Goal: Task Accomplishment & Management: Manage account settings

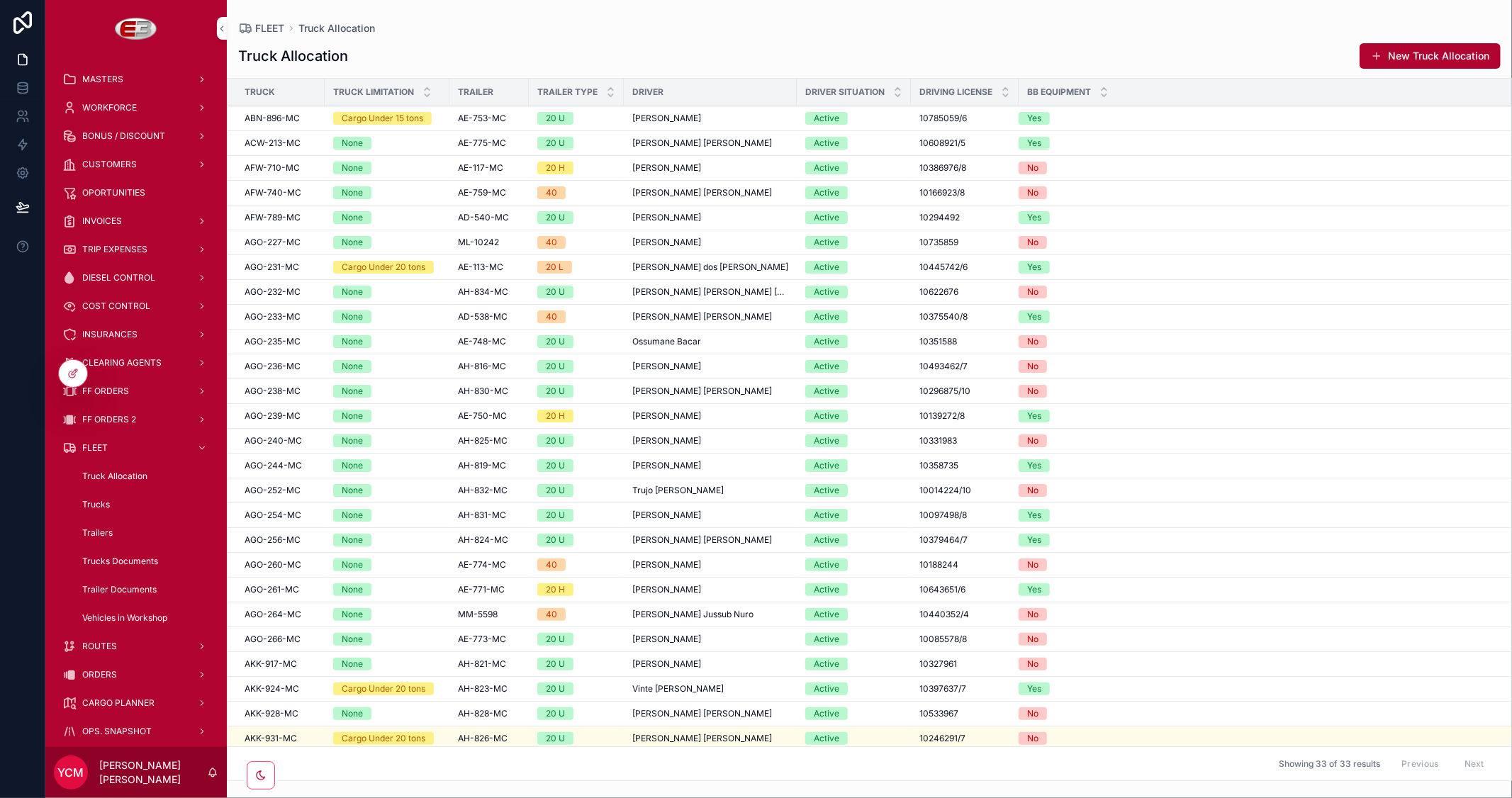
click at [117, 250] on span "TRIP EXPENSES" at bounding box center [115, 249] width 66 height 11
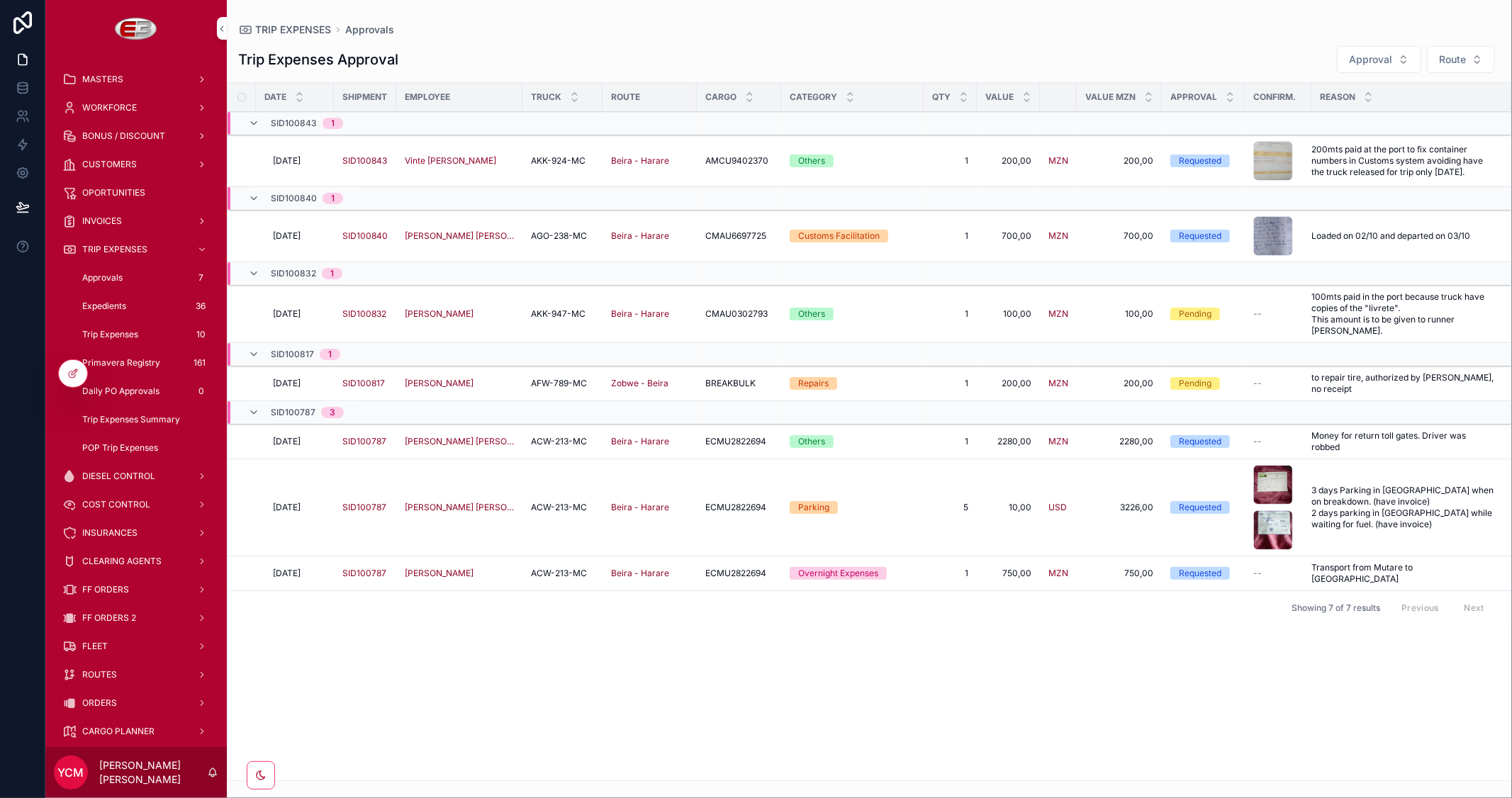
click at [1398, 60] on button "Approval" at bounding box center [1379, 60] width 84 height 27
click at [1308, 115] on div "Requested" at bounding box center [1378, 117] width 197 height 23
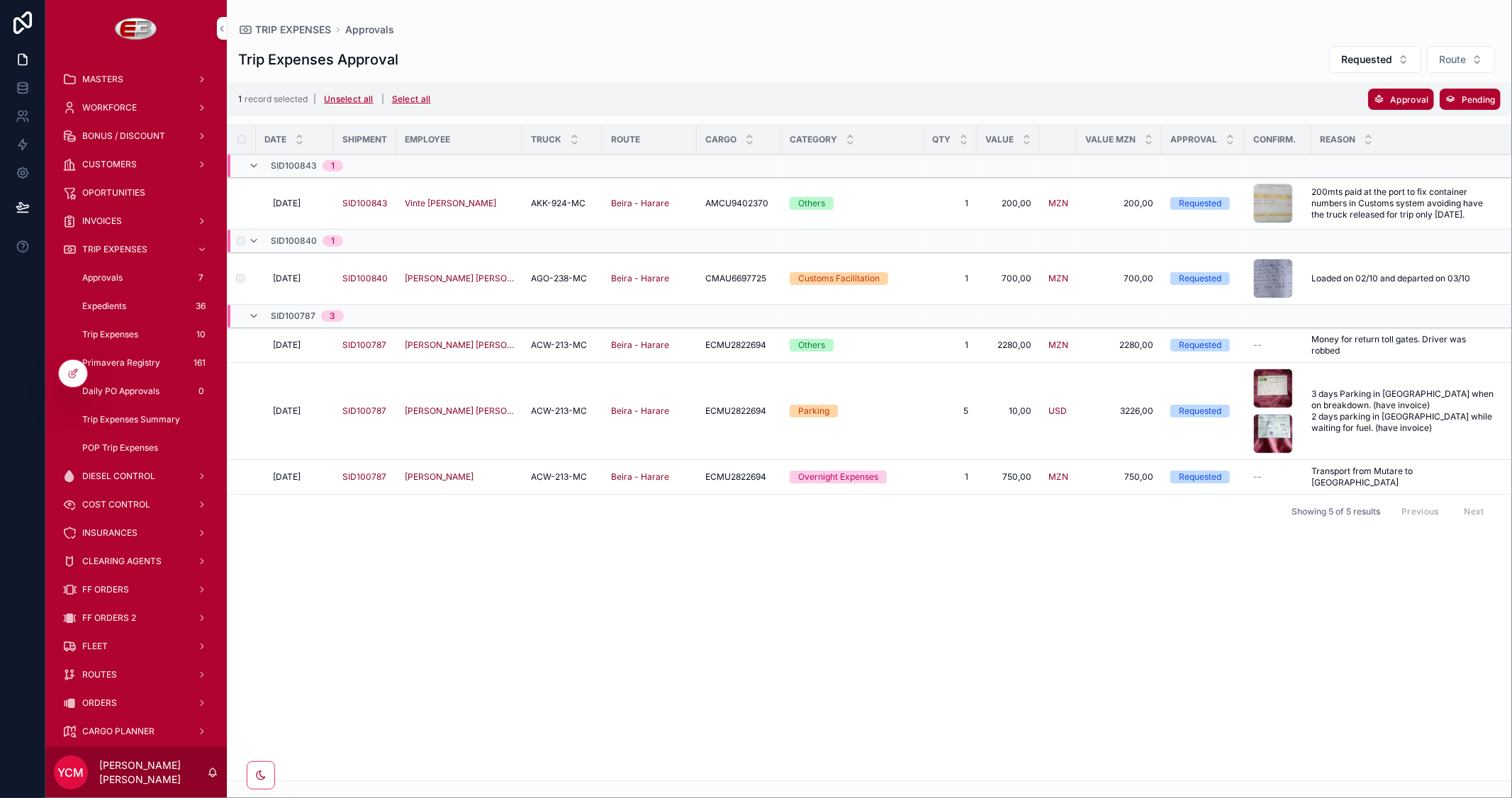
click at [1255, 202] on div "scrollable content" at bounding box center [1273, 204] width 40 height 40
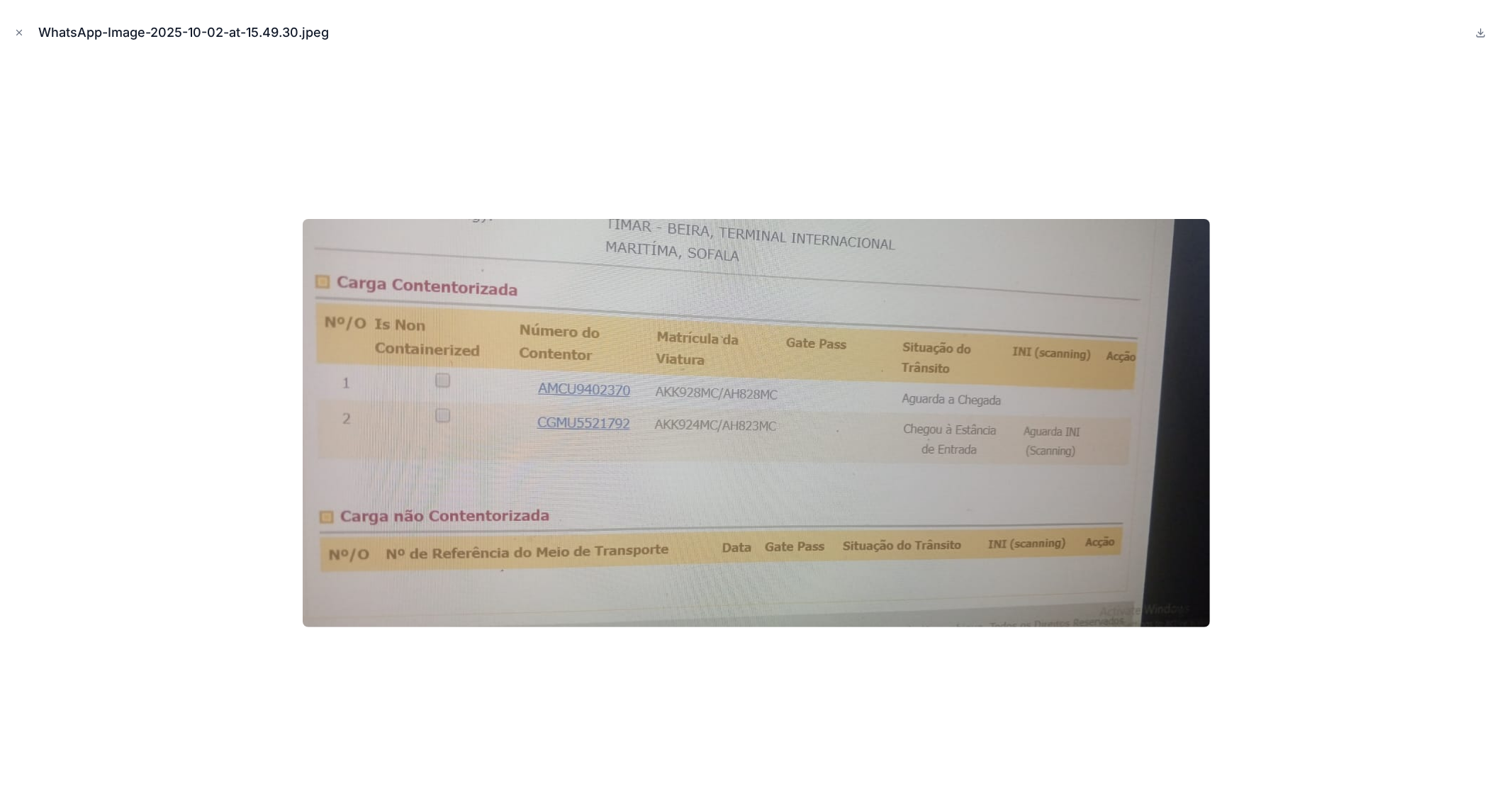
click at [21, 34] on icon "Close modal" at bounding box center [20, 33] width 5 height 5
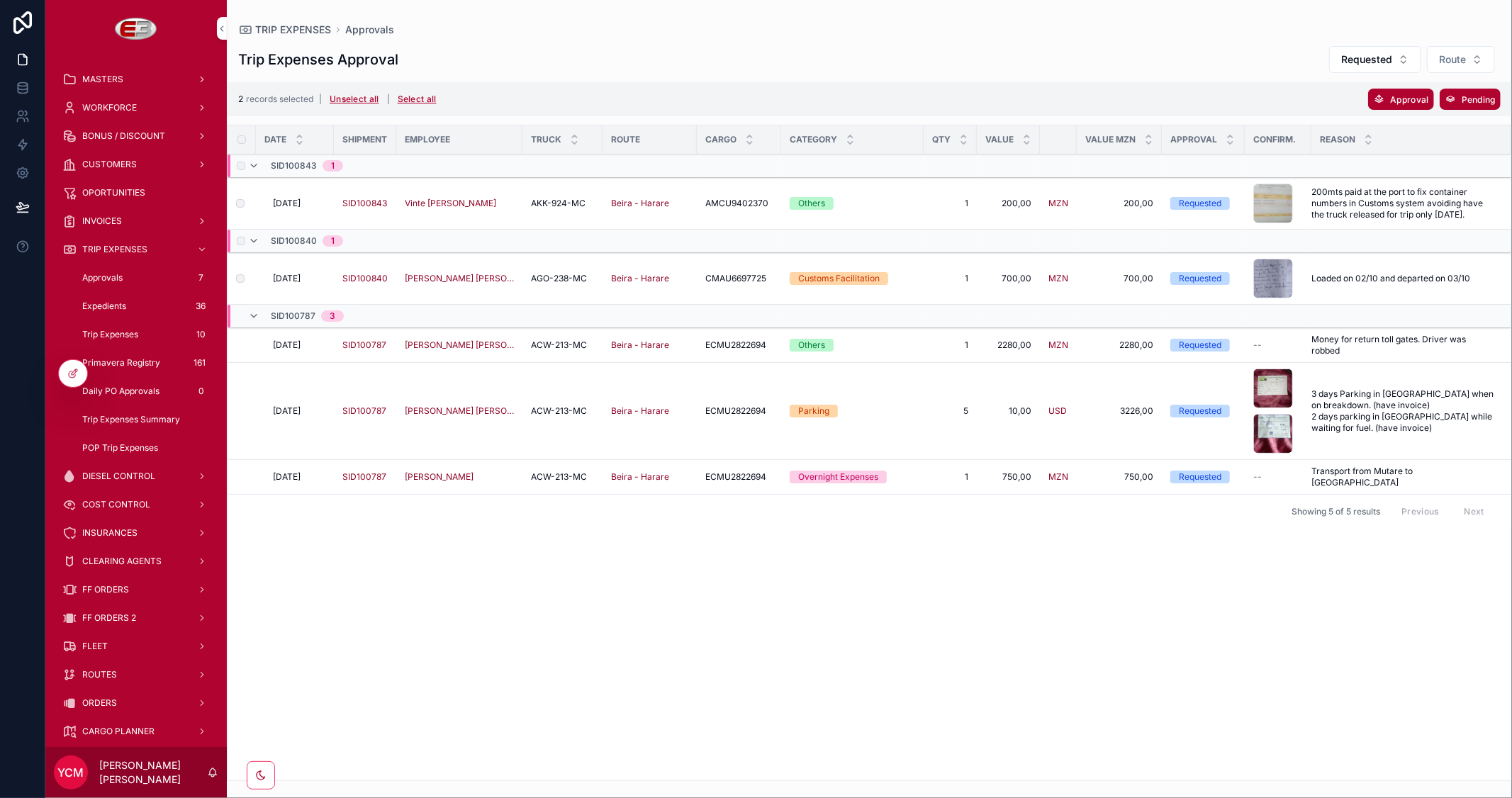
click at [247, 340] on td "scrollable content" at bounding box center [241, 345] width 28 height 35
drag, startPoint x: 233, startPoint y: 407, endPoint x: 233, endPoint y: 398, distance: 9.0
click at [0, 0] on label "scrollable content" at bounding box center [0, 0] width 0 height 0
click at [234, 407] on label "scrollable content" at bounding box center [232, 411] width 9 height 9
click at [1397, 98] on span "Approval" at bounding box center [1409, 100] width 38 height 10
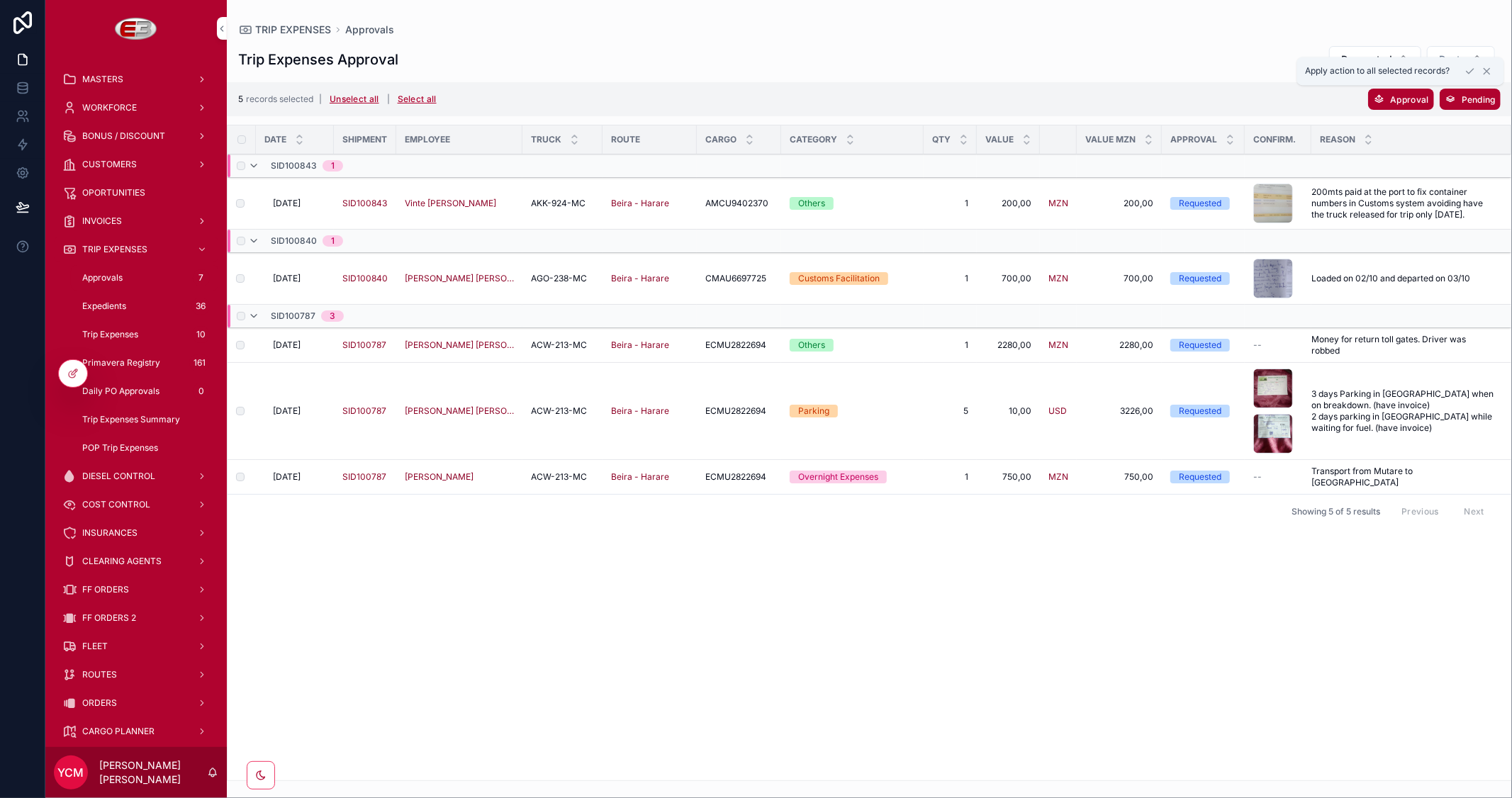
click at [1470, 72] on icon "scrollable content" at bounding box center [1469, 71] width 11 height 11
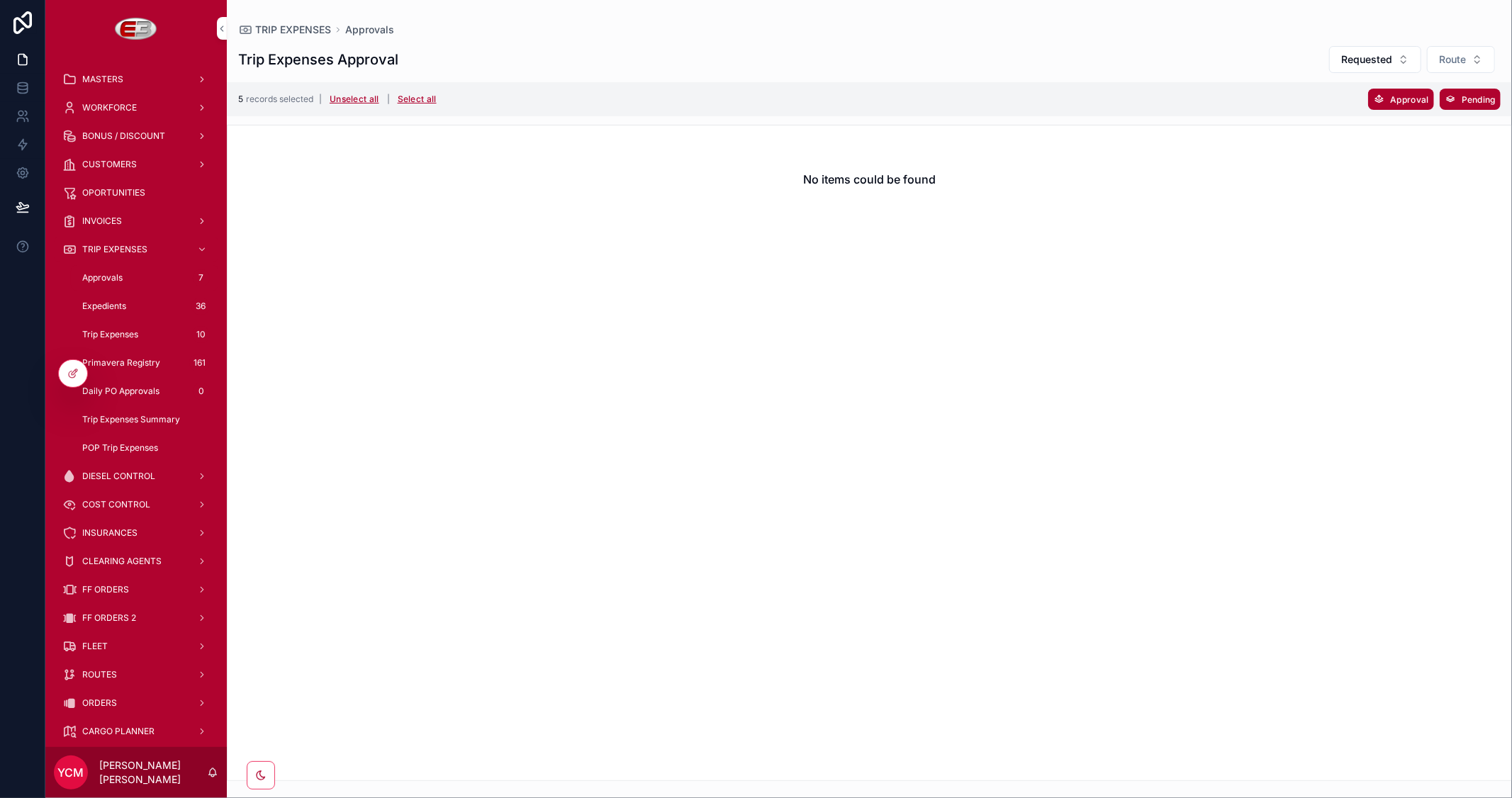
click at [356, 94] on button "Unselect all" at bounding box center [354, 99] width 60 height 23
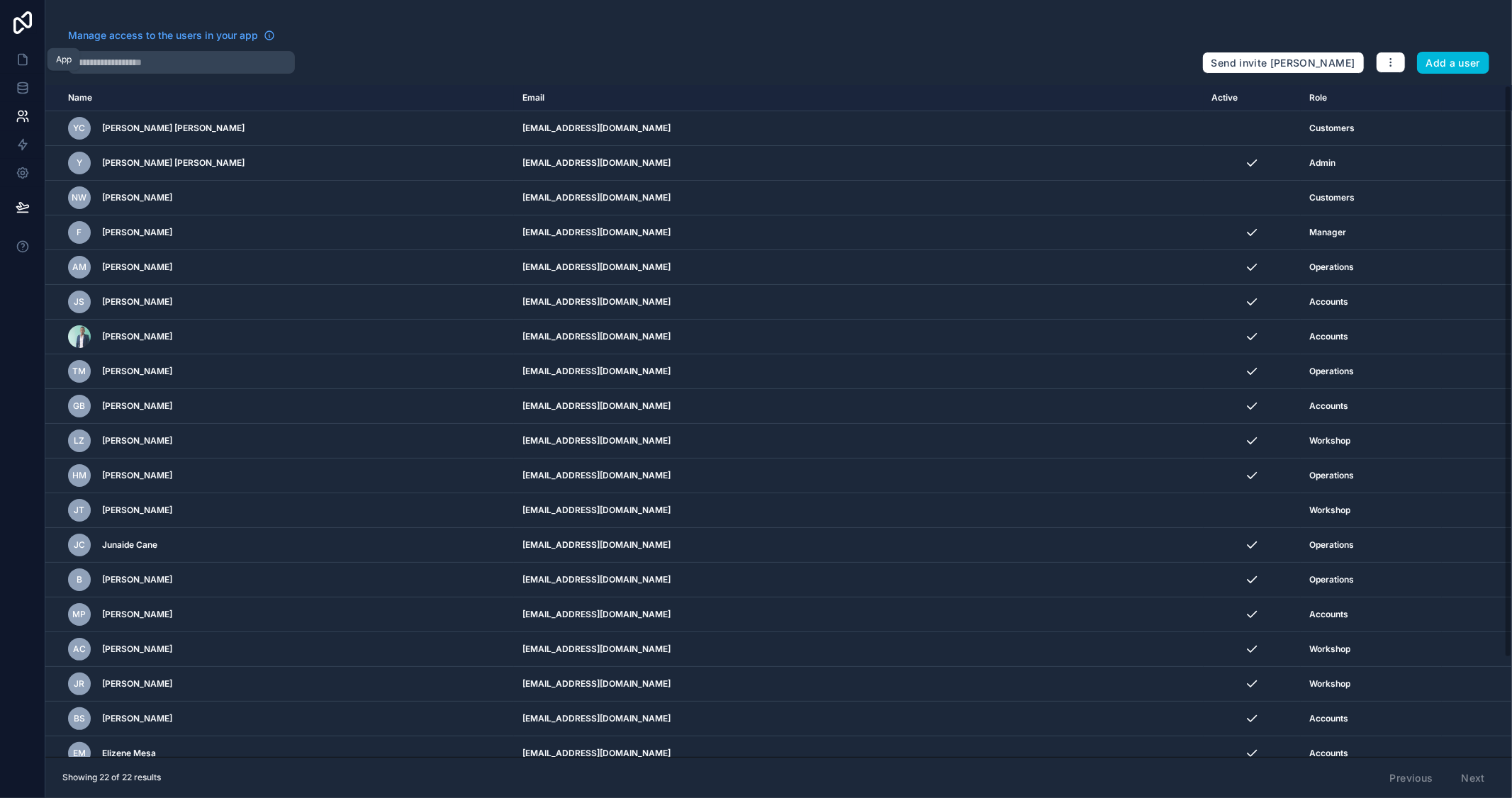
click at [21, 62] on icon at bounding box center [22, 60] width 14 height 14
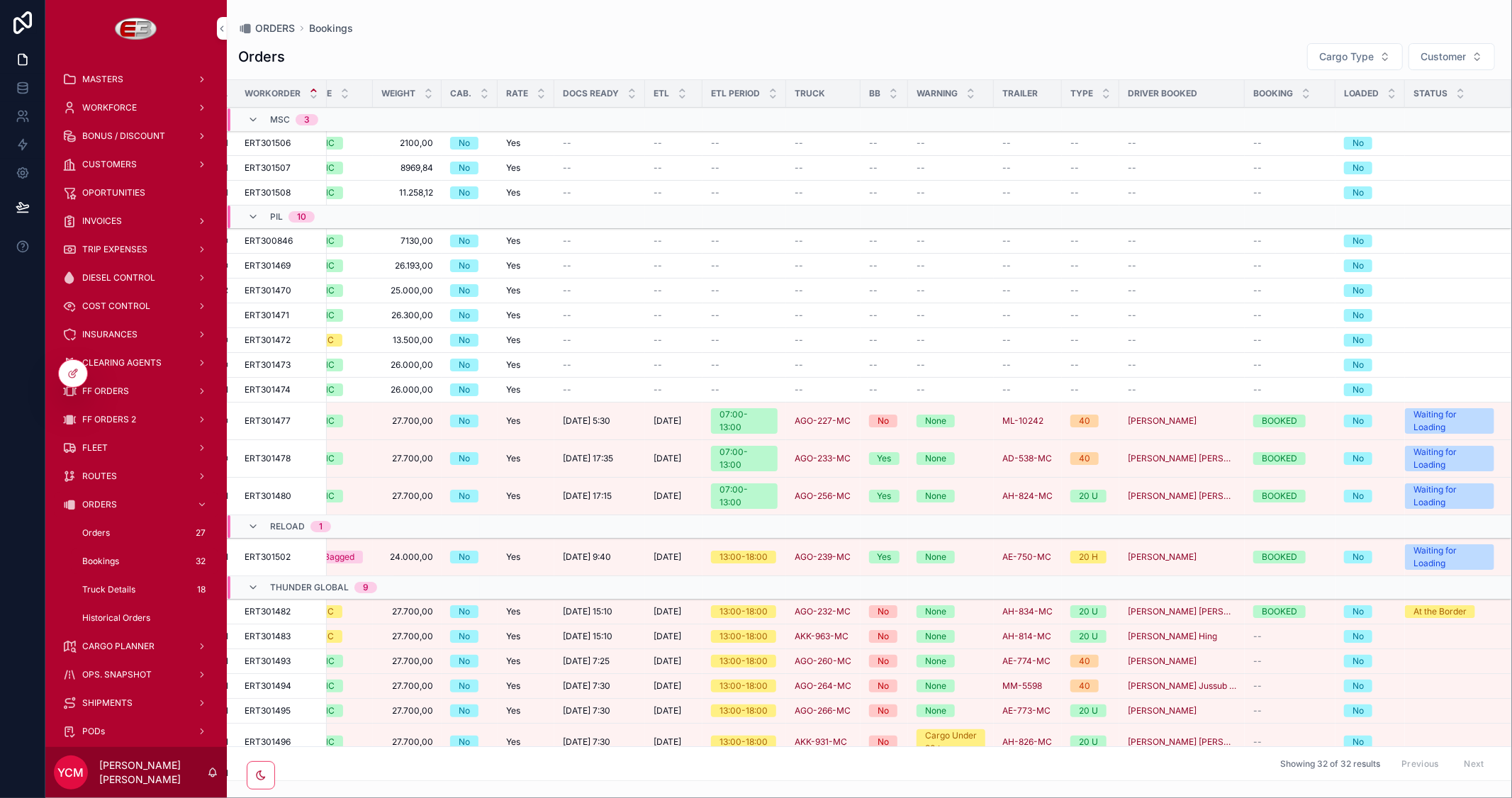
scroll to position [0, 376]
click at [75, 372] on icon at bounding box center [72, 373] width 11 height 11
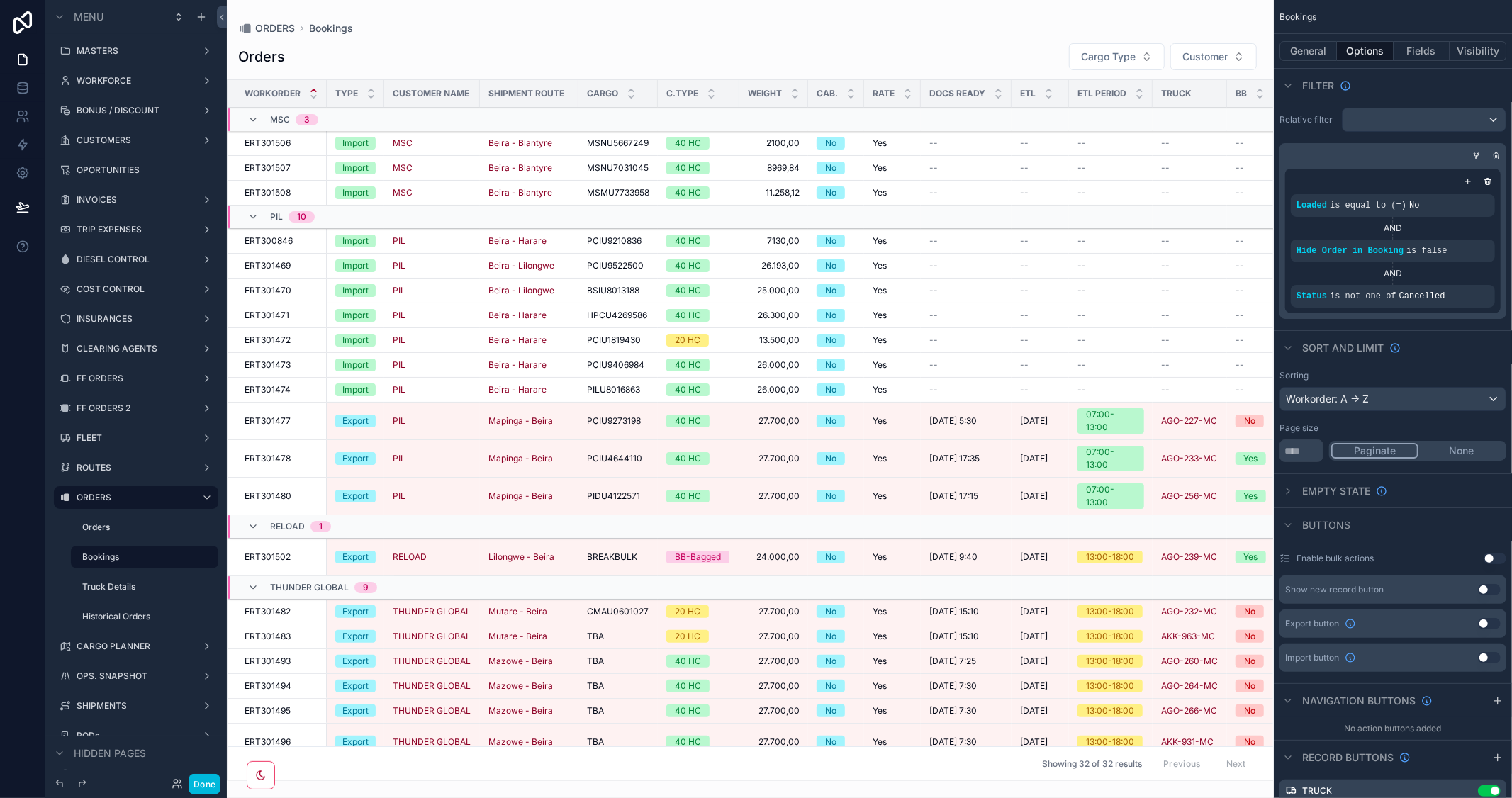
click at [806, 775] on div "scrollable content" at bounding box center [750, 399] width 1047 height 798
click at [1159, 784] on div "ORDERS Bookings Orders Cargo Type Customer Workorder Type Customer Name Shipmen…" at bounding box center [750, 399] width 1047 height 798
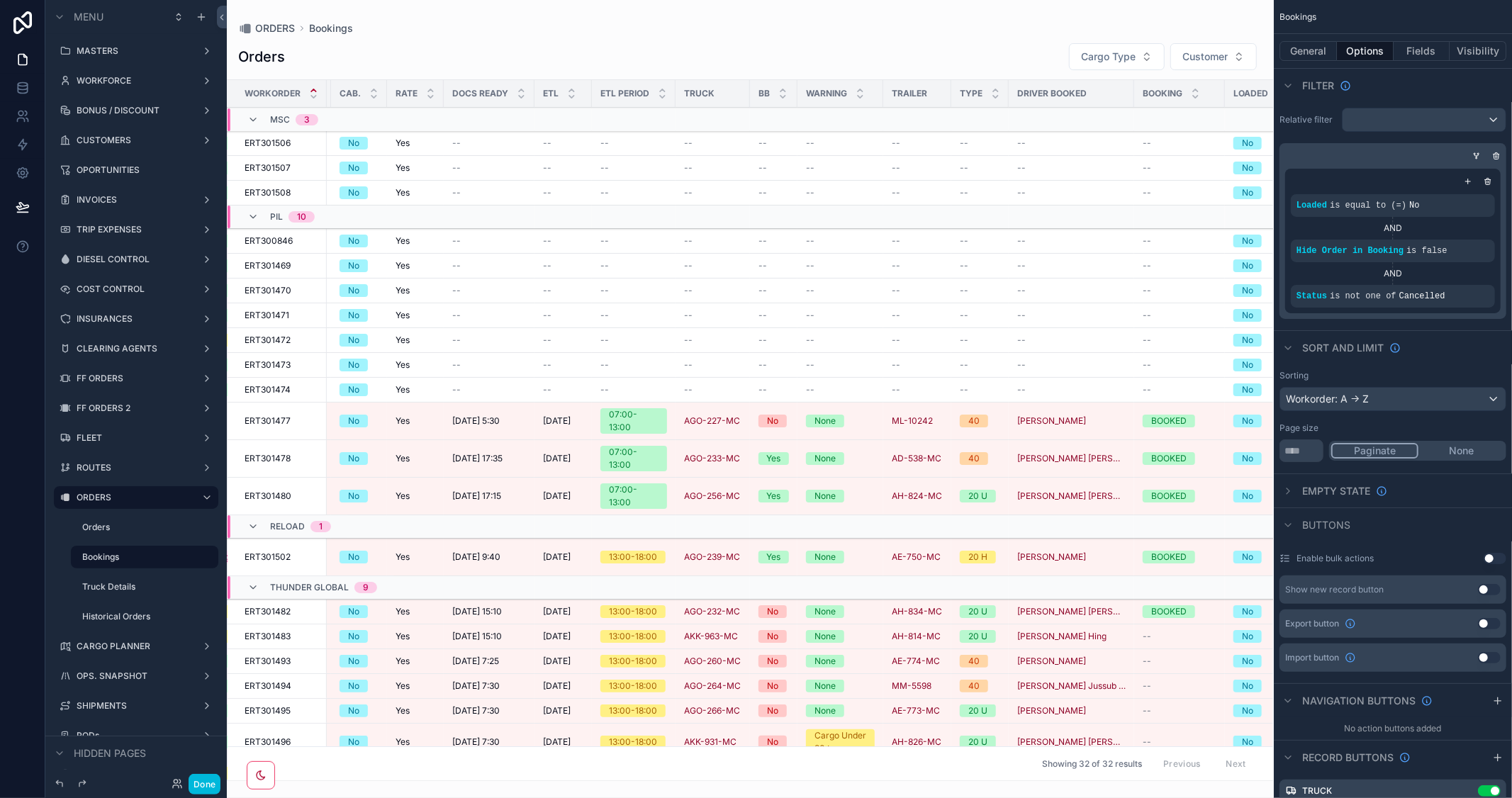
scroll to position [0, 613]
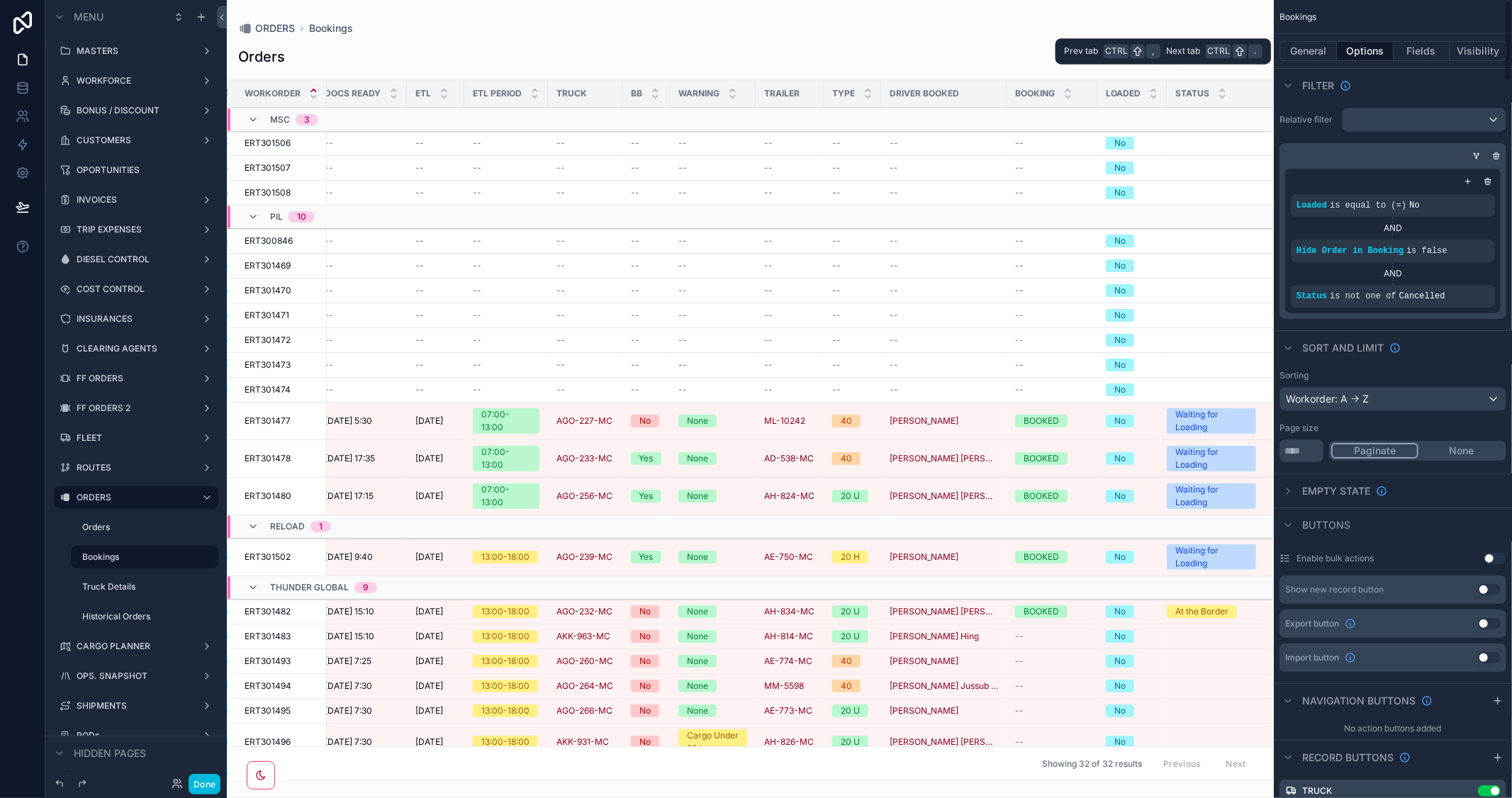
click at [1306, 46] on button "General" at bounding box center [1308, 50] width 57 height 20
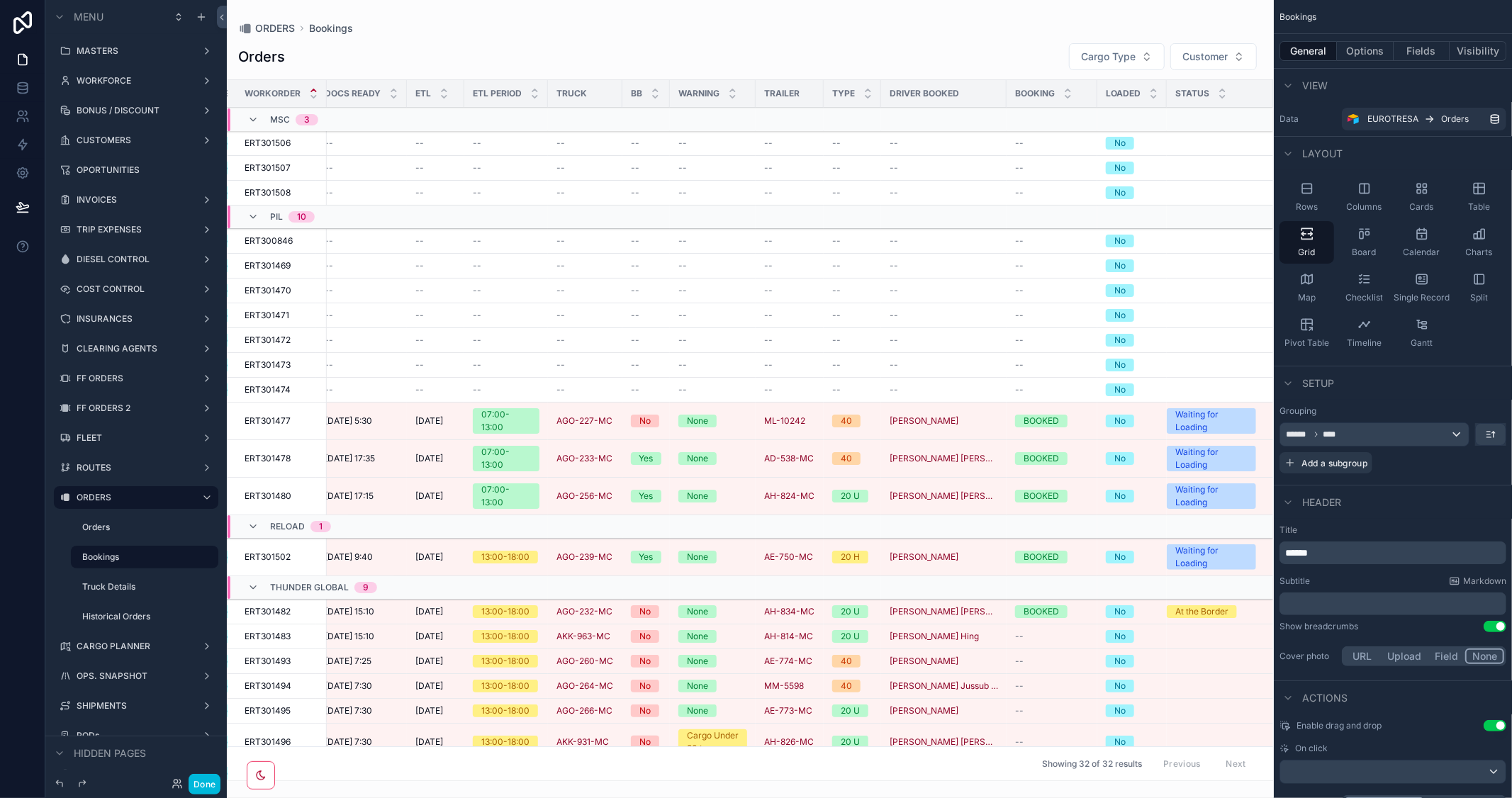
click at [1371, 53] on button "Options" at bounding box center [1365, 50] width 57 height 20
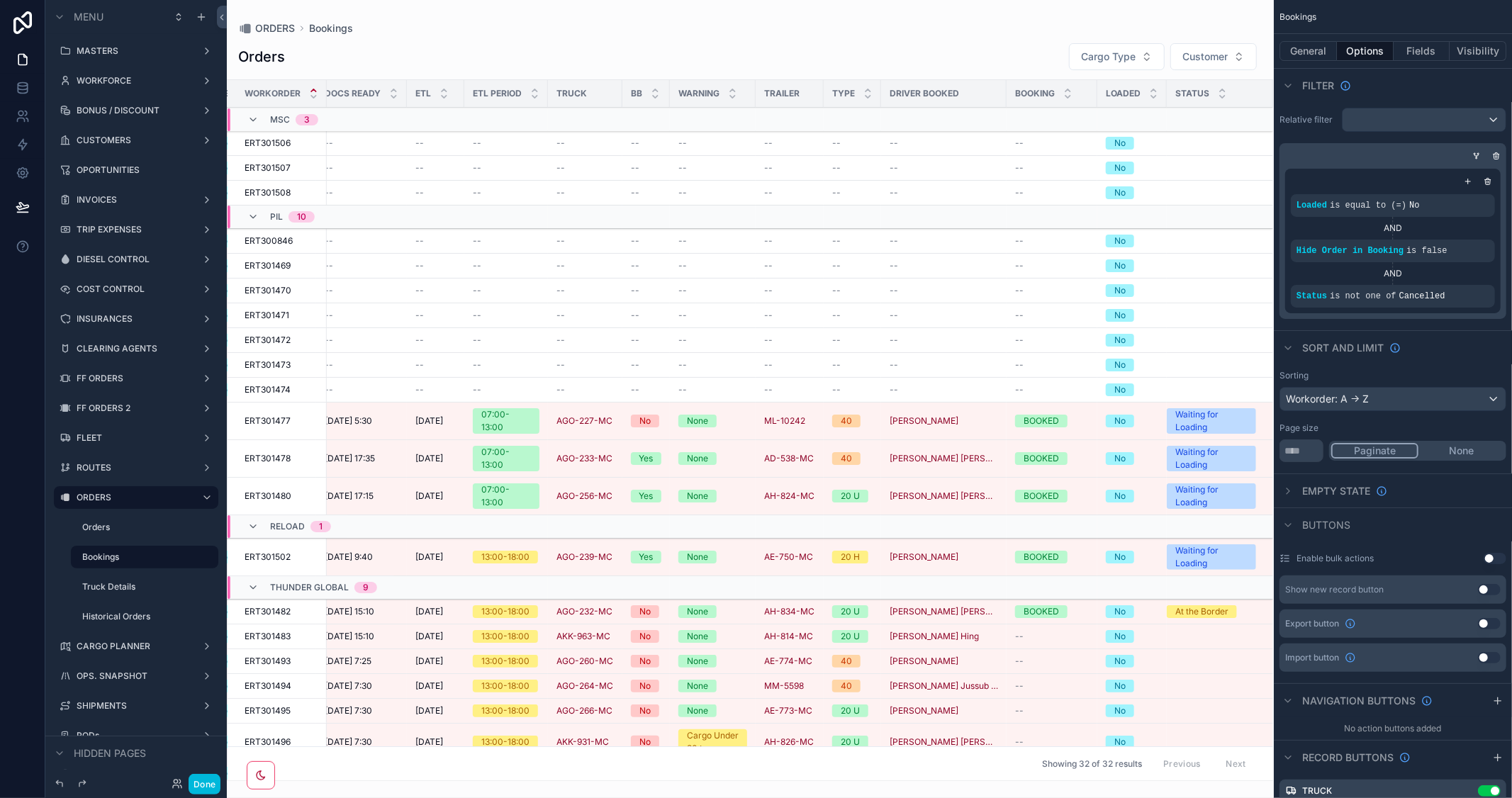
click at [1420, 44] on button "Fields" at bounding box center [1422, 50] width 57 height 20
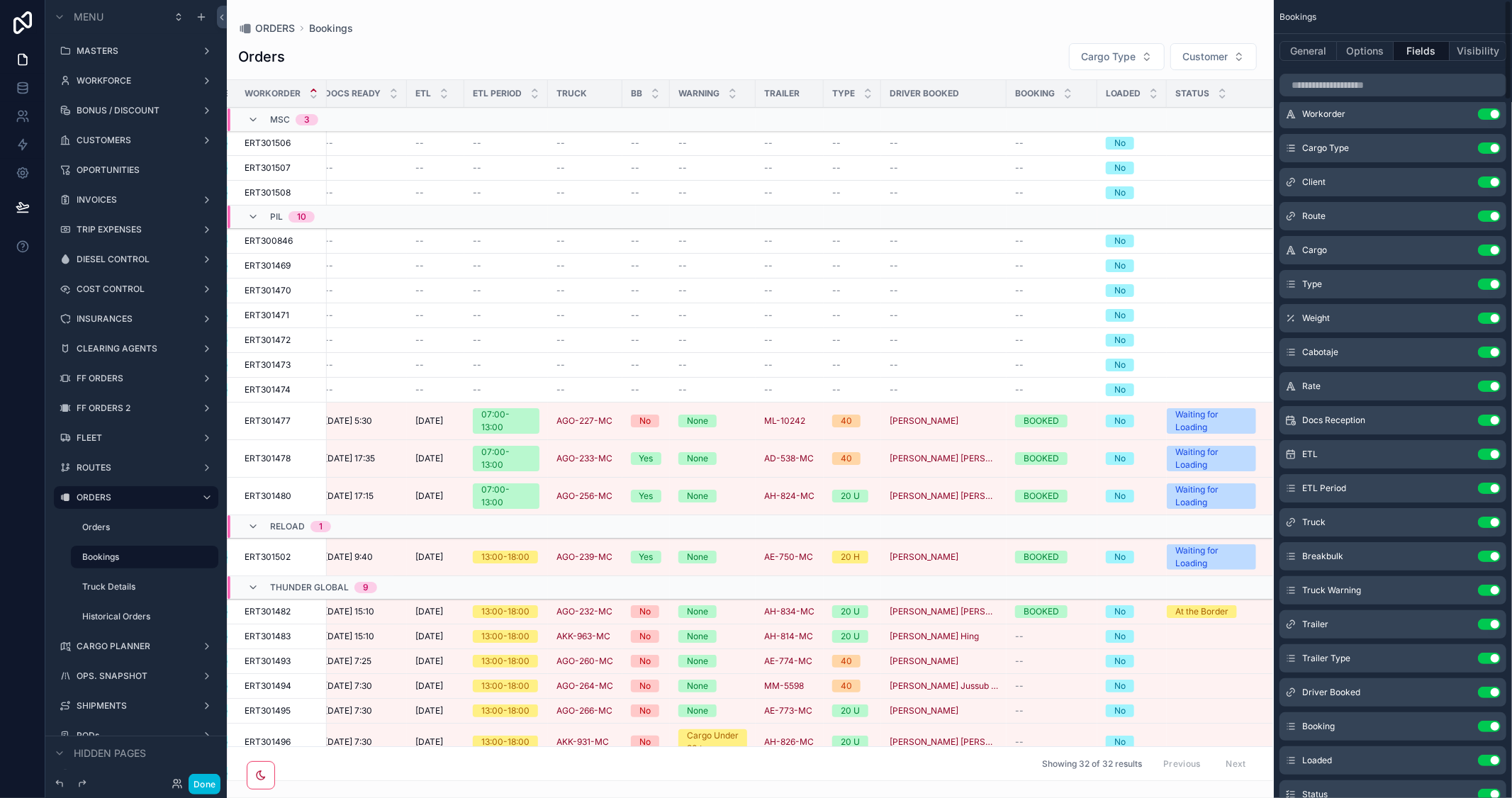
scroll to position [0, 0]
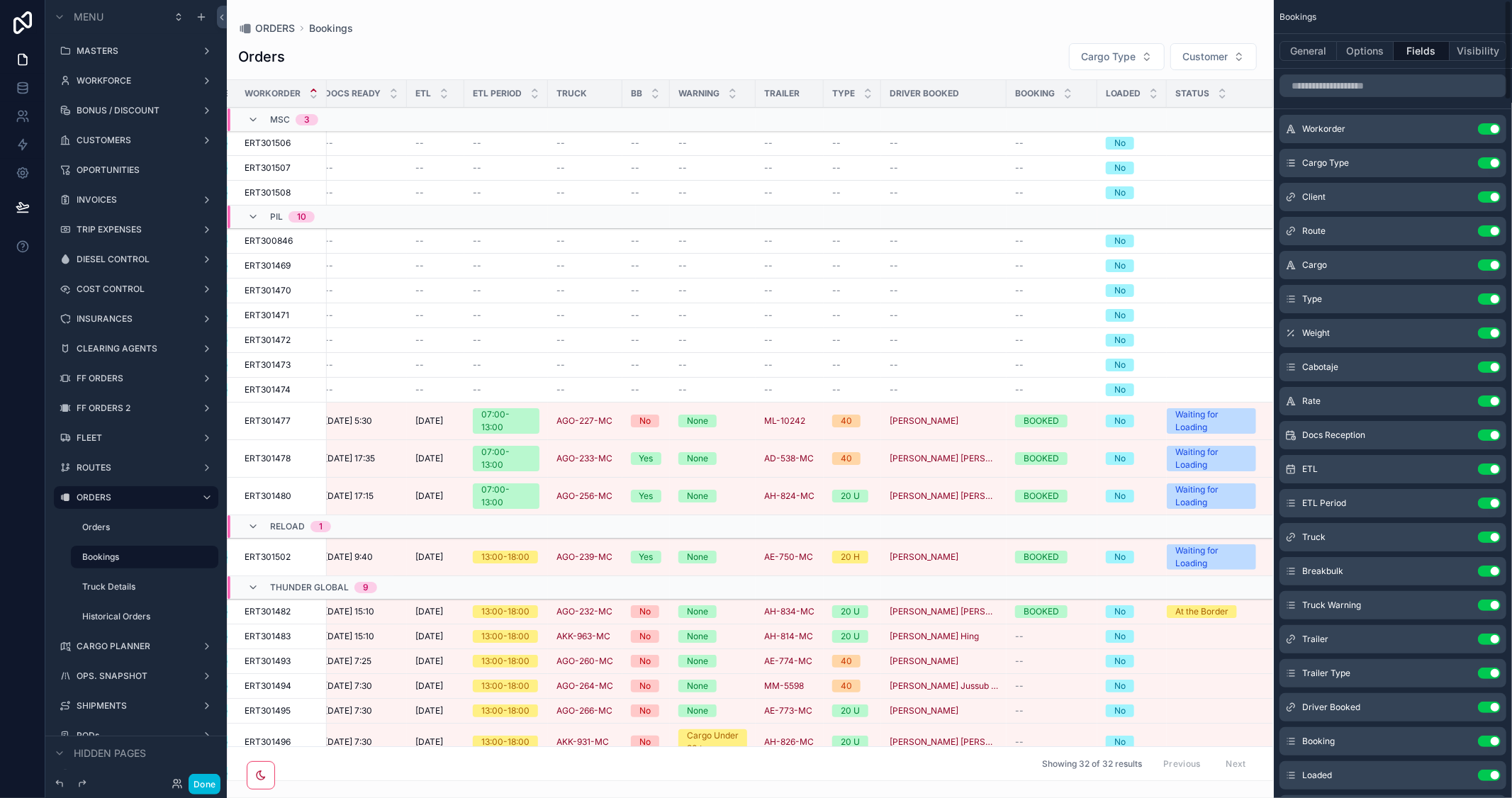
click at [1365, 53] on button "Options" at bounding box center [1365, 50] width 57 height 20
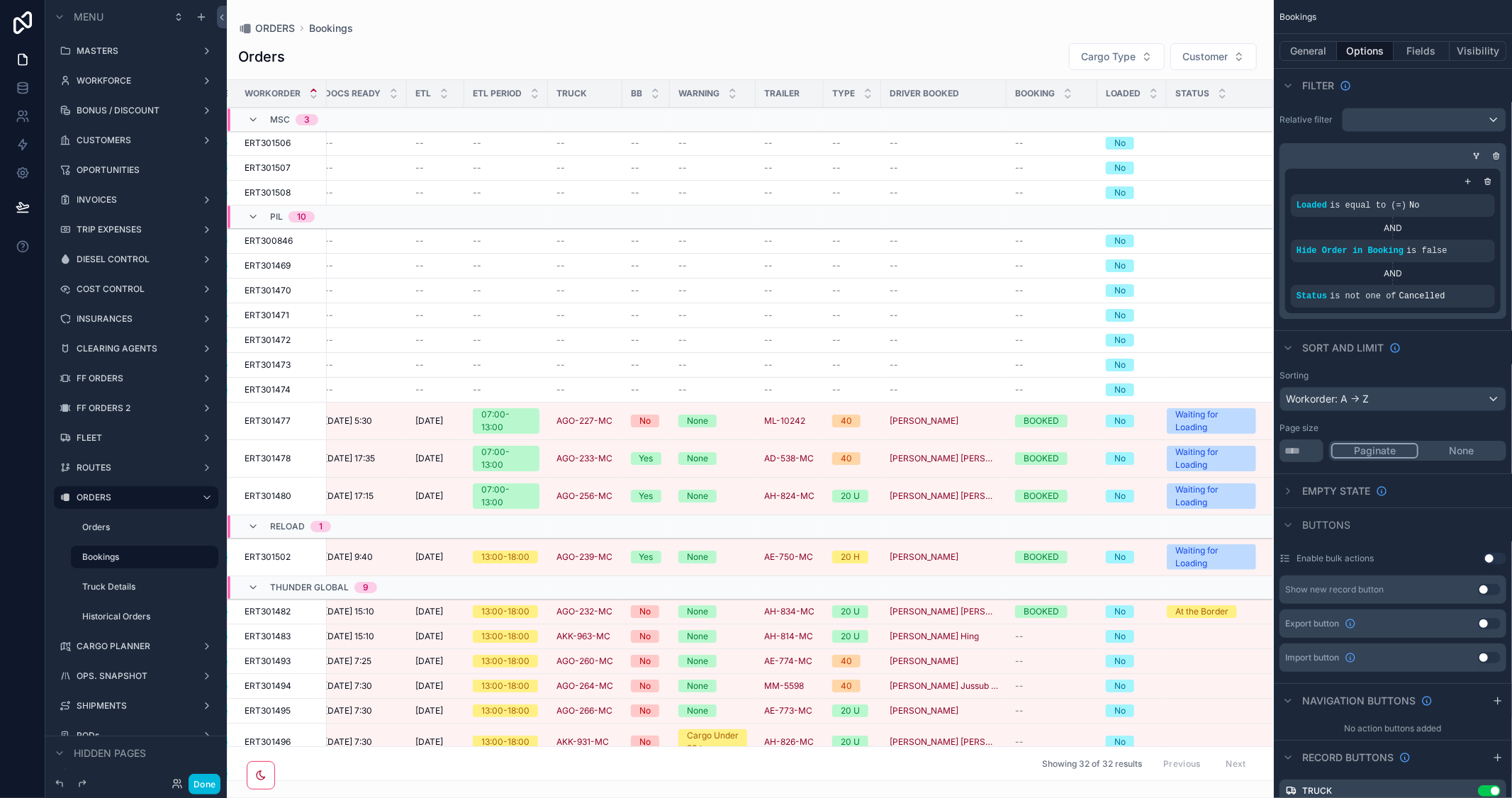
click at [1411, 57] on button "Fields" at bounding box center [1422, 50] width 57 height 20
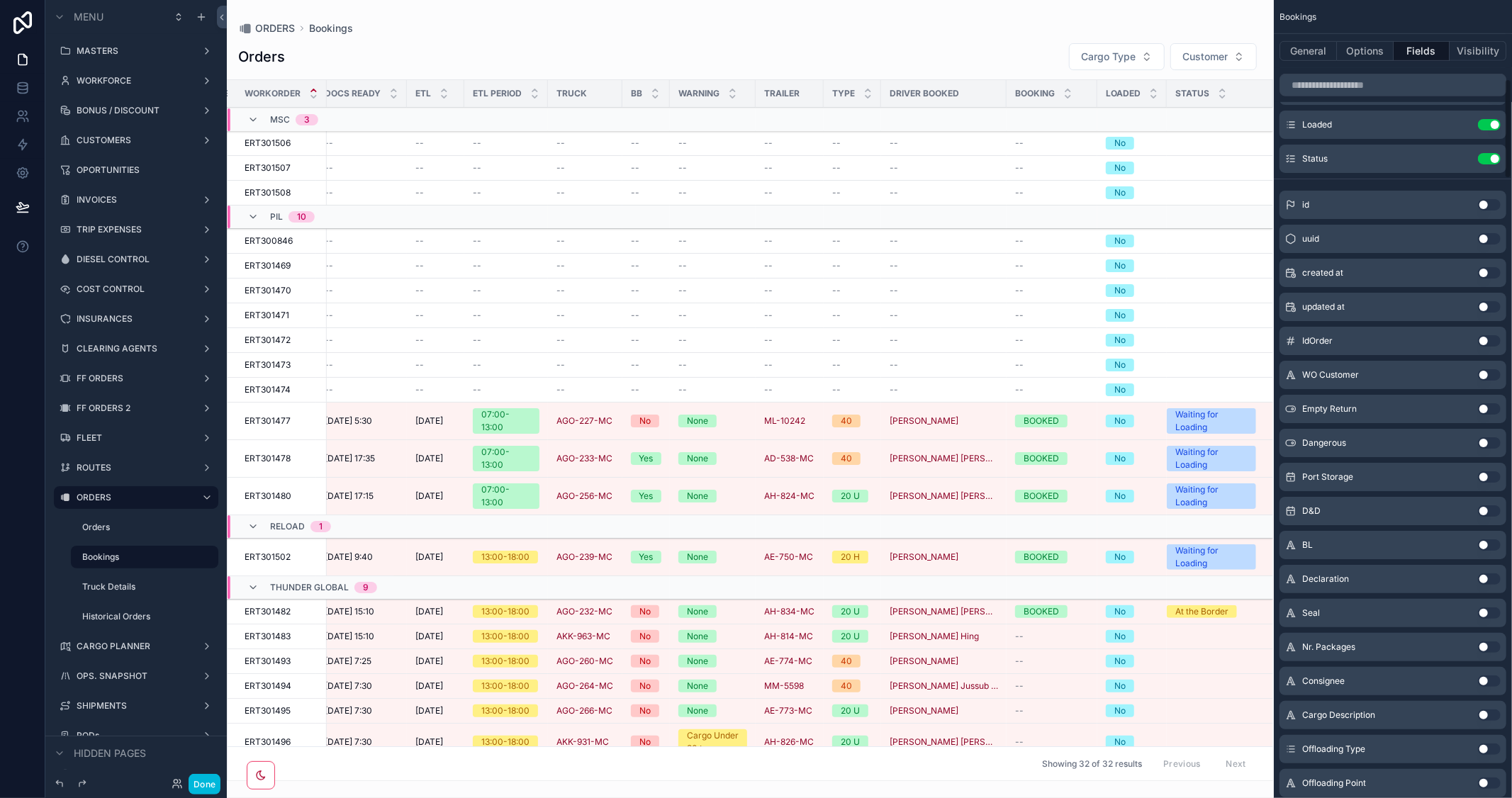
scroll to position [629, 0]
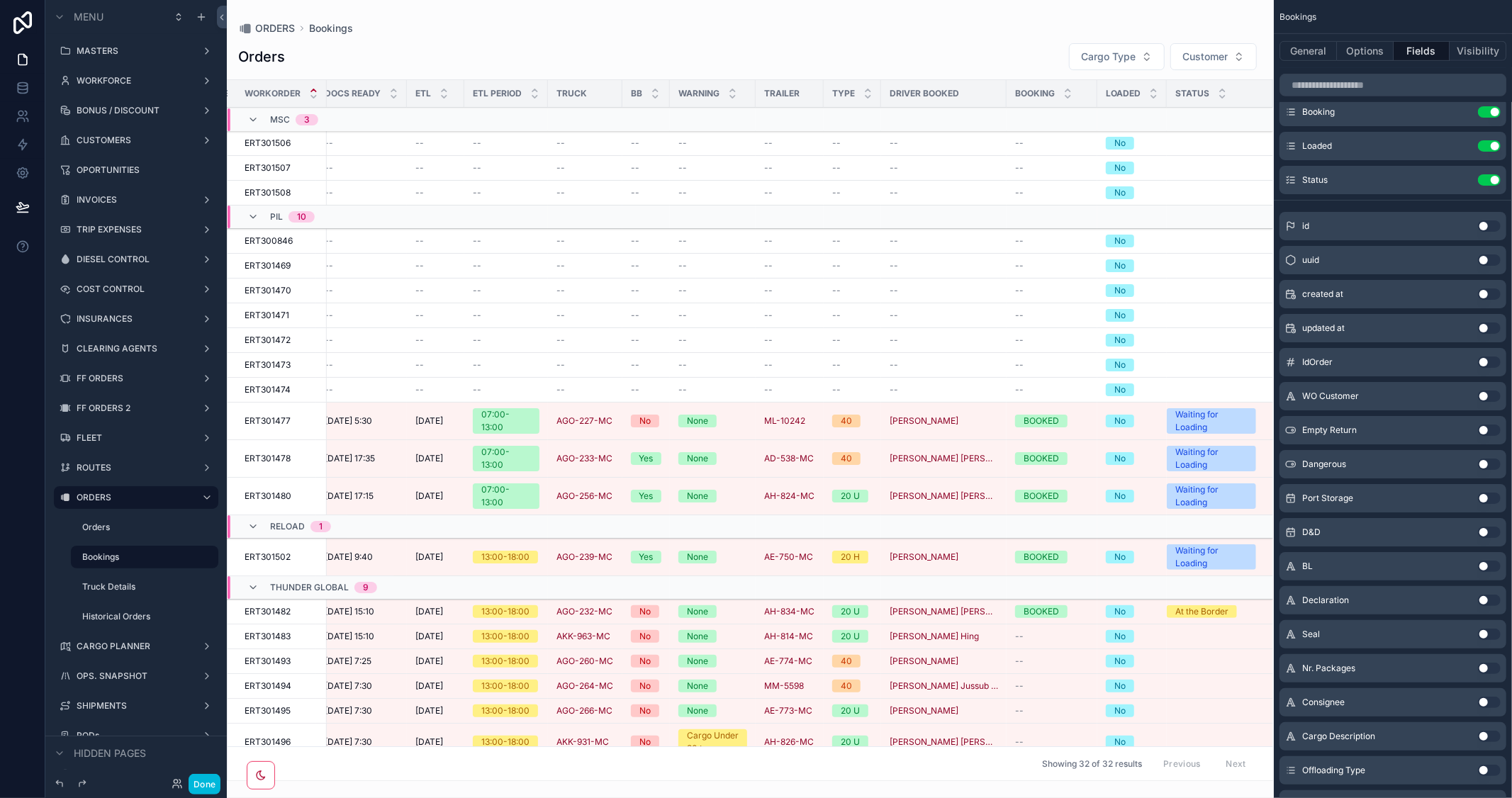
click at [1486, 223] on button "Use setting" at bounding box center [1489, 226] width 23 height 11
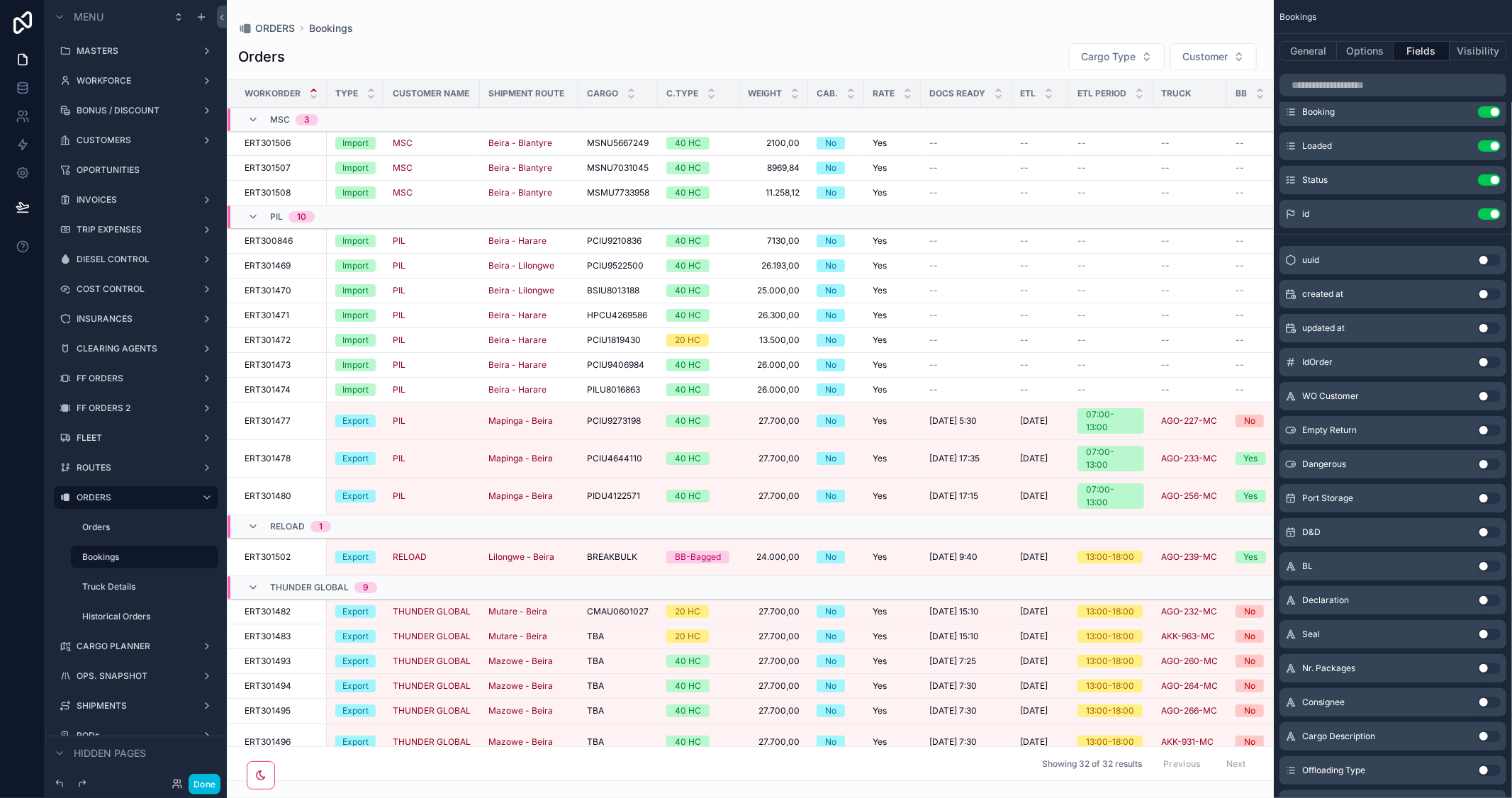
scroll to position [0, 720]
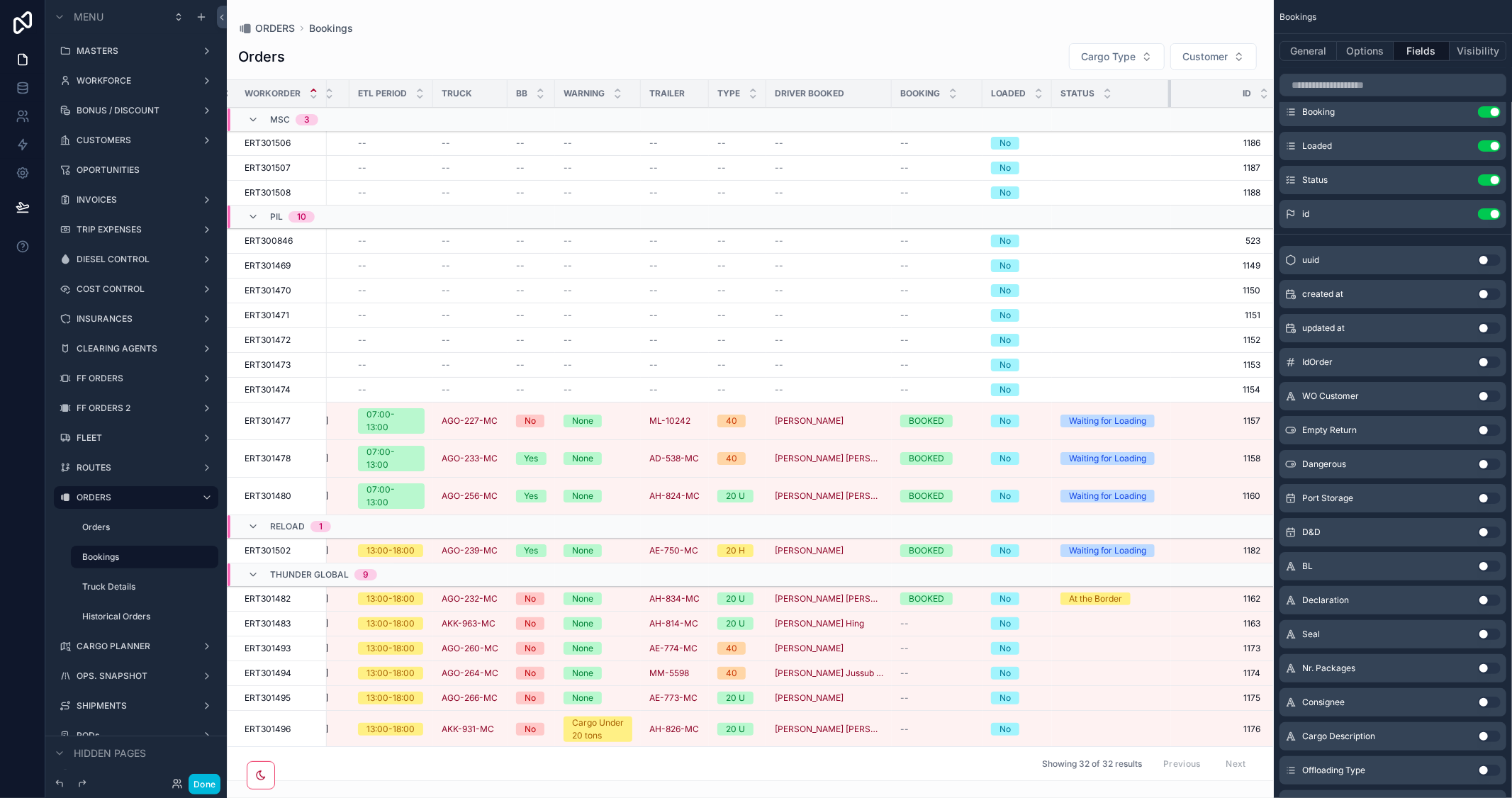
drag, startPoint x: 1153, startPoint y: 92, endPoint x: 1166, endPoint y: 96, distance: 13.6
click at [1169, 96] on div "scrollable content" at bounding box center [1171, 94] width 6 height 27
click at [1486, 213] on button "Use setting" at bounding box center [1489, 214] width 23 height 11
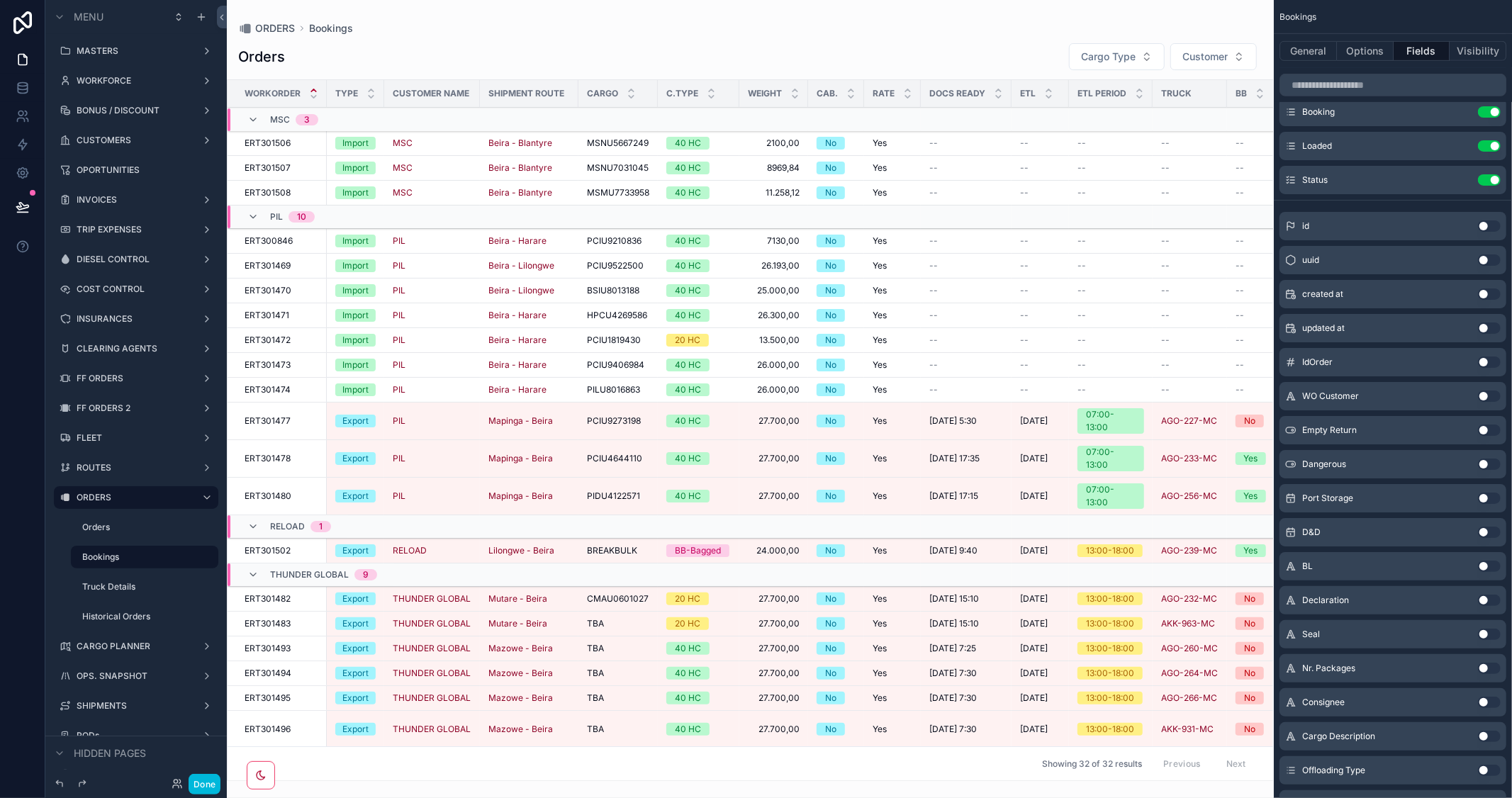
click at [199, 788] on button "Done" at bounding box center [204, 784] width 32 height 20
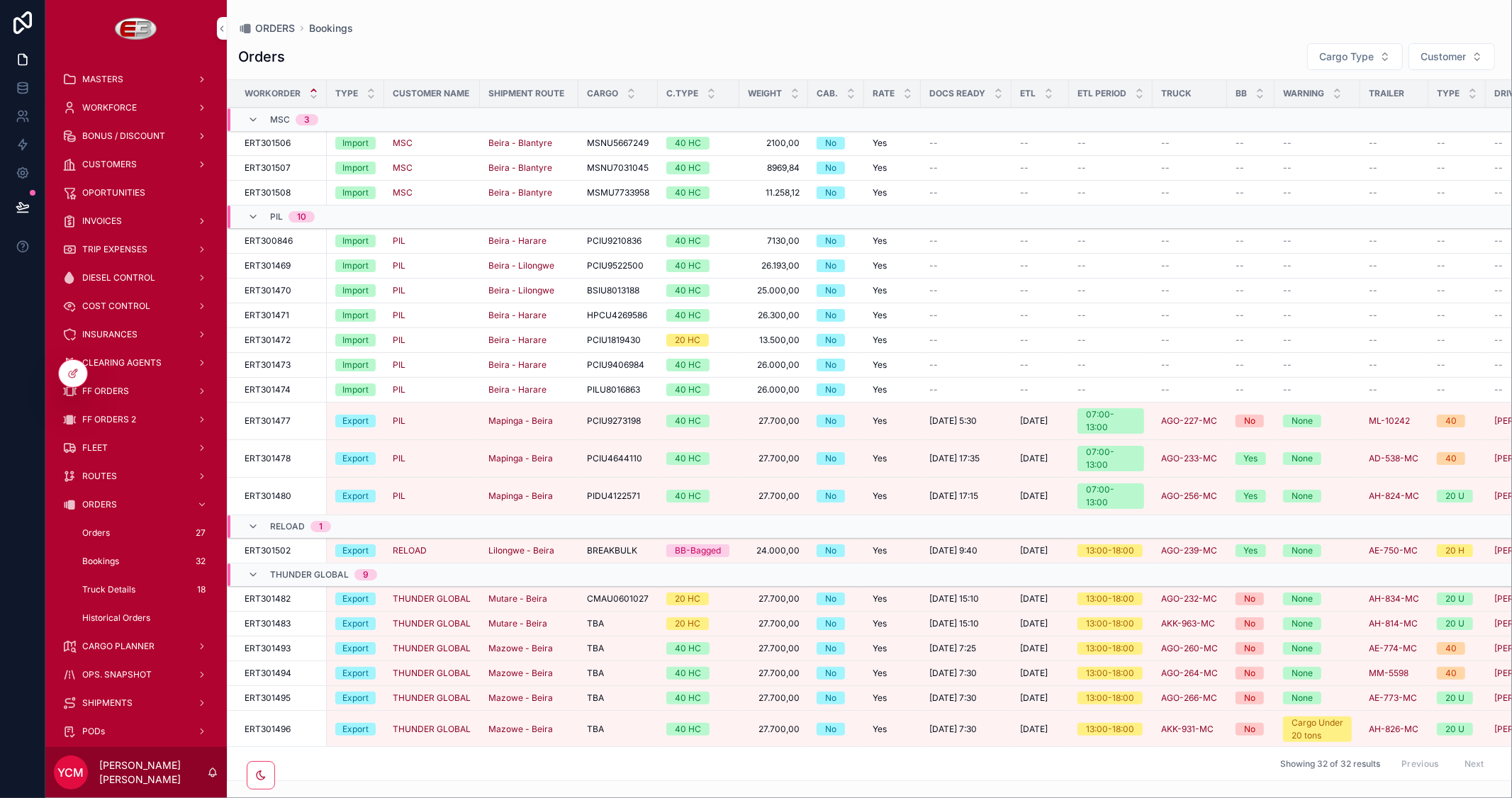
scroll to position [0, 0]
click at [1354, 51] on span "Cargo Type" at bounding box center [1347, 56] width 55 height 14
click at [1285, 118] on div "Import" at bounding box center [1354, 114] width 197 height 23
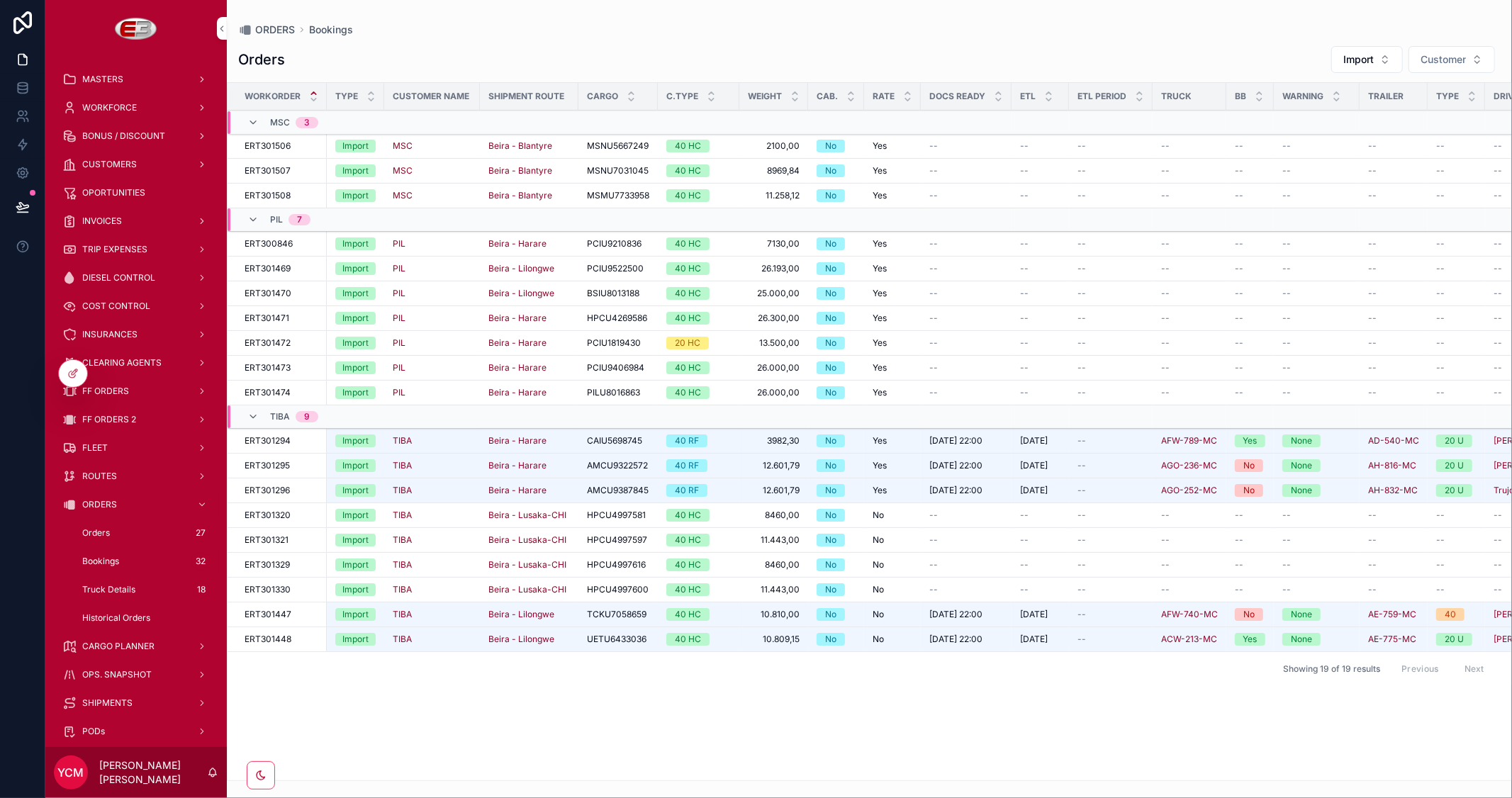
click at [0, 0] on span "Truck" at bounding box center [0, 0] width 0 height 0
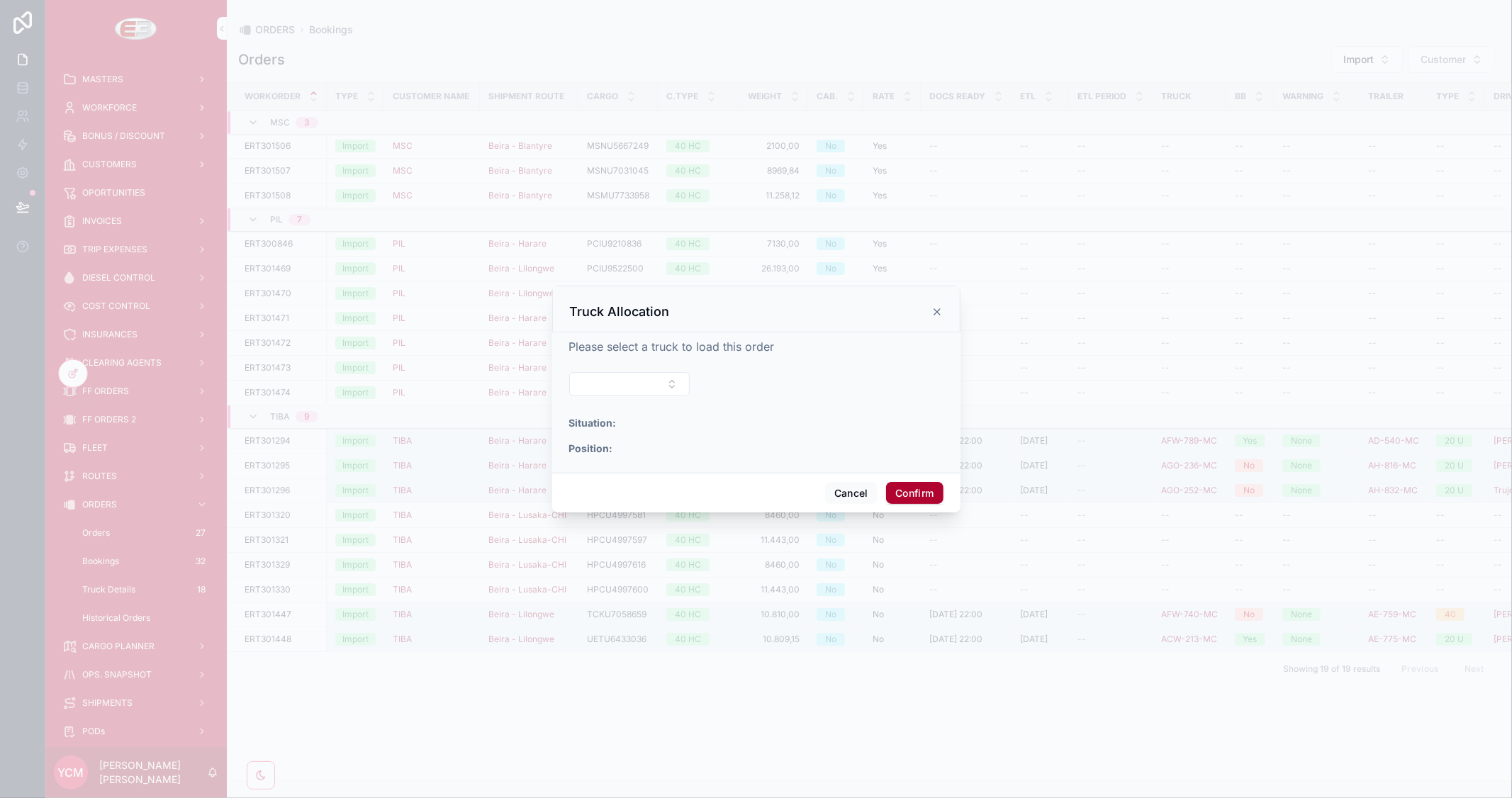
click at [636, 378] on button "Select Button" at bounding box center [630, 384] width 121 height 24
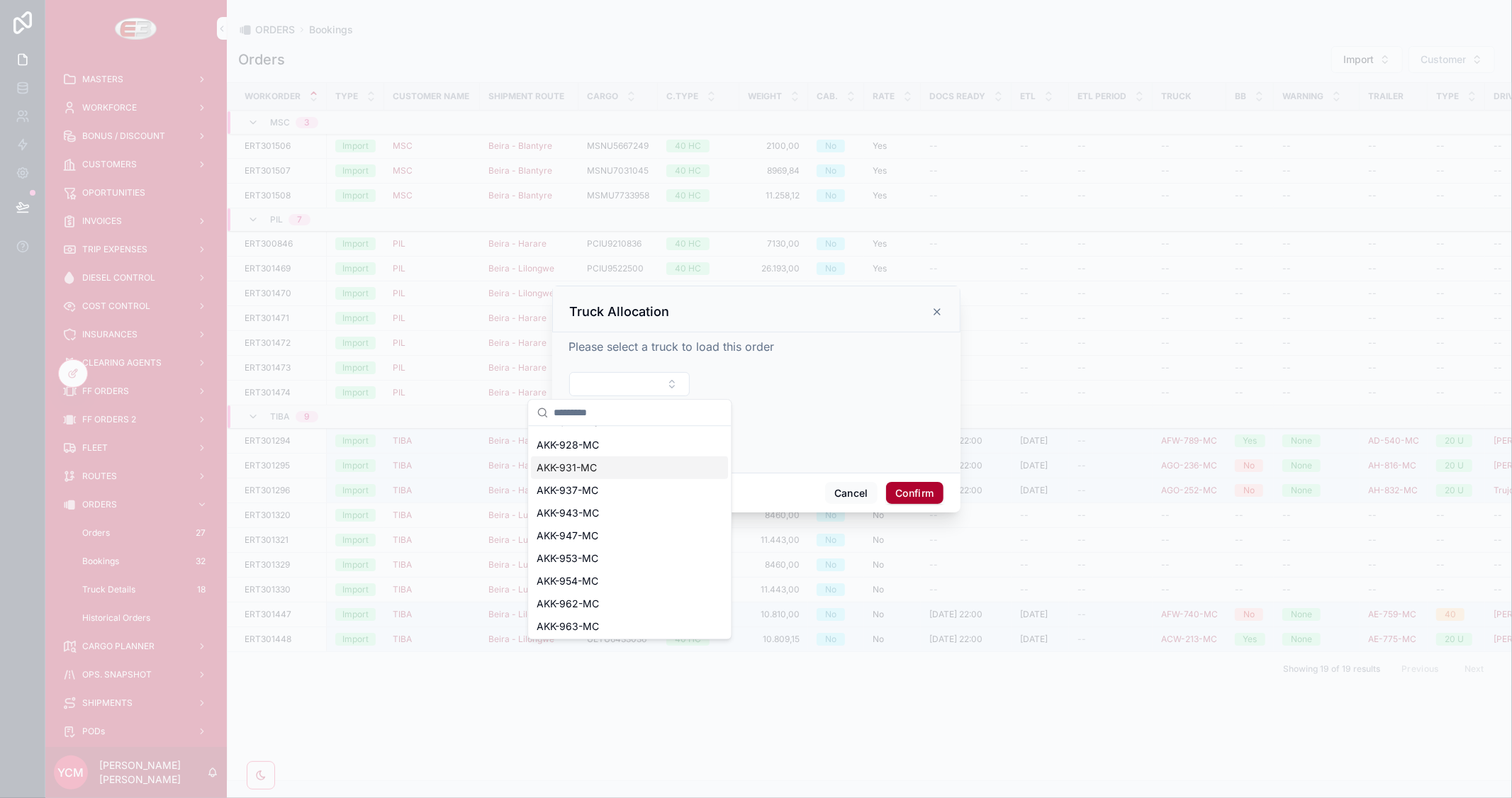
scroll to position [540, 0]
click at [624, 548] on div "AKK-953-MC" at bounding box center [629, 558] width 197 height 23
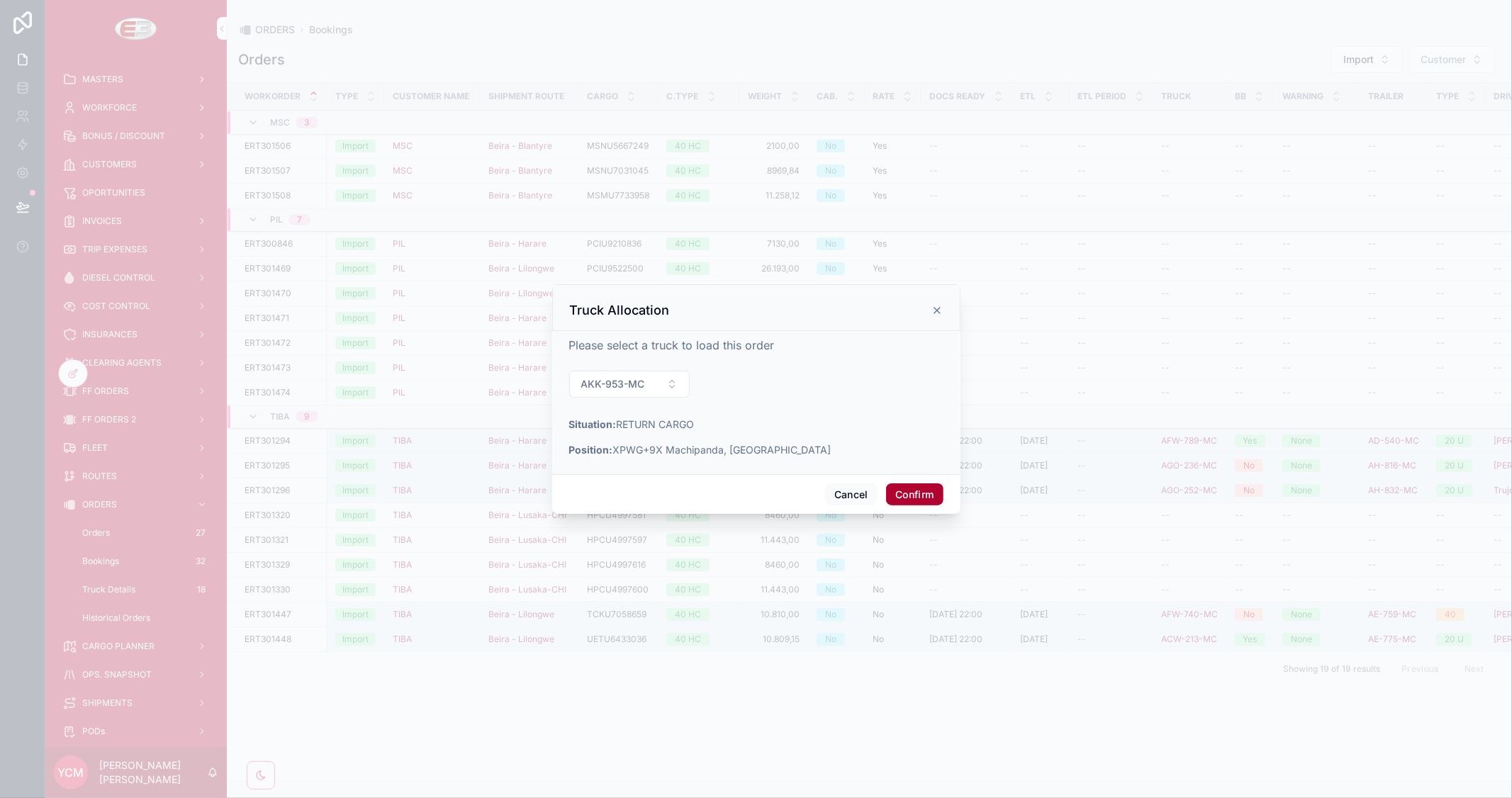
click at [911, 494] on button "Confirm" at bounding box center [914, 495] width 57 height 23
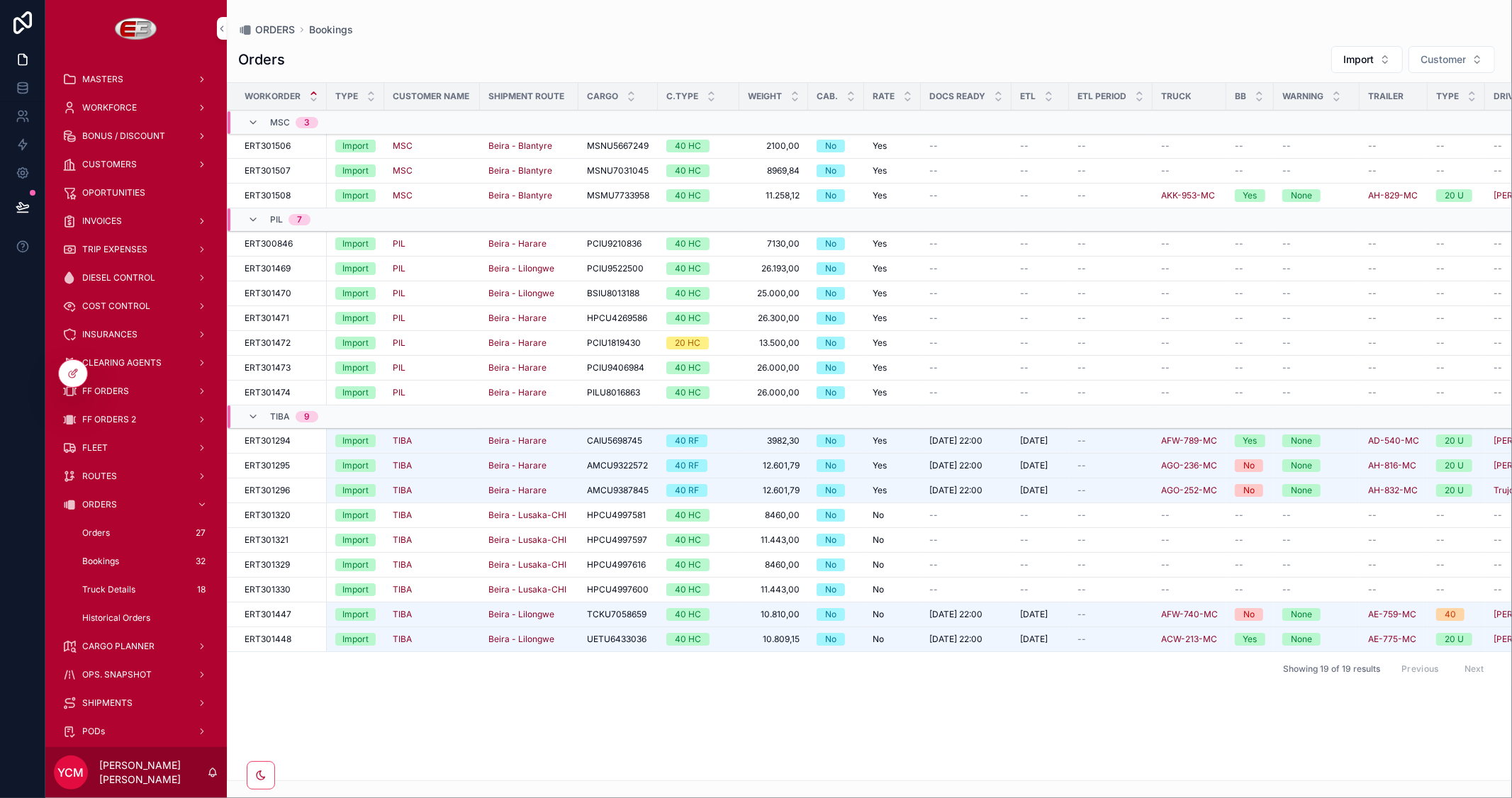
click at [0, 0] on span "Truck" at bounding box center [0, 0] width 0 height 0
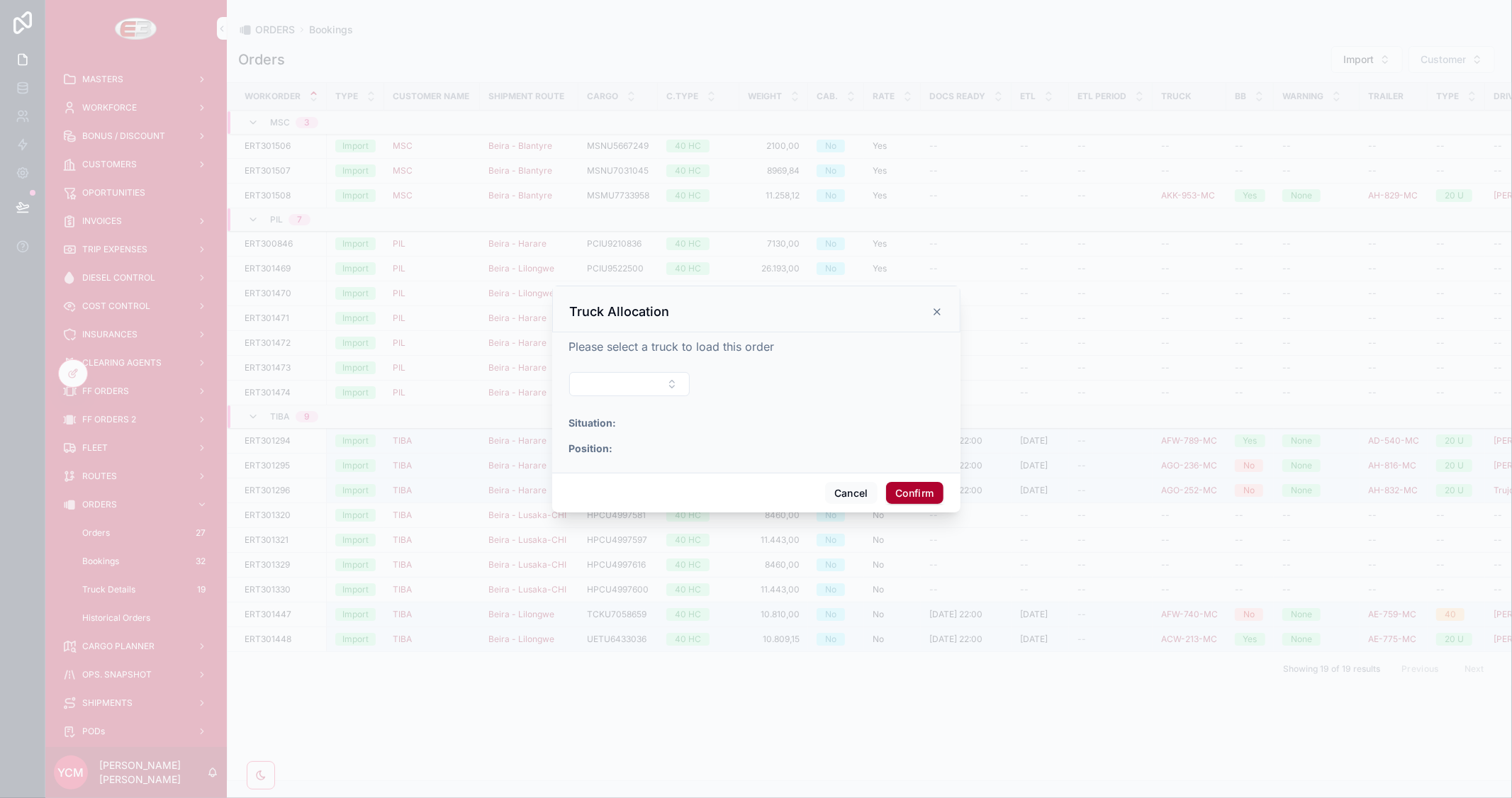
click at [635, 384] on button "Select Button" at bounding box center [630, 384] width 121 height 24
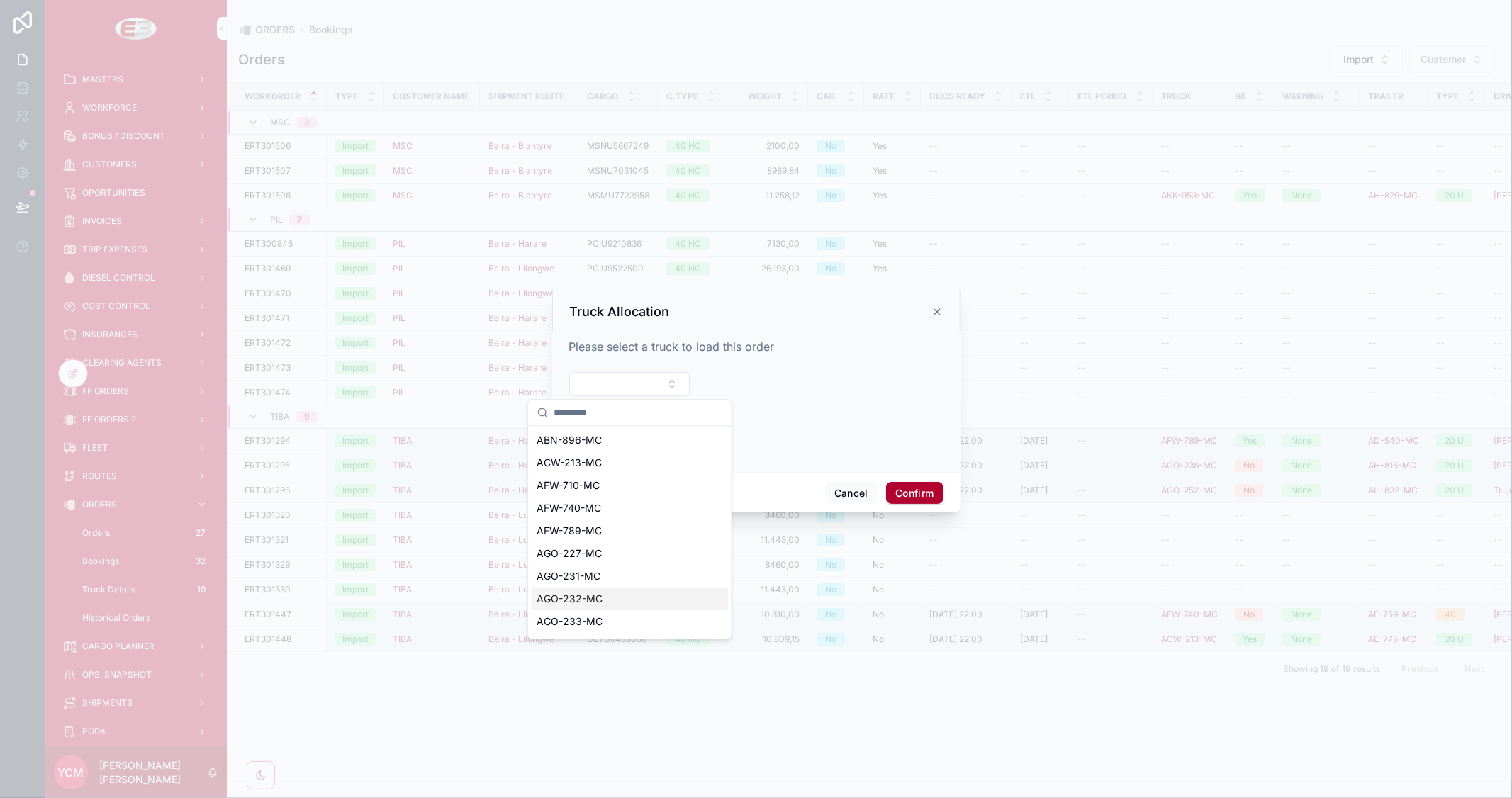
click at [577, 603] on span "AGO-232-MC" at bounding box center [569, 599] width 66 height 14
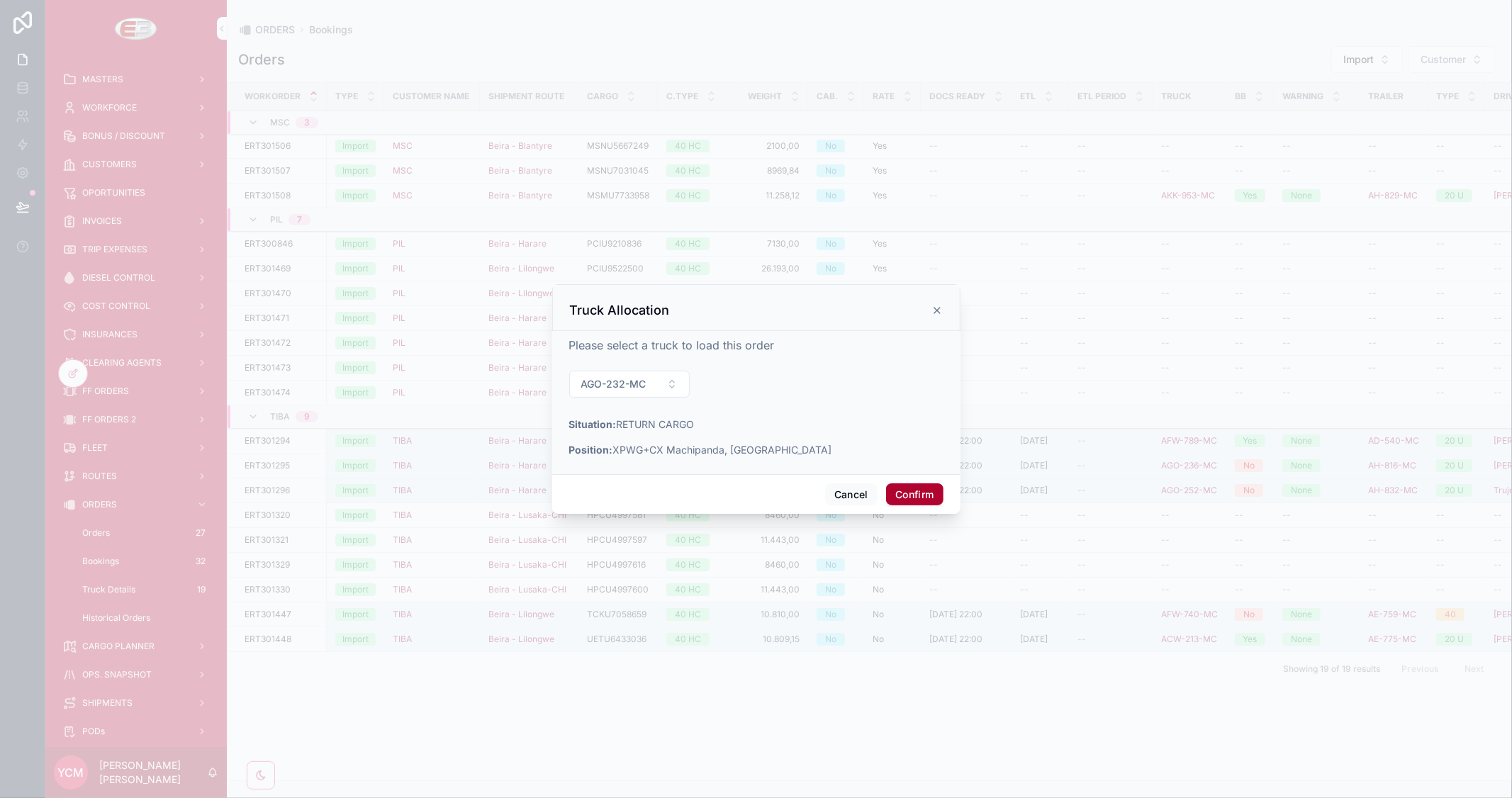
click at [917, 497] on button "Confirm" at bounding box center [914, 495] width 57 height 23
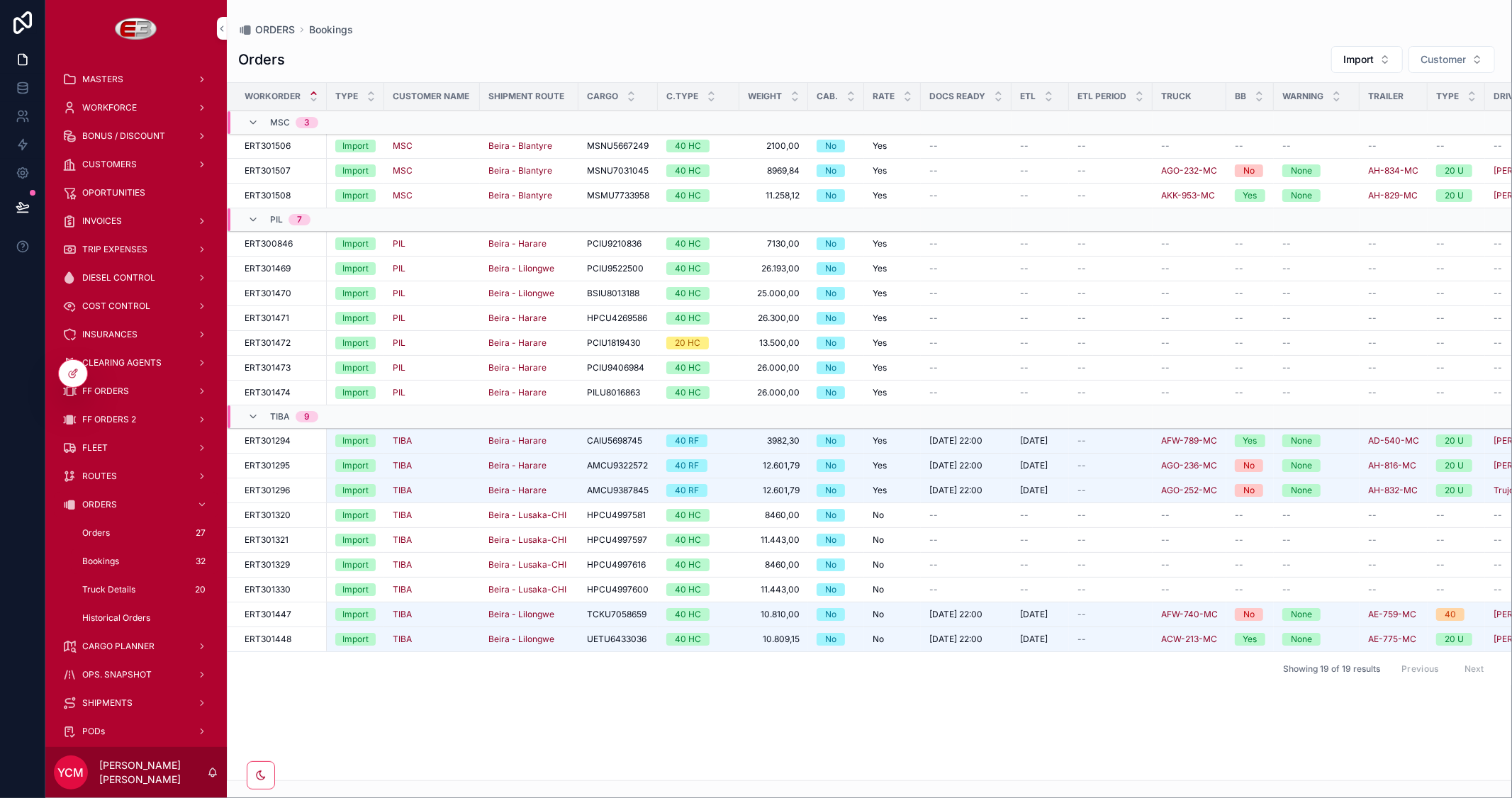
click at [0, 0] on span "Truck" at bounding box center [0, 0] width 0 height 0
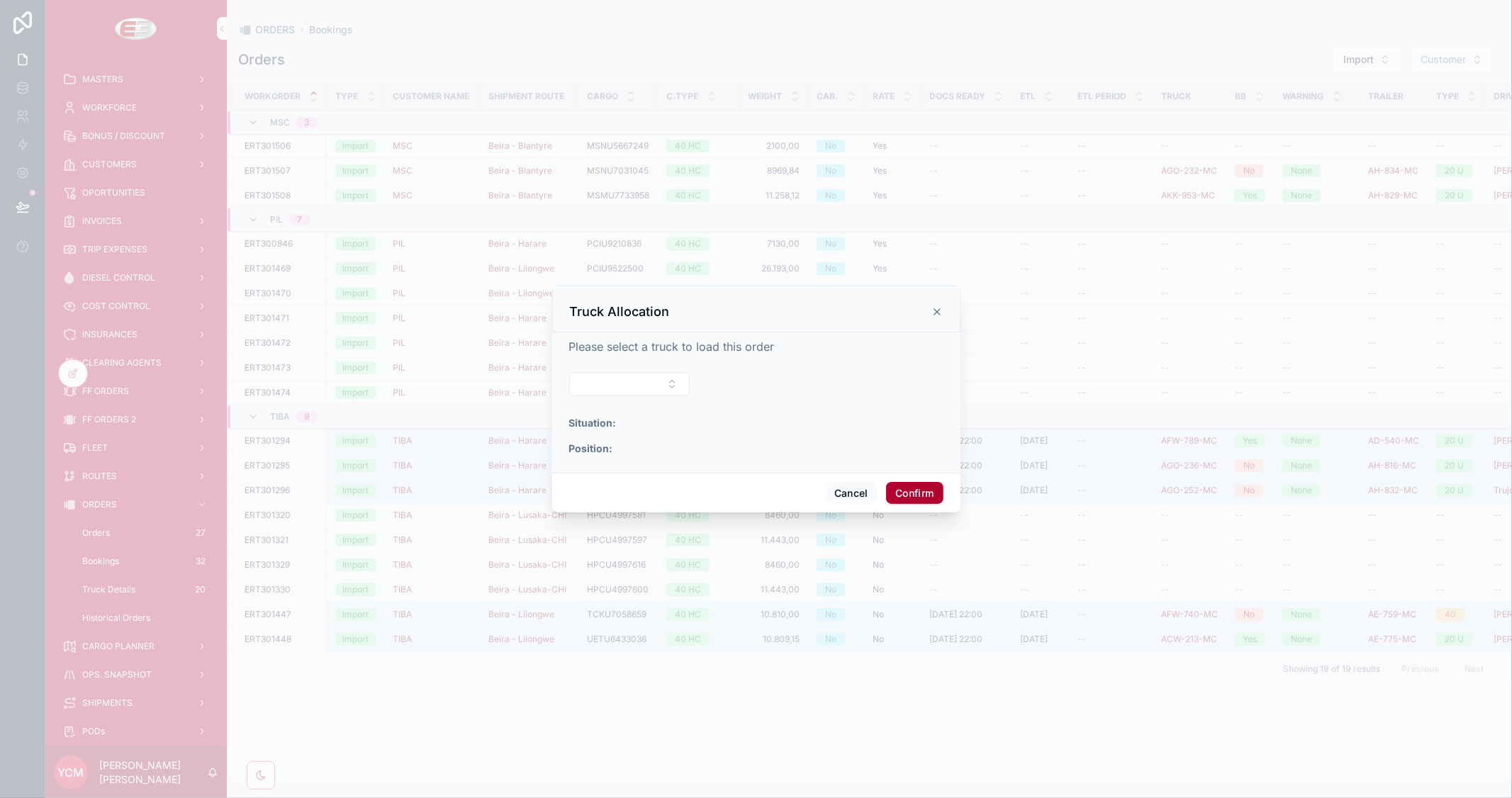
click at [641, 382] on button "Select Button" at bounding box center [630, 384] width 121 height 24
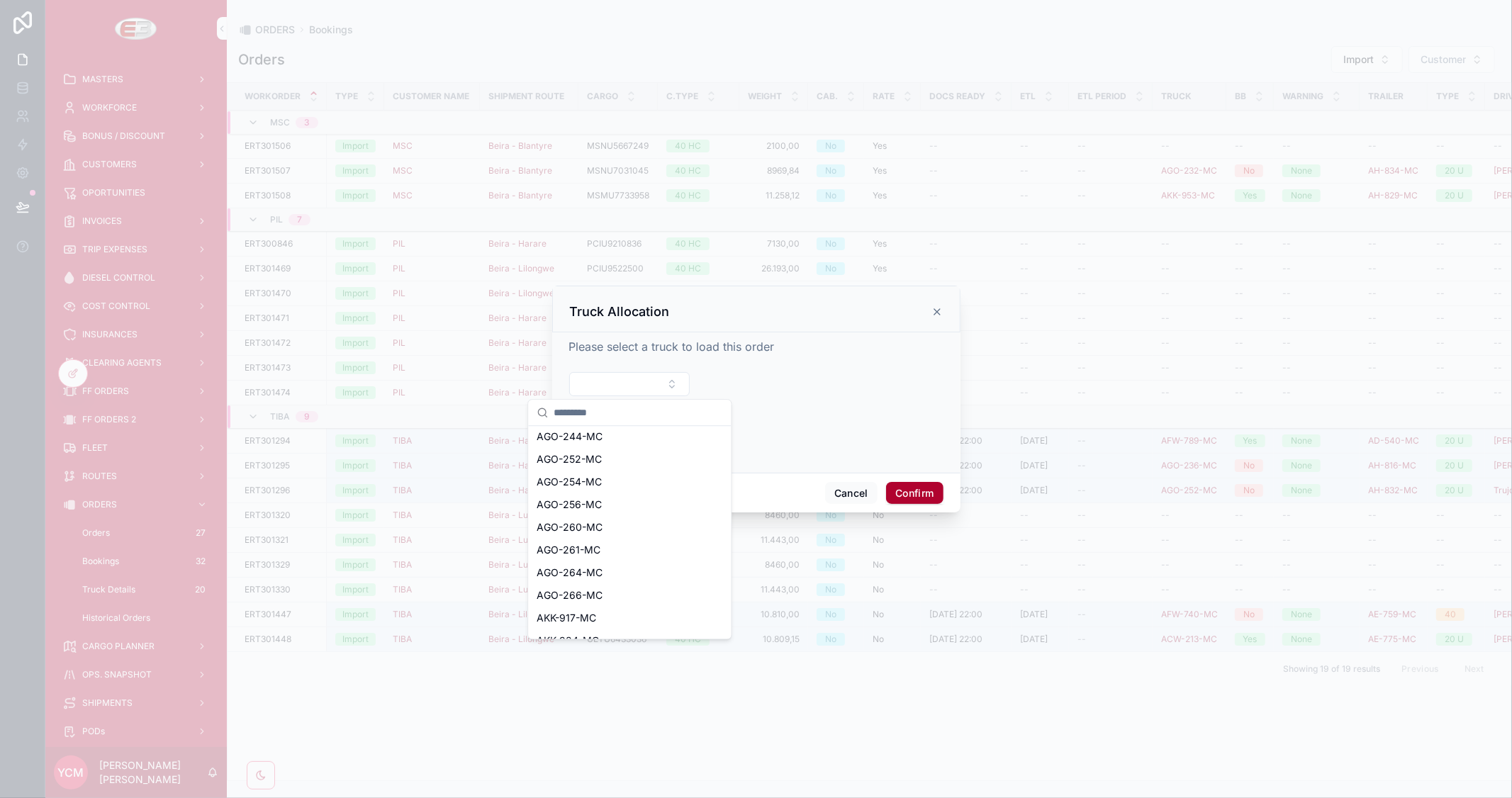
scroll to position [393, 0]
click at [596, 475] on span "AGO-261-MC" at bounding box center [568, 478] width 64 height 14
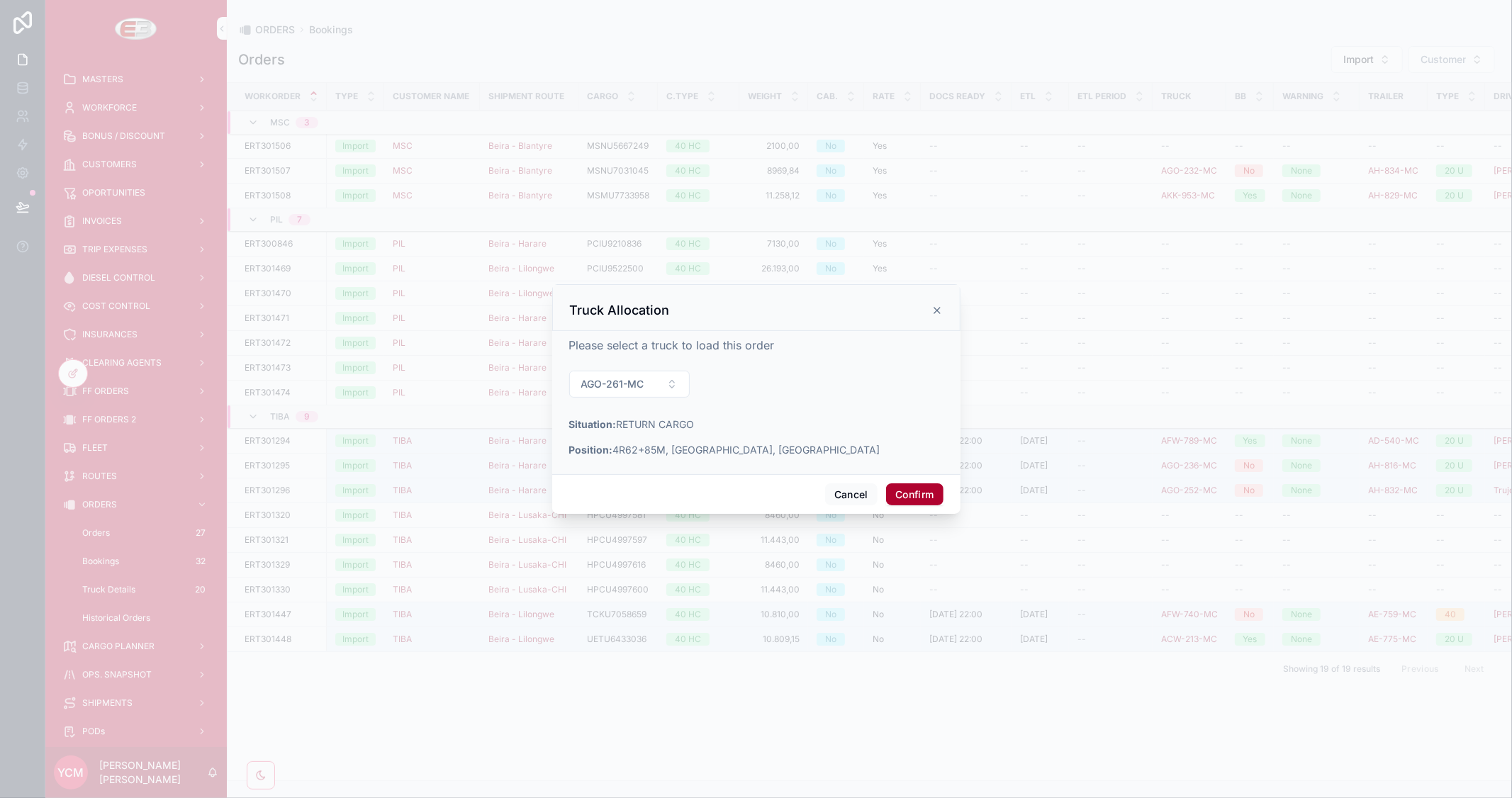
click at [916, 489] on button "Confirm" at bounding box center [914, 495] width 57 height 23
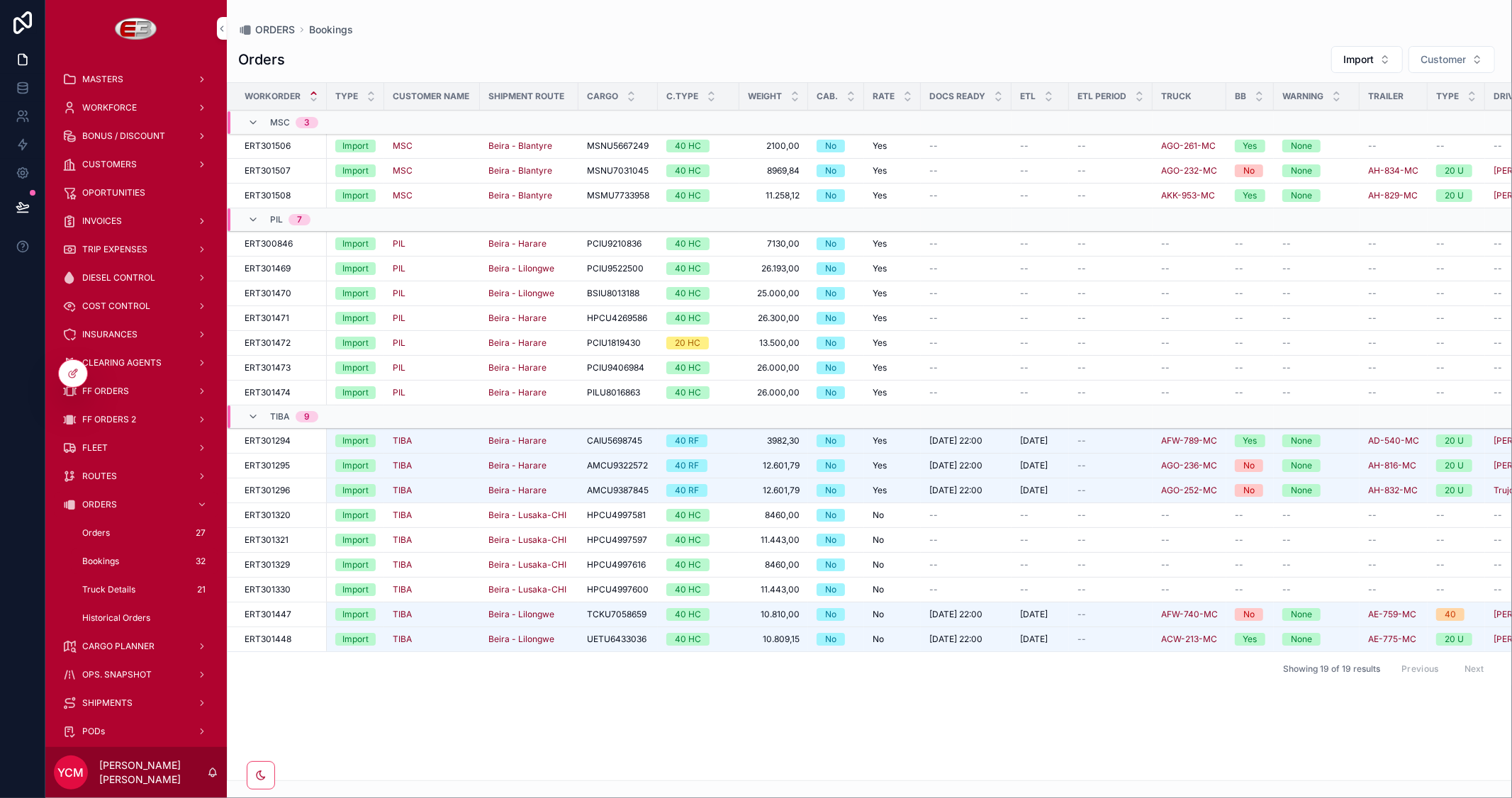
click at [114, 383] on div "FF ORDERS" at bounding box center [135, 391] width 147 height 23
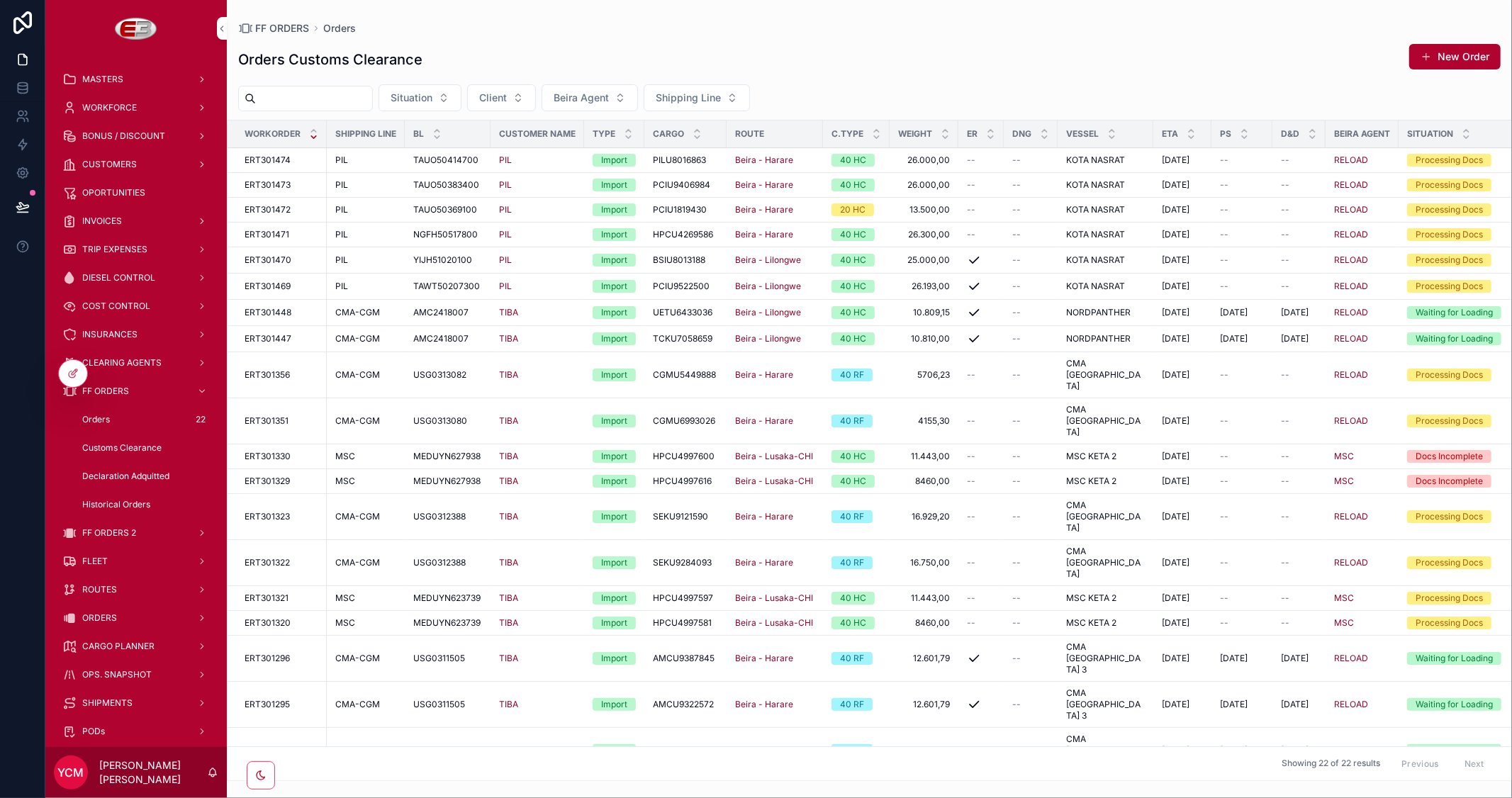
click at [1187, 138] on icon "scrollable content" at bounding box center [1191, 137] width 9 height 9
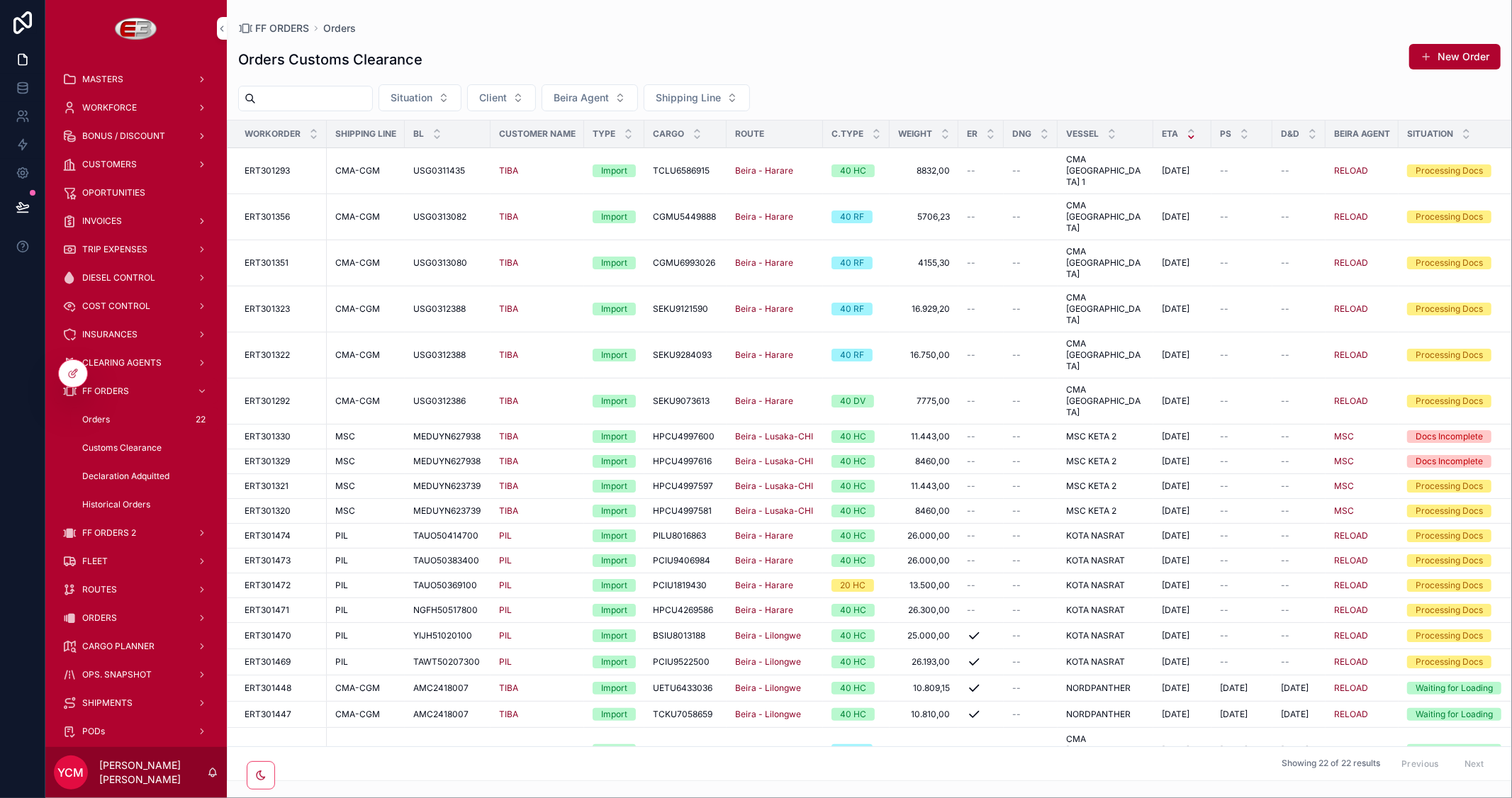
click at [1187, 133] on icon "scrollable content" at bounding box center [1191, 130] width 9 height 9
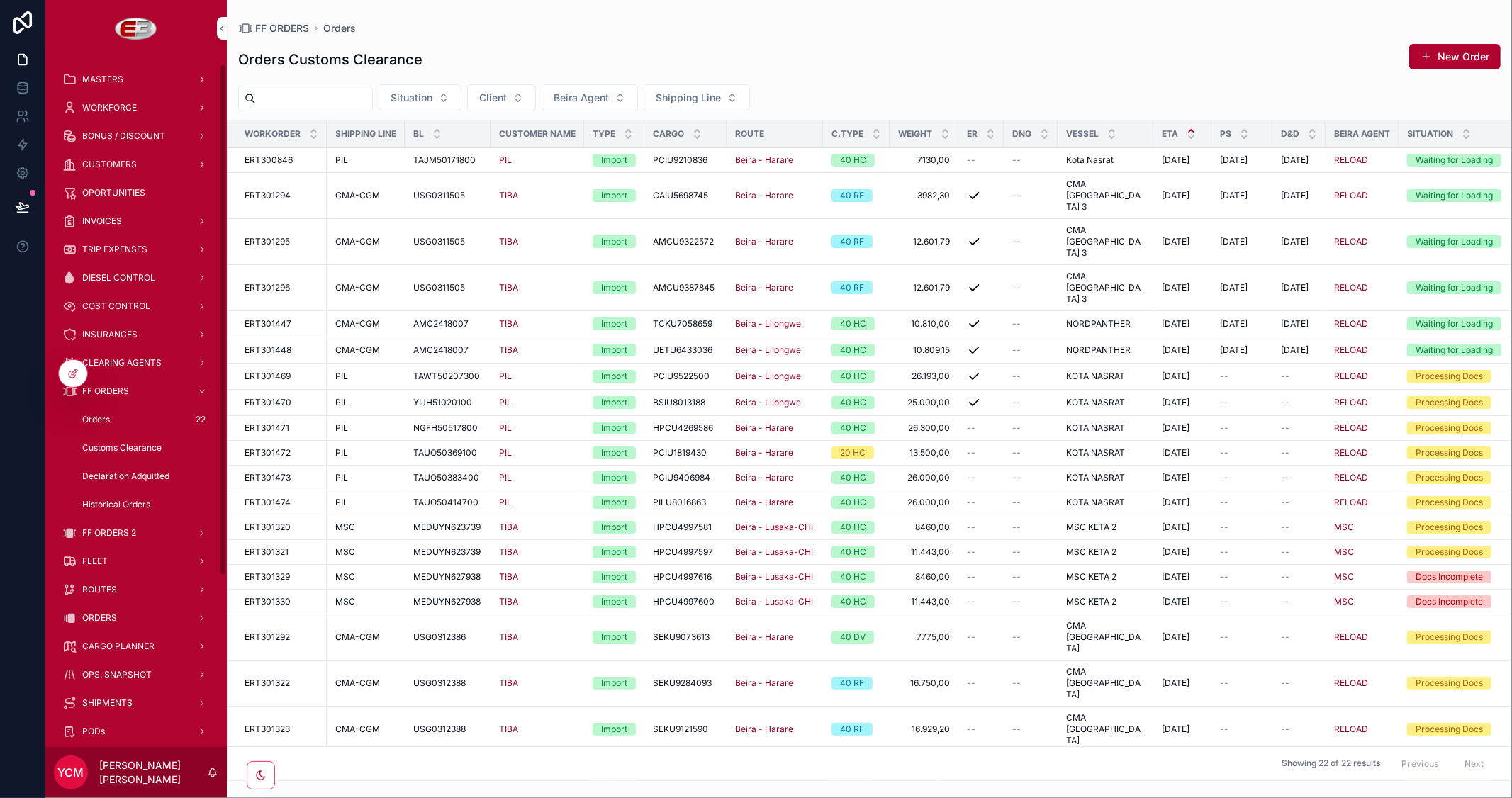
scroll to position [78, 0]
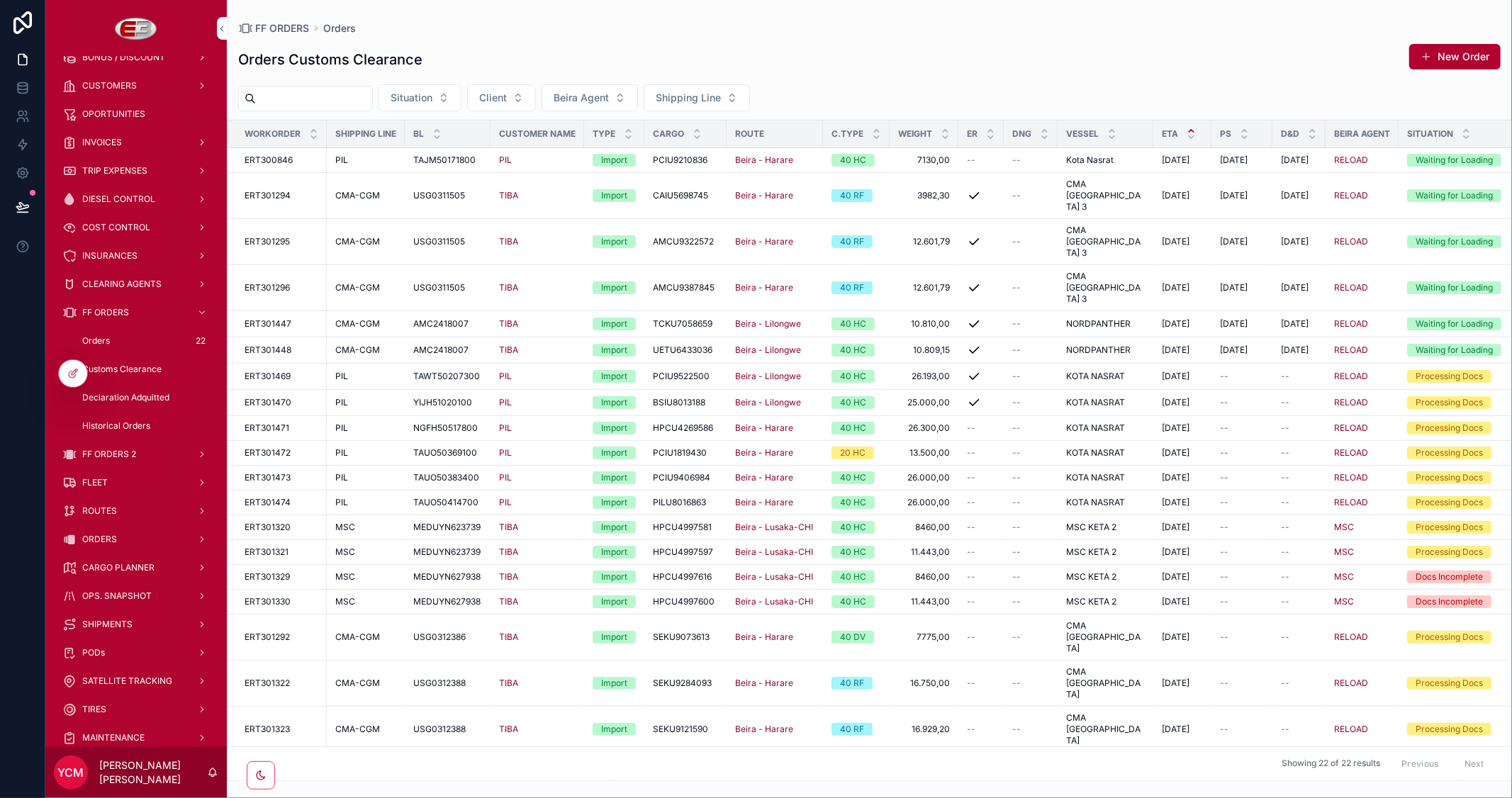
click at [133, 451] on span "FF ORDERS 2" at bounding box center [109, 454] width 54 height 11
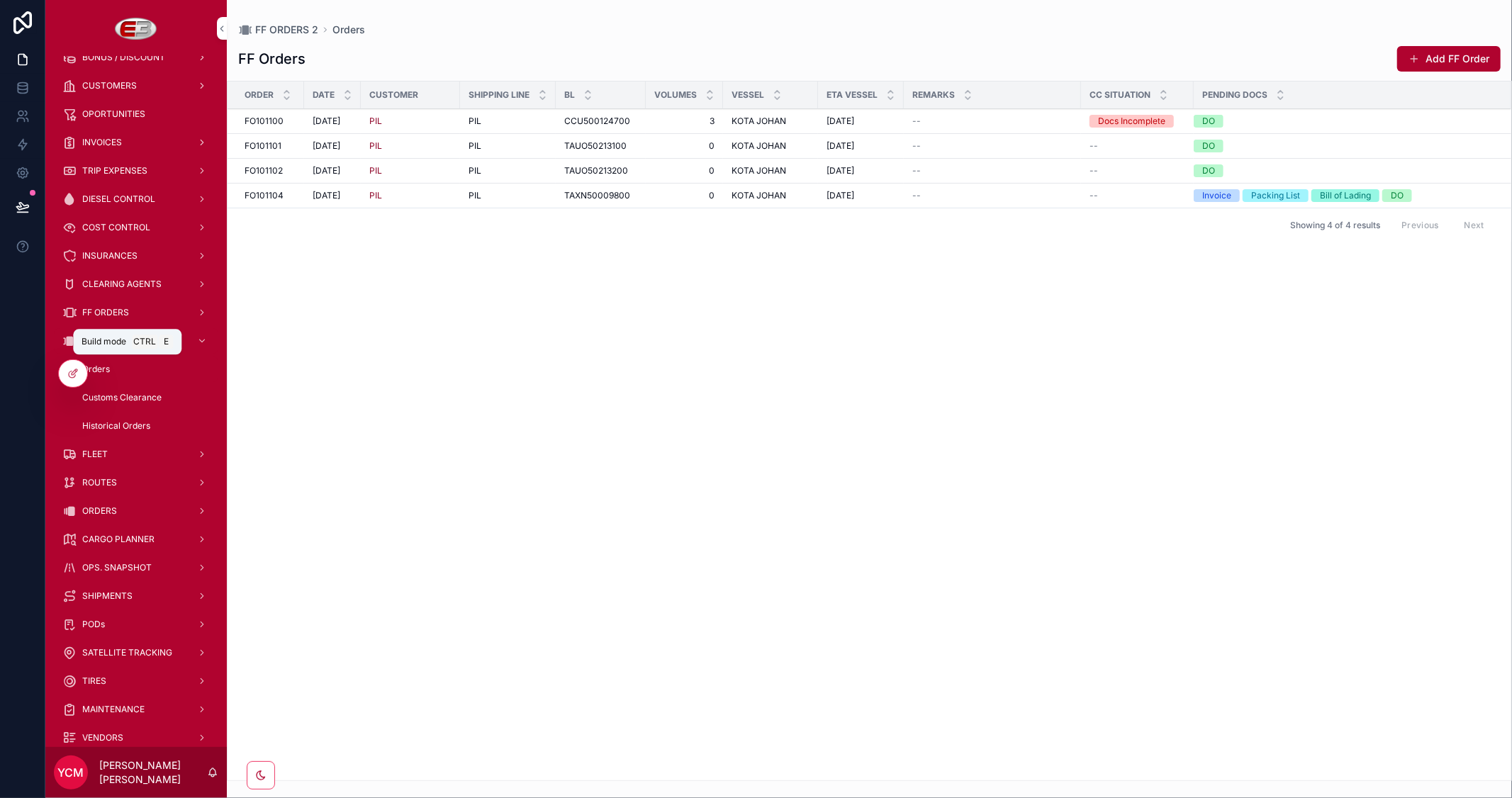
click at [74, 374] on icon at bounding box center [72, 373] width 11 height 11
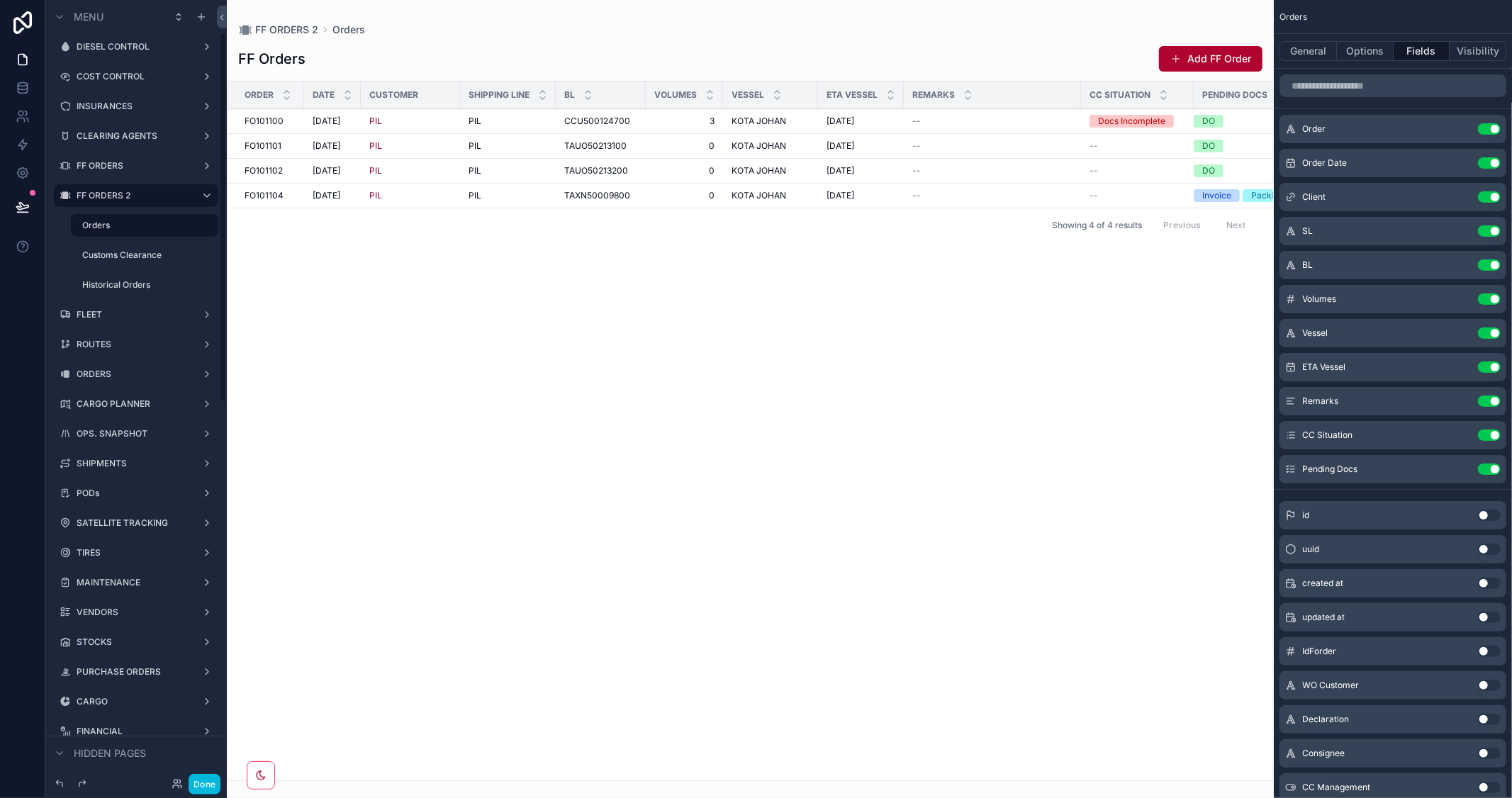
scroll to position [236, 0]
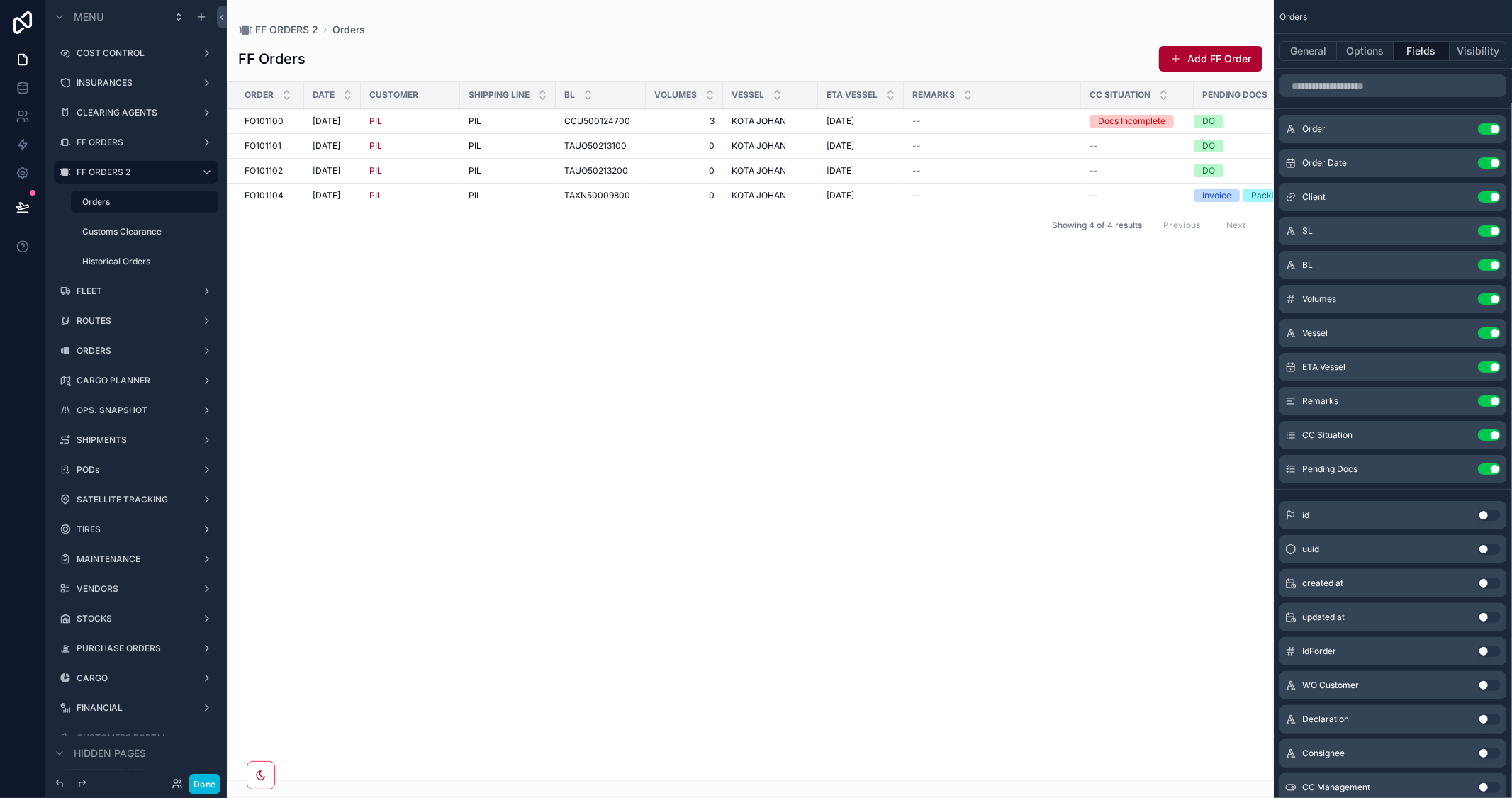
click at [110, 387] on div "CARGO PLANNER" at bounding box center [136, 380] width 119 height 11
click at [130, 375] on label "CARGO PLANNER" at bounding box center [133, 380] width 113 height 11
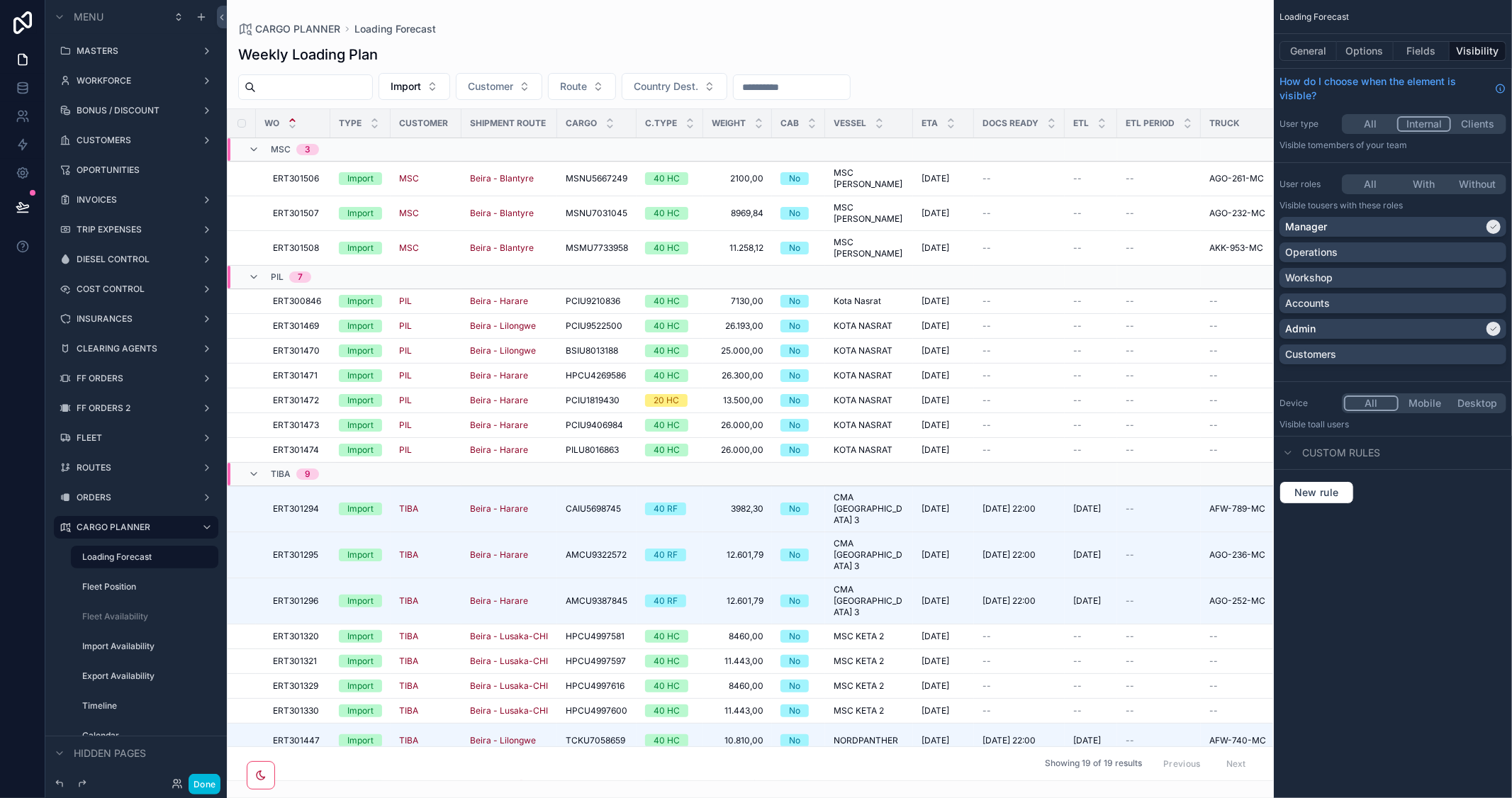
click at [118, 408] on label "FF ORDERS 2" at bounding box center [133, 408] width 113 height 11
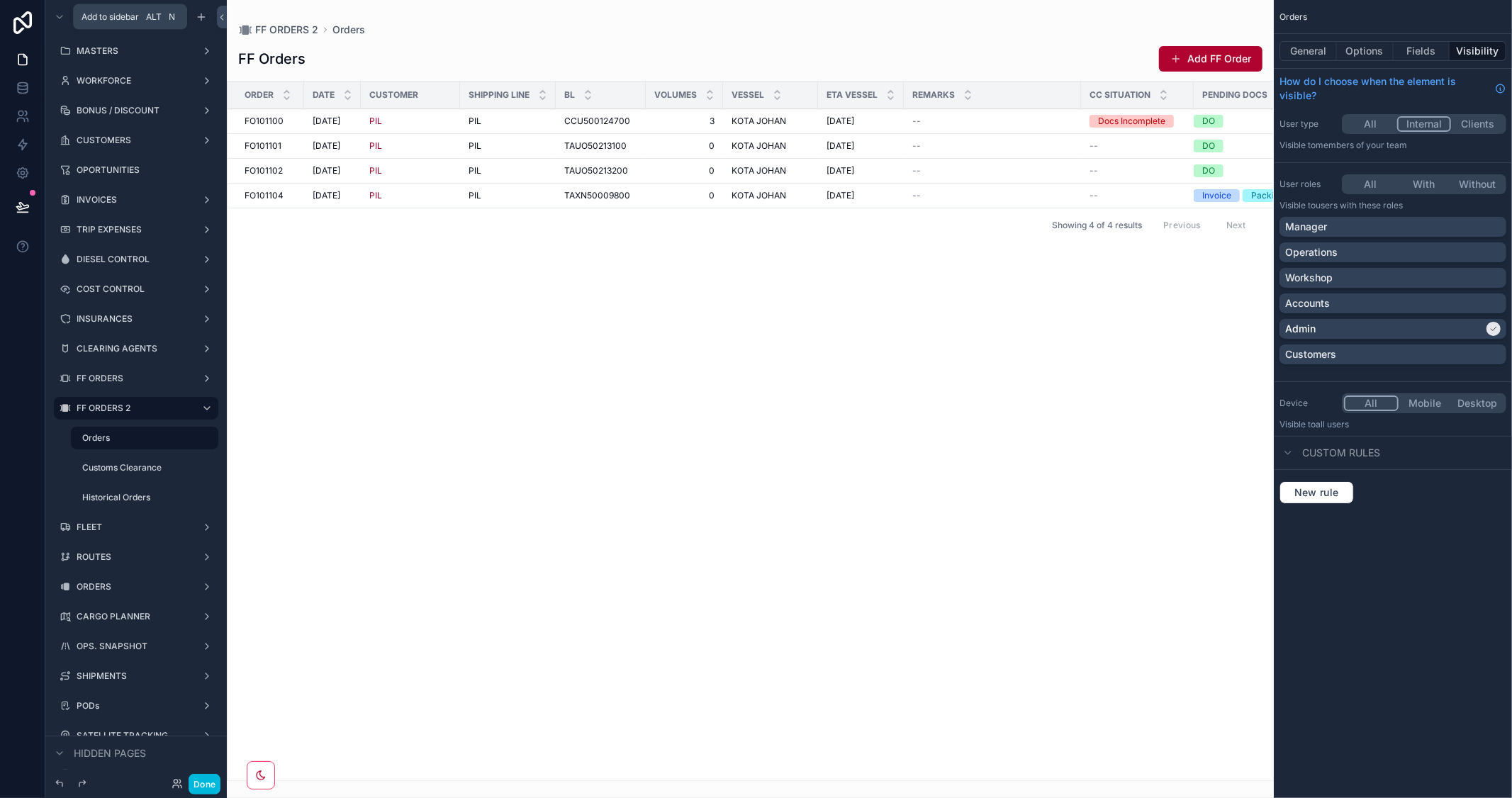
click at [201, 20] on icon "scrollable content" at bounding box center [201, 16] width 11 height 11
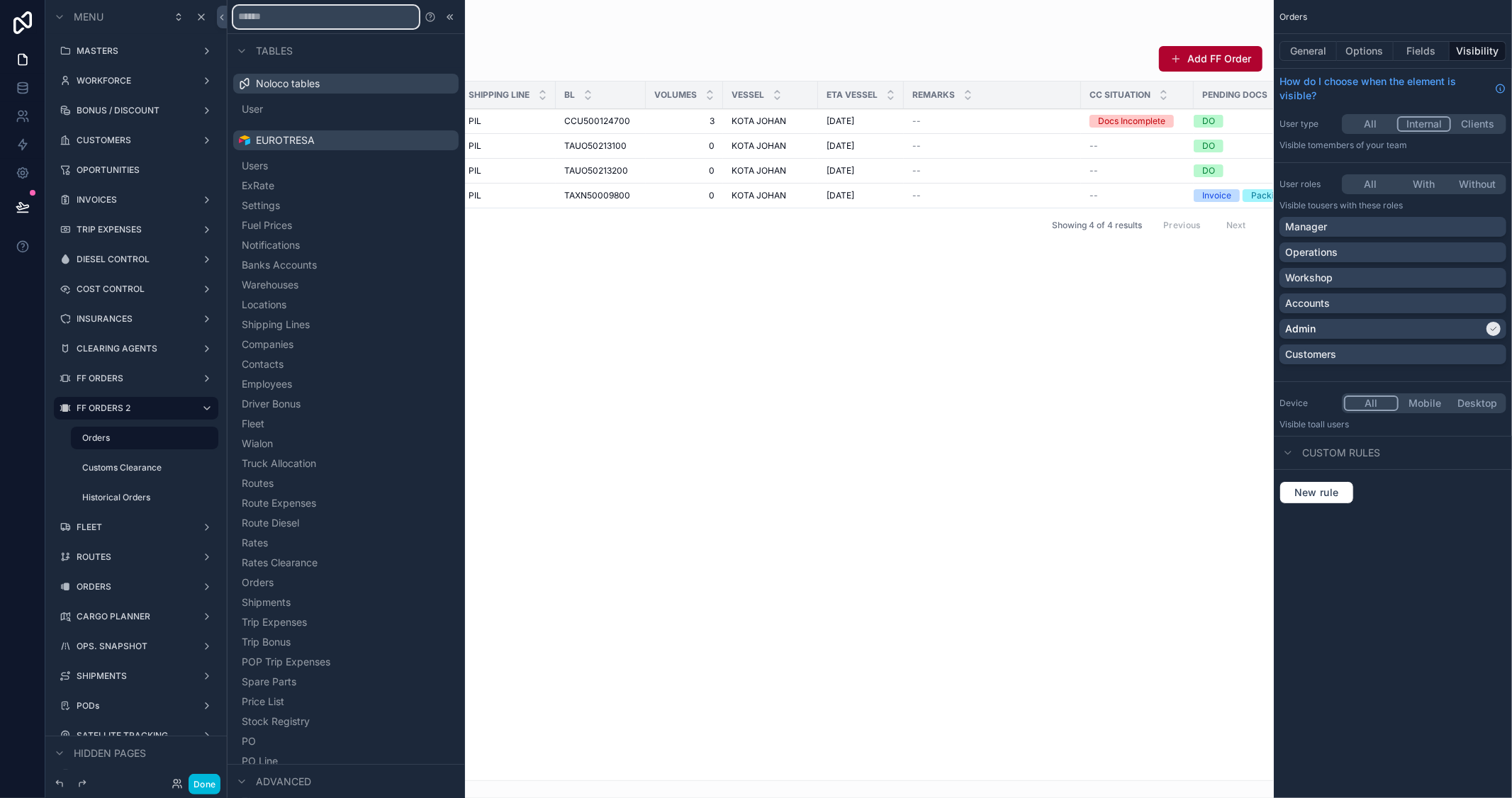
click at [319, 19] on input "text" at bounding box center [326, 17] width 186 height 23
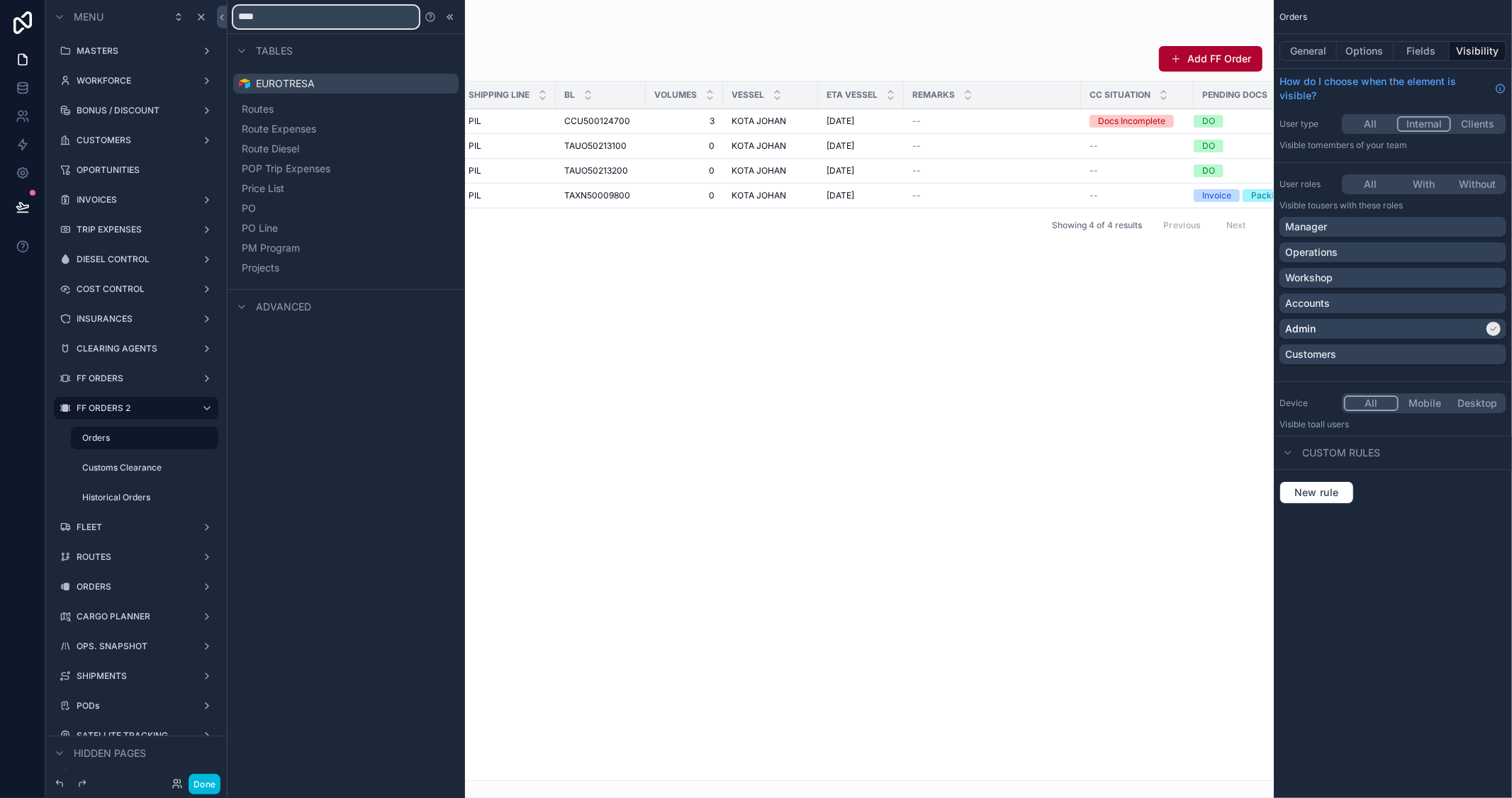
type input "****"
click at [256, 261] on button "Projects" at bounding box center [345, 267] width 214 height 20
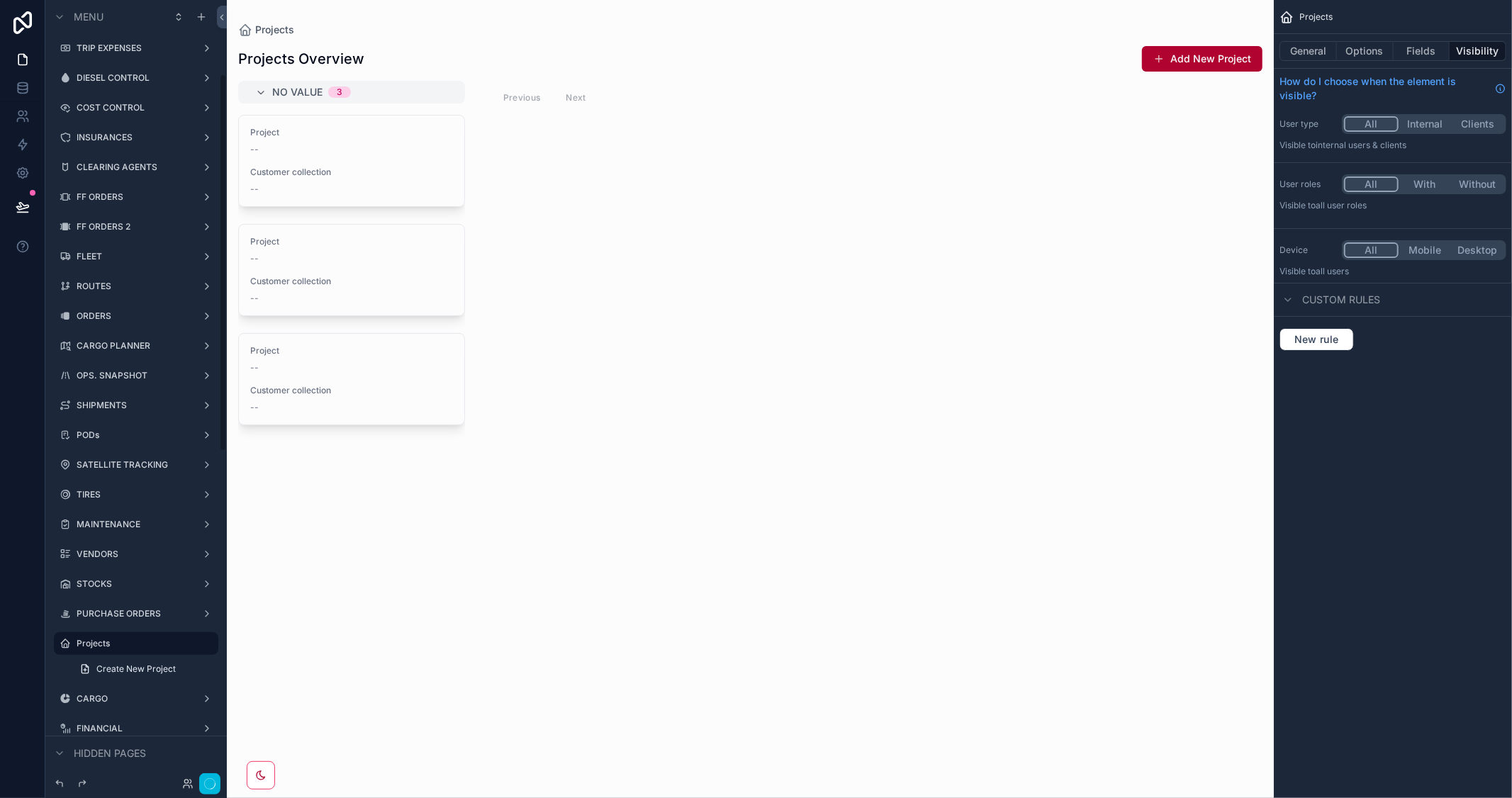
scroll to position [103, 0]
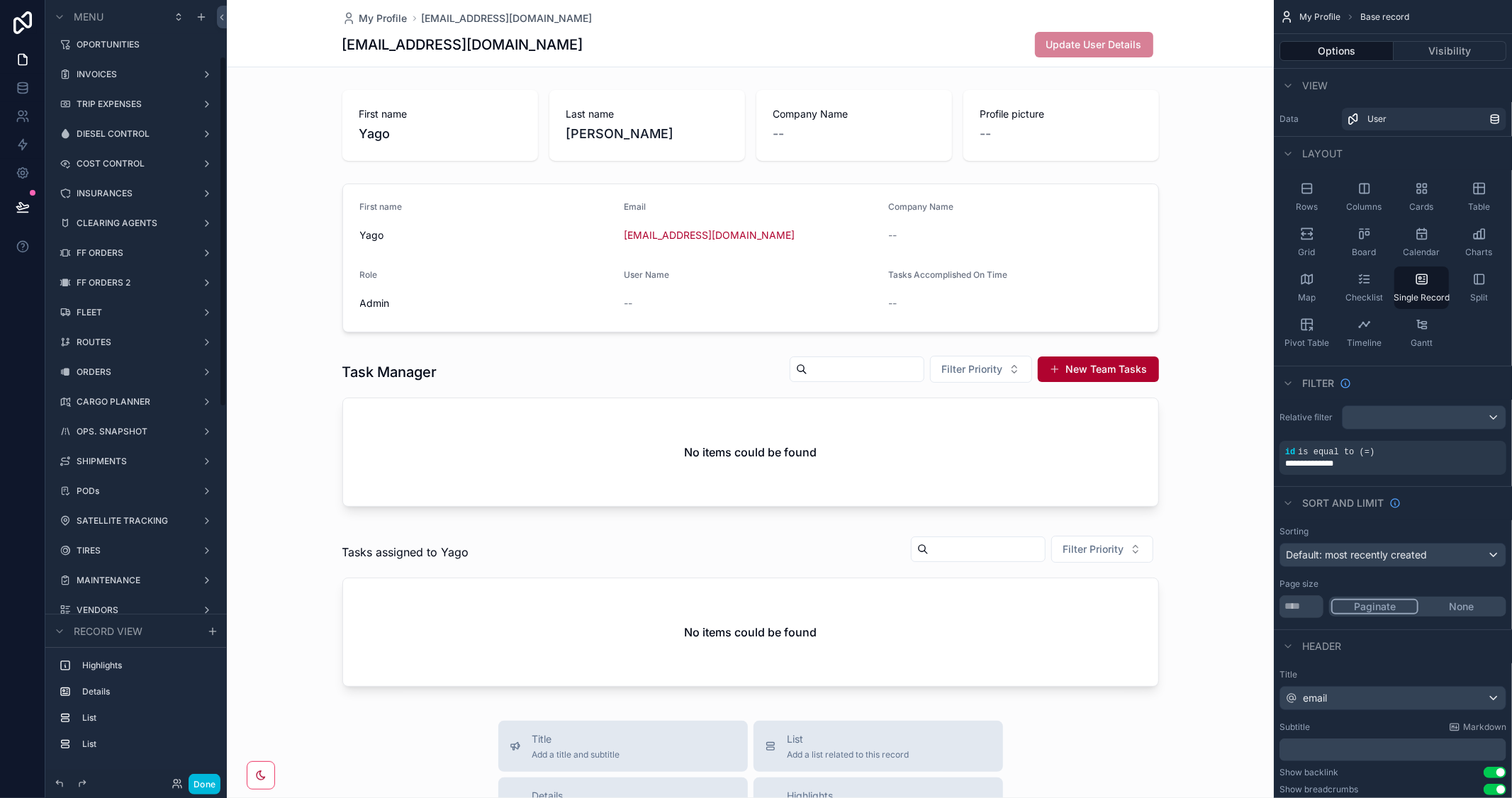
scroll to position [123, 0]
click at [112, 289] on label "FF ORDERS 2" at bounding box center [133, 285] width 113 height 11
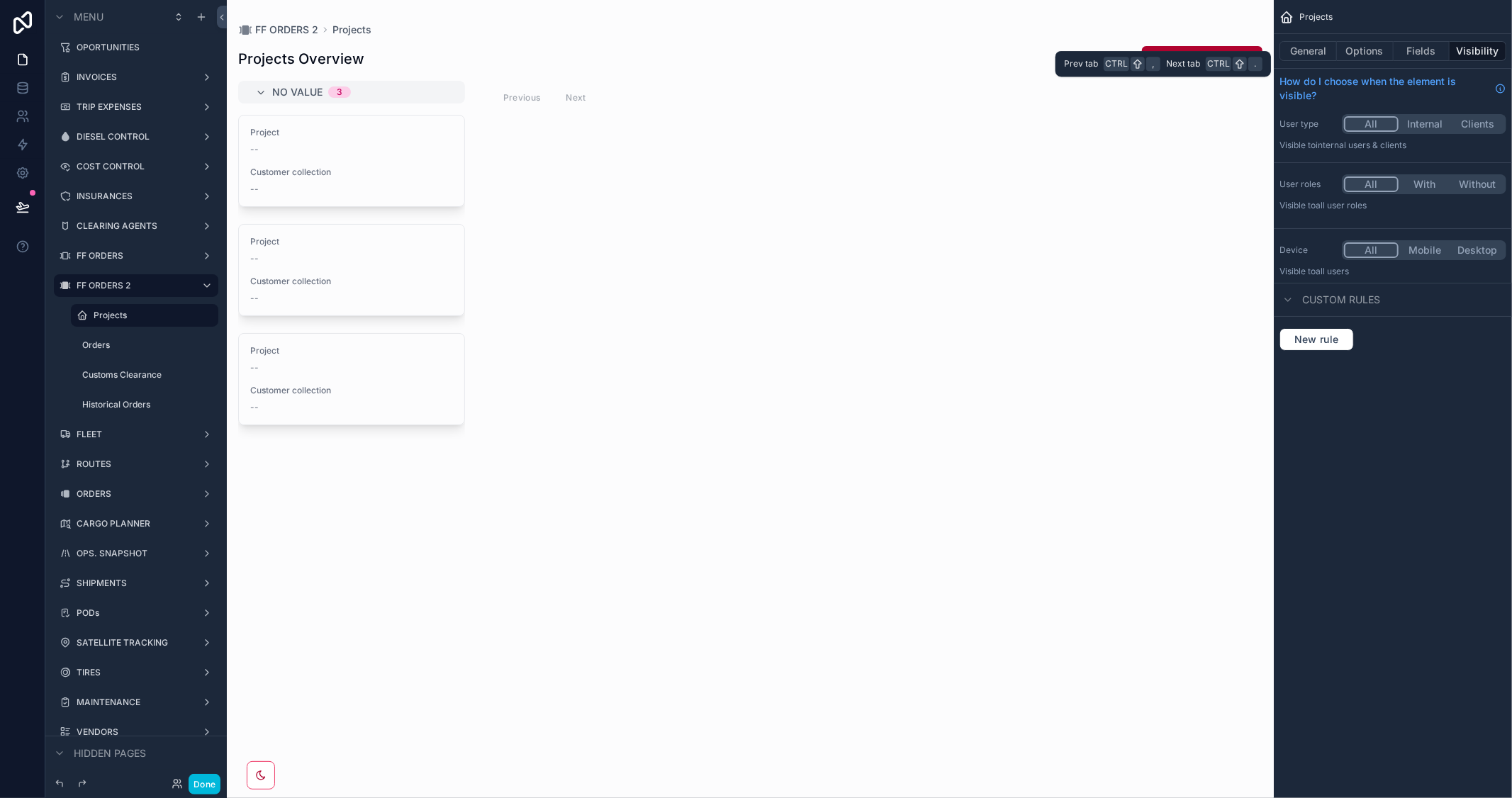
click at [1315, 53] on button "General" at bounding box center [1308, 50] width 57 height 20
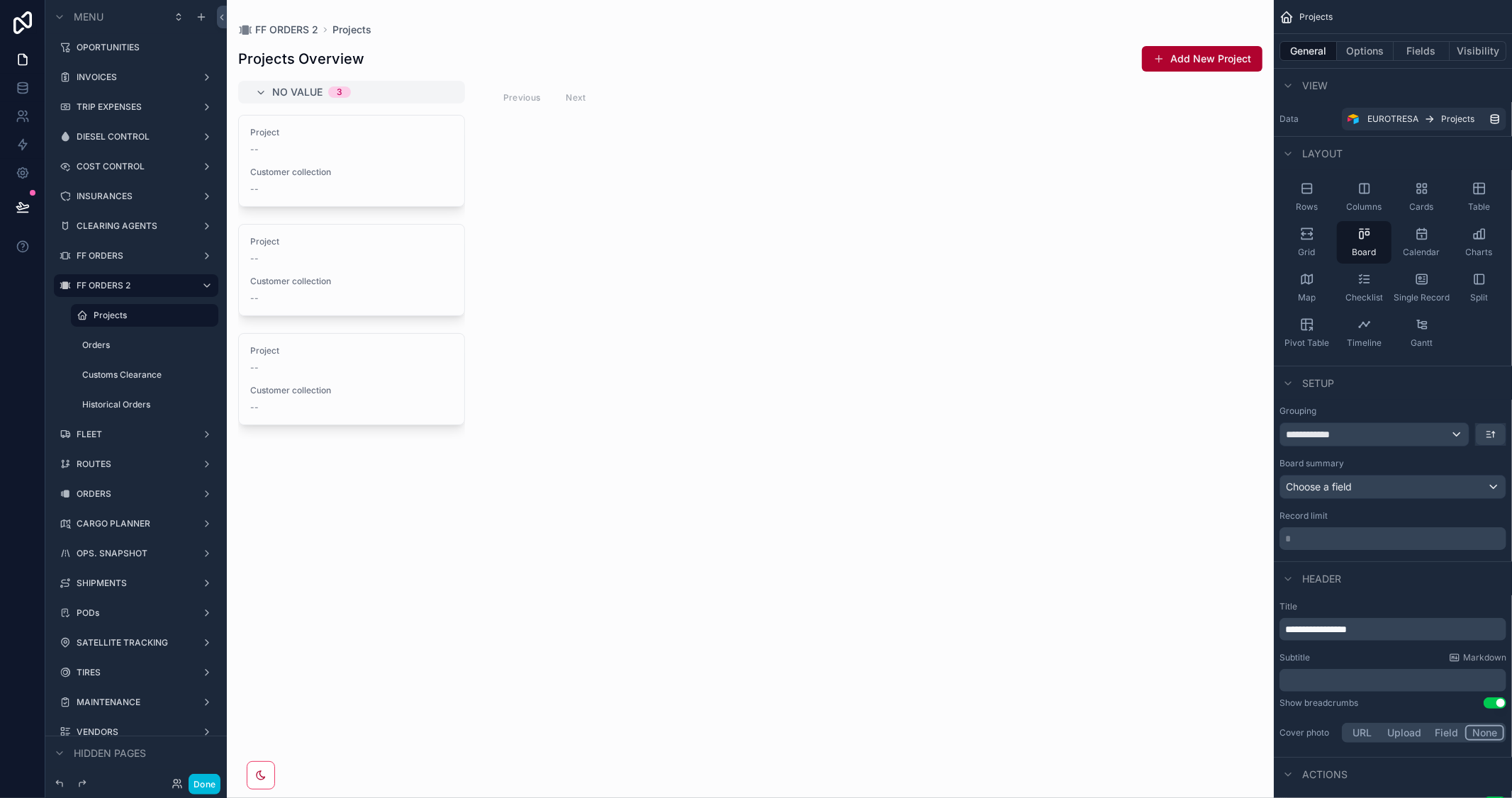
click at [1478, 190] on icon "scrollable content" at bounding box center [1478, 189] width 0 height 10
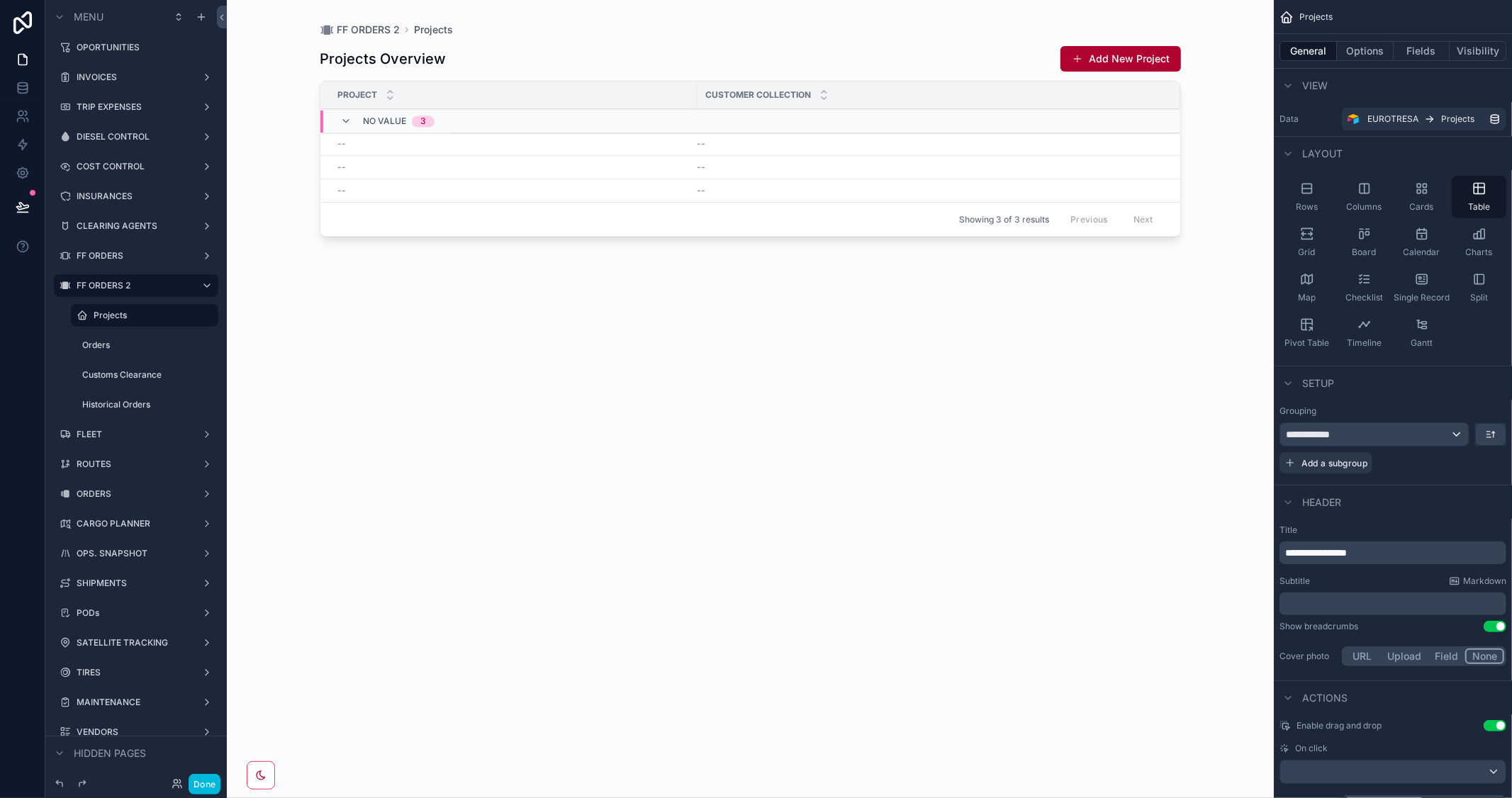
click at [1310, 236] on icon "scrollable content" at bounding box center [1307, 233] width 14 height 14
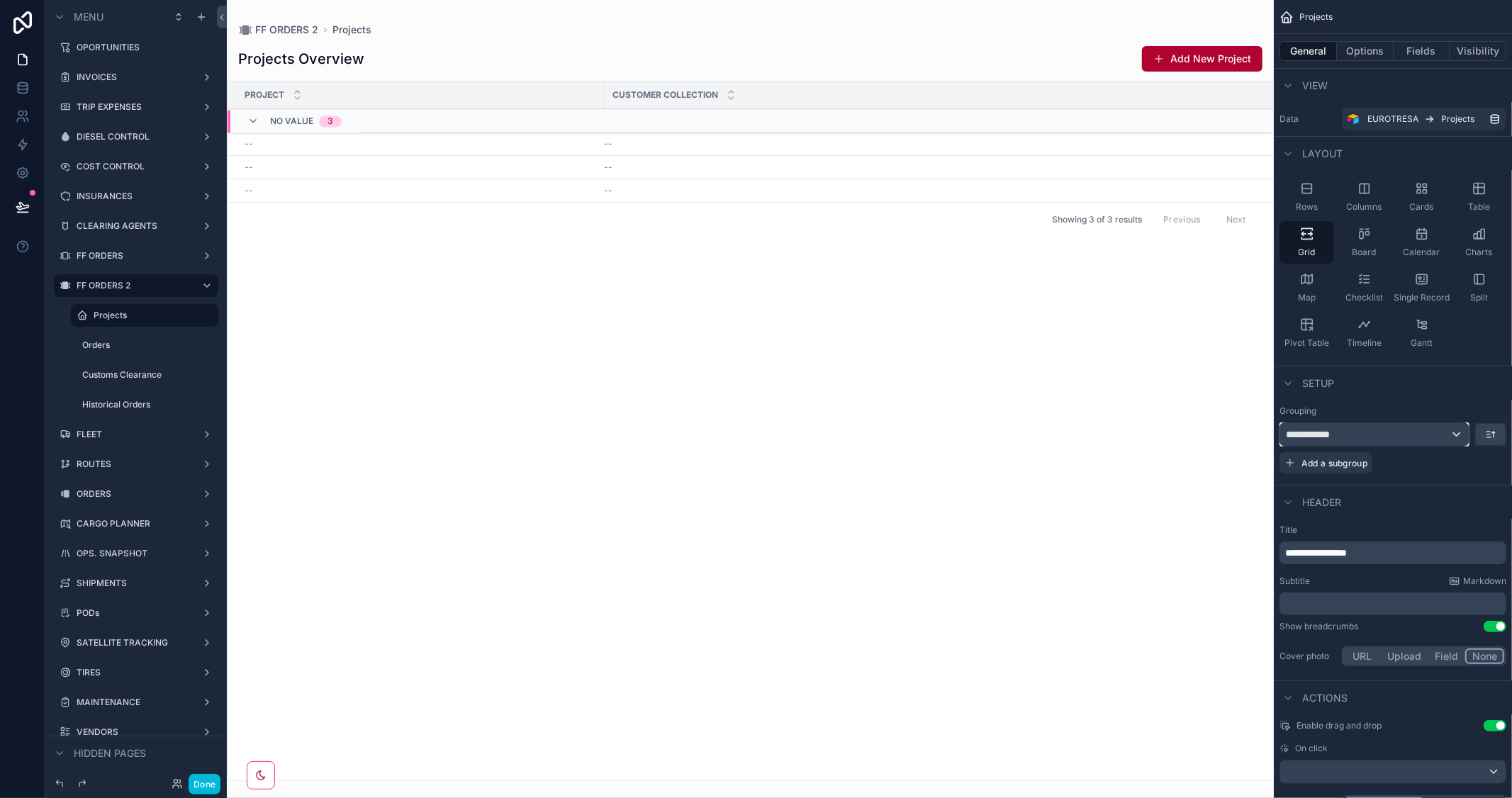
click at [1449, 433] on div "**********" at bounding box center [1374, 434] width 188 height 23
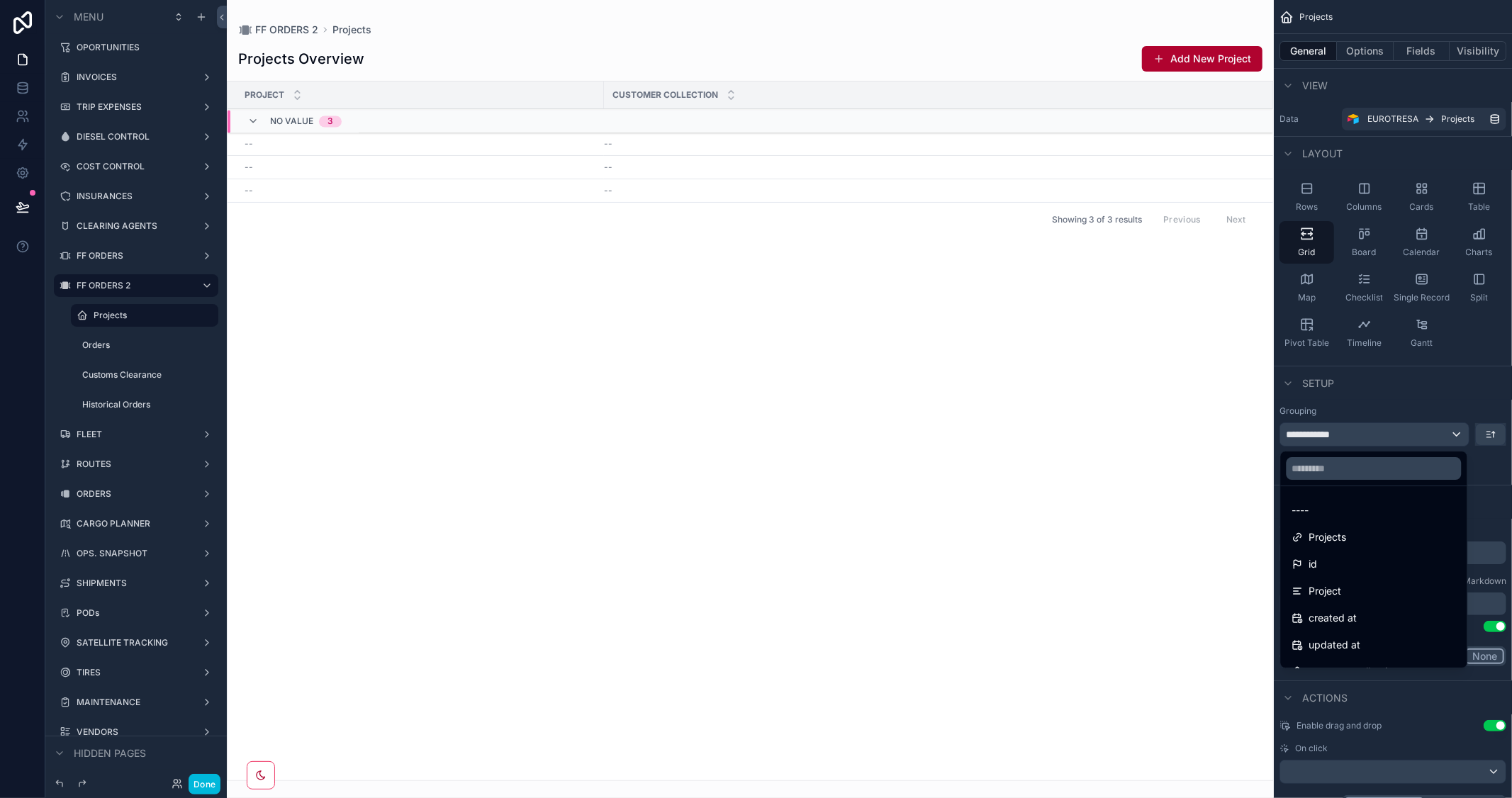
drag, startPoint x: 1355, startPoint y: 511, endPoint x: 1380, endPoint y: 508, distance: 25.2
click at [1355, 510] on div "----" at bounding box center [1374, 510] width 164 height 17
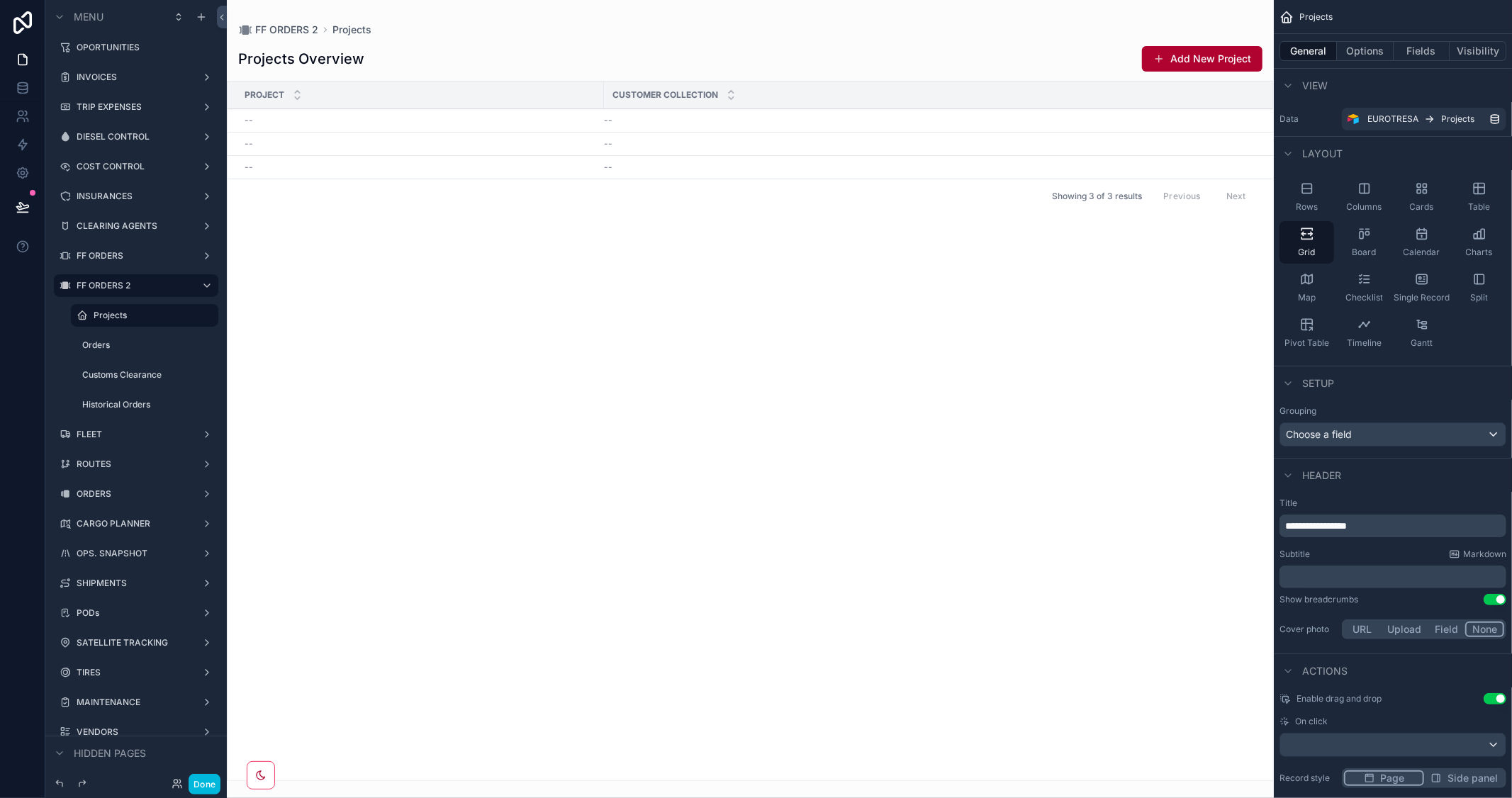
click at [1201, 60] on div "scrollable content" at bounding box center [750, 399] width 1047 height 798
click at [1206, 54] on button "Add New Project" at bounding box center [1202, 59] width 120 height 26
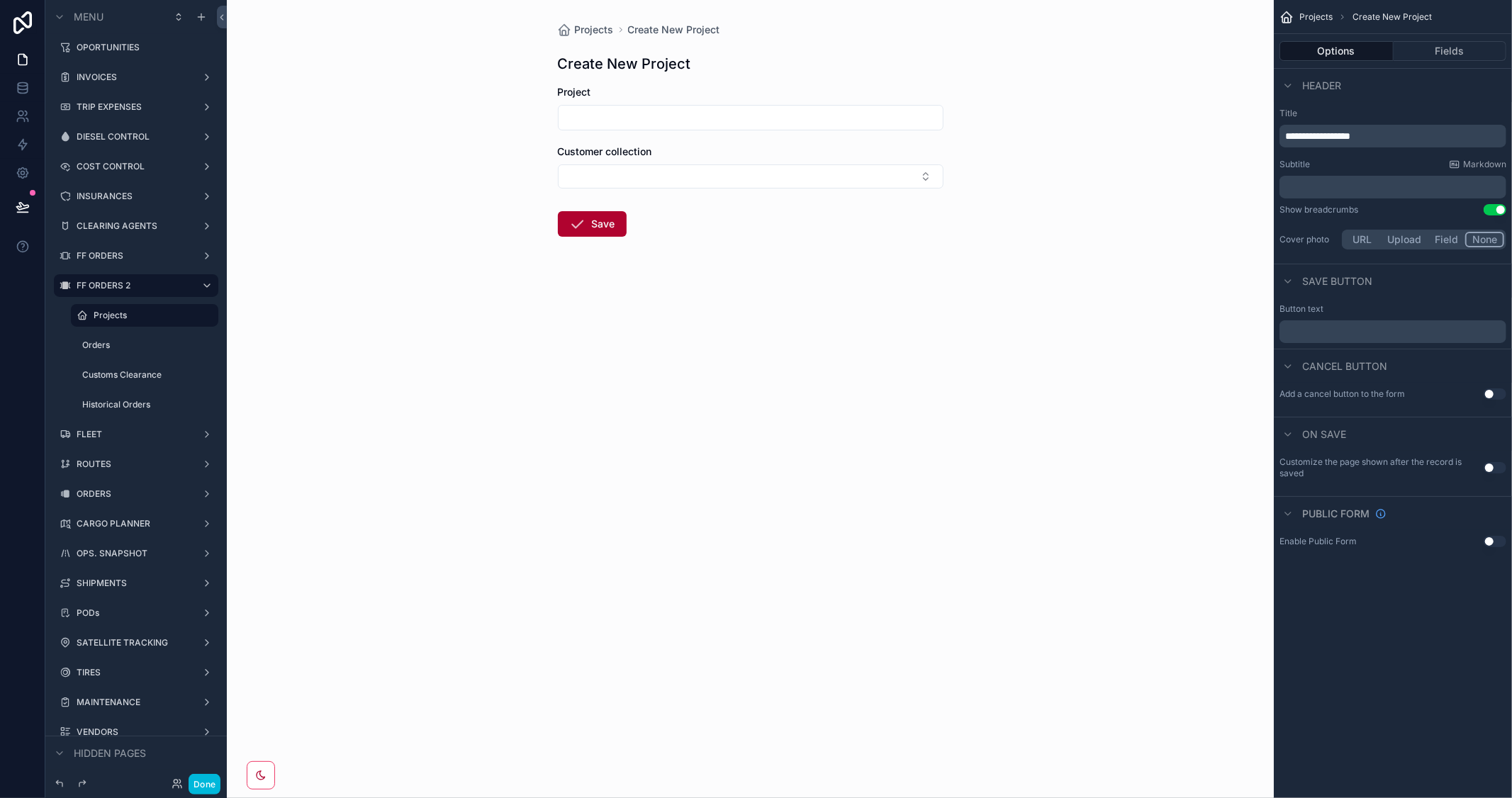
click at [831, 128] on div "scrollable content" at bounding box center [750, 118] width 386 height 26
click at [831, 119] on input "scrollable content" at bounding box center [750, 117] width 384 height 20
type input "******"
click at [591, 23] on span "Projects" at bounding box center [595, 30] width 39 height 14
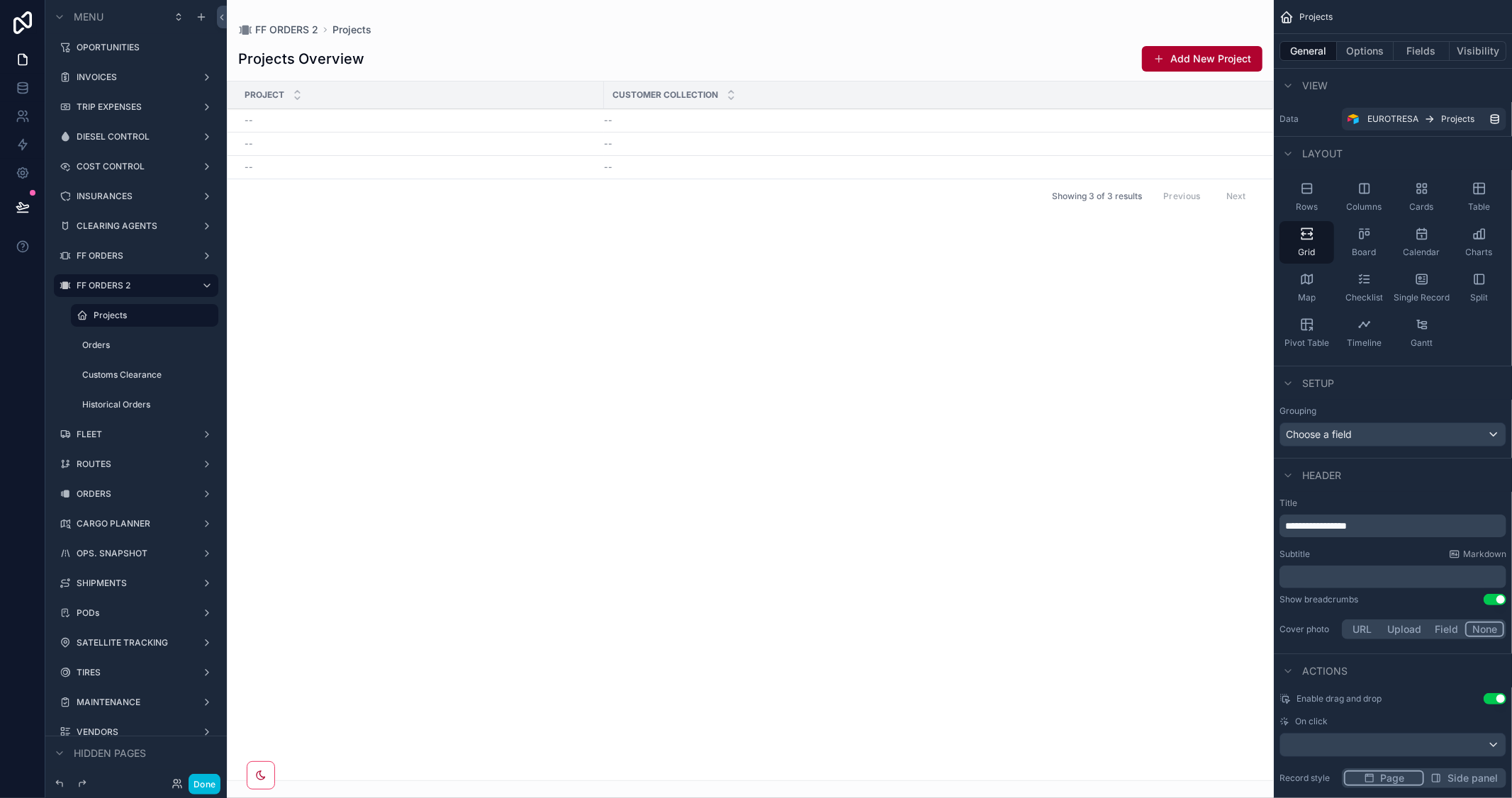
click at [1175, 55] on button "Add New Project" at bounding box center [1202, 59] width 120 height 26
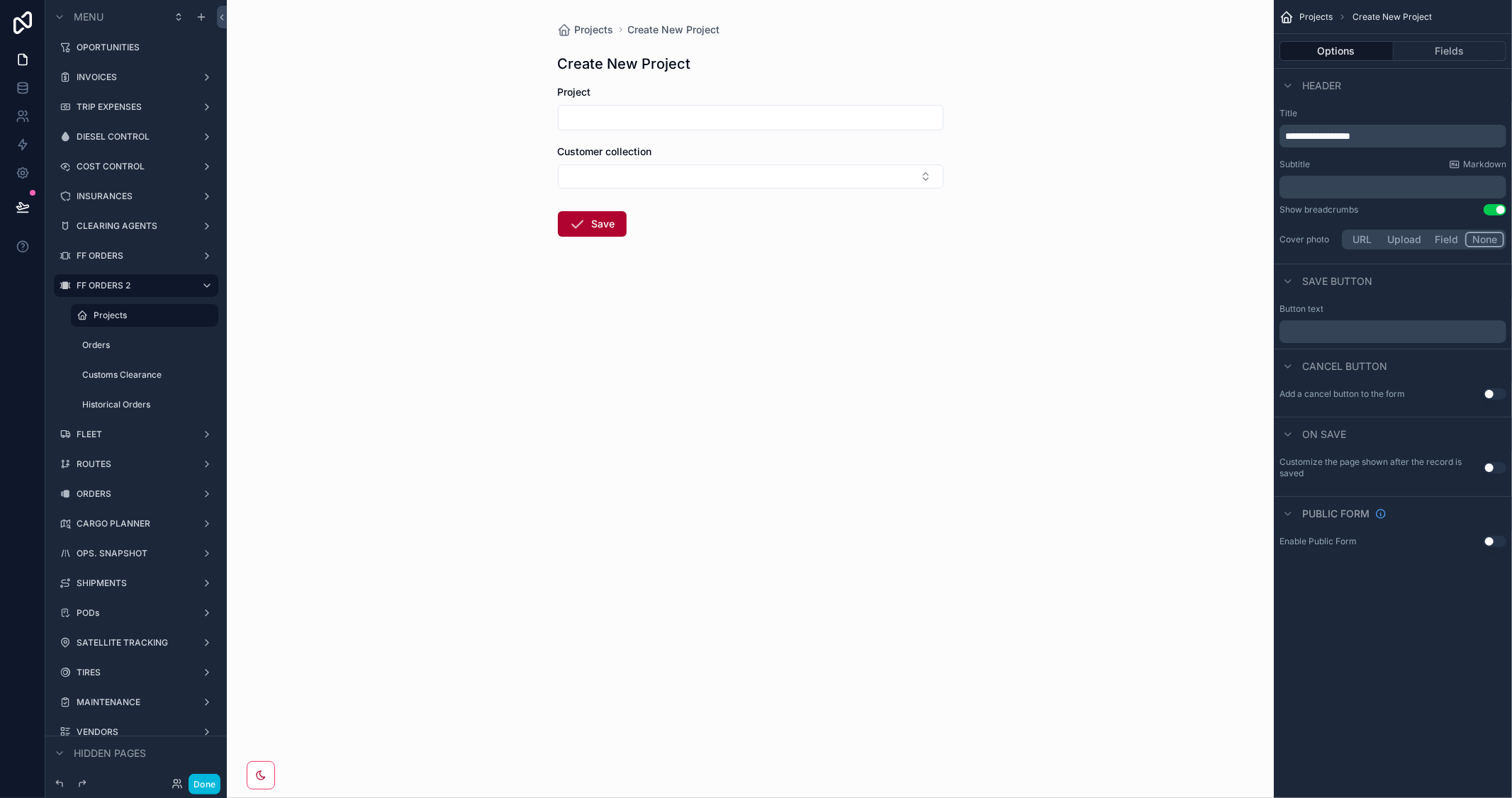
click at [1449, 52] on button "Fields" at bounding box center [1450, 50] width 113 height 20
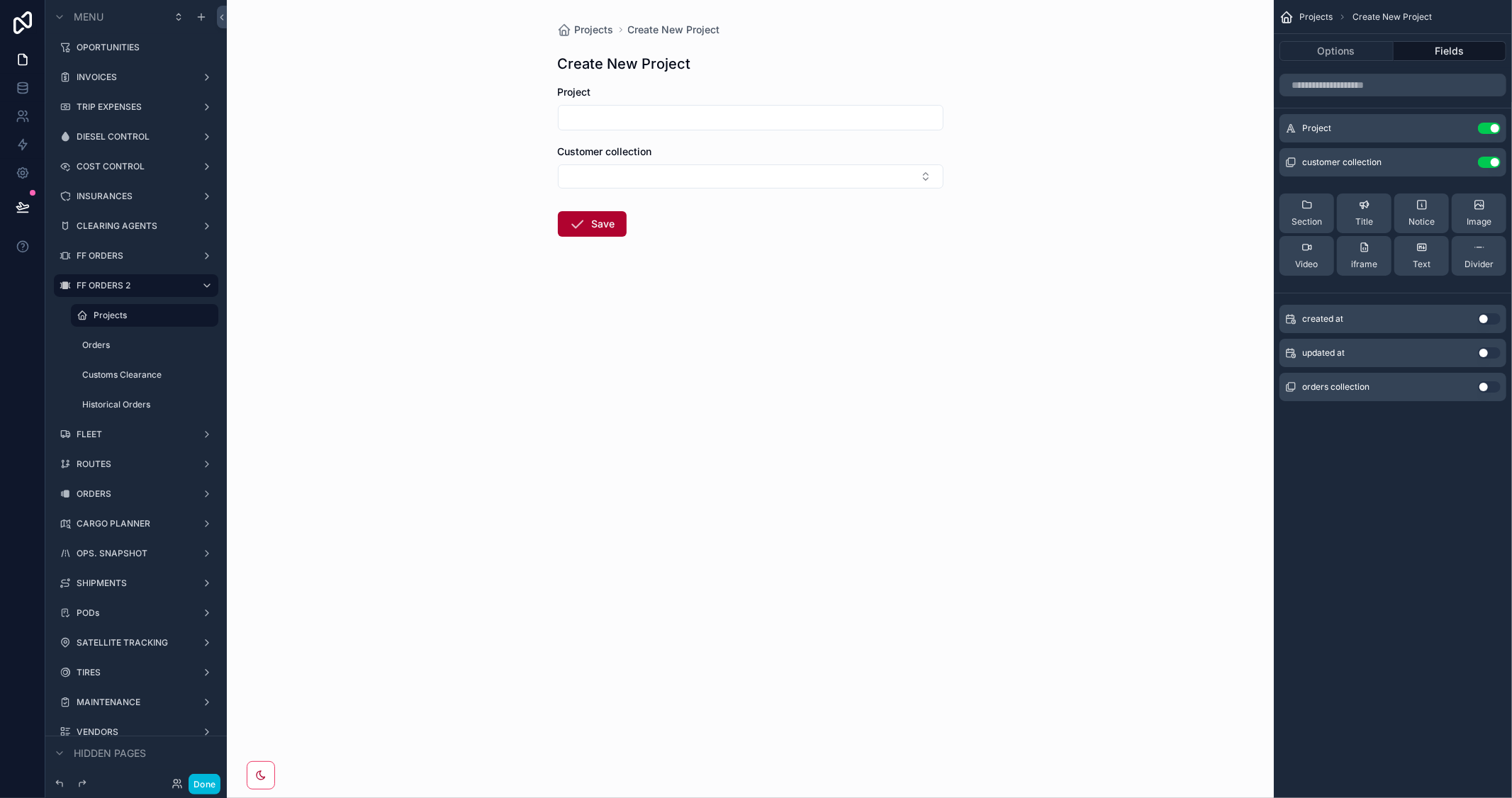
click at [590, 25] on span "Projects" at bounding box center [595, 30] width 39 height 14
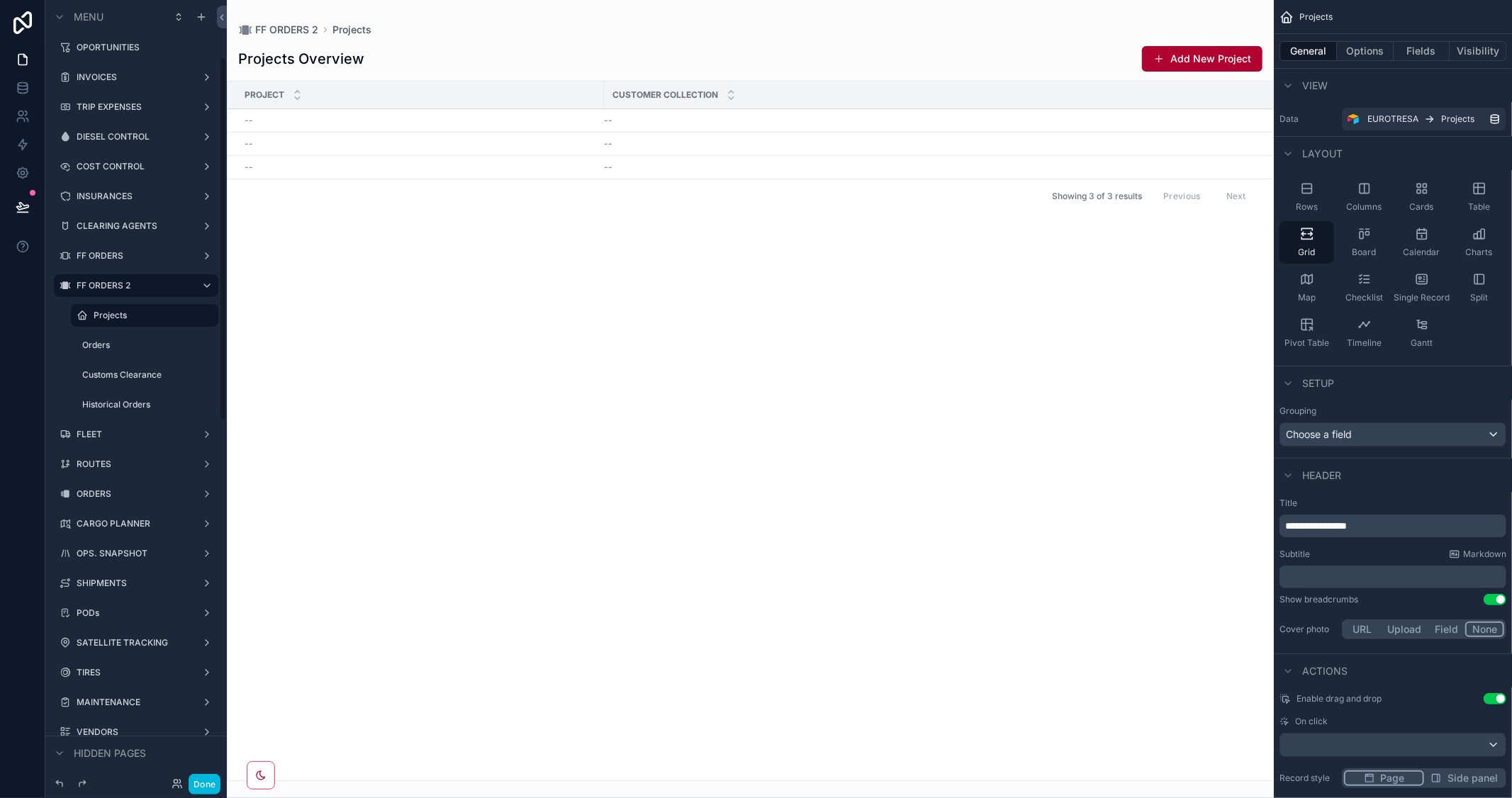
click at [78, 313] on icon "scrollable content" at bounding box center [82, 315] width 11 height 11
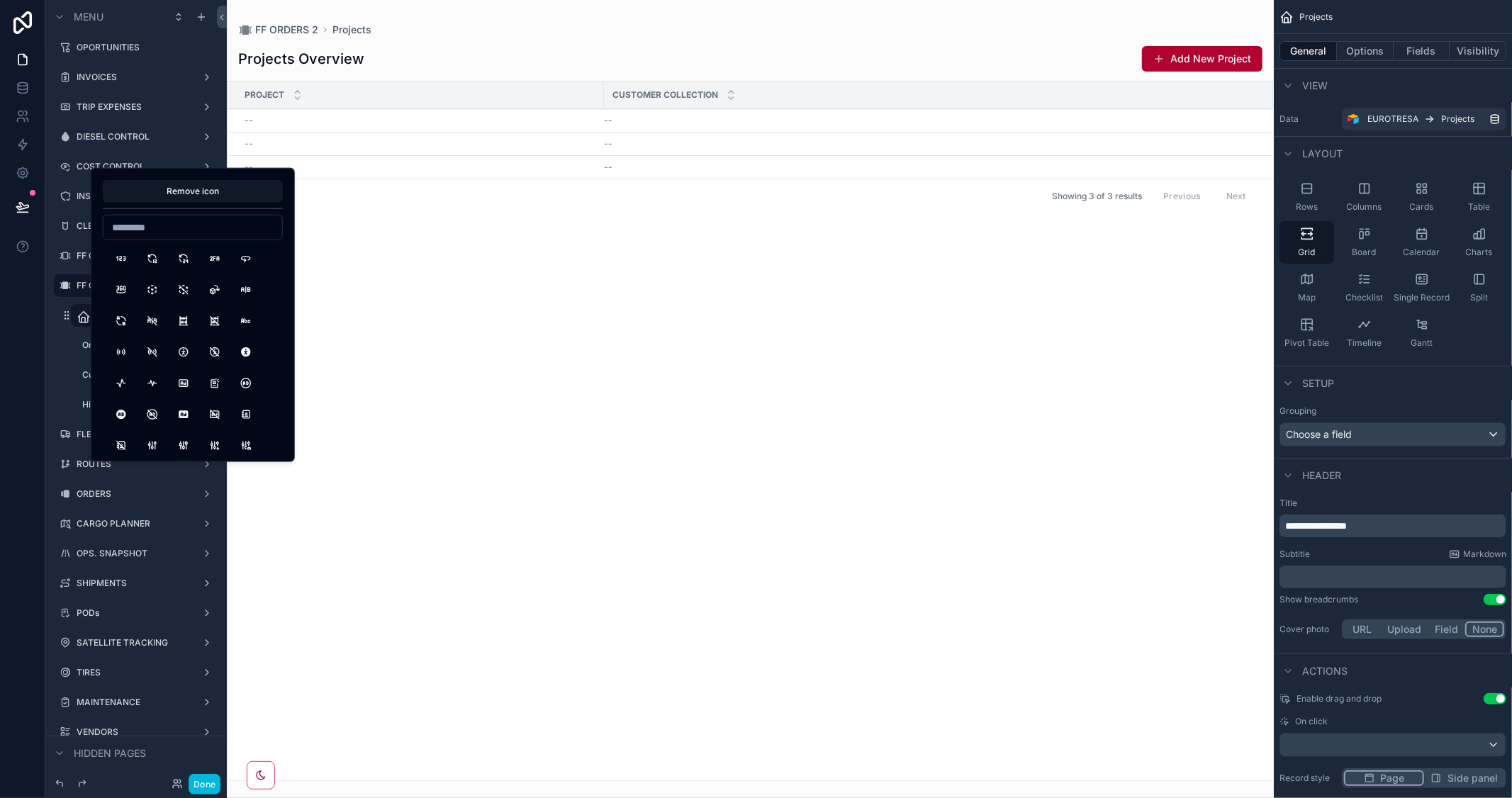
click at [187, 193] on button "Remove icon" at bounding box center [193, 191] width 180 height 23
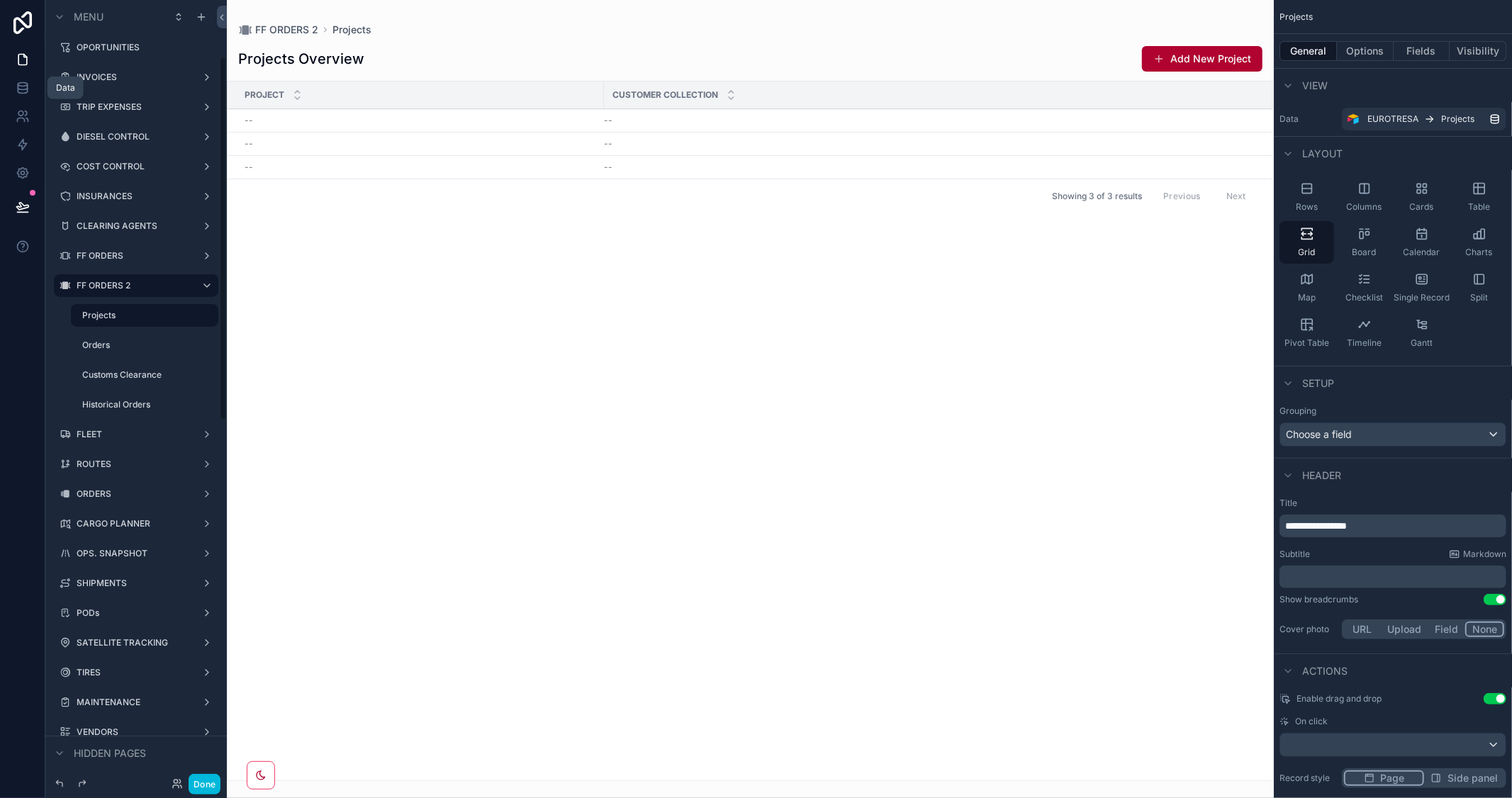
click at [19, 87] on icon at bounding box center [22, 88] width 14 height 14
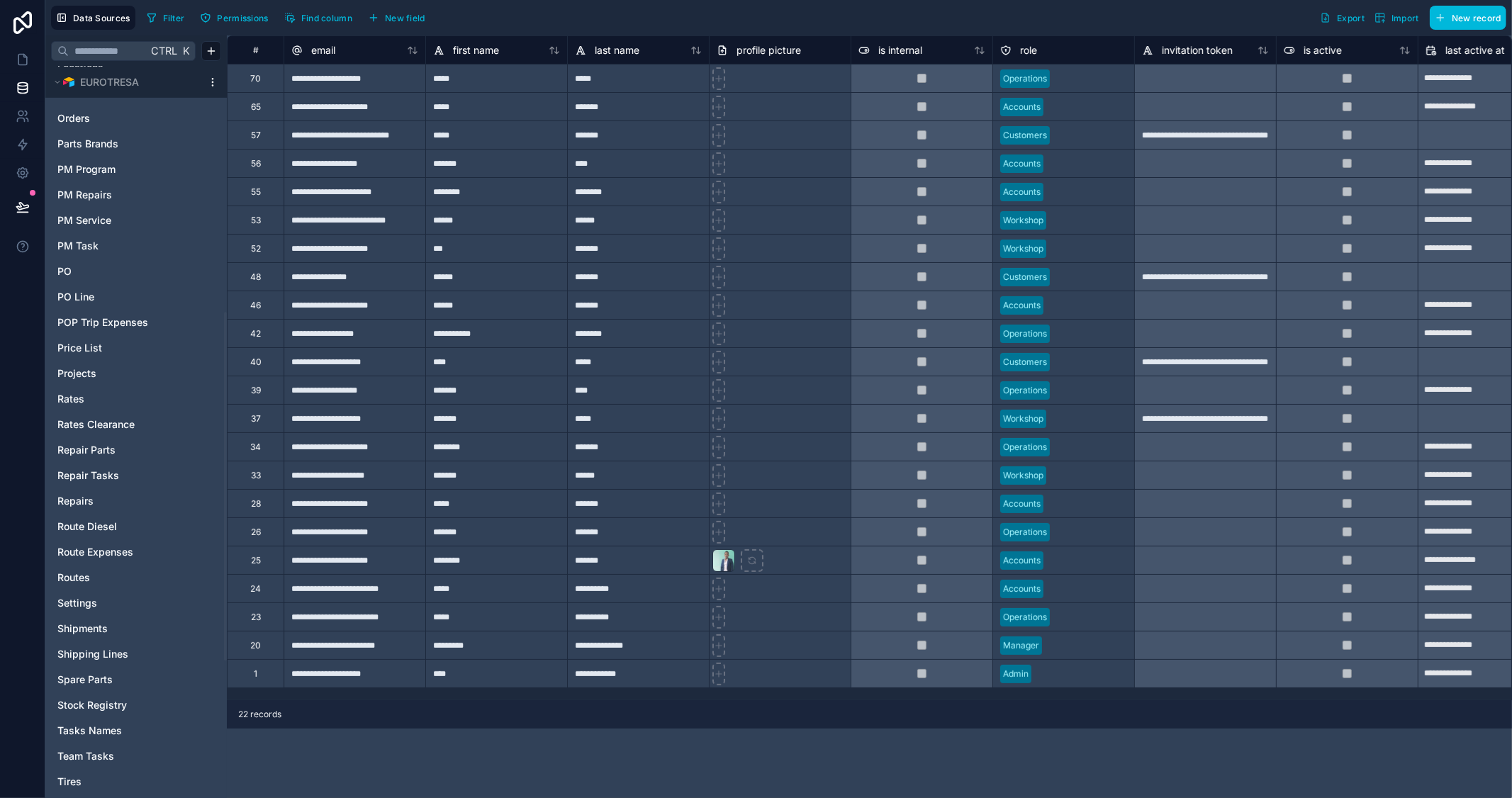
scroll to position [489, 0]
click at [81, 403] on span "Projects" at bounding box center [77, 399] width 39 height 14
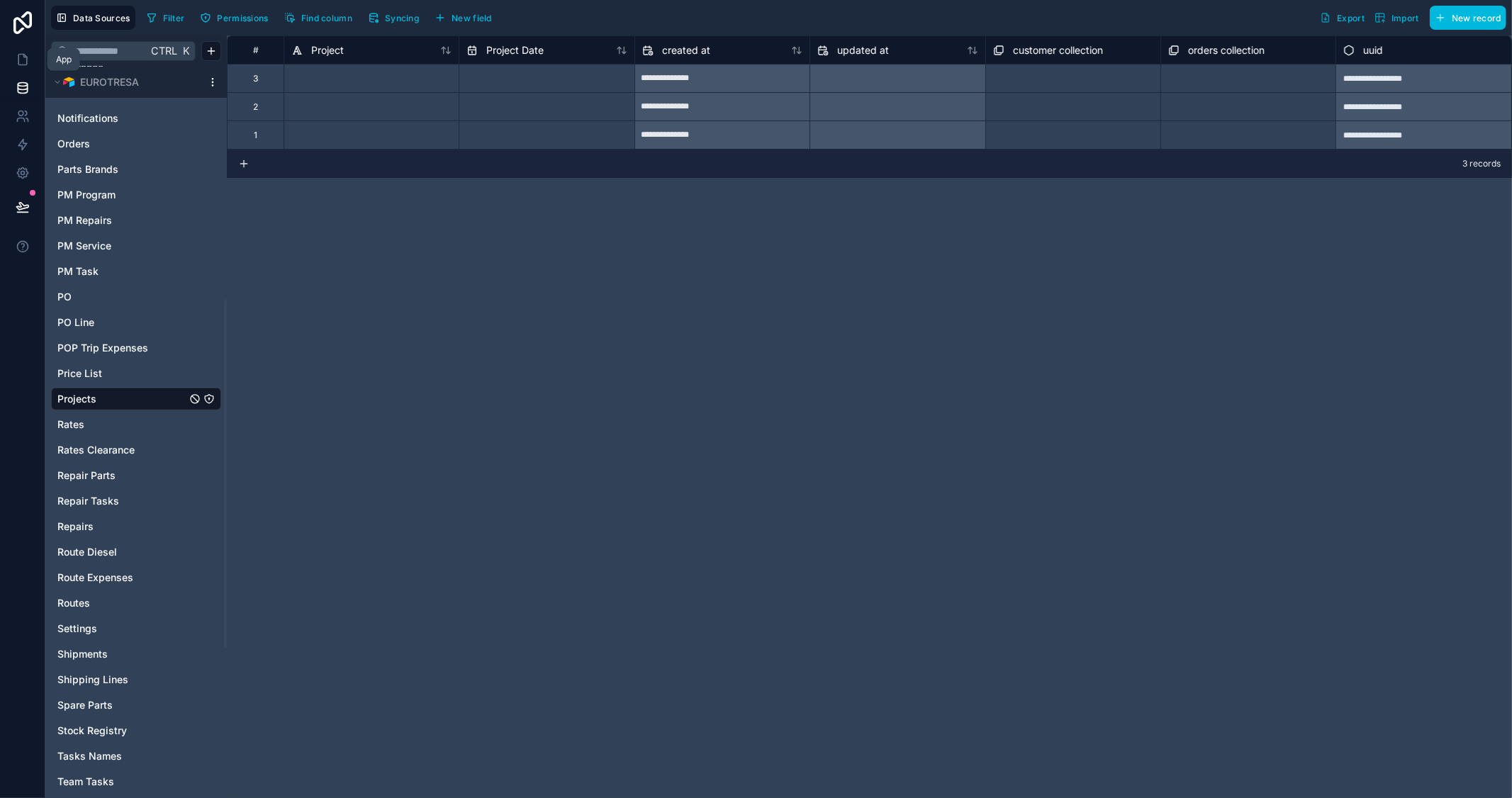
click at [21, 61] on icon at bounding box center [22, 60] width 14 height 14
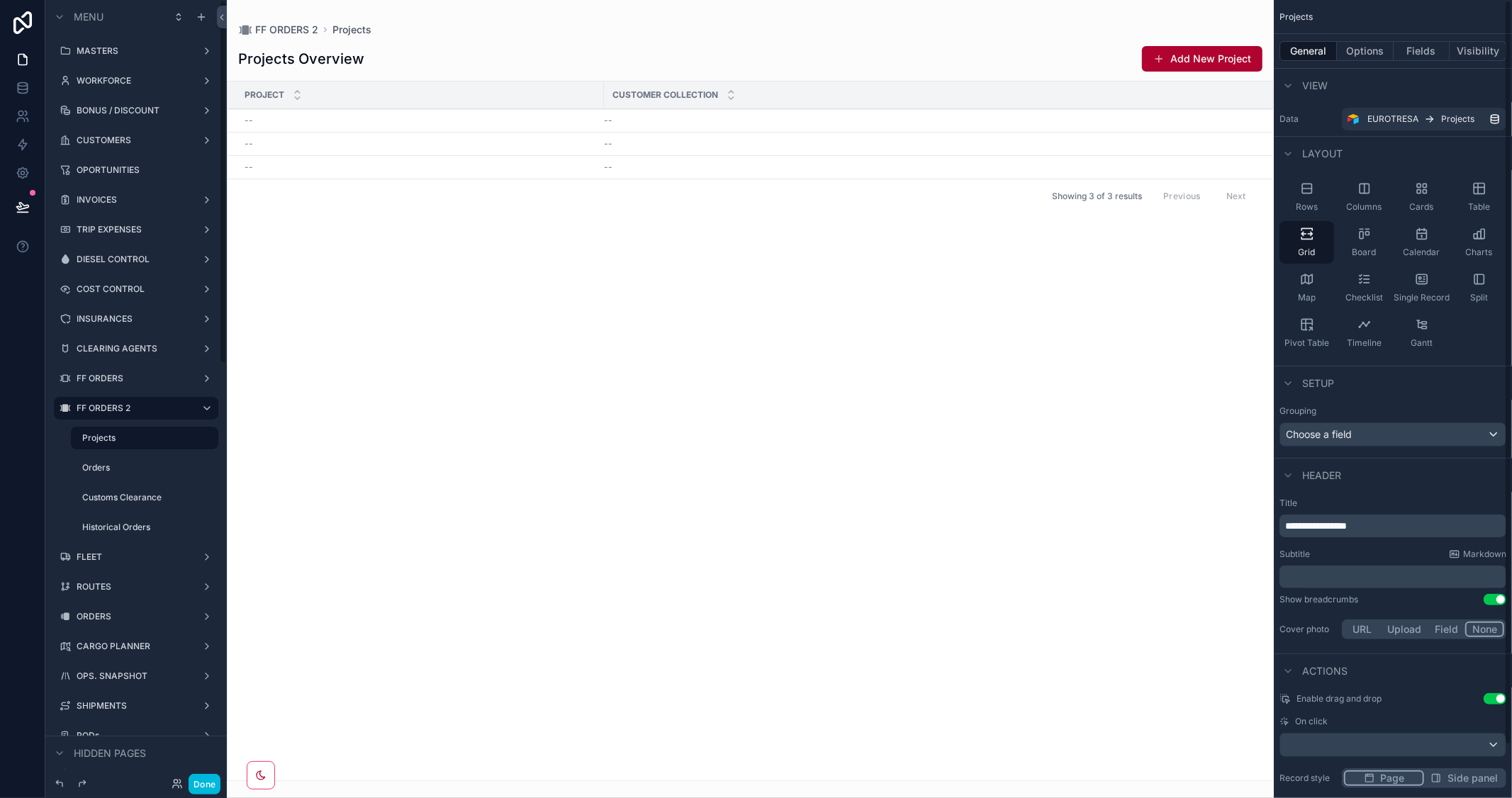
click at [1217, 54] on button "Add New Project" at bounding box center [1202, 59] width 120 height 26
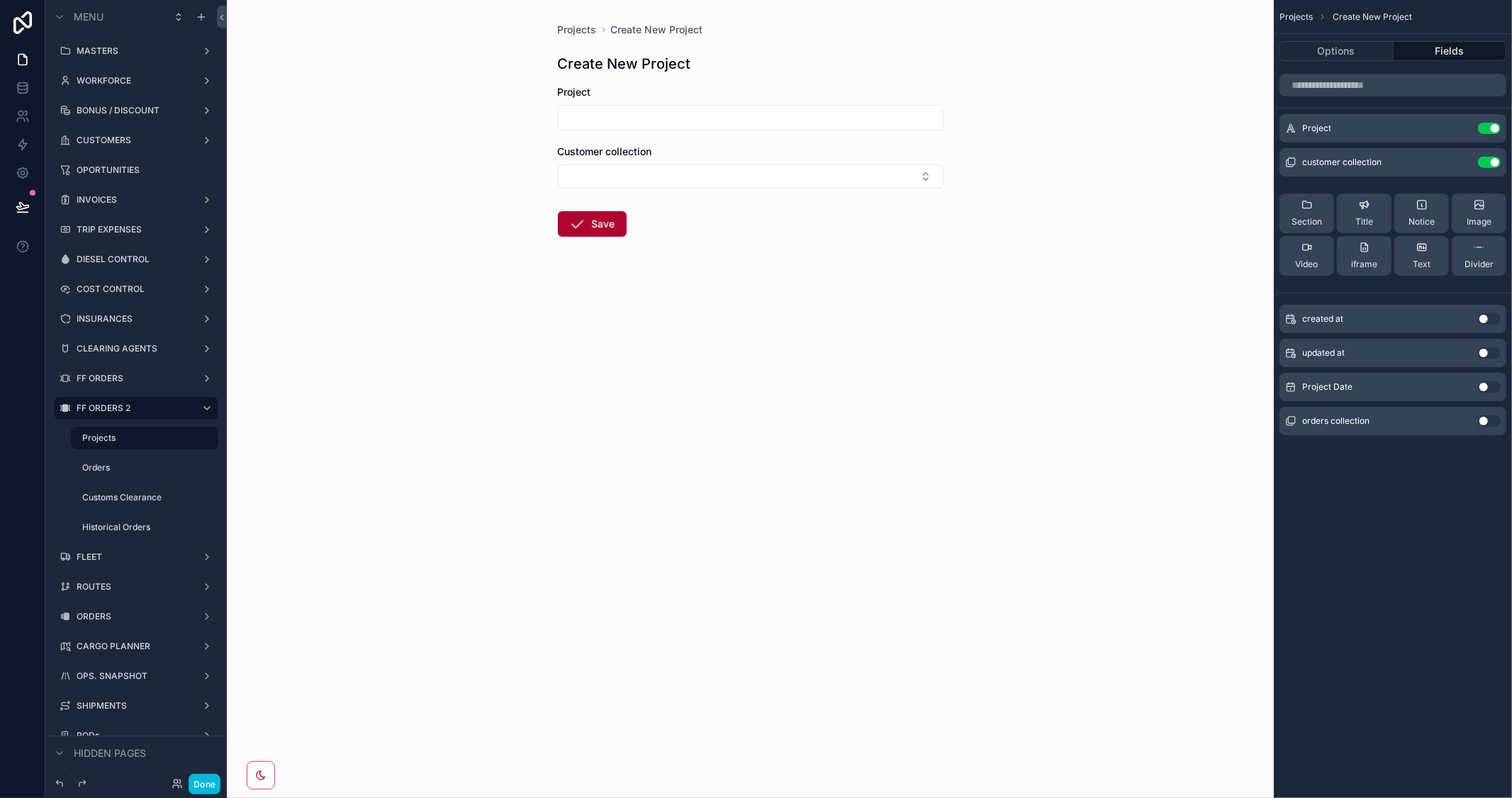
click at [1490, 385] on button "Use setting" at bounding box center [1489, 387] width 23 height 11
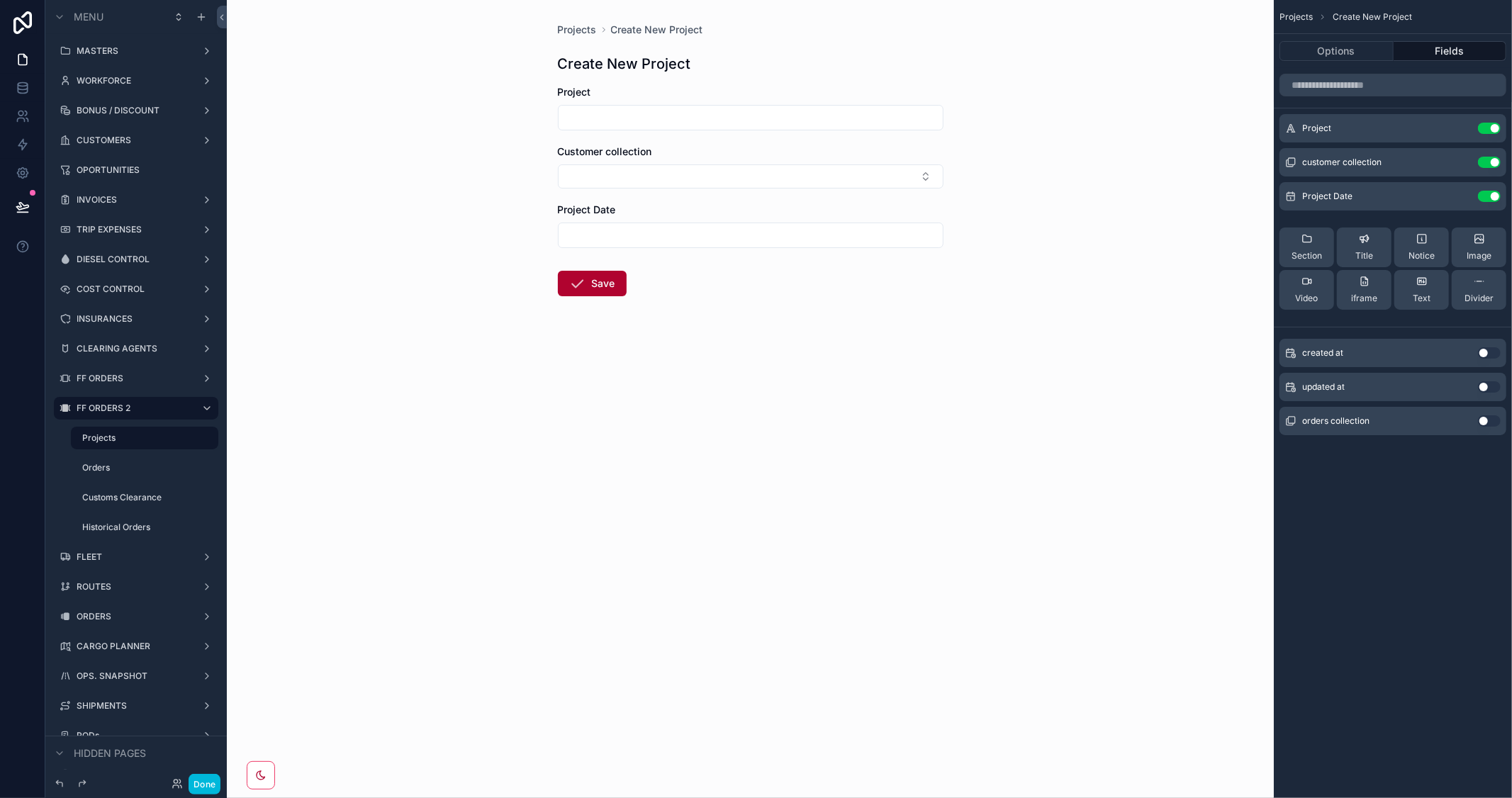
click at [0, 0] on icon "scrollable content" at bounding box center [0, 0] width 0 height 0
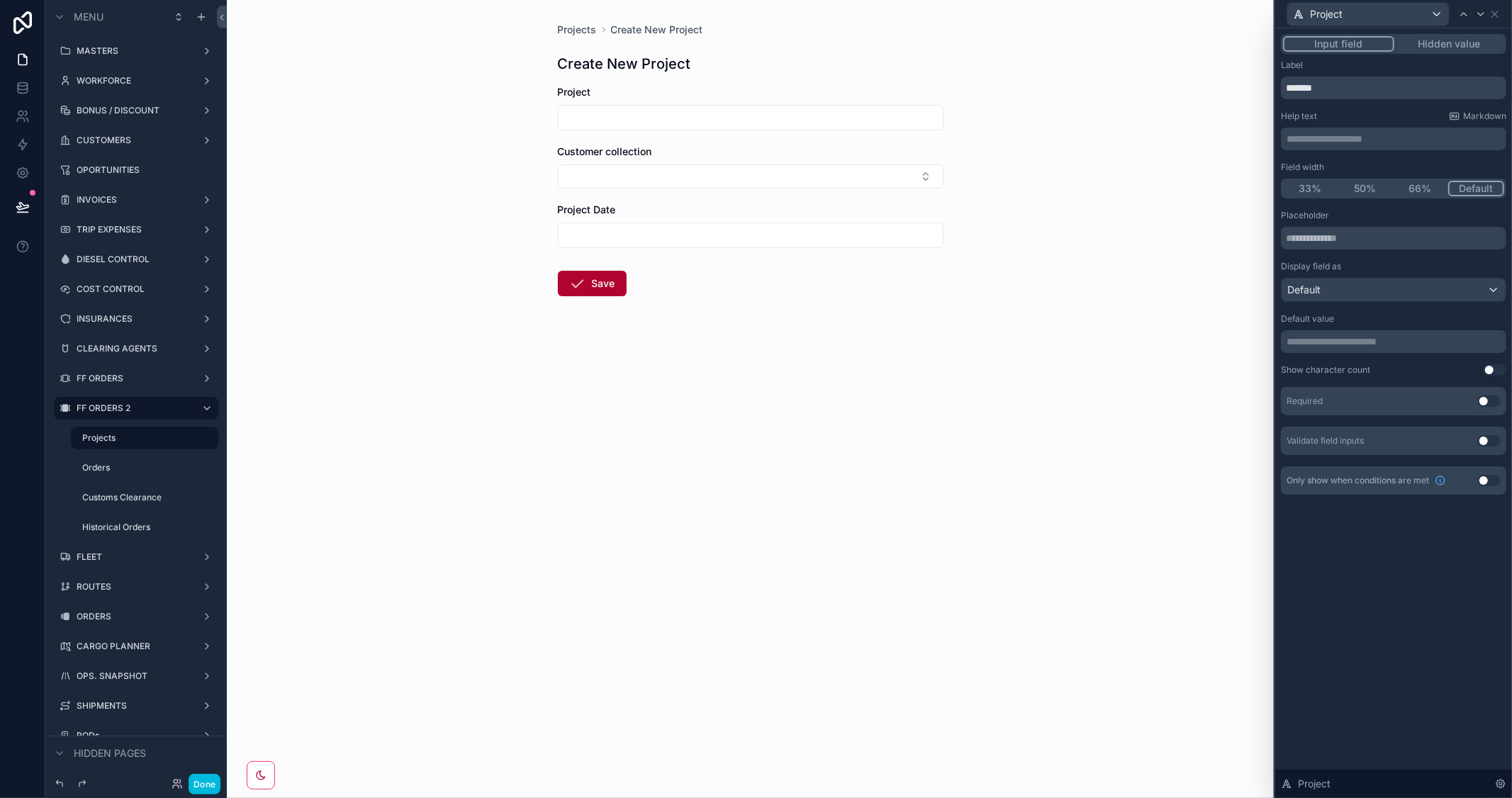
click at [1368, 187] on button "50%" at bounding box center [1365, 188] width 55 height 15
click at [1483, 13] on icon at bounding box center [1480, 14] width 6 height 3
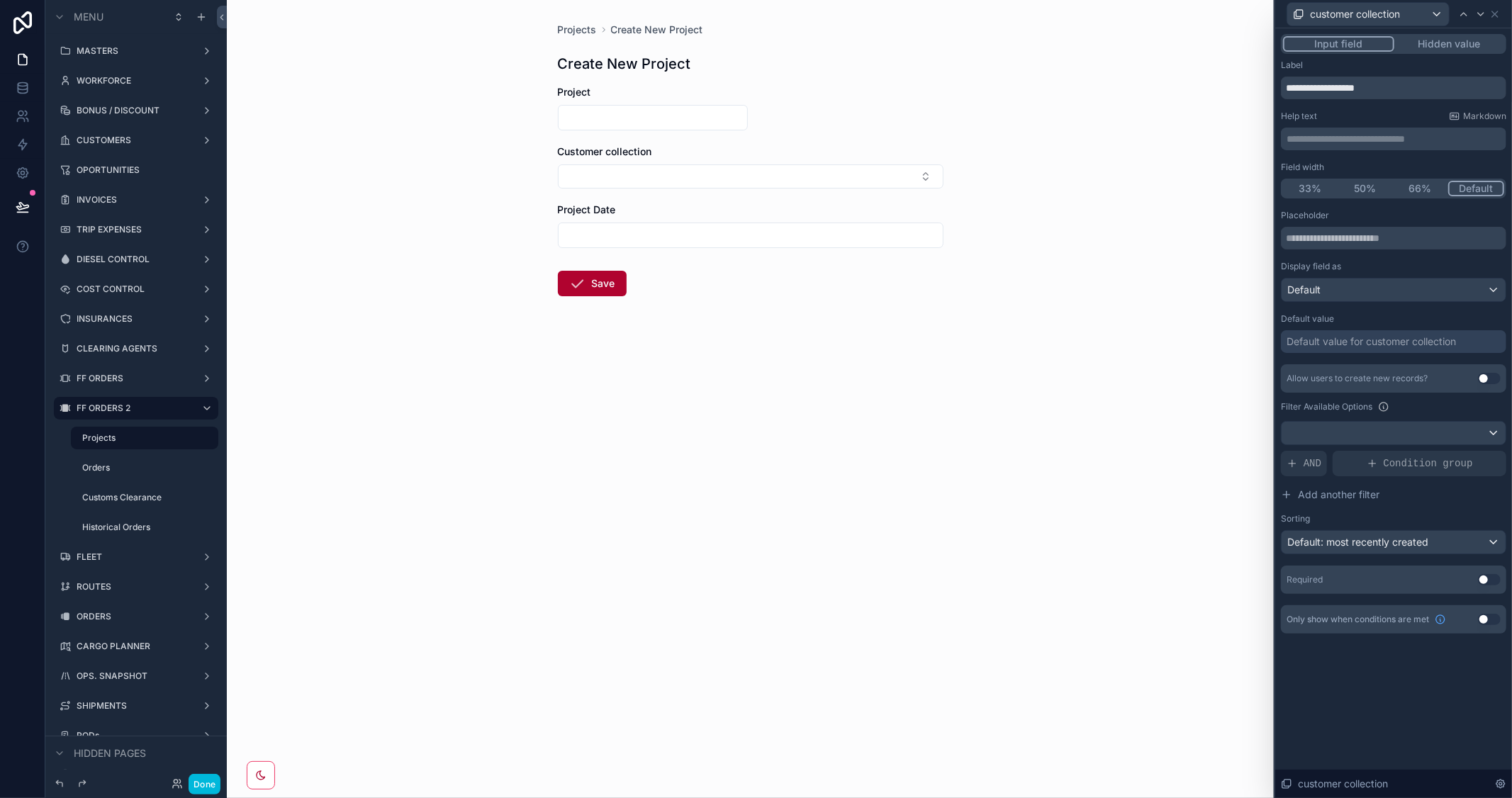
drag, startPoint x: 1359, startPoint y: 190, endPoint x: 1365, endPoint y: 183, distance: 9.2
click at [1359, 189] on button "50%" at bounding box center [1365, 188] width 55 height 15
click at [1469, 184] on button "Default" at bounding box center [1477, 188] width 55 height 15
click at [1478, 11] on icon at bounding box center [1480, 14] width 11 height 11
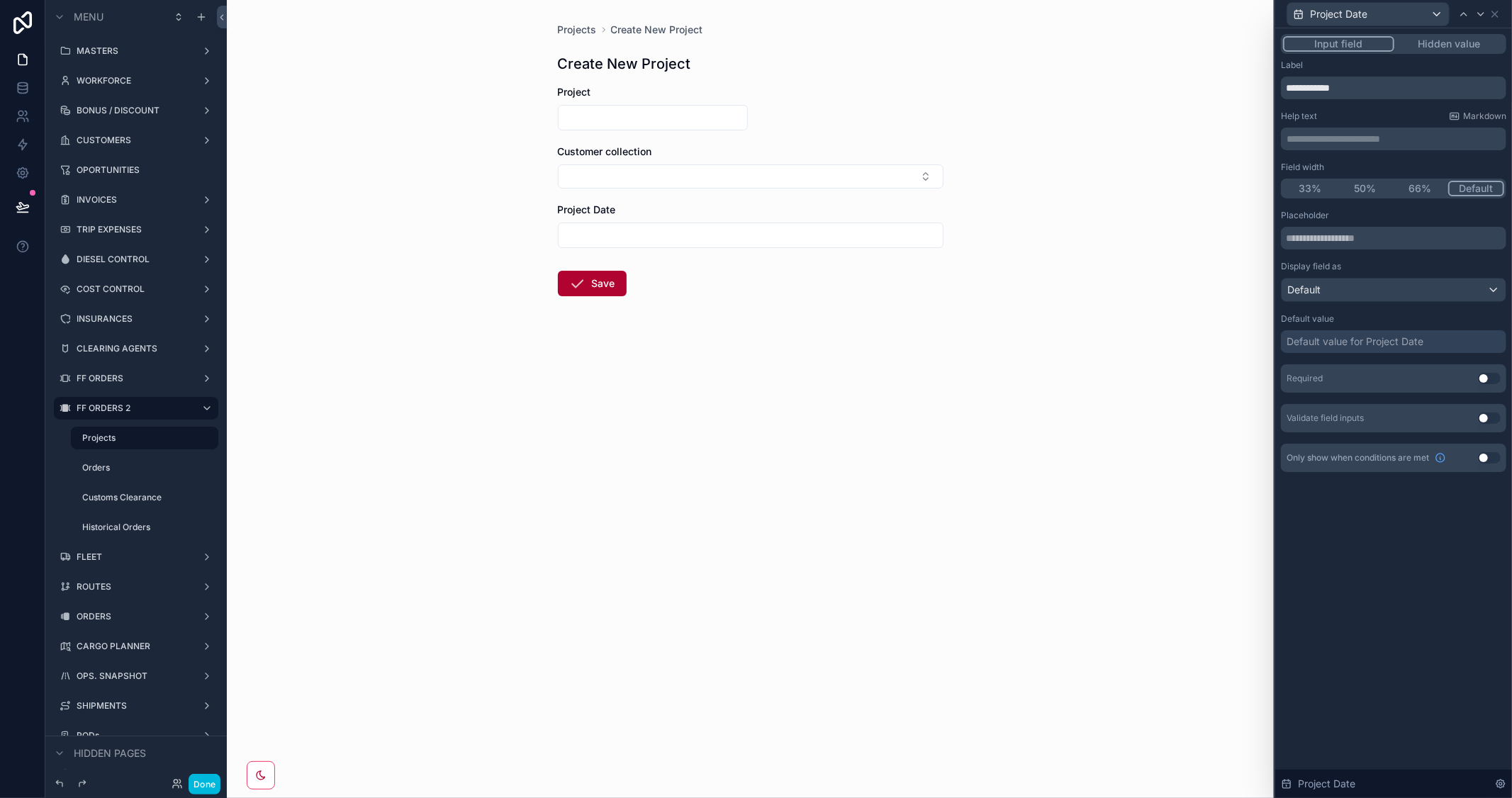
click at [1361, 188] on button "50%" at bounding box center [1365, 188] width 55 height 15
click at [1498, 13] on icon at bounding box center [1495, 14] width 11 height 11
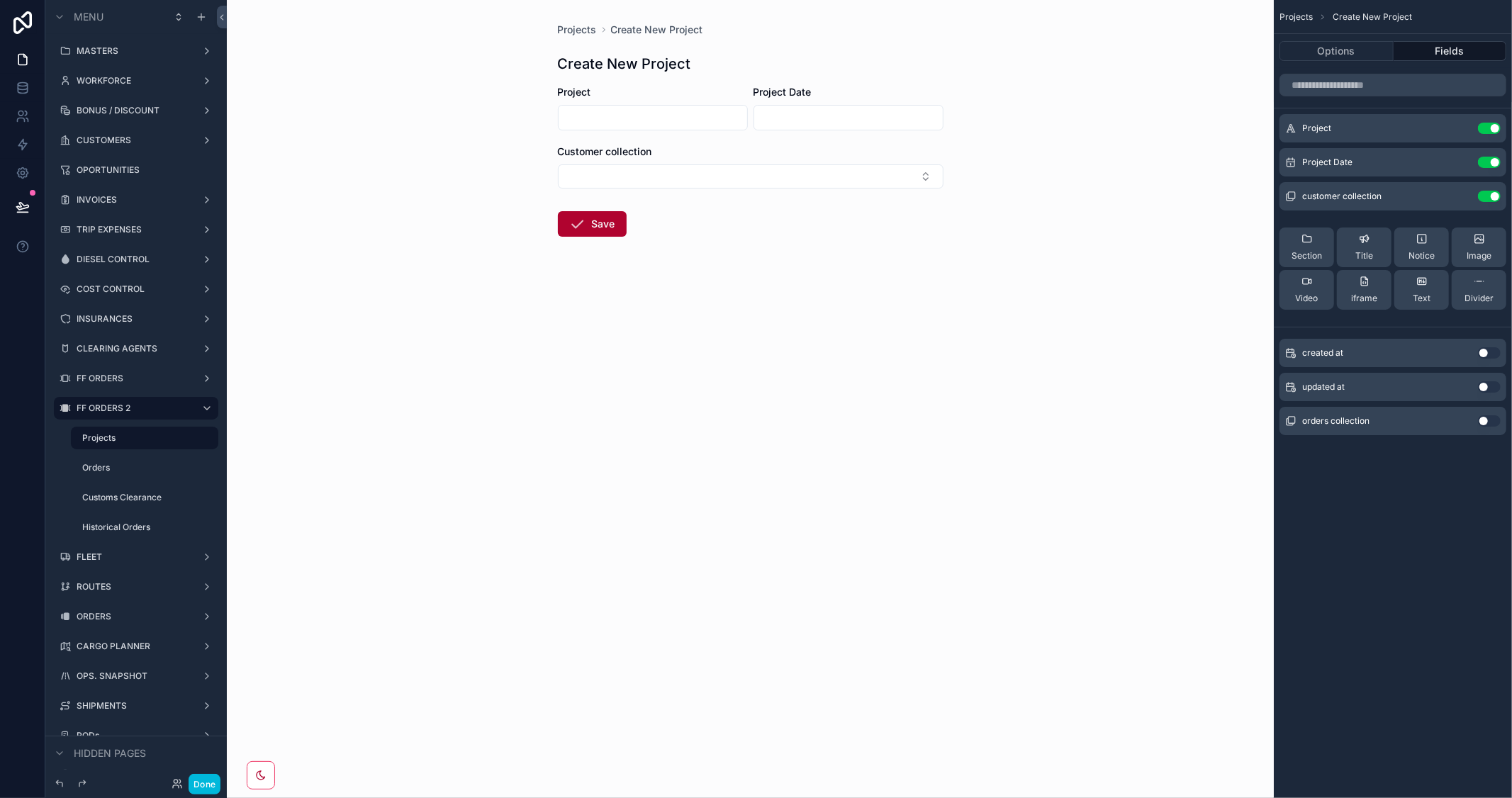
click at [684, 115] on input "scrollable content" at bounding box center [653, 117] width 188 height 20
type input "**********"
click at [775, 114] on input "scrollable content" at bounding box center [848, 117] width 188 height 20
click at [813, 294] on button "15" at bounding box center [823, 297] width 26 height 26
type input "**********"
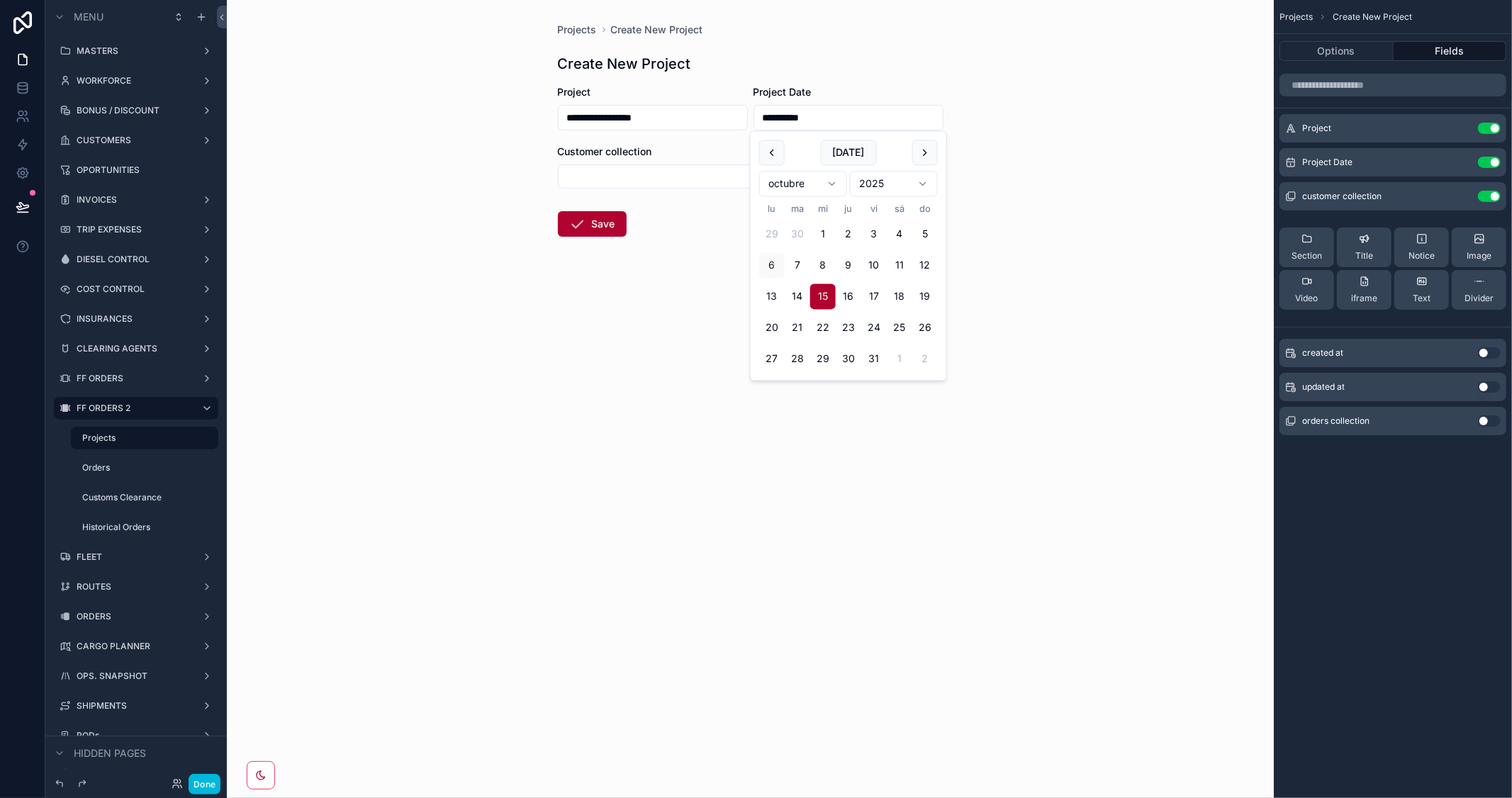
click at [1086, 315] on div "**********" at bounding box center [750, 399] width 1047 height 798
click at [759, 178] on button "Select Button" at bounding box center [750, 176] width 386 height 24
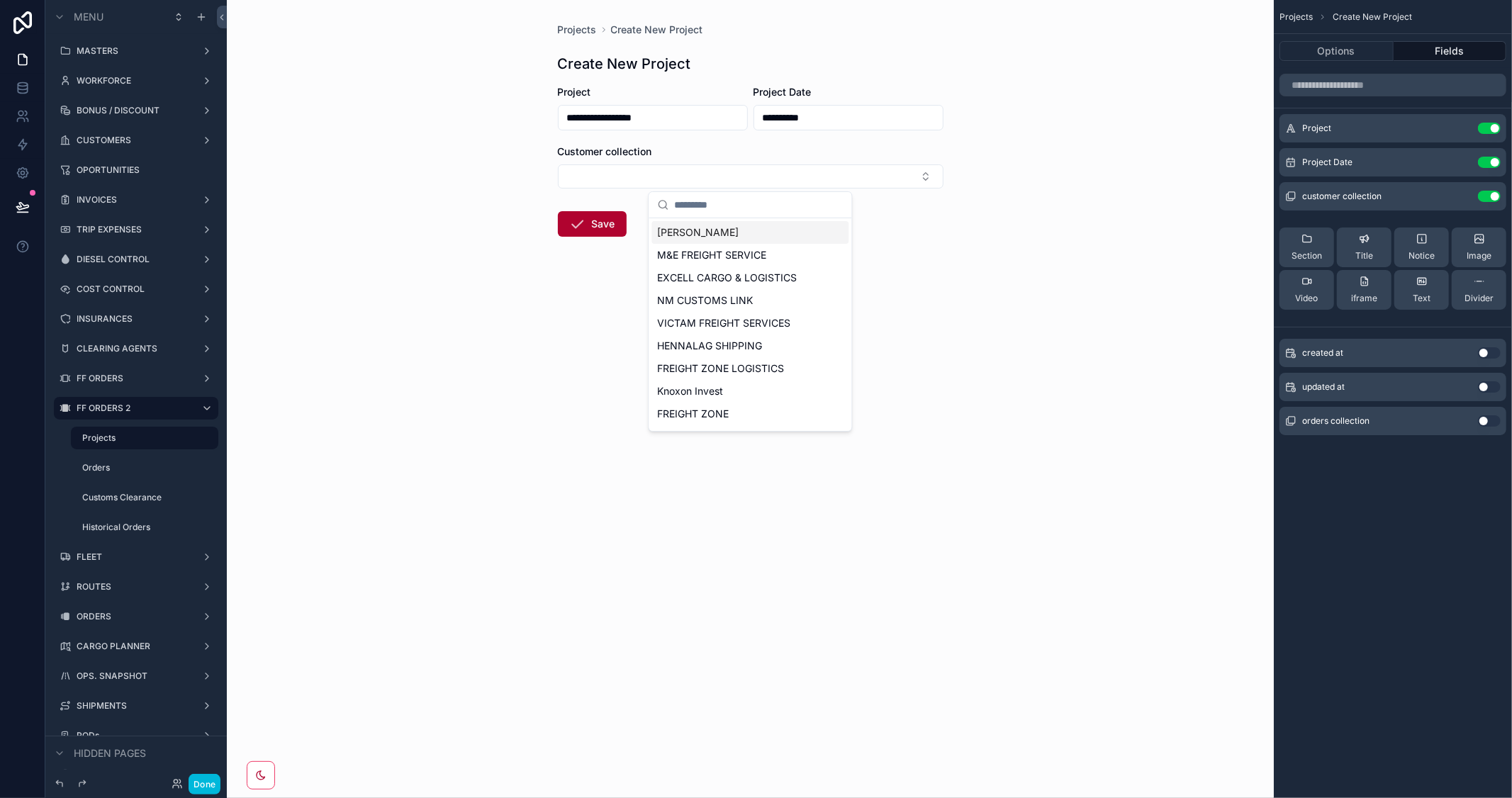
click at [1501, 412] on div "orders collection Use setting" at bounding box center [1393, 421] width 227 height 28
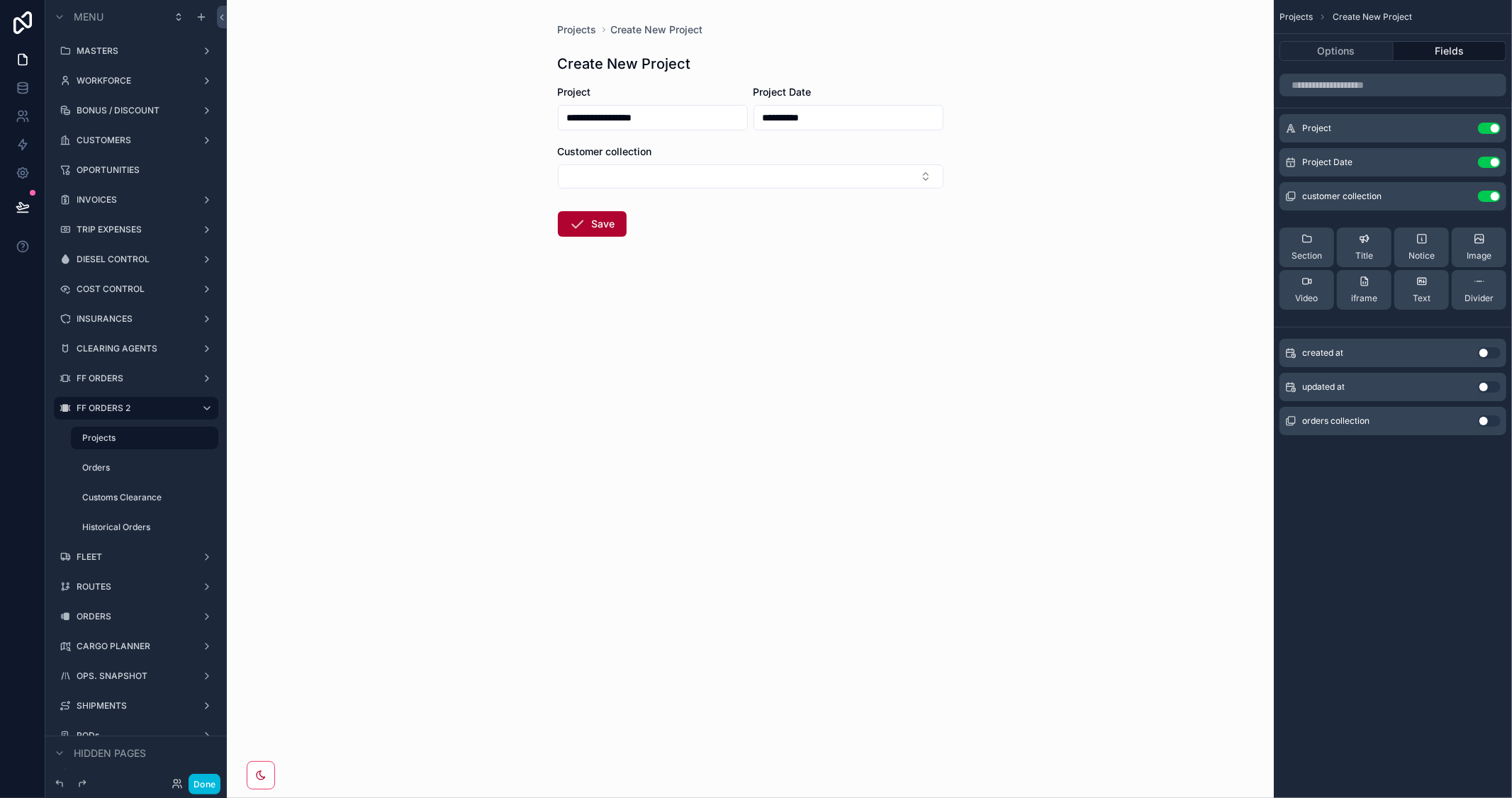
click at [1494, 421] on button "Use setting" at bounding box center [1489, 421] width 23 height 11
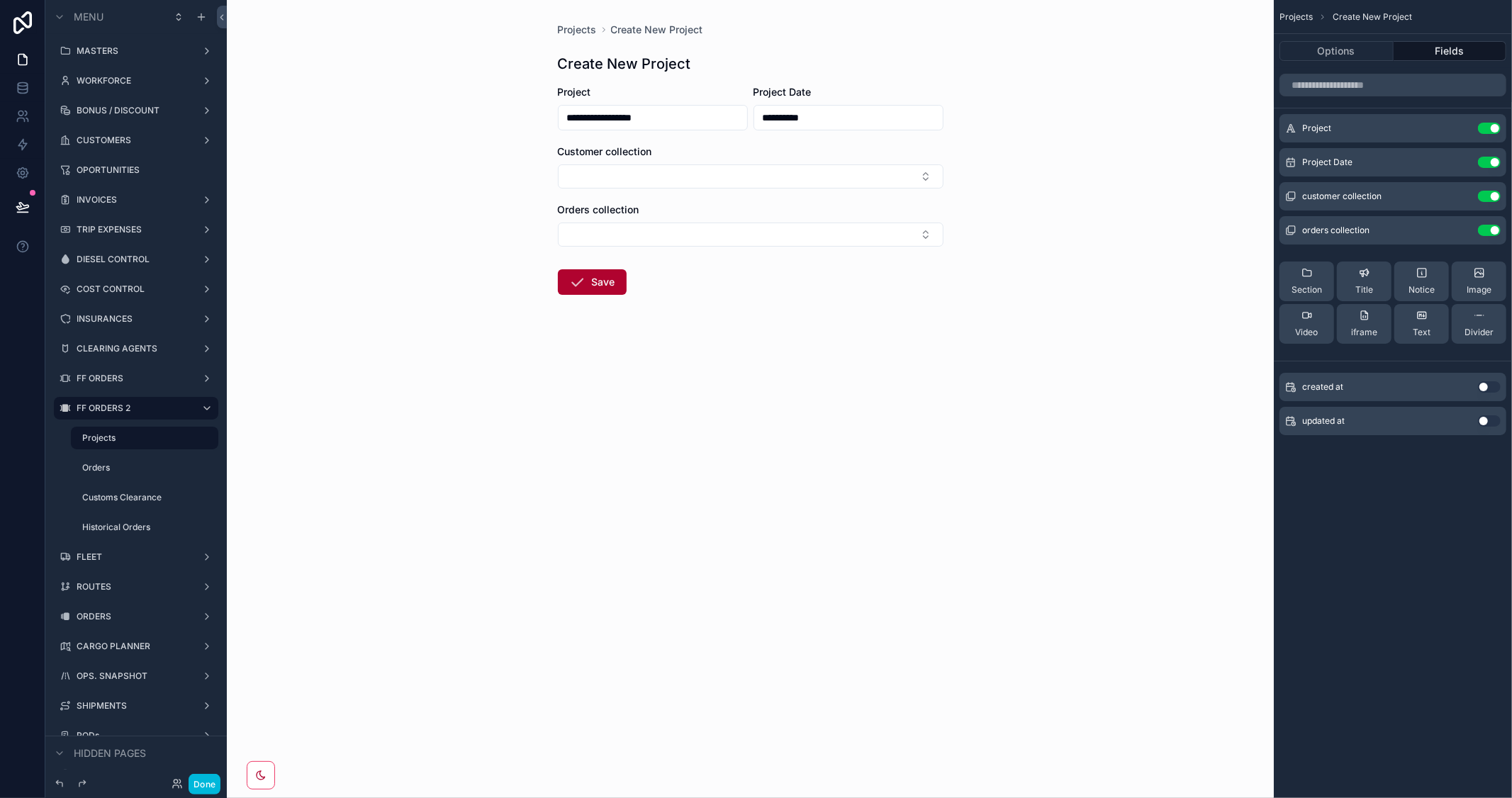
click at [0, 0] on icon "scrollable content" at bounding box center [0, 0] width 0 height 0
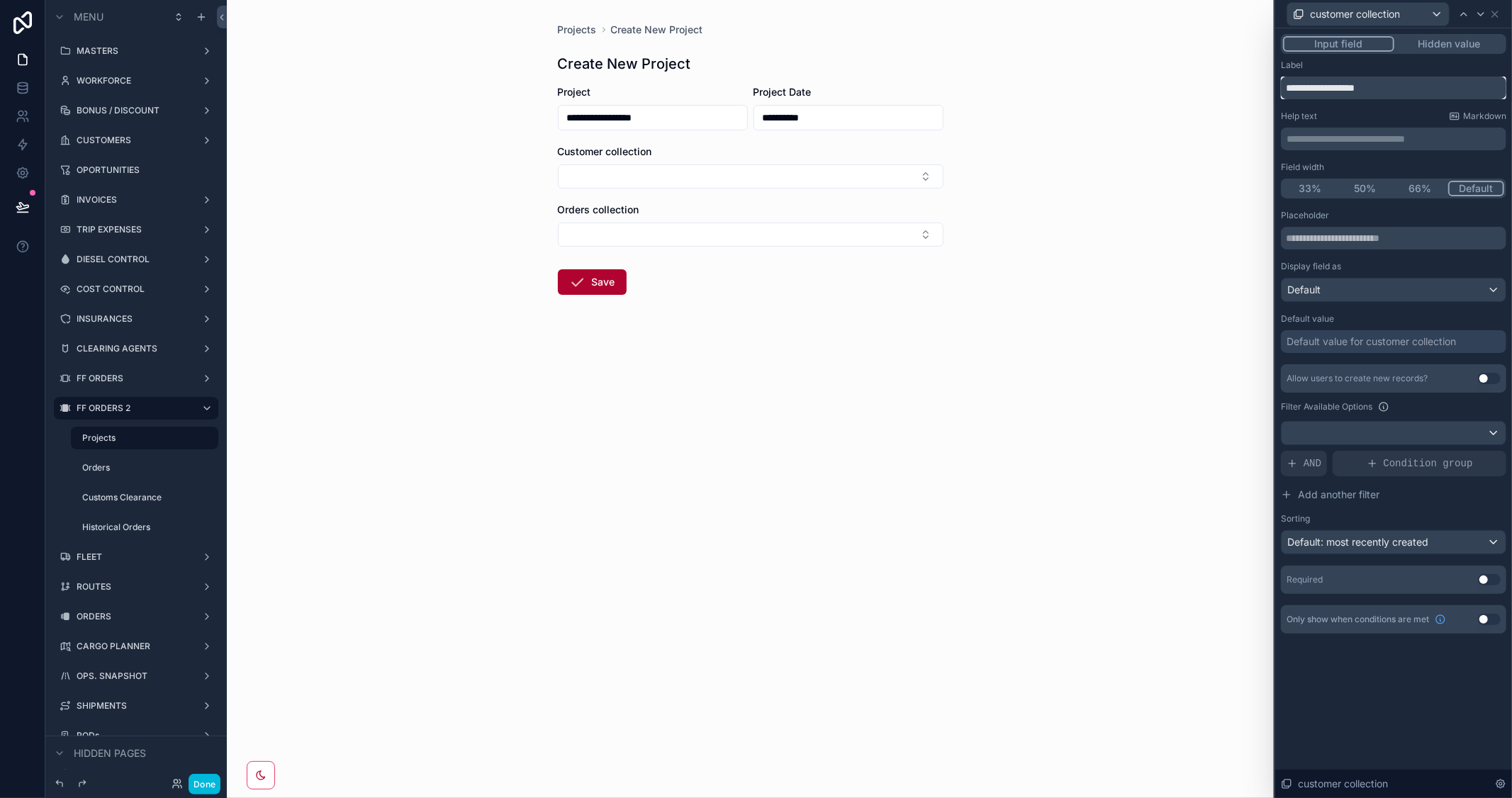
click at [1354, 89] on input "**********" at bounding box center [1394, 88] width 226 height 23
type input "********"
click at [965, 336] on div "**********" at bounding box center [750, 399] width 1047 height 798
click at [1316, 463] on span "AND" at bounding box center [1312, 463] width 18 height 14
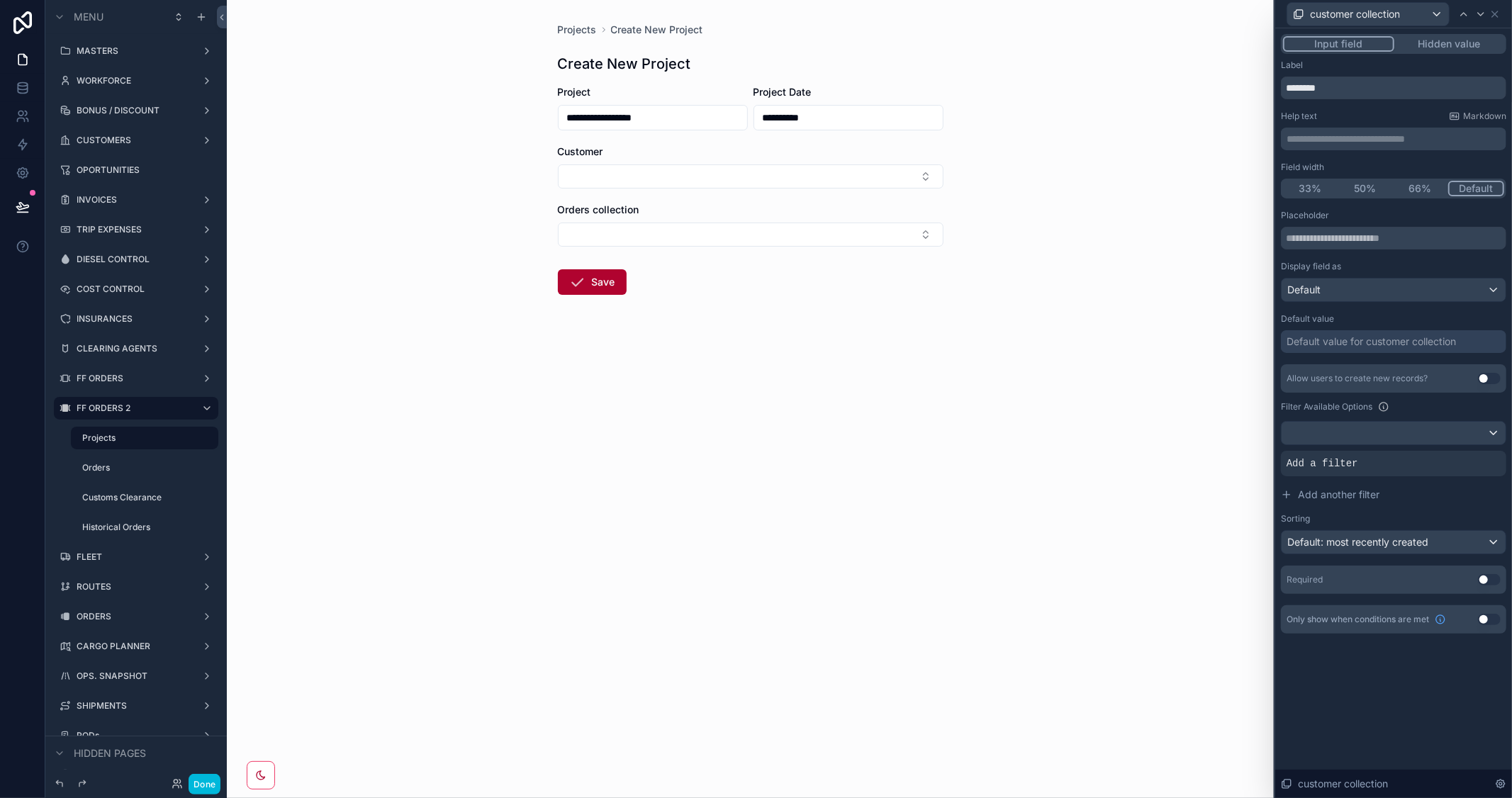
click at [0, 0] on div at bounding box center [0, 0] width 0 height 0
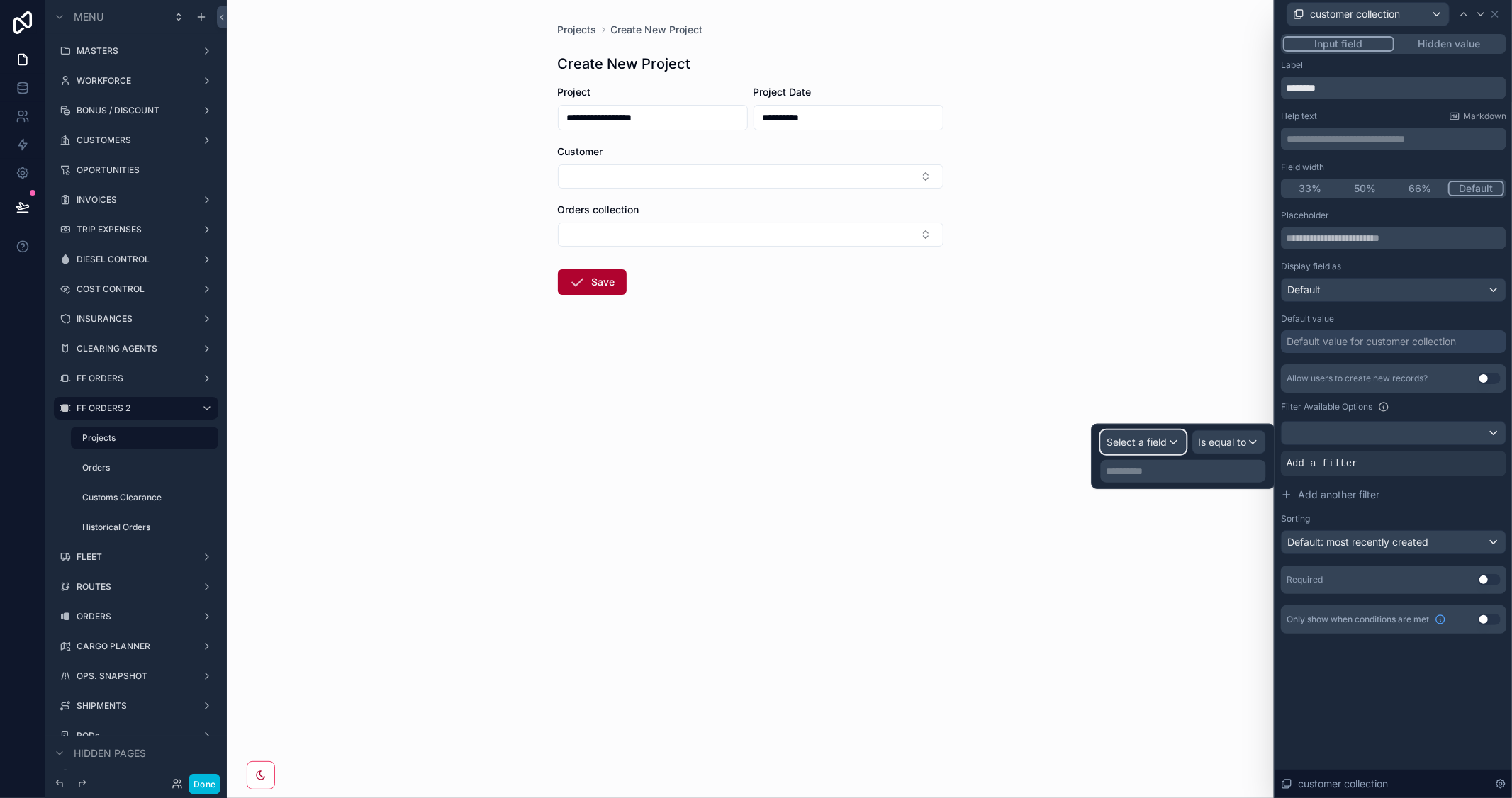
click at [1158, 445] on span "Select a field" at bounding box center [1137, 442] width 60 height 12
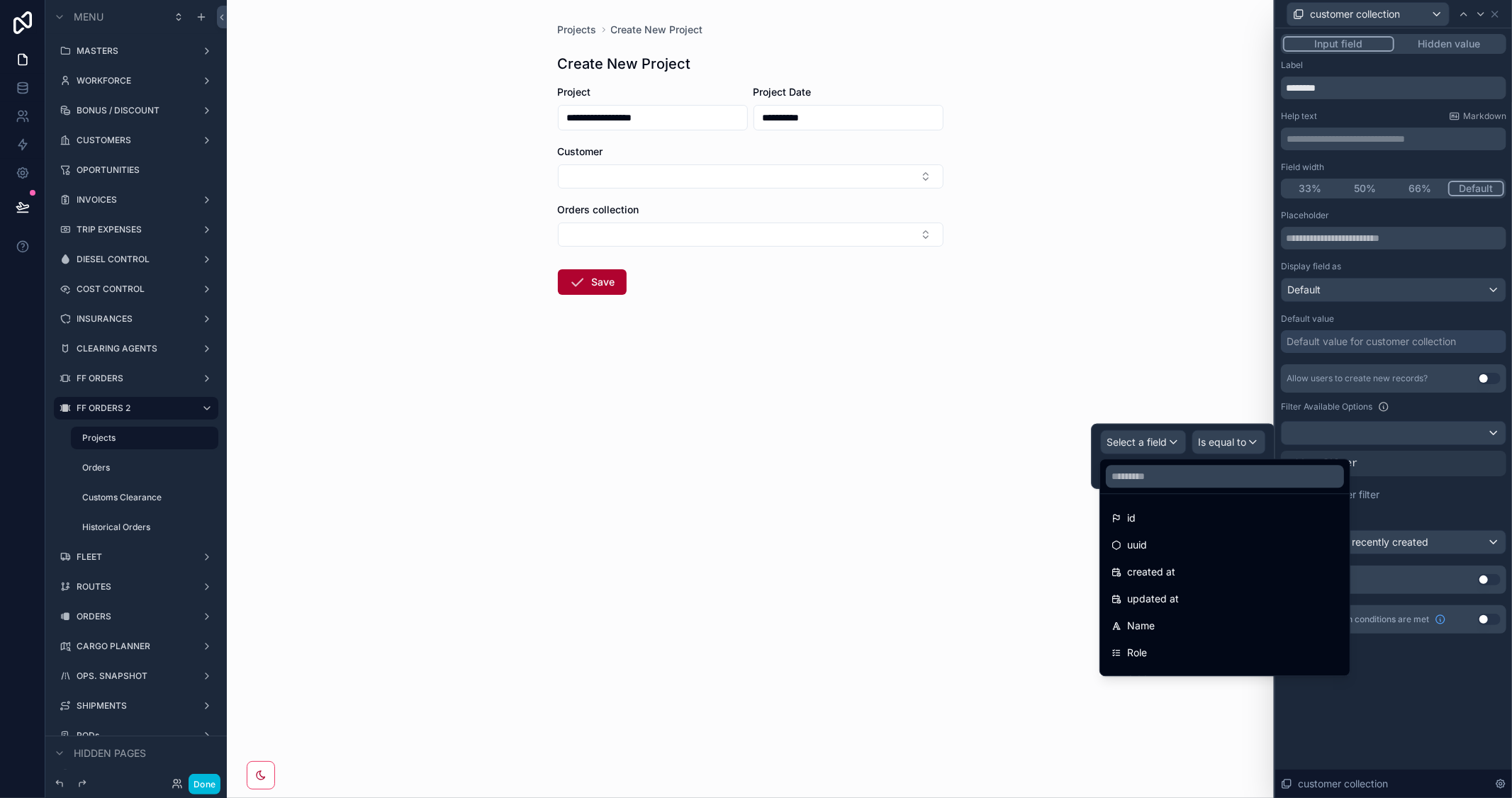
click at [1143, 646] on span "Role" at bounding box center [1136, 652] width 20 height 17
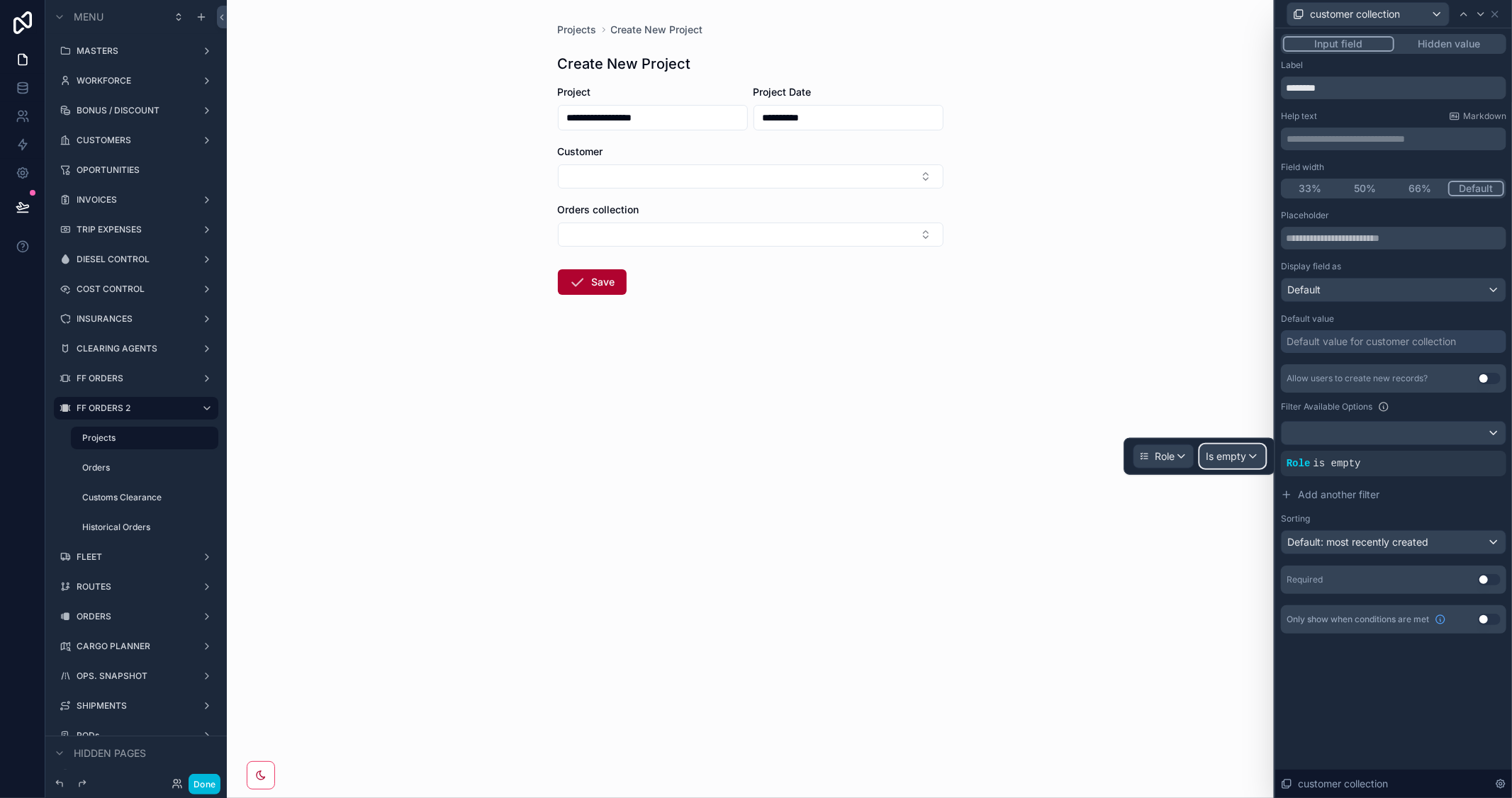
click at [1220, 452] on span "Is empty" at bounding box center [1226, 456] width 40 height 14
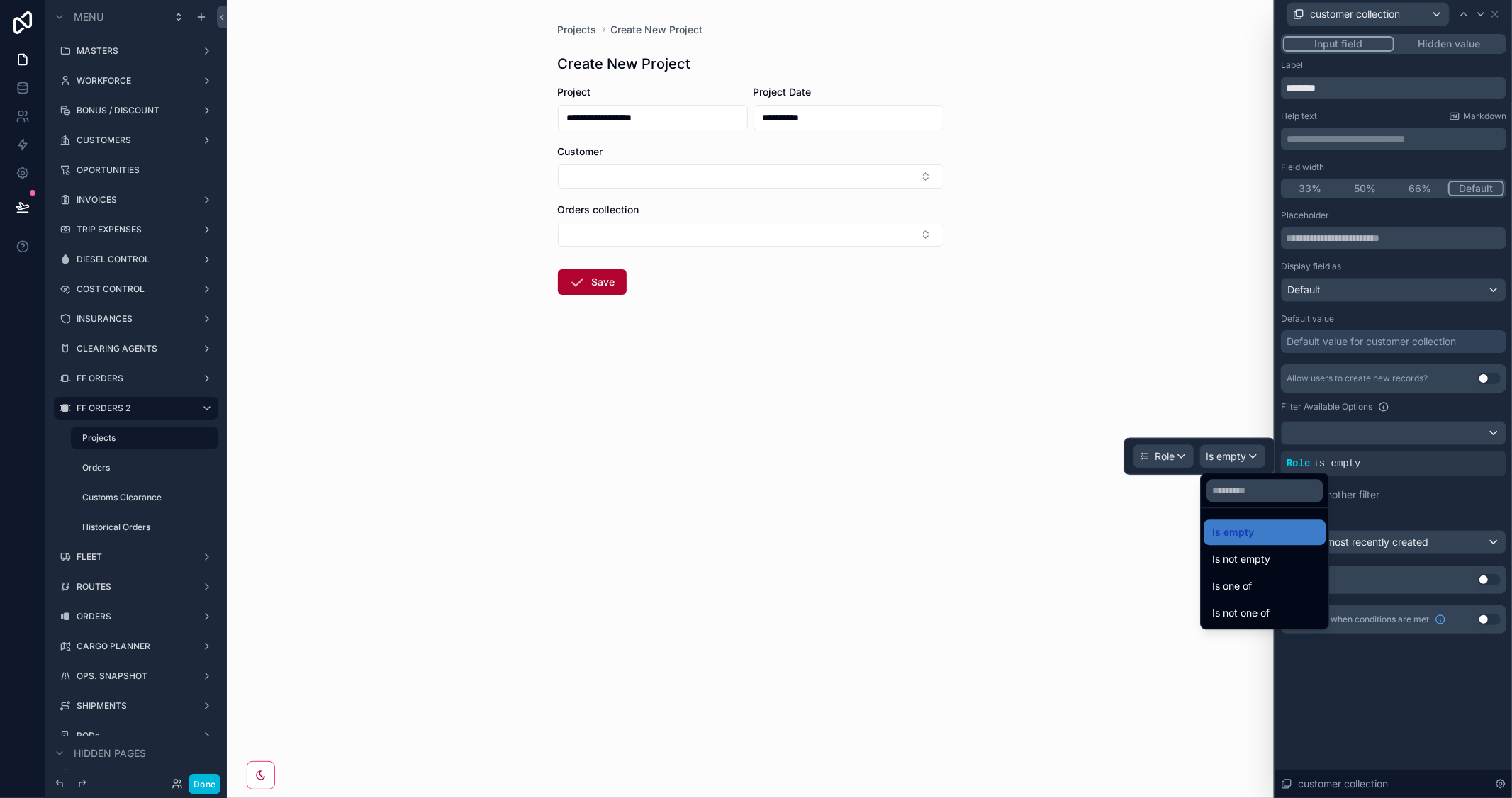
click at [1231, 592] on span "Is one of" at bounding box center [1232, 586] width 40 height 17
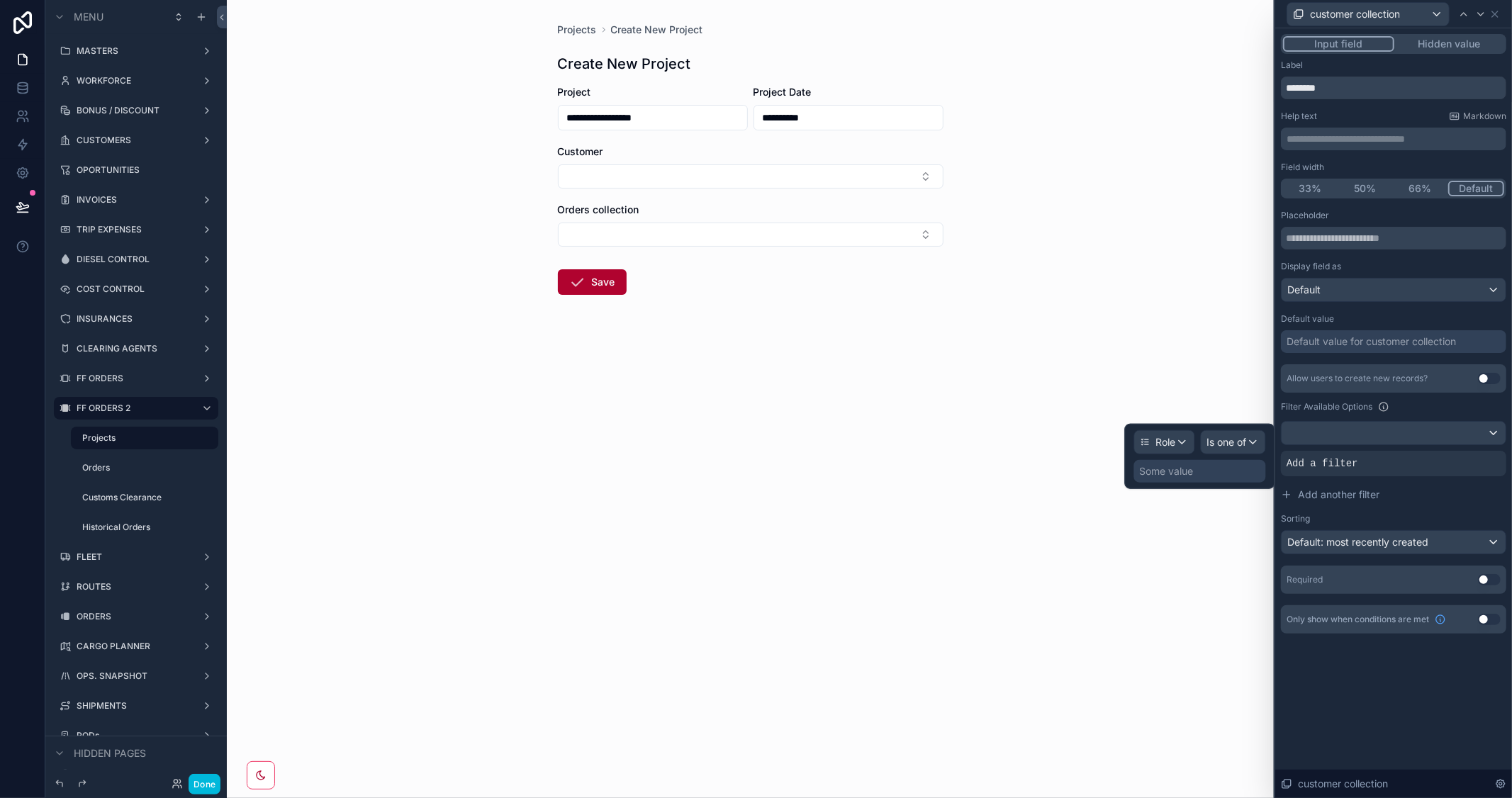
click at [1181, 476] on div "Some value" at bounding box center [1166, 471] width 54 height 14
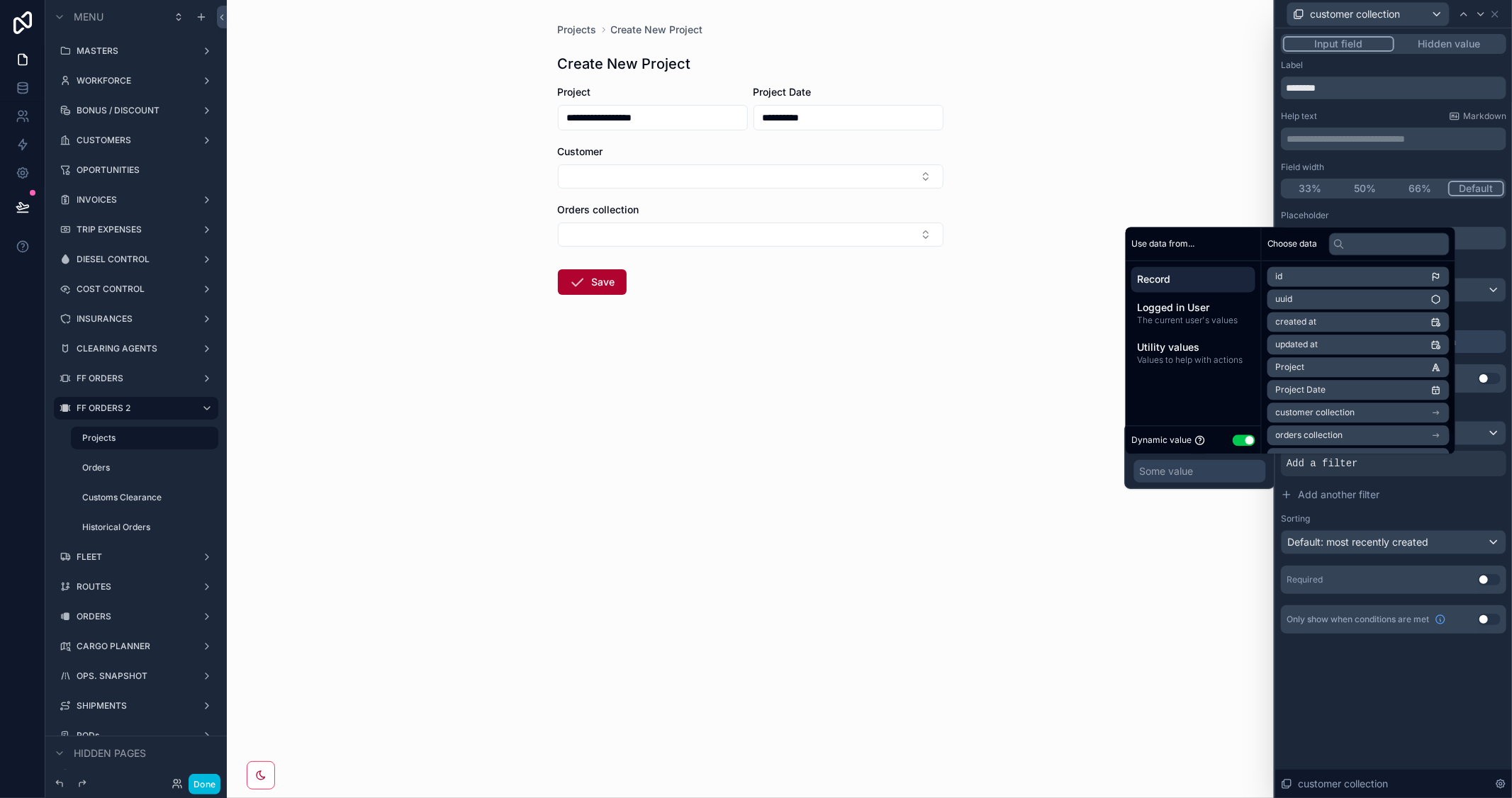
click at [1233, 439] on button "Use setting" at bounding box center [1244, 439] width 23 height 11
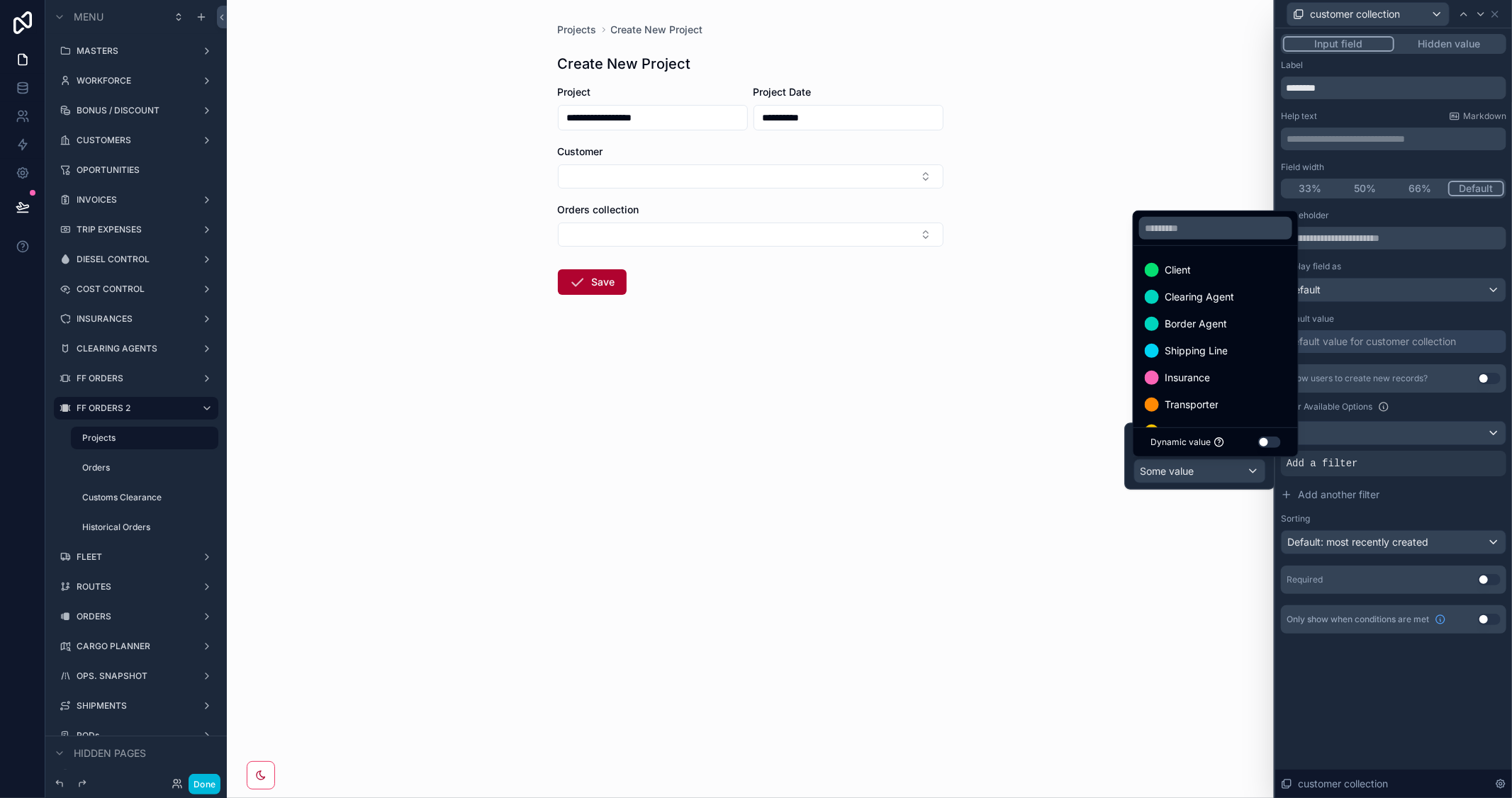
click at [1184, 277] on span "Client" at bounding box center [1177, 270] width 26 height 17
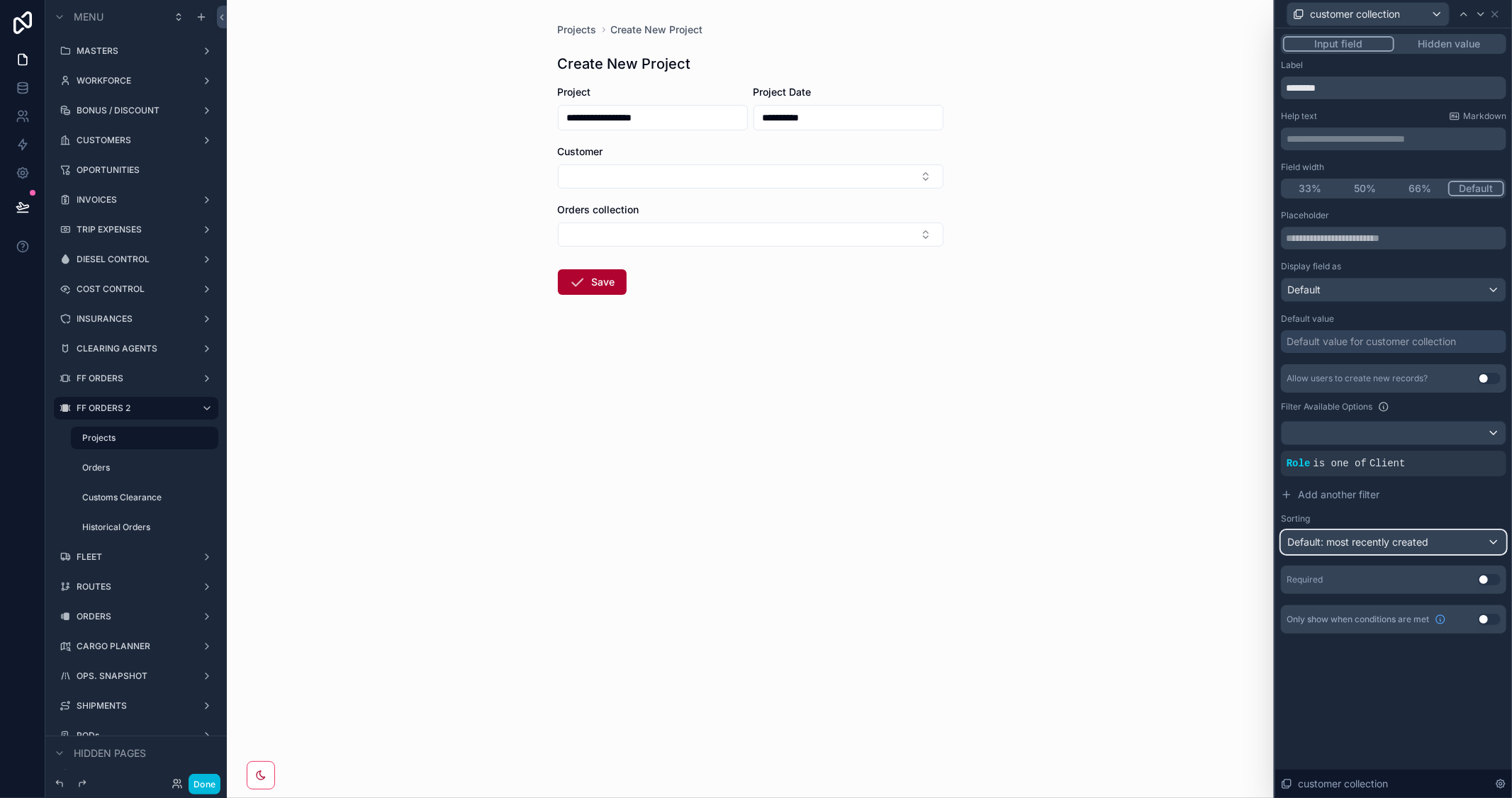
click at [1491, 543] on div "Default: most recently created" at bounding box center [1394, 542] width 224 height 23
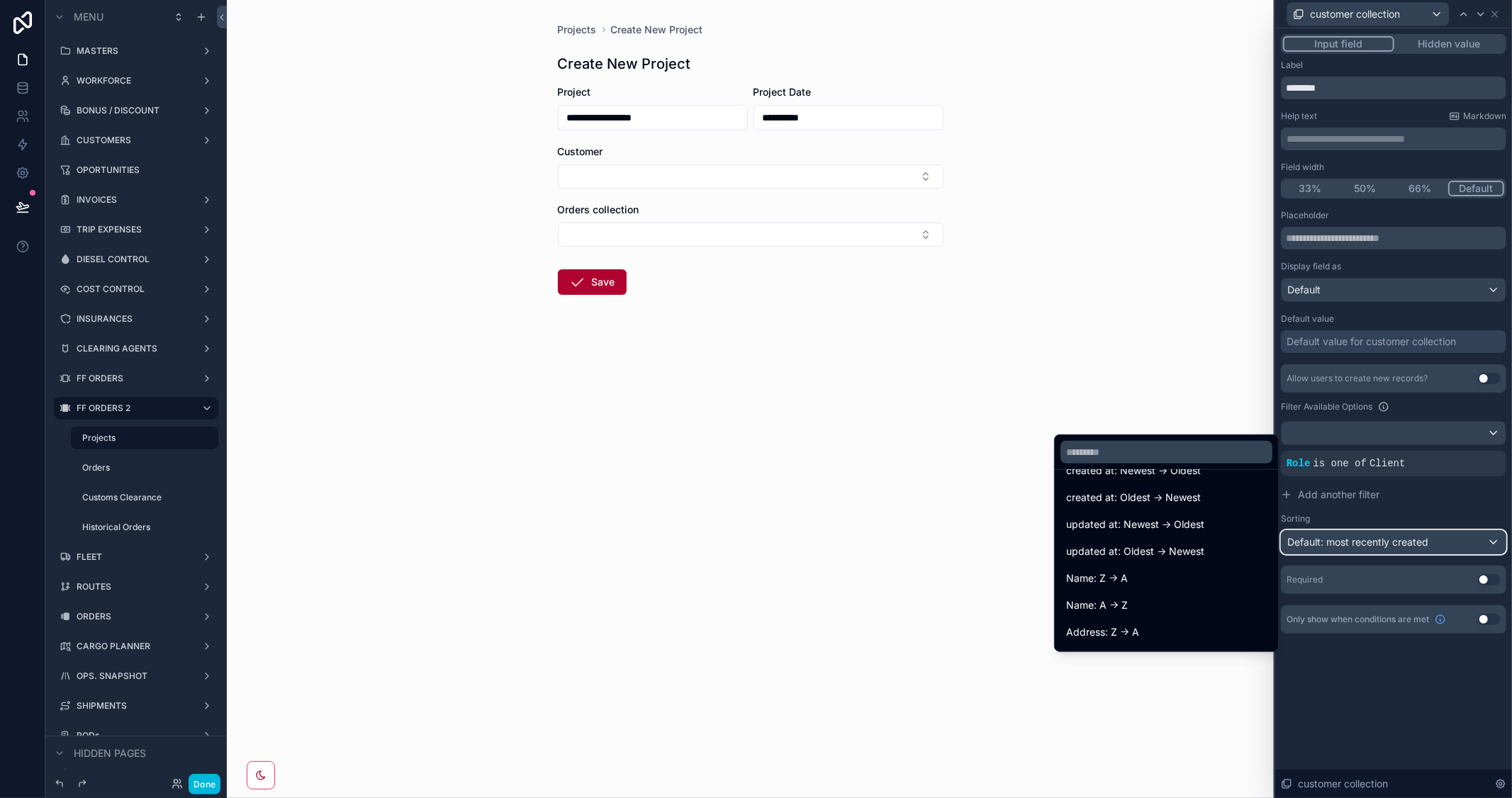
scroll to position [78, 0]
click at [1115, 570] on div "Name: A -> Z" at bounding box center [1167, 577] width 201 height 17
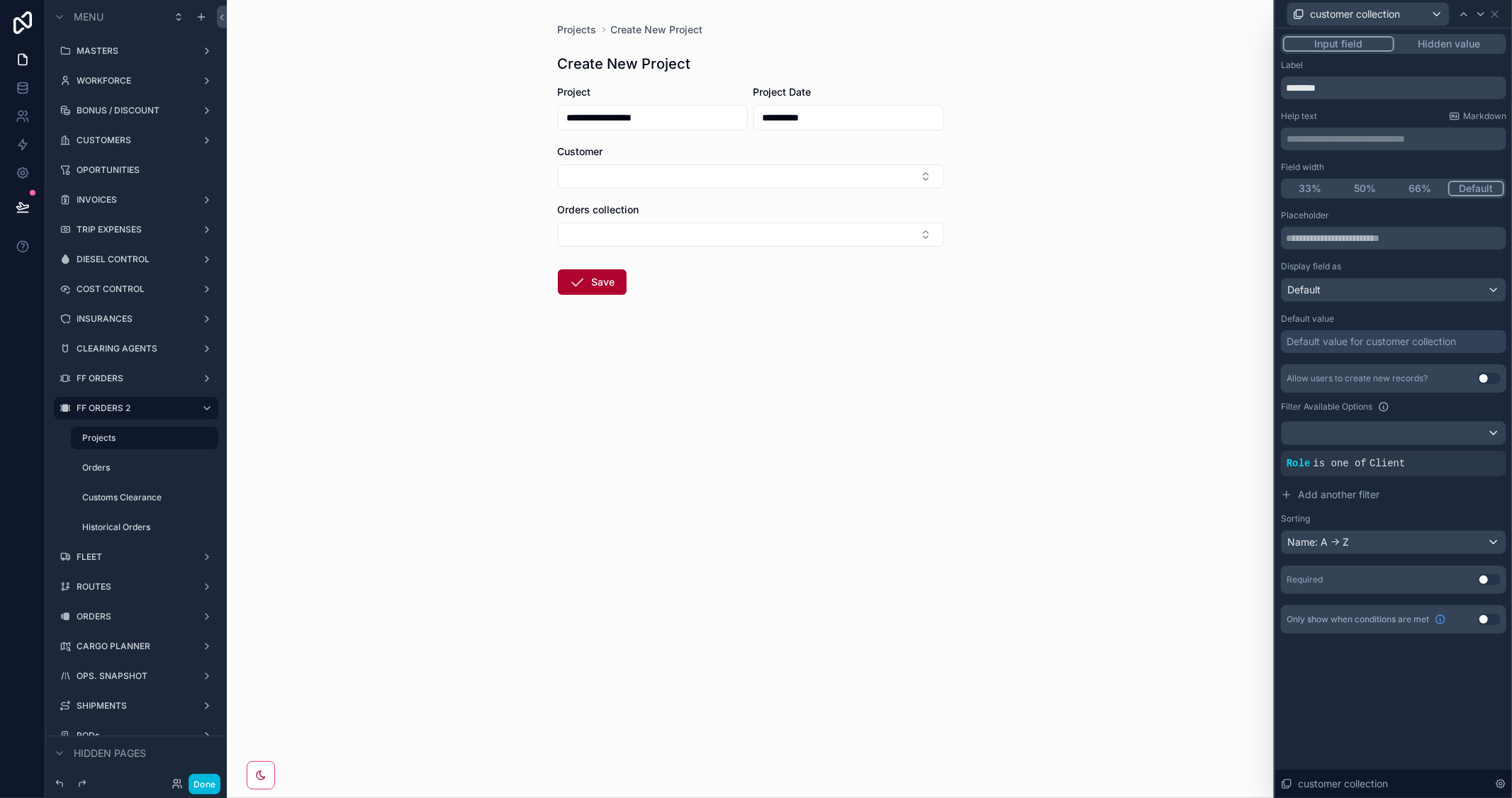
click at [1494, 577] on button "Use setting" at bounding box center [1489, 579] width 23 height 11
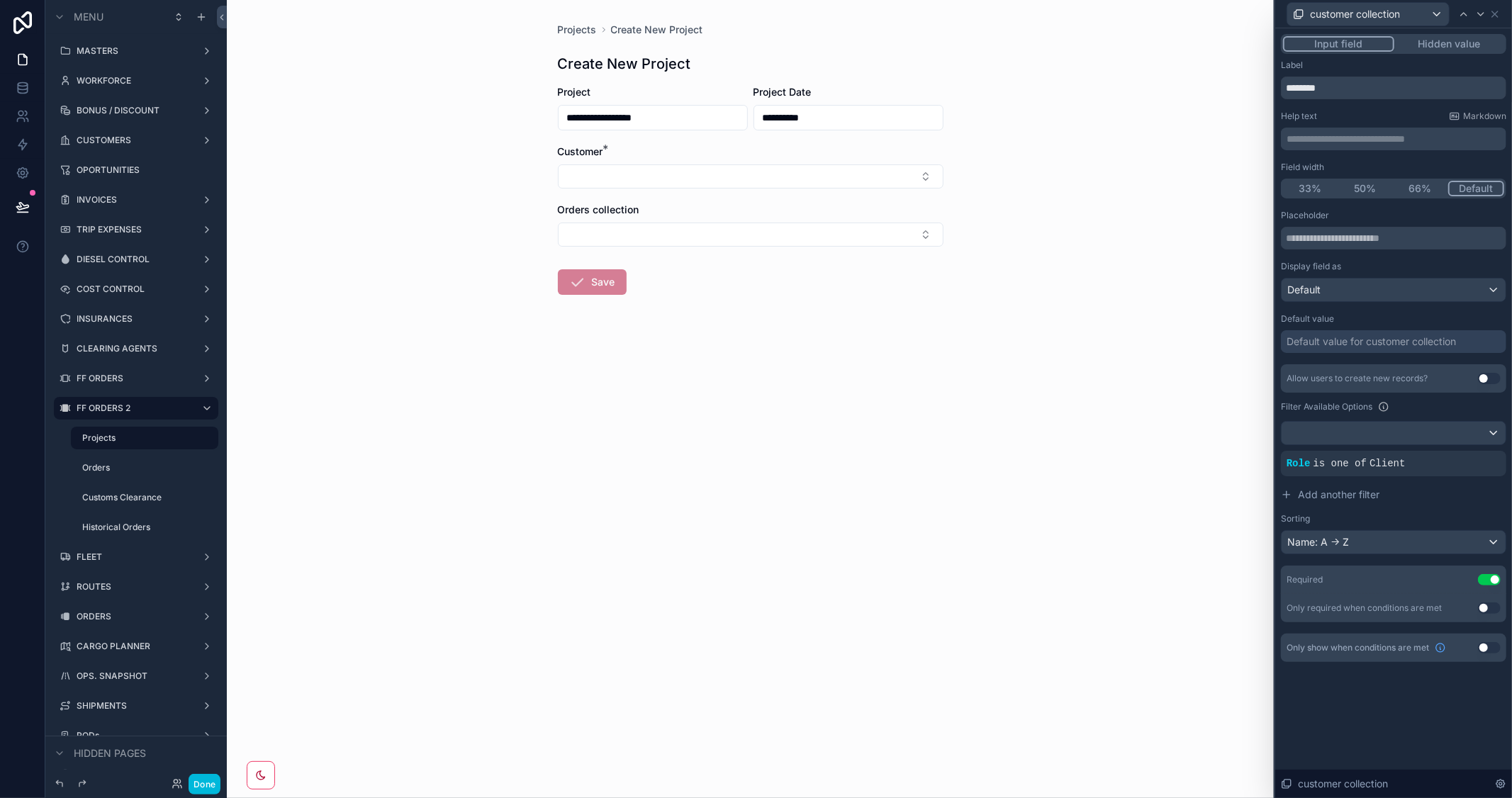
click at [895, 171] on button "Select Button" at bounding box center [750, 176] width 386 height 24
type input "***"
click at [674, 238] on span "TIBA" at bounding box center [668, 233] width 23 height 14
click at [845, 433] on div "**********" at bounding box center [750, 399] width 1047 height 798
click at [1075, 331] on div "**********" at bounding box center [750, 399] width 1047 height 798
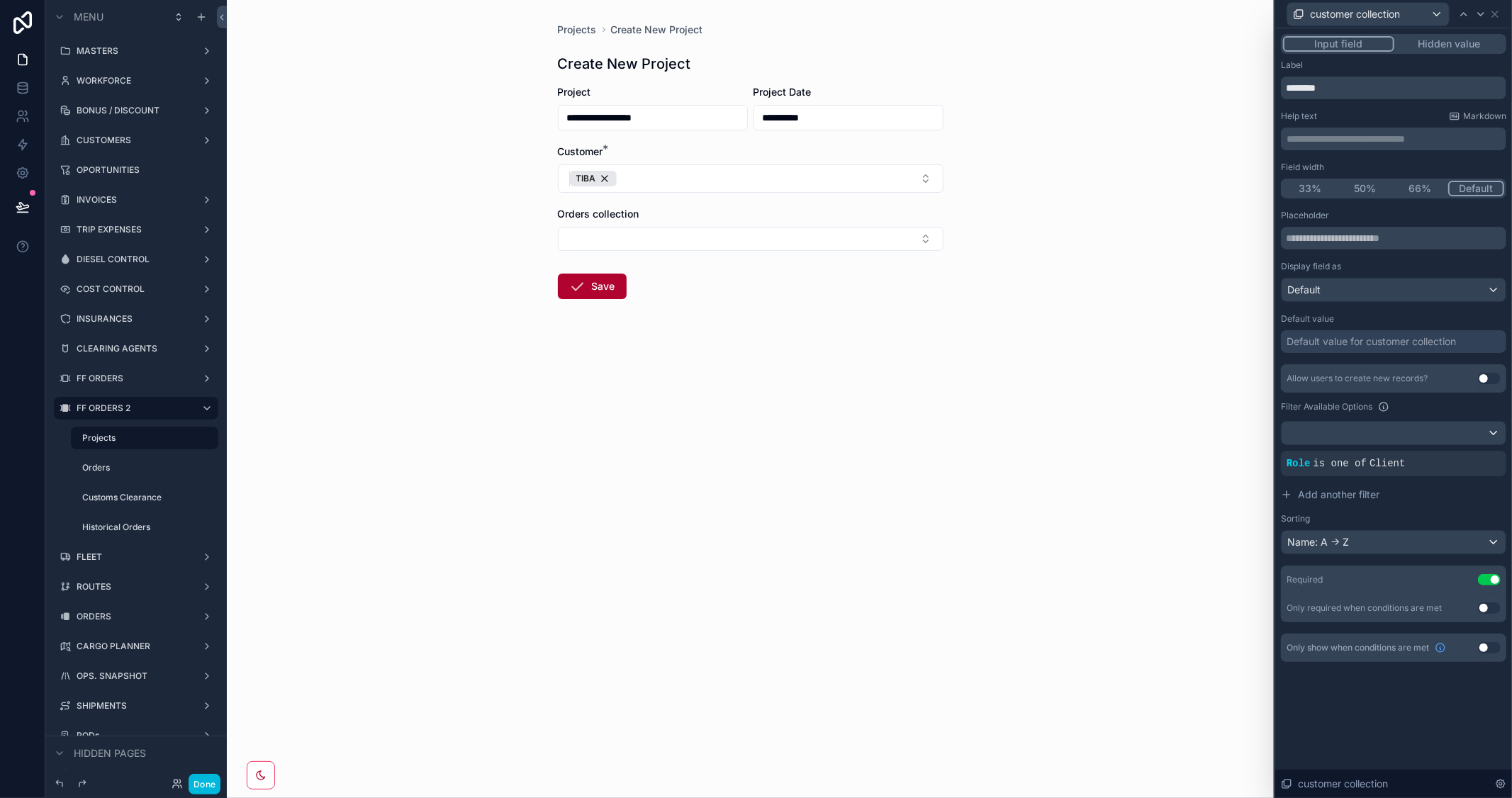
click at [607, 179] on div "TIBA" at bounding box center [593, 179] width 47 height 15
click at [599, 175] on button "Select Button" at bounding box center [750, 176] width 386 height 24
type input "***"
click at [727, 234] on div "TIBA" at bounding box center [750, 233] width 197 height 23
click at [866, 391] on div "**********" at bounding box center [750, 399] width 1047 height 798
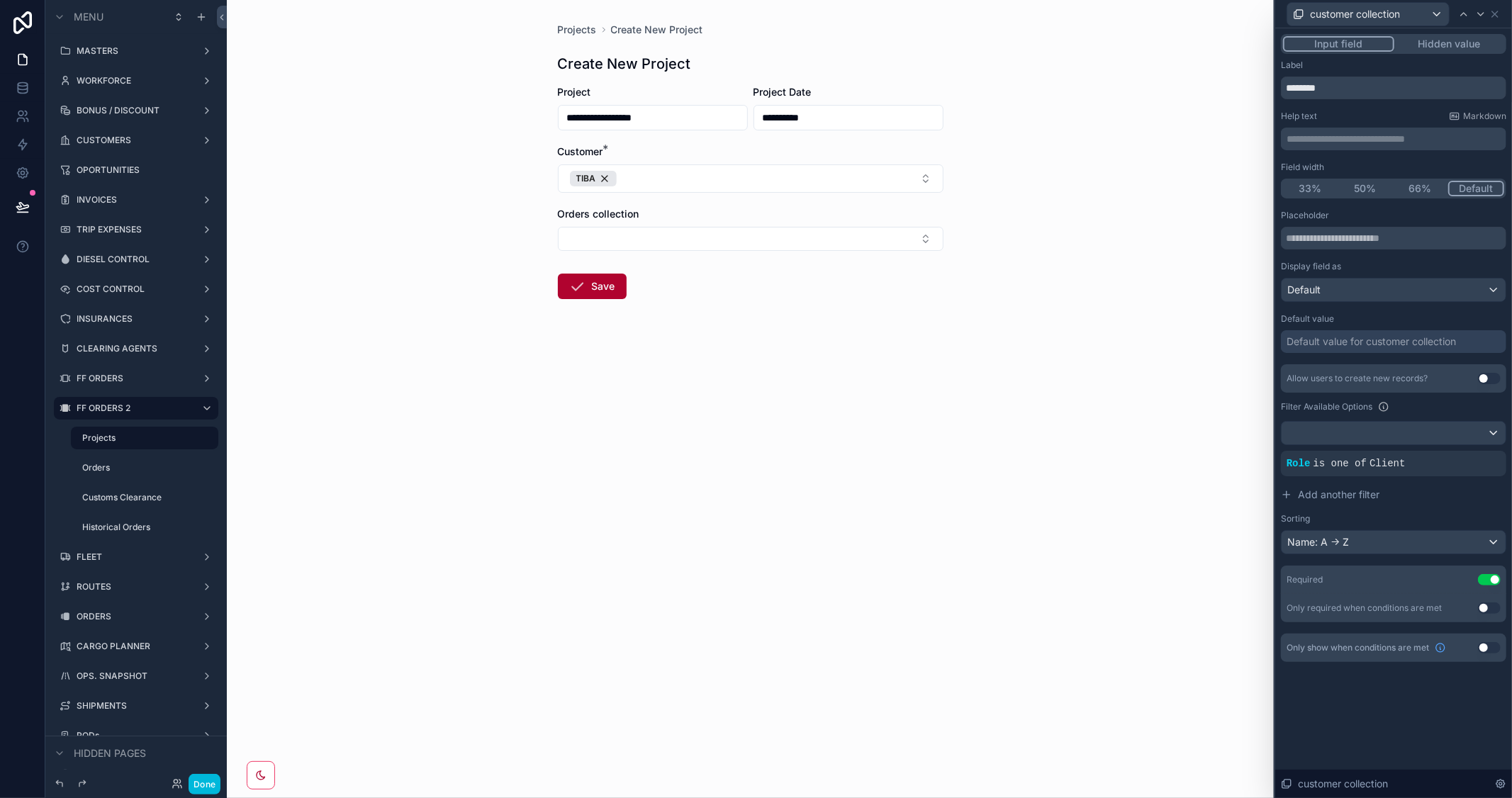
click at [1478, 7] on div at bounding box center [1481, 14] width 17 height 17
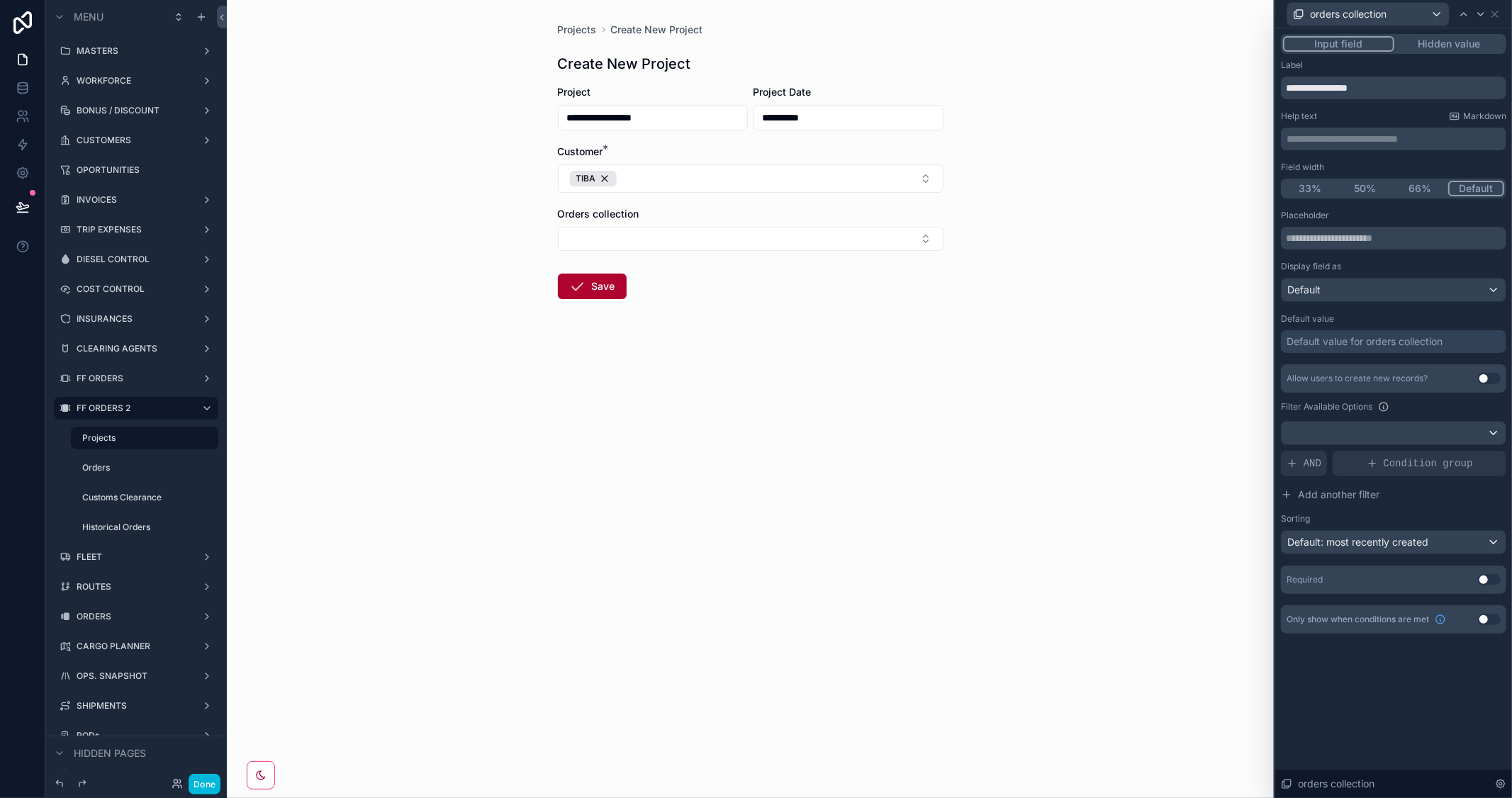
click at [1320, 458] on div "AND" at bounding box center [1304, 463] width 46 height 26
click at [0, 0] on icon at bounding box center [0, 0] width 0 height 0
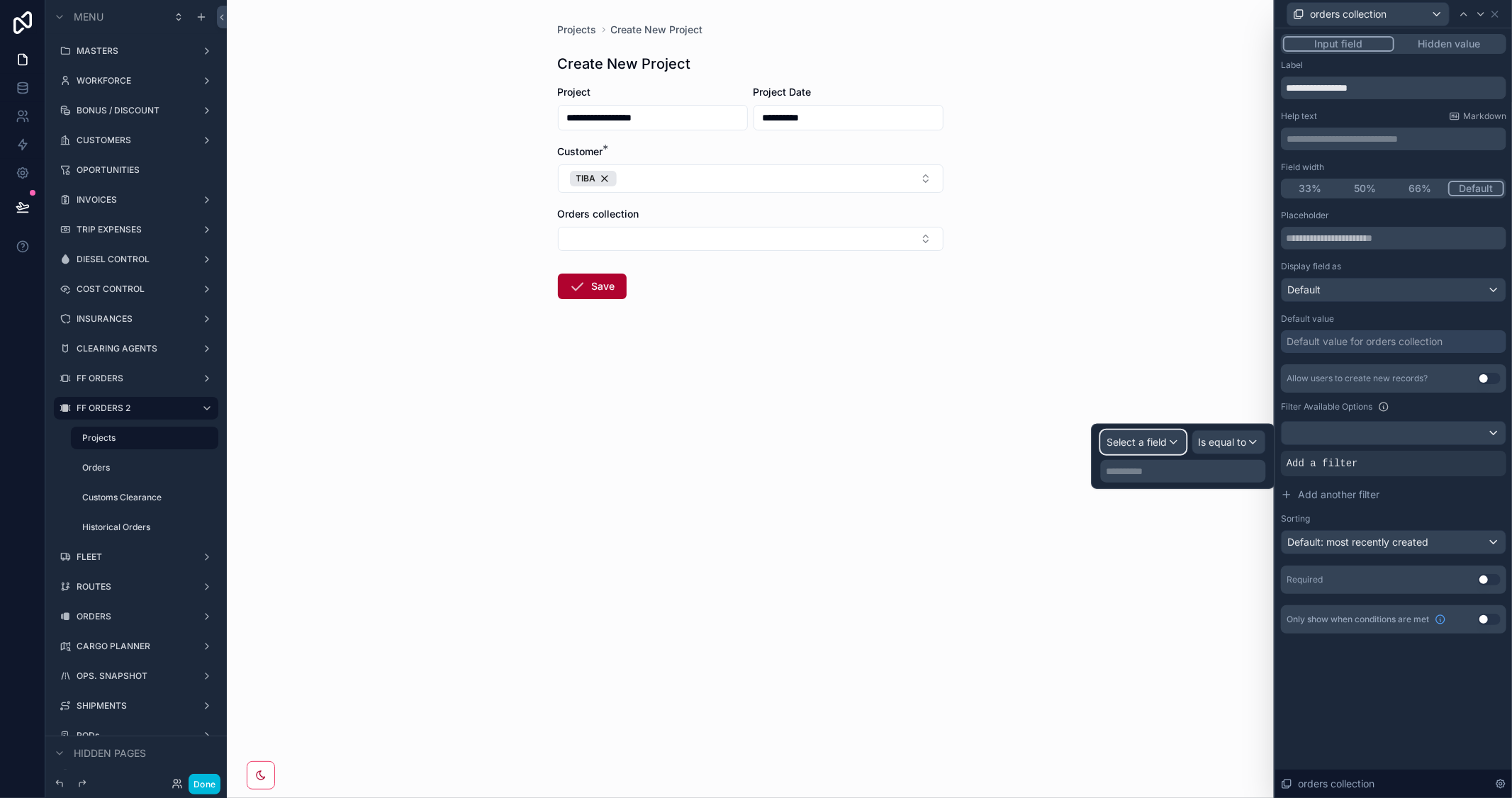
click at [1163, 445] on span "Select a field" at bounding box center [1137, 442] width 60 height 12
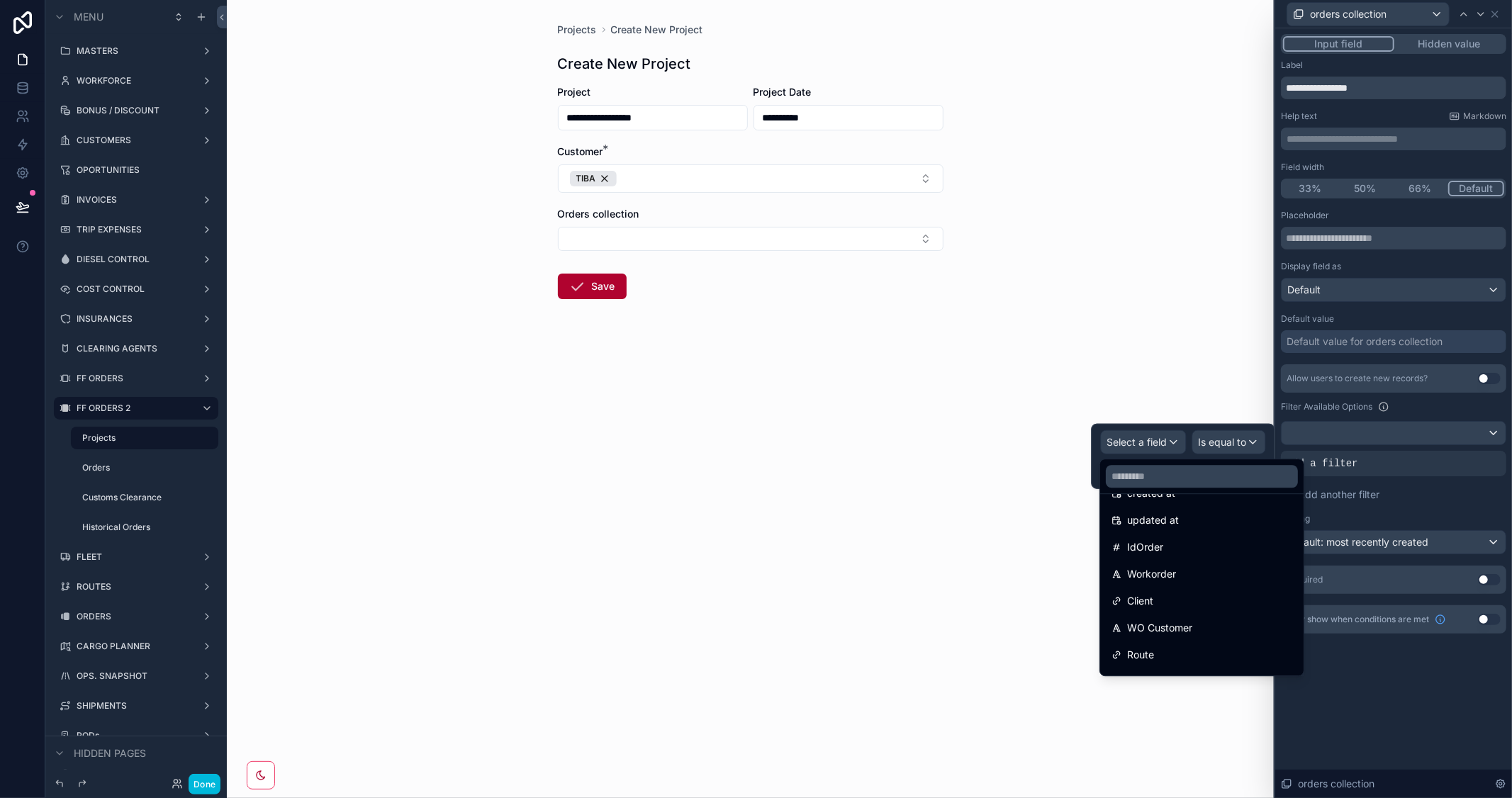
click at [1184, 598] on div "Client" at bounding box center [1202, 601] width 181 height 17
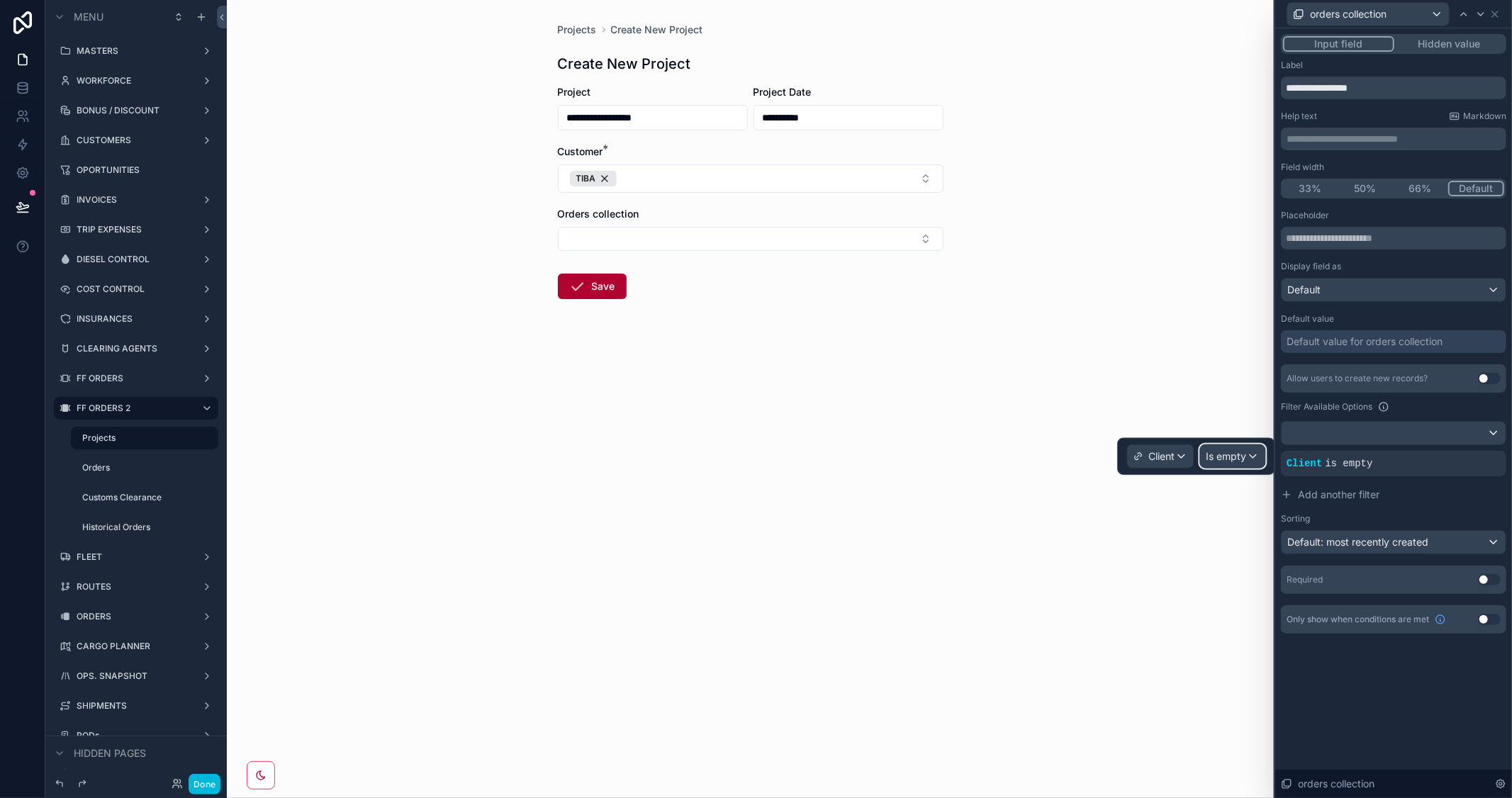
click at [1216, 456] on span "Is empty" at bounding box center [1226, 456] width 40 height 14
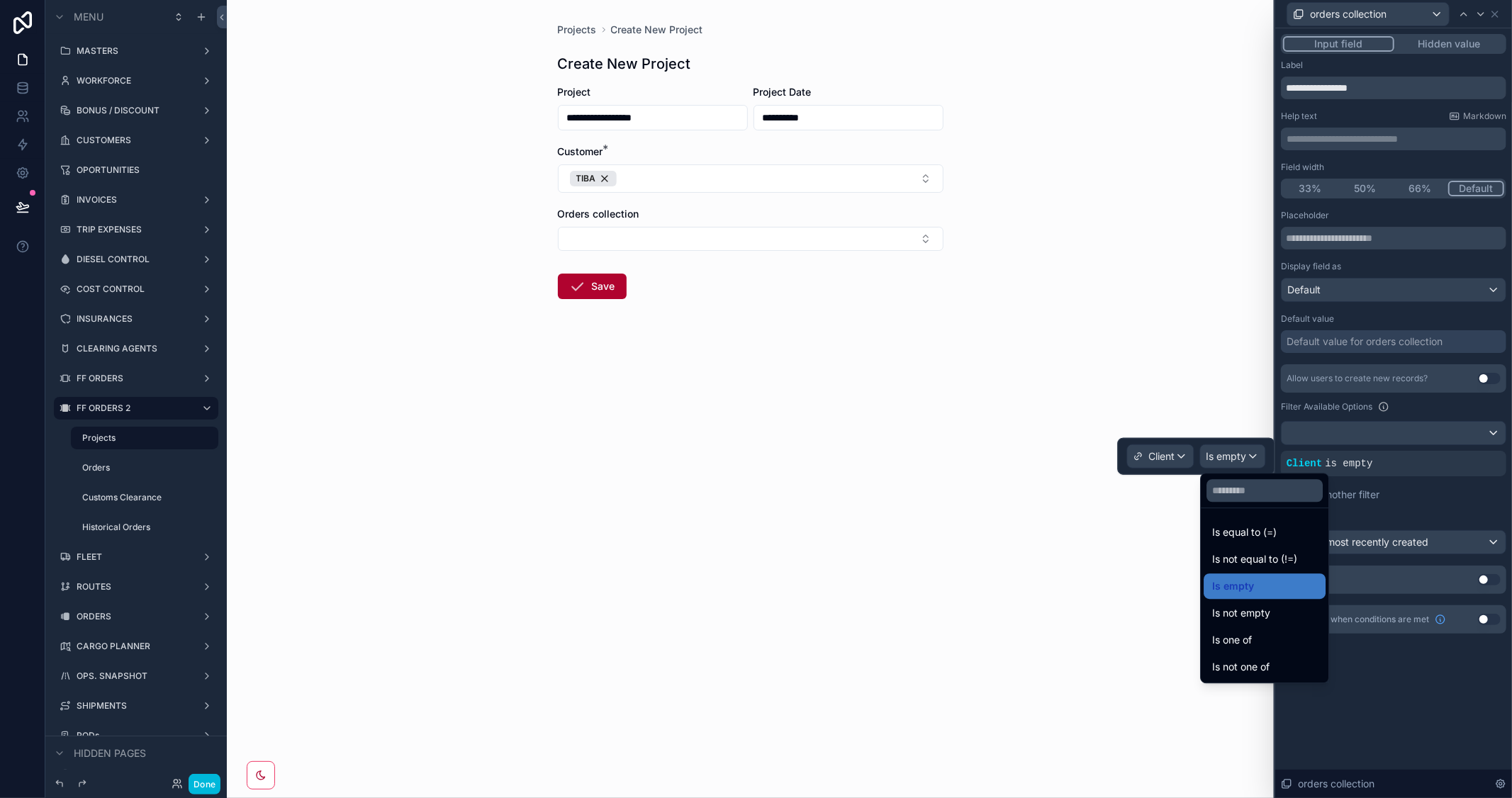
click at [1267, 529] on span "Is equal to (=)" at bounding box center [1245, 532] width 65 height 17
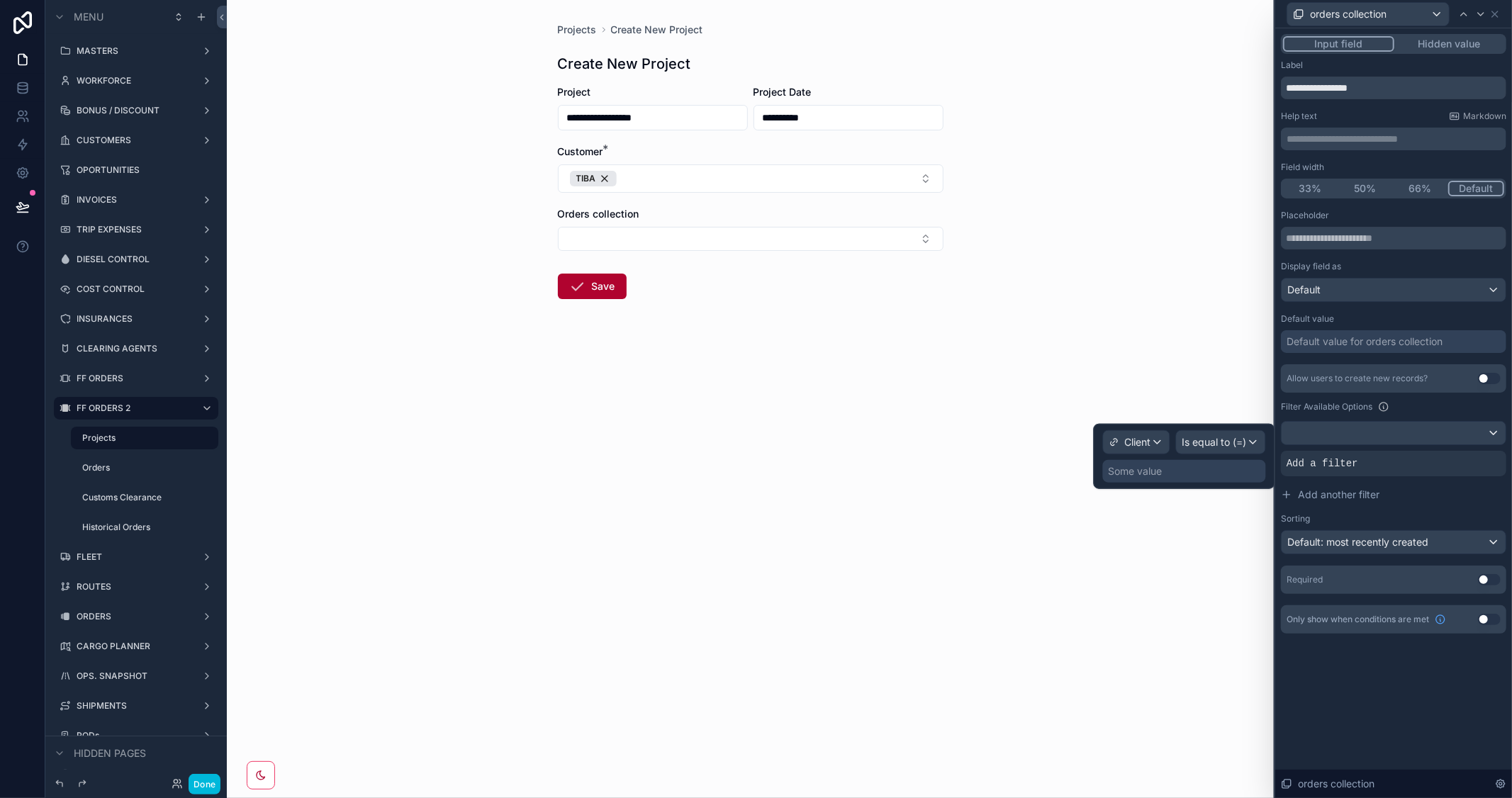
click at [1186, 473] on div "Some value" at bounding box center [1184, 471] width 163 height 23
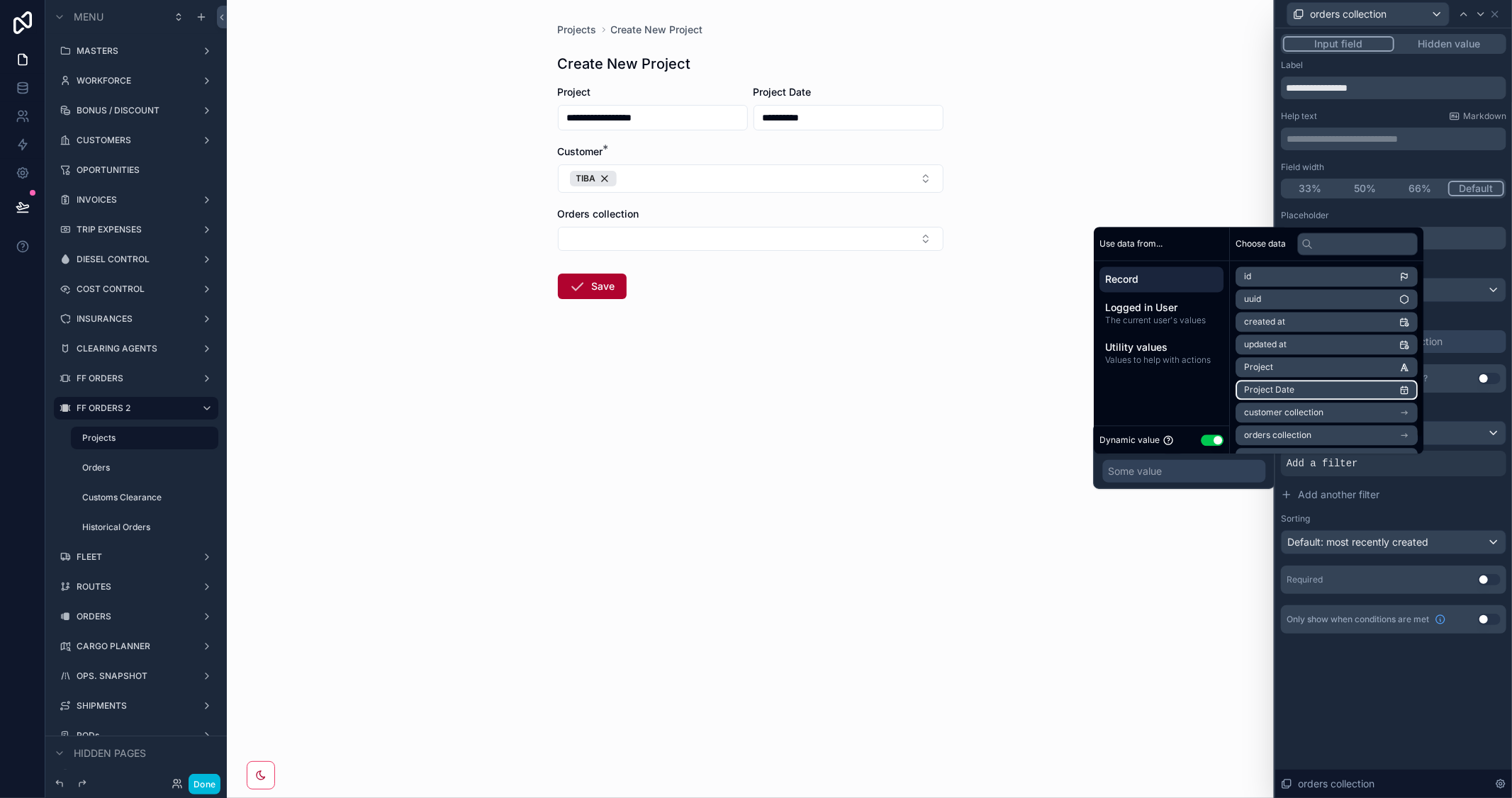
scroll to position [19, 0]
click at [1354, 392] on li "customer collection" at bounding box center [1327, 393] width 182 height 20
click at [1295, 298] on li "id" at bounding box center [1327, 301] width 182 height 20
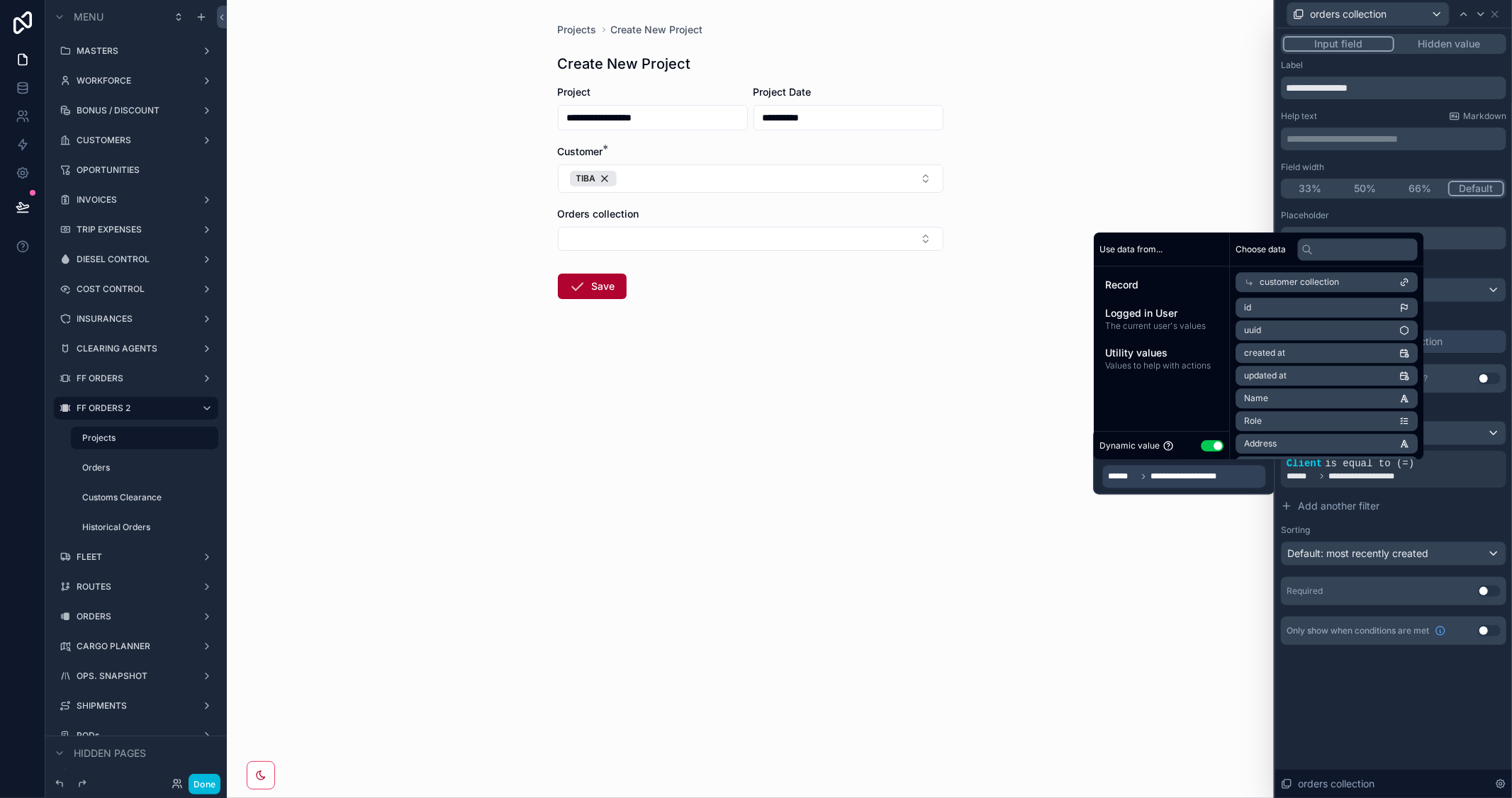
click at [1416, 697] on div "**********" at bounding box center [1394, 413] width 237 height 770
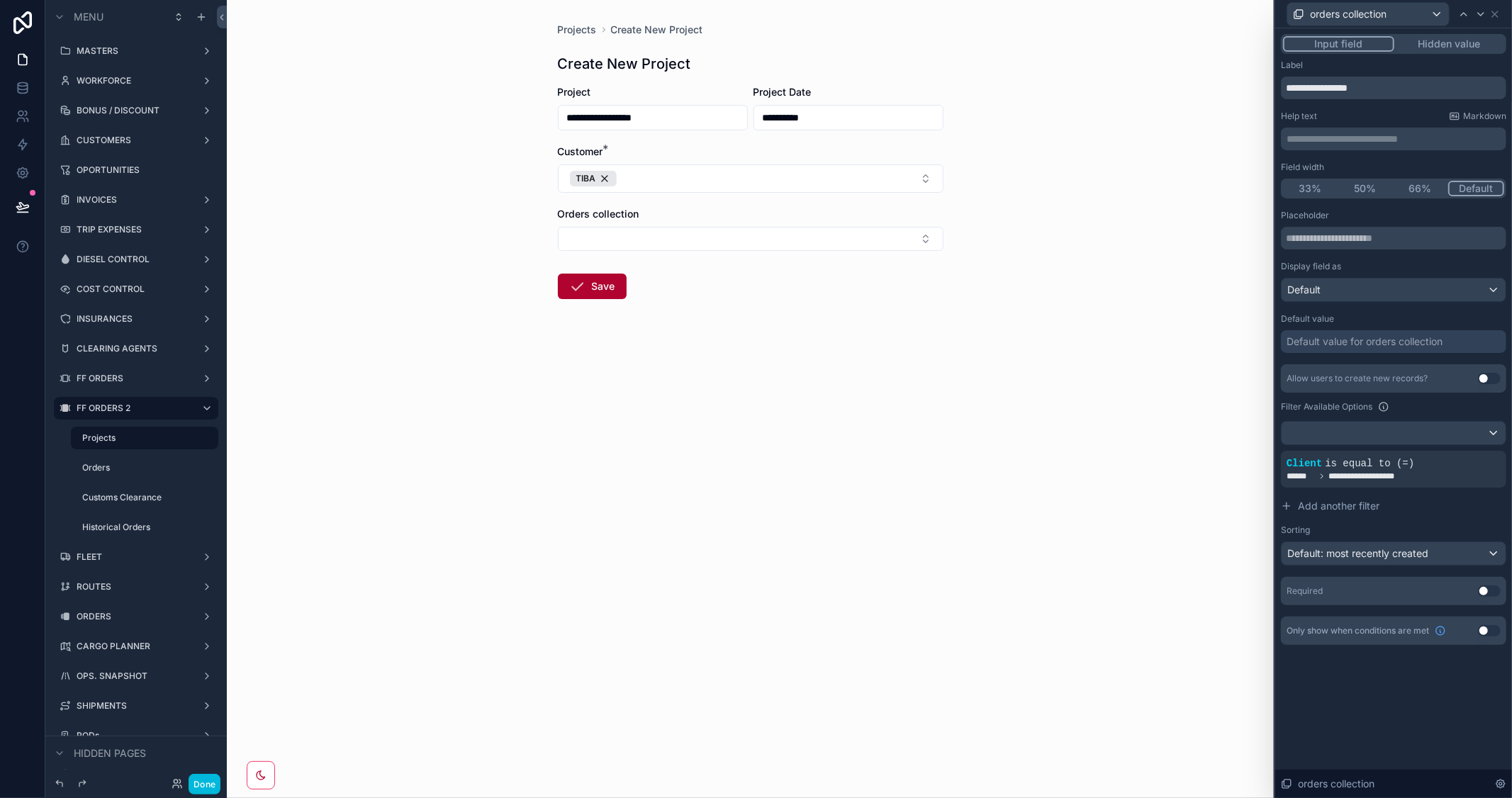
click at [928, 238] on button "Select Button" at bounding box center [750, 238] width 386 height 24
click at [1107, 353] on div "**********" at bounding box center [750, 399] width 1047 height 798
click at [877, 244] on button "Select Button" at bounding box center [750, 238] width 386 height 24
click at [715, 295] on div "1,448" at bounding box center [750, 296] width 197 height 23
click at [611, 238] on div "1,448" at bounding box center [595, 241] width 50 height 15
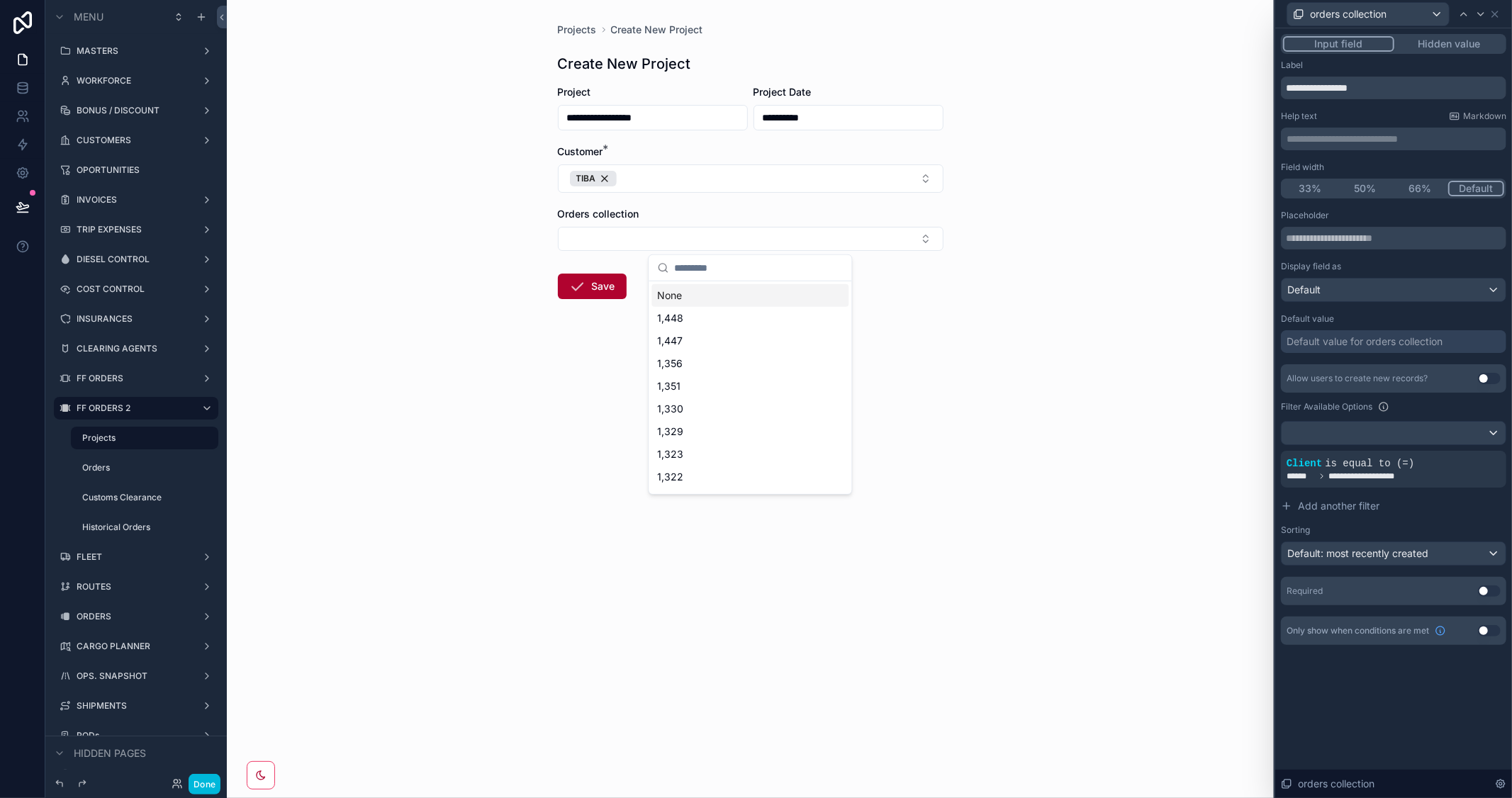
click at [1133, 379] on div "**********" at bounding box center [750, 399] width 1047 height 798
click at [0, 0] on icon at bounding box center [0, 0] width 0 height 0
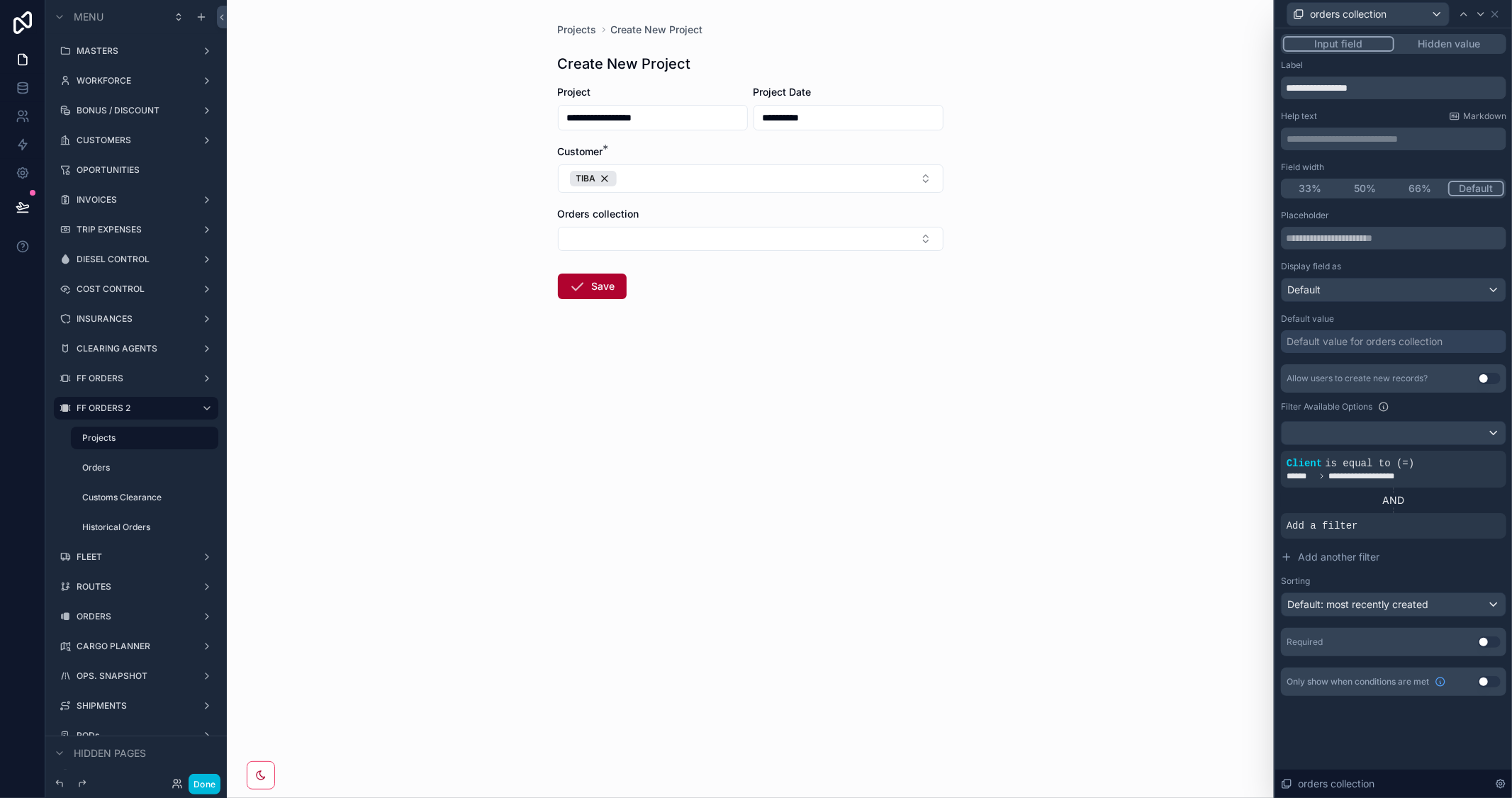
click at [0, 0] on icon at bounding box center [0, 0] width 0 height 0
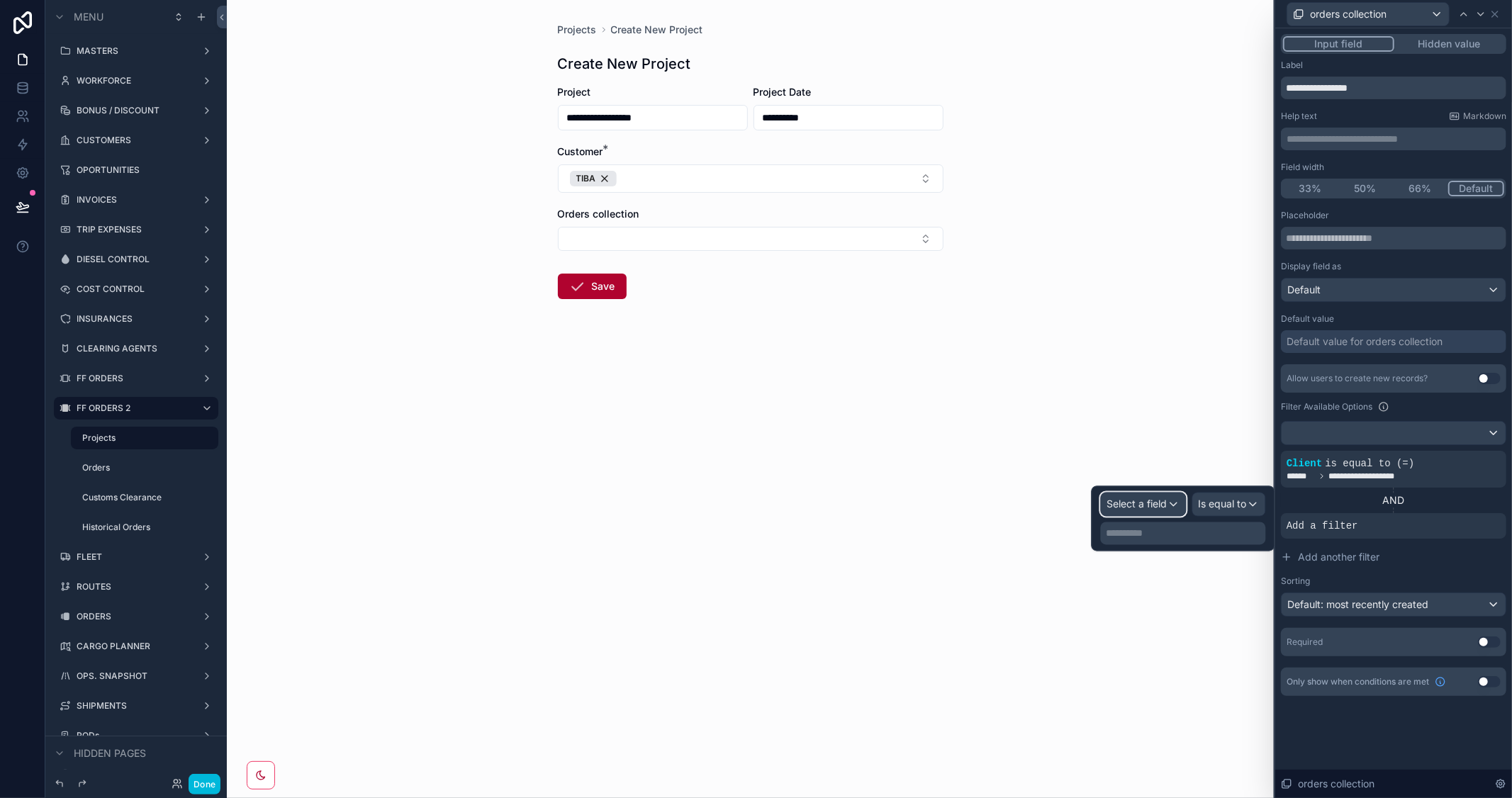
click at [1132, 504] on span "Select a field" at bounding box center [1137, 504] width 60 height 12
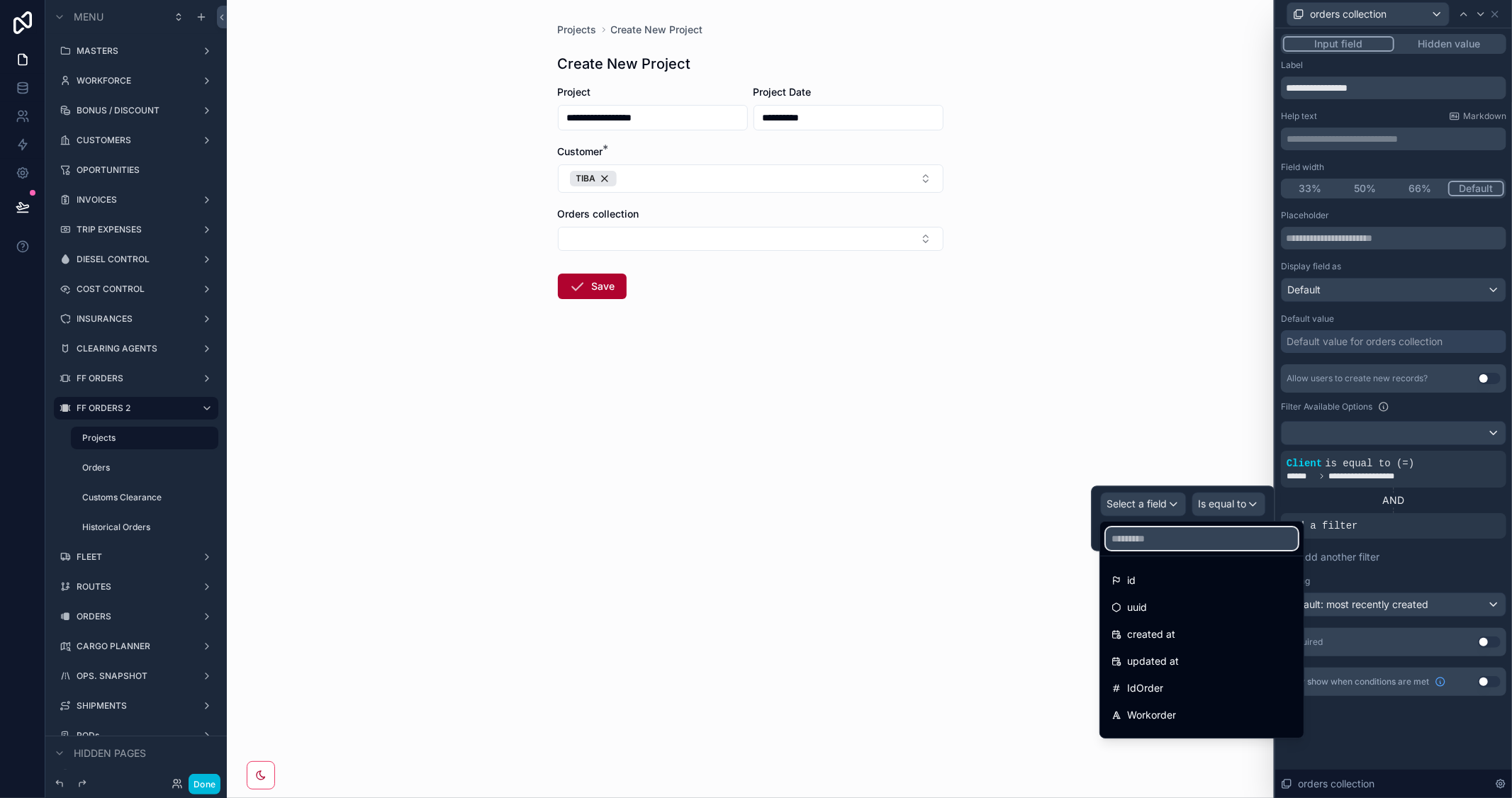
click at [1150, 539] on input "text" at bounding box center [1202, 538] width 193 height 23
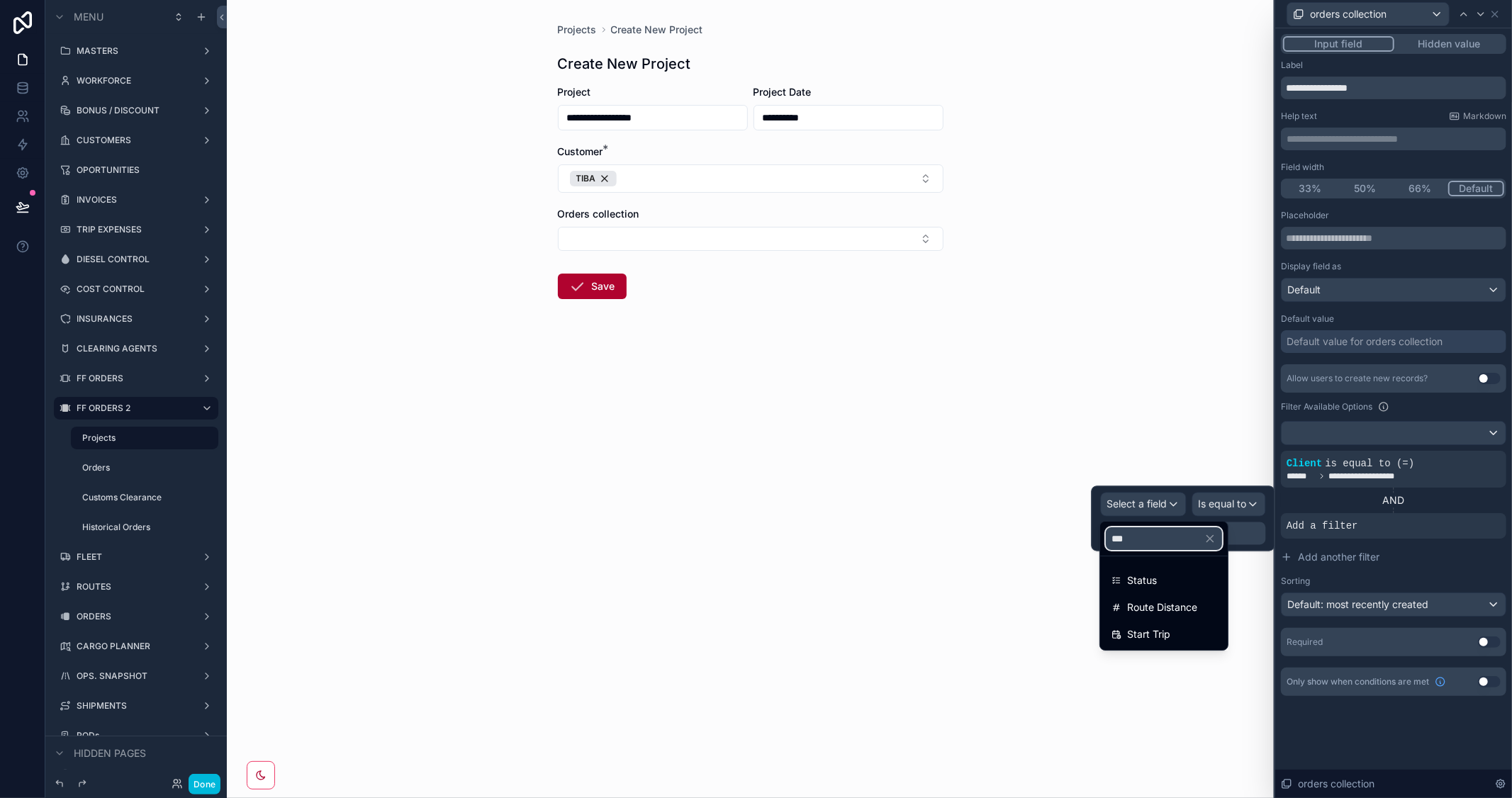
type input "***"
click at [1148, 583] on span "Status" at bounding box center [1141, 581] width 30 height 17
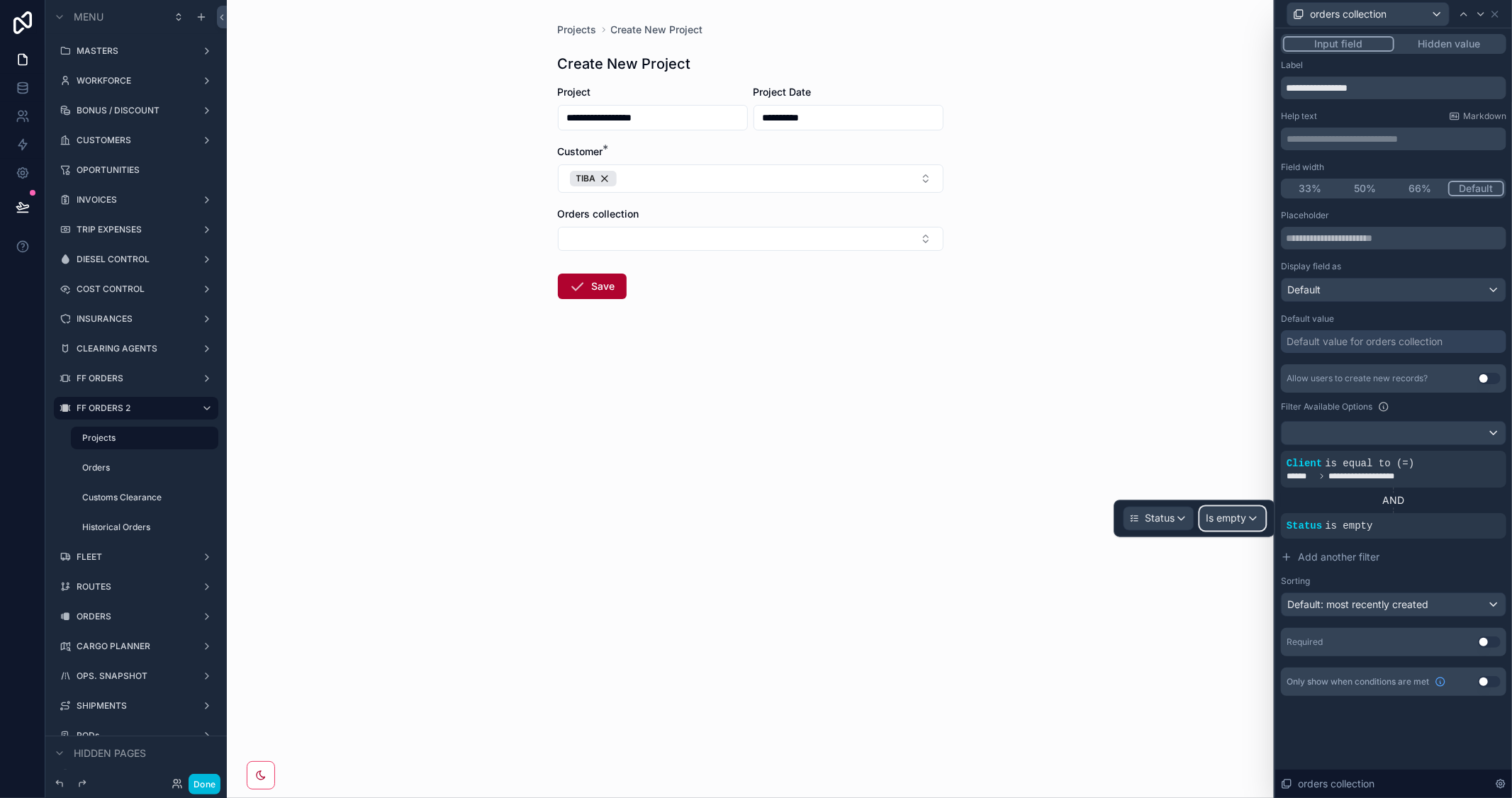
click at [1236, 522] on span "Is empty" at bounding box center [1226, 519] width 40 height 14
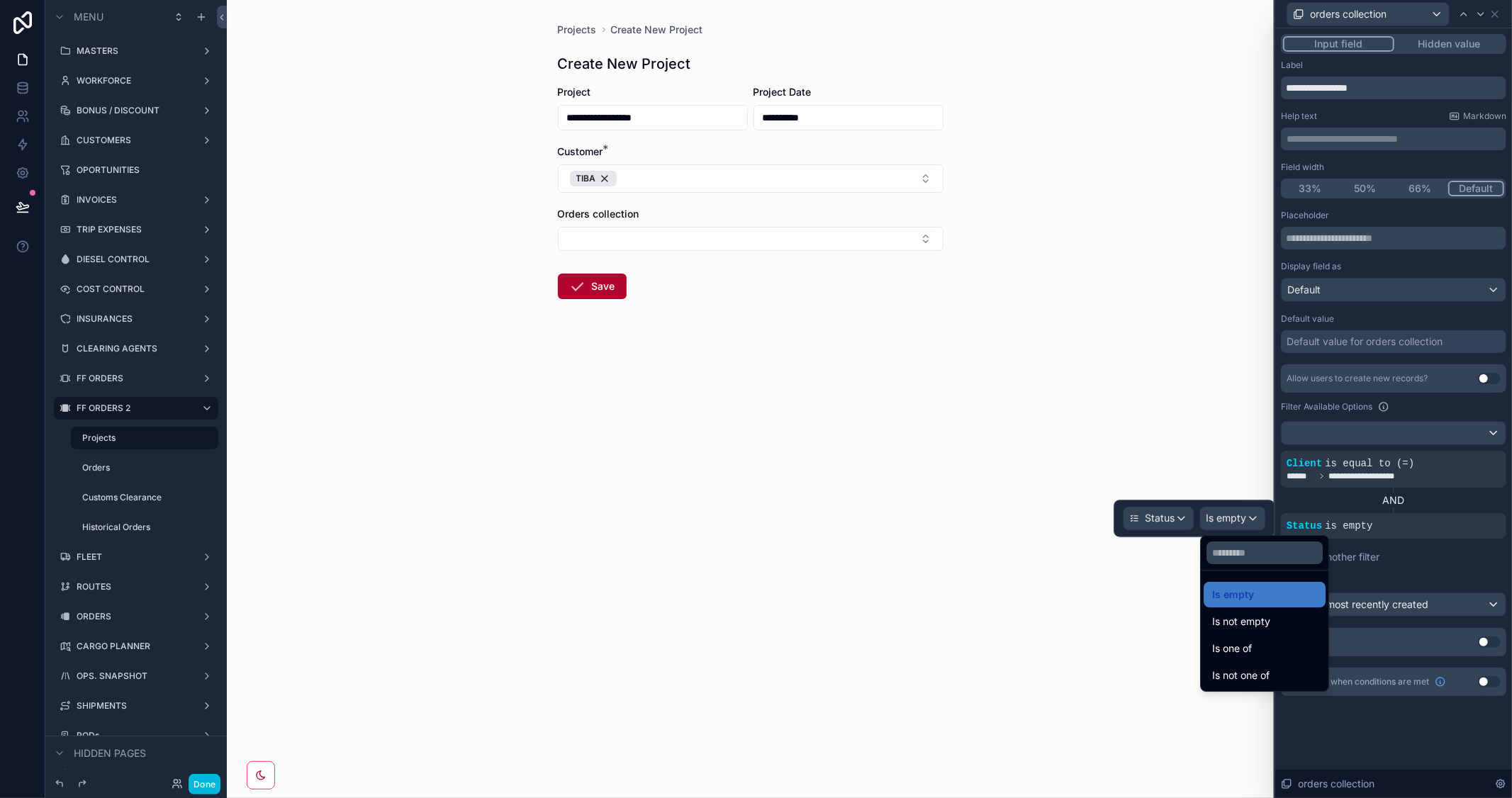
click at [1253, 643] on div "Is one of" at bounding box center [1264, 649] width 105 height 17
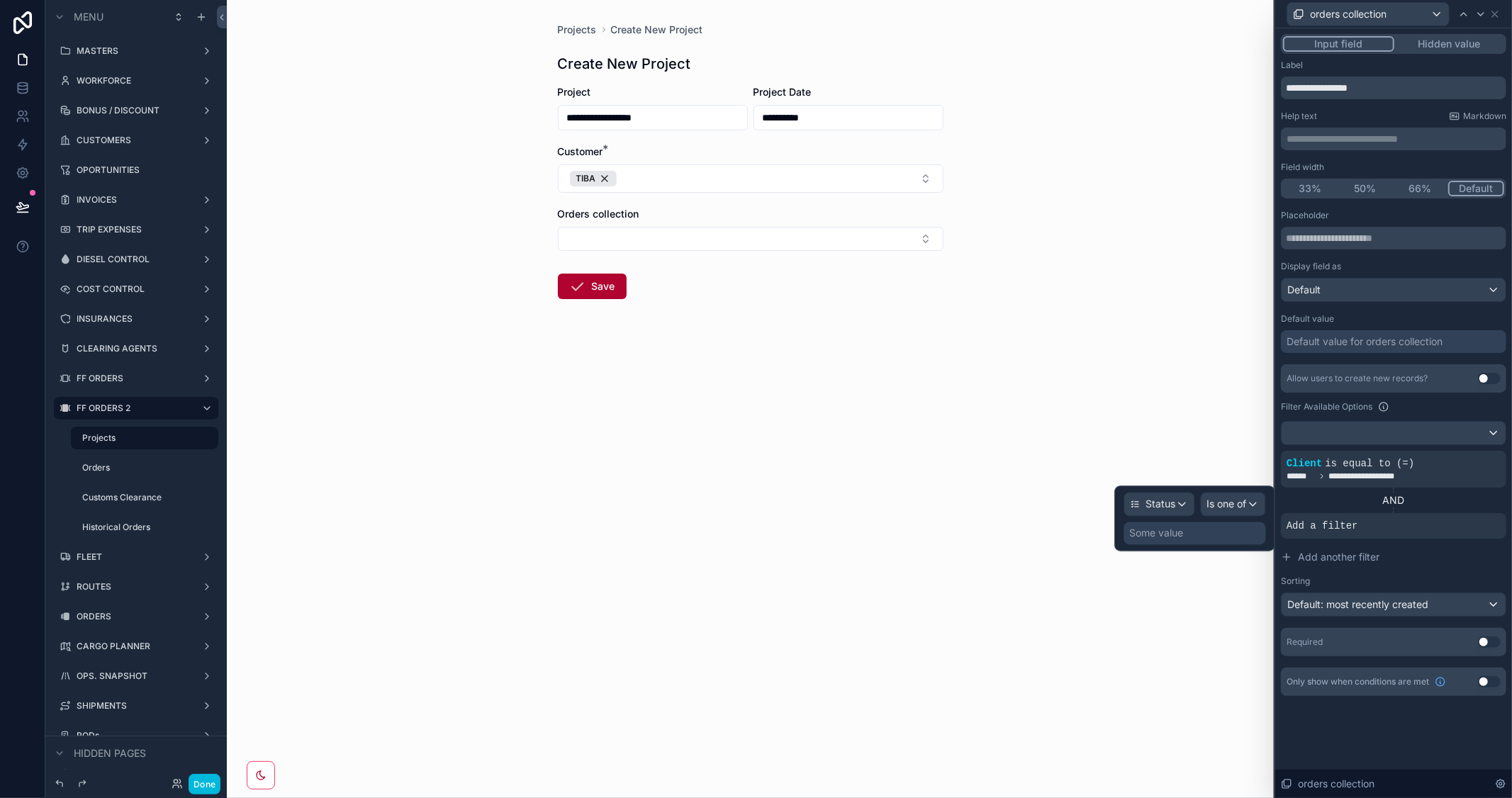
click at [1177, 527] on div "Some value" at bounding box center [1157, 533] width 54 height 14
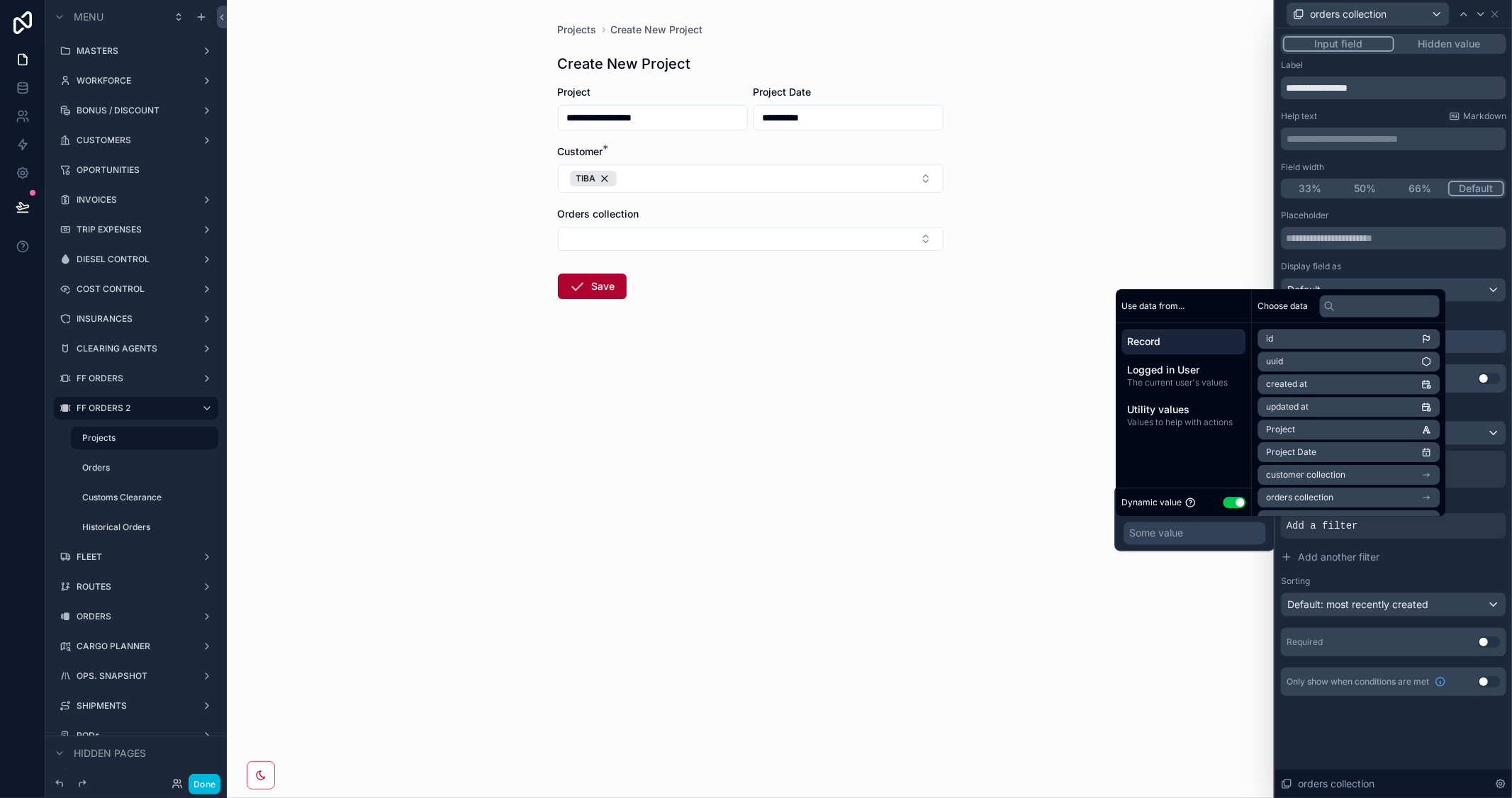
click at [1229, 503] on button "Use setting" at bounding box center [1234, 502] width 23 height 11
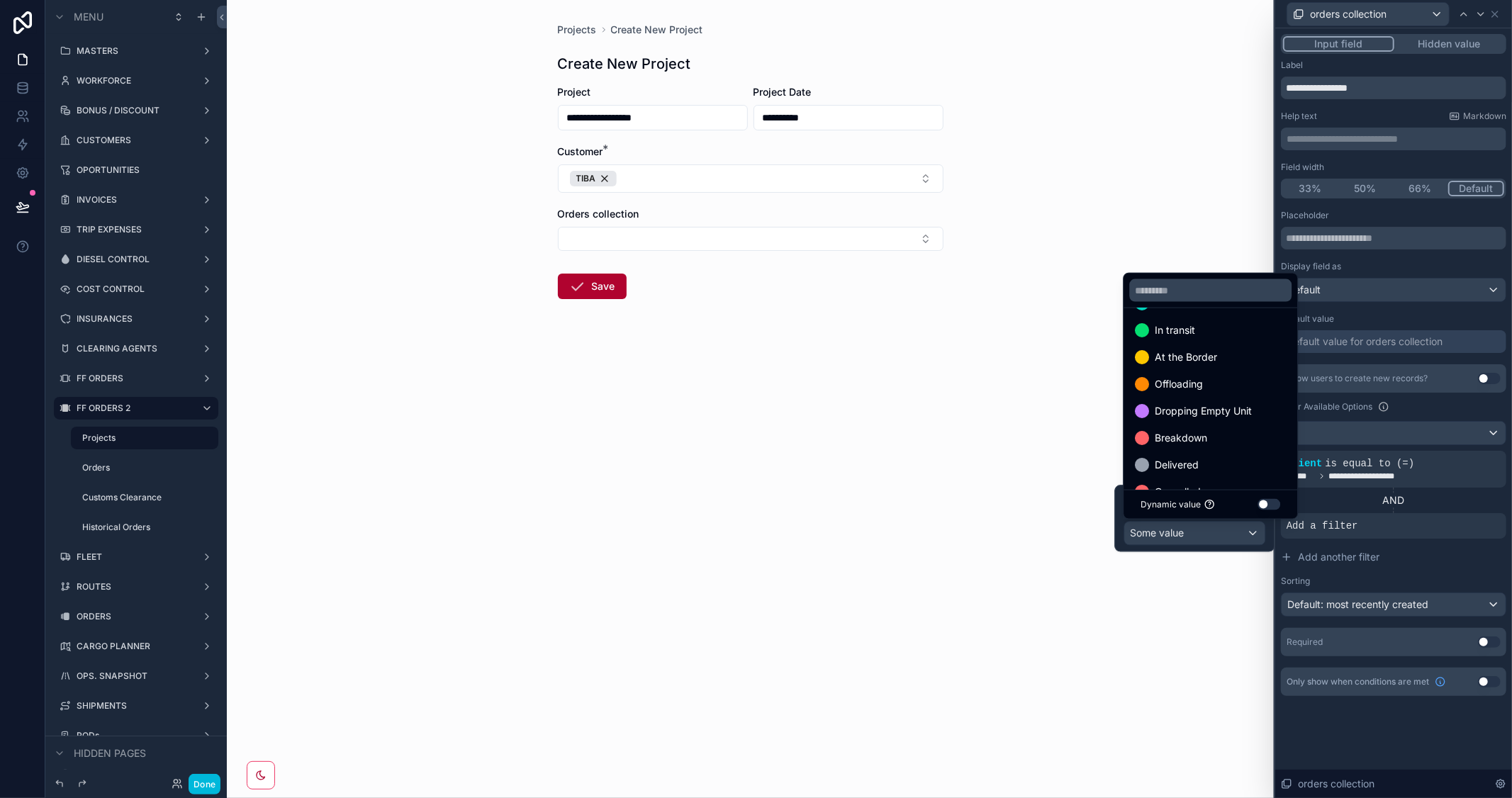
scroll to position [136, 0]
click at [1400, 572] on div "**********" at bounding box center [1394, 491] width 226 height 252
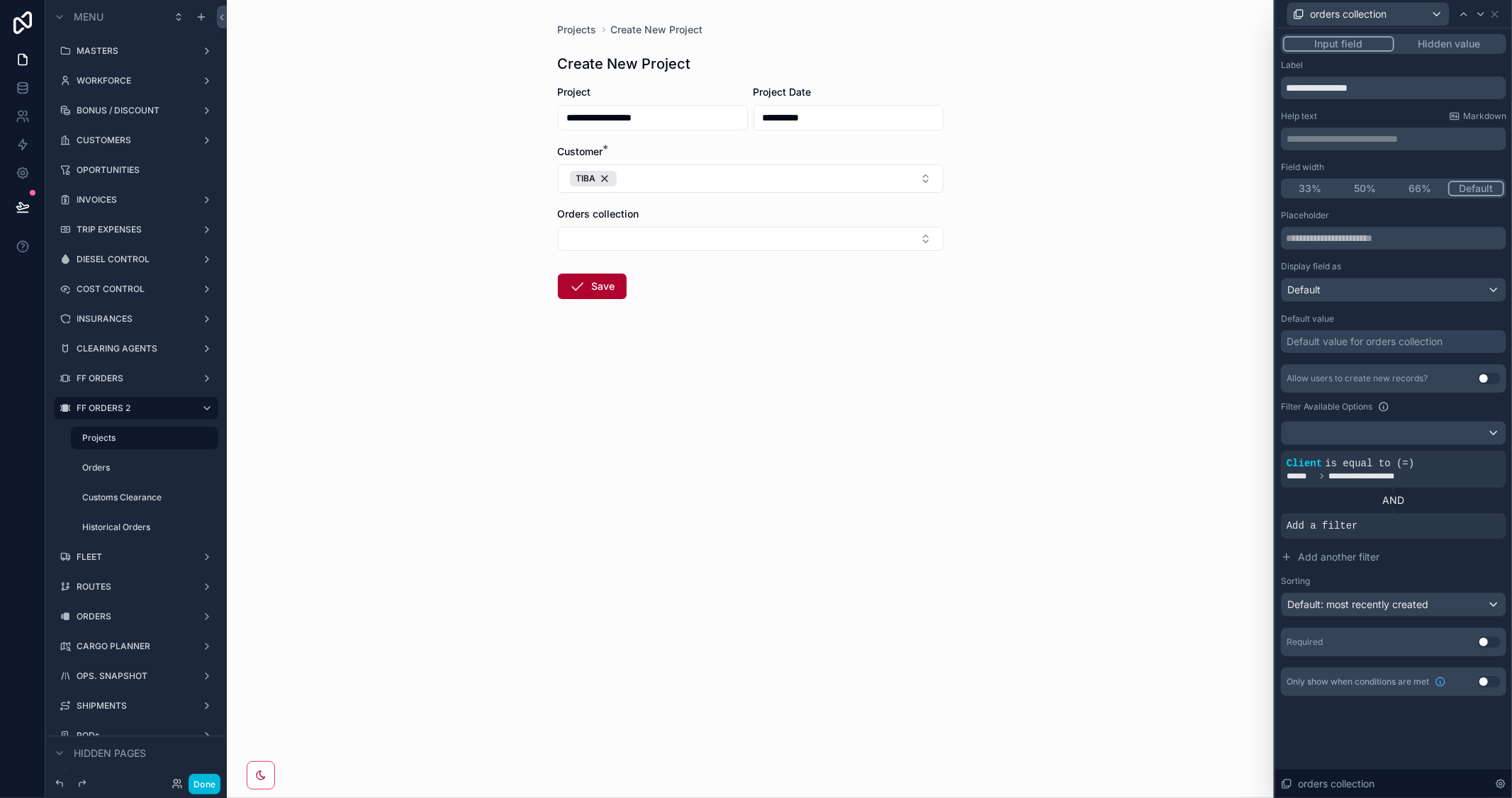
click at [0, 0] on icon at bounding box center [0, 0] width 0 height 0
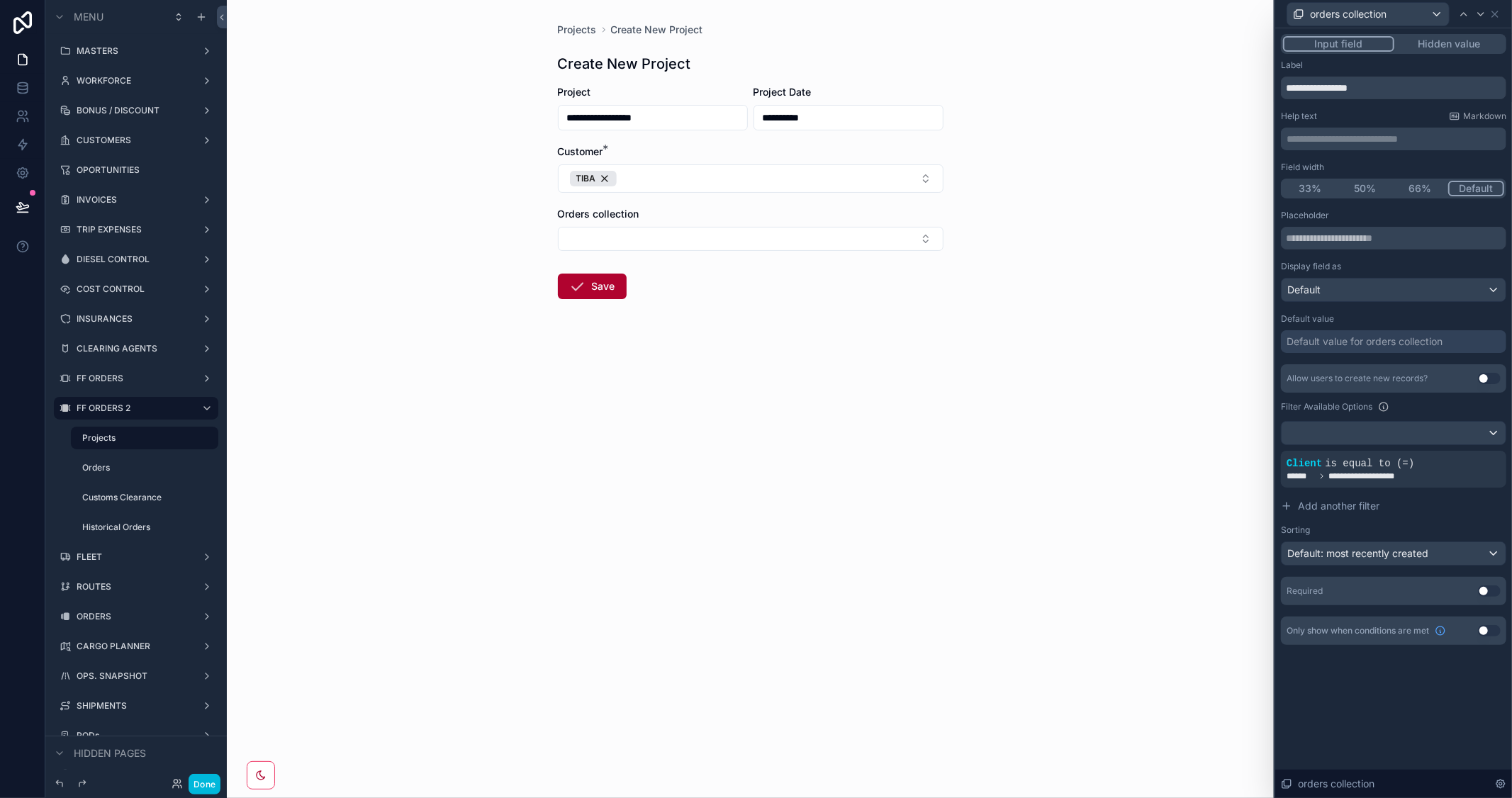
click at [1312, 505] on span "Add another filter" at bounding box center [1339, 506] width 82 height 14
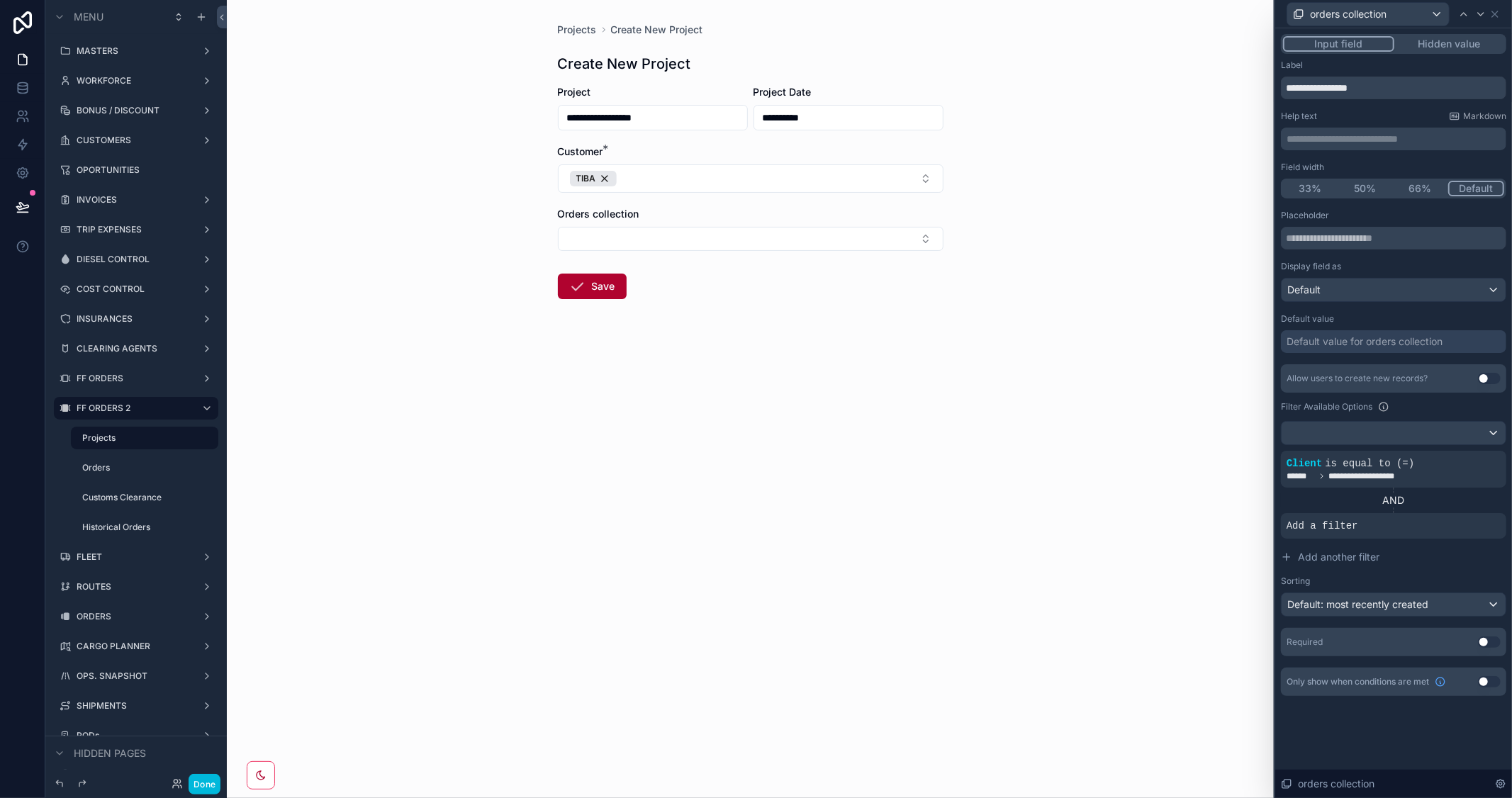
click at [1340, 527] on span "Add a filter" at bounding box center [1323, 525] width 72 height 14
click at [0, 0] on icon at bounding box center [0, 0] width 0 height 0
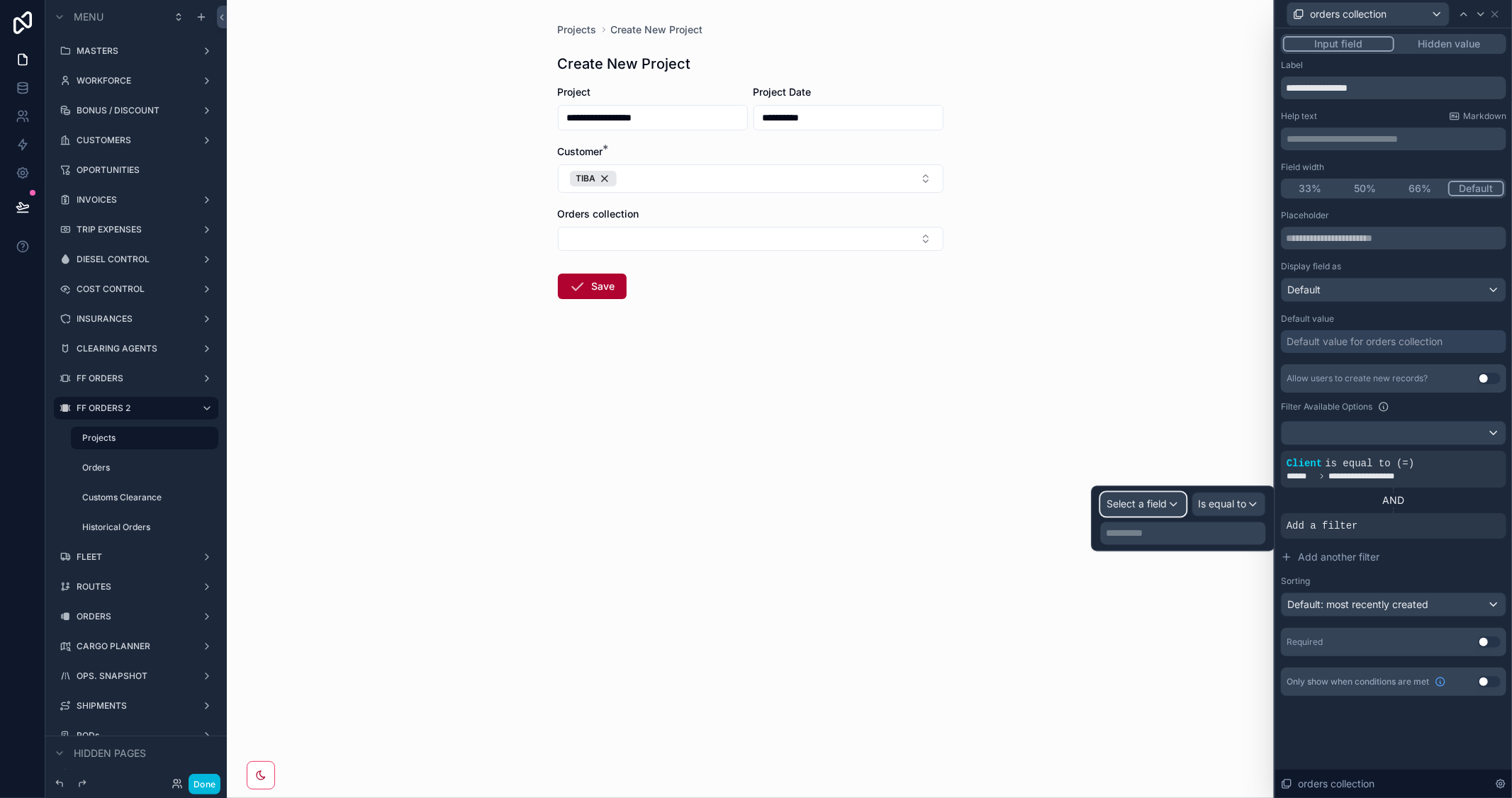
click at [1164, 505] on span "Select a field" at bounding box center [1137, 504] width 60 height 12
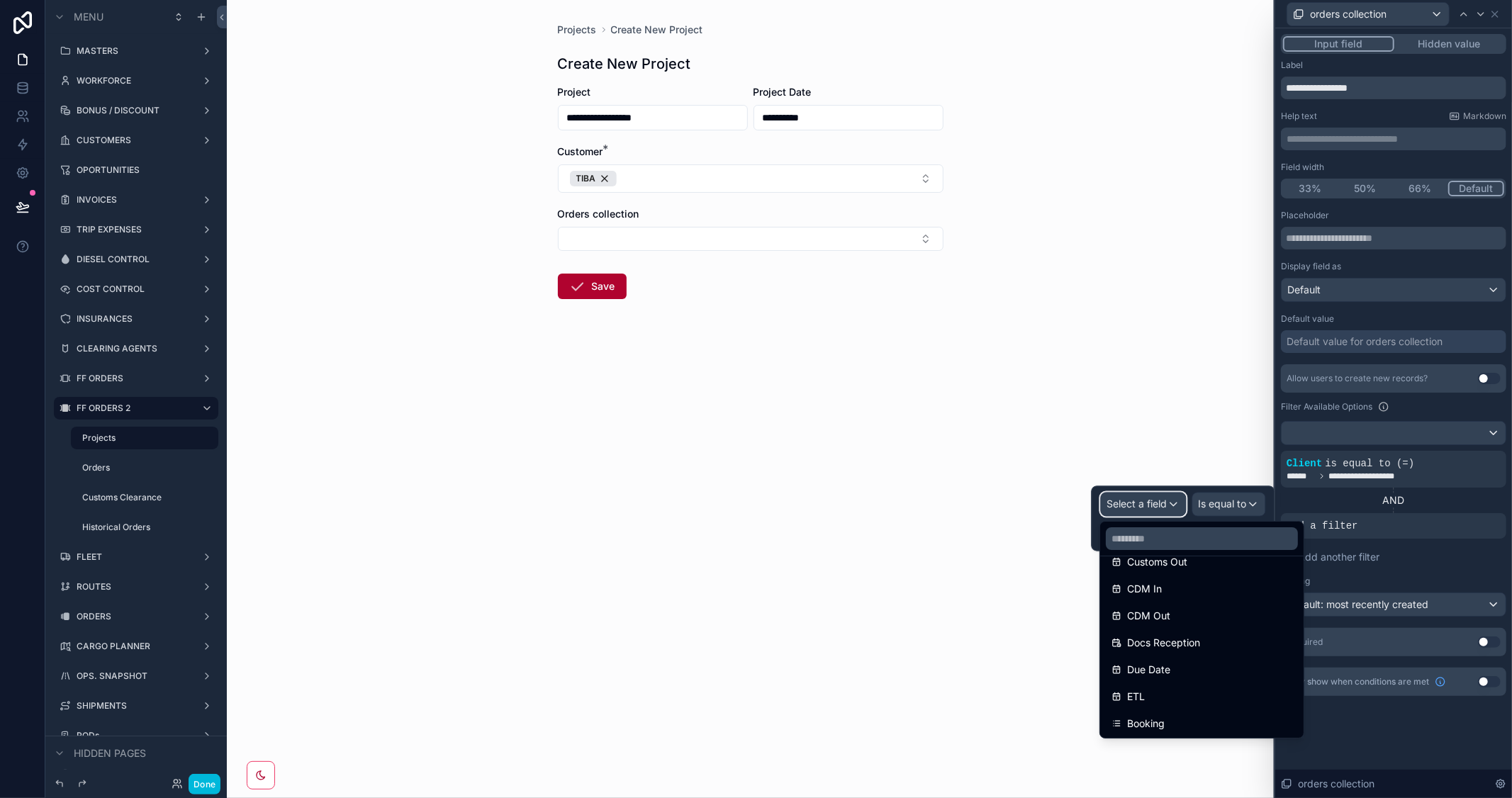
scroll to position [1575, 0]
click at [1456, 560] on button "Add another filter" at bounding box center [1394, 557] width 226 height 26
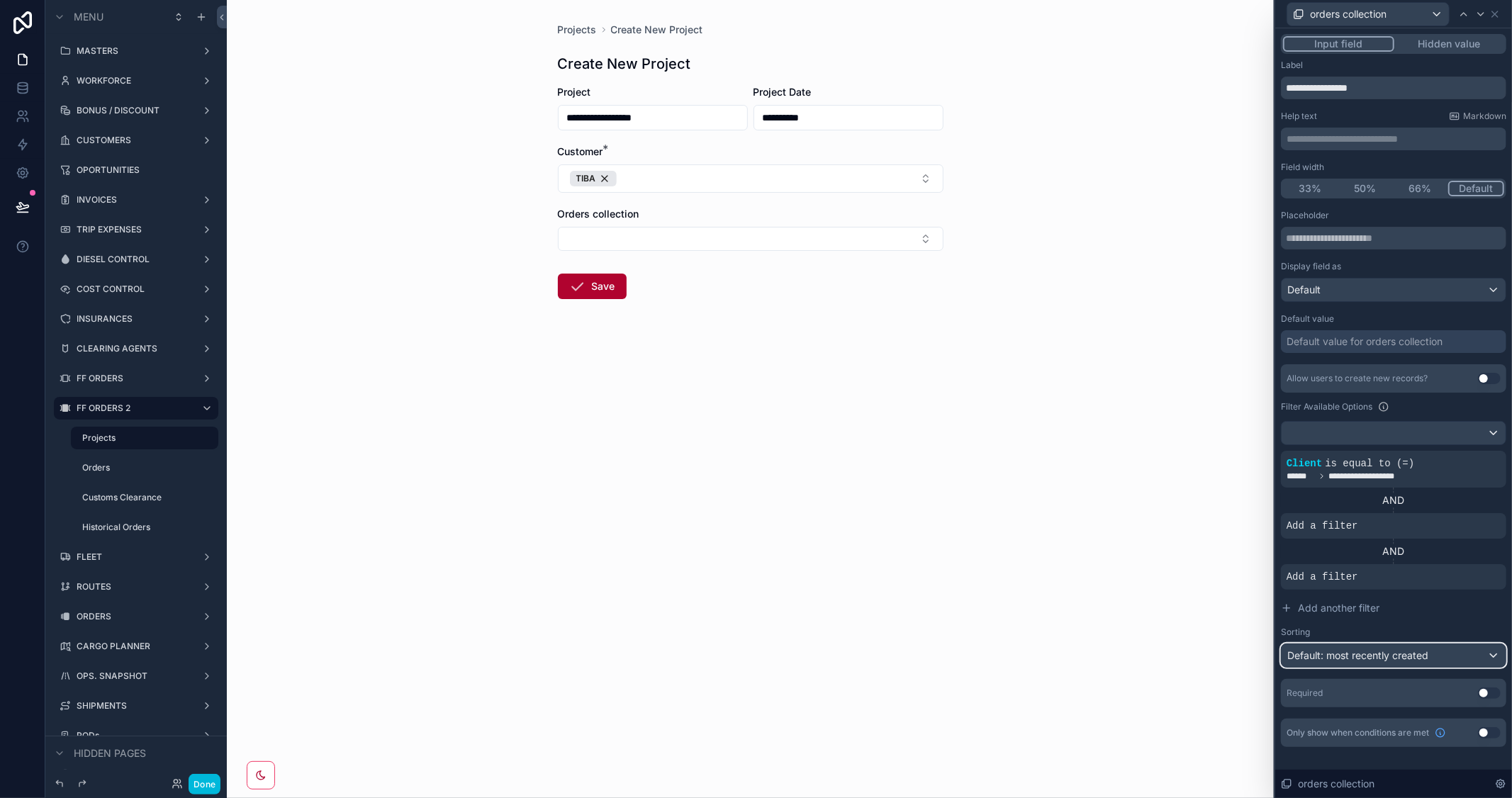
click at [1491, 656] on div "Default: most recently created" at bounding box center [1394, 655] width 224 height 23
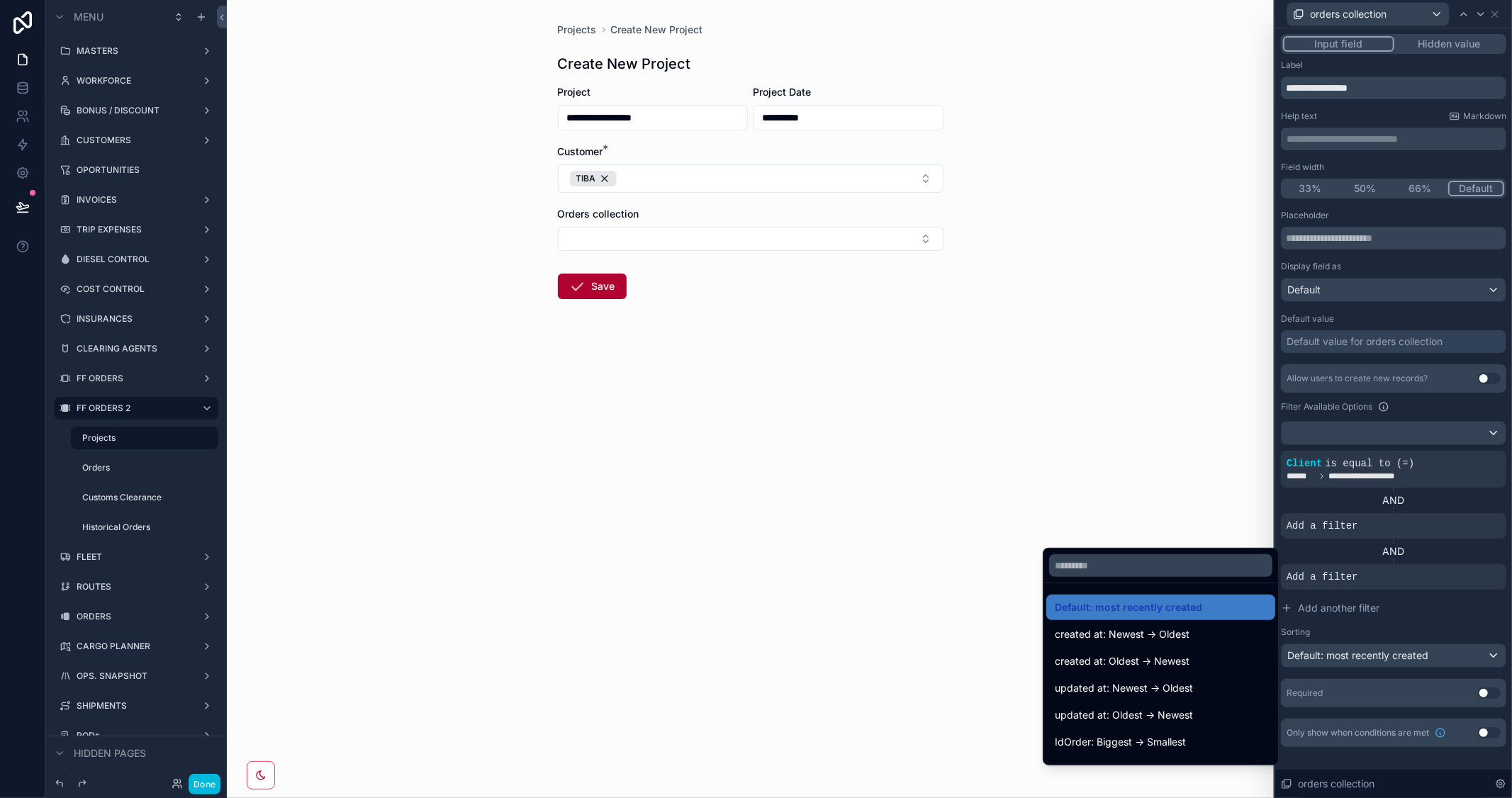
click at [1466, 617] on div at bounding box center [1394, 399] width 237 height 798
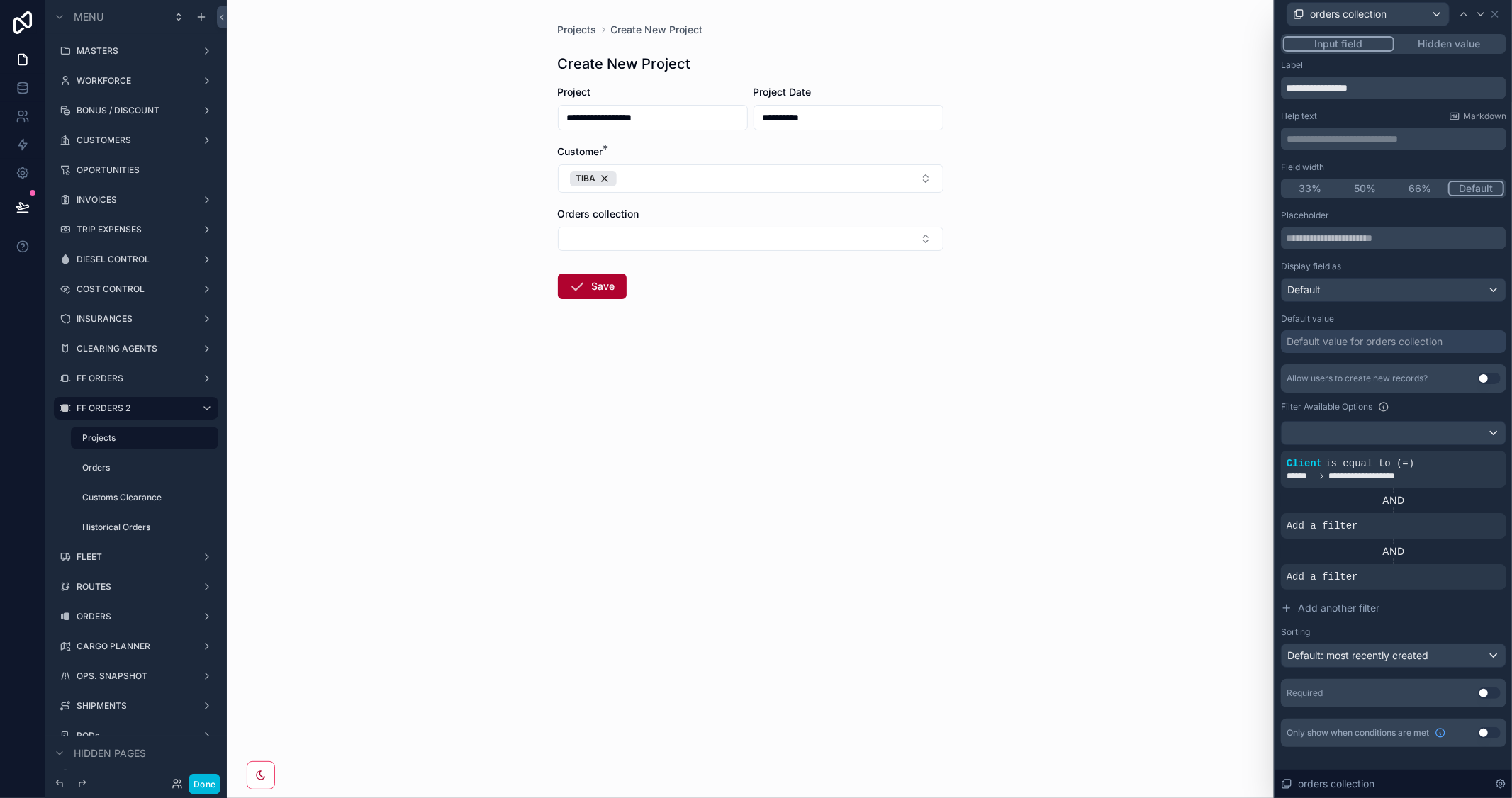
click at [0, 0] on icon at bounding box center [0, 0] width 0 height 0
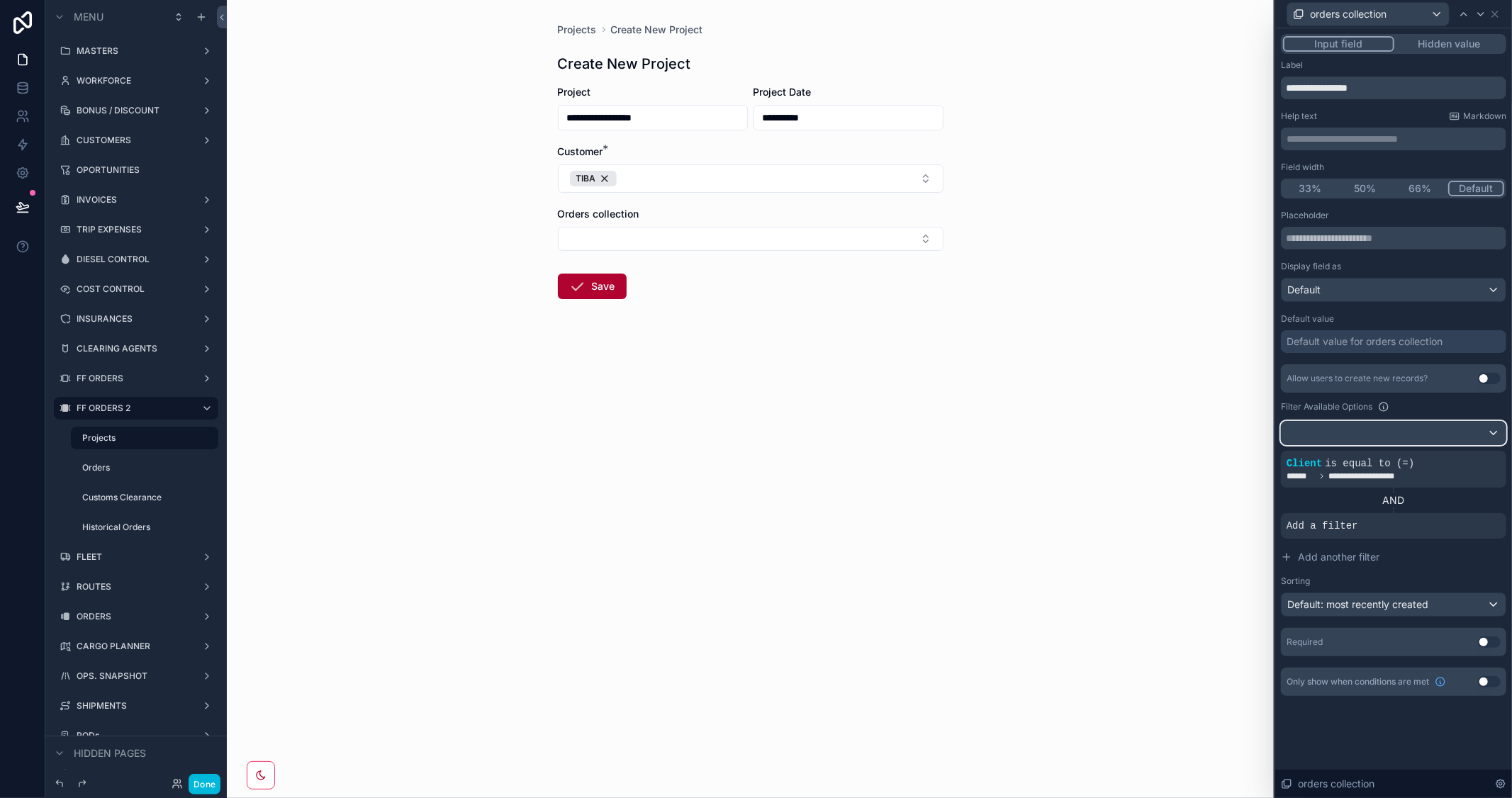
click at [1500, 431] on div at bounding box center [1394, 433] width 224 height 23
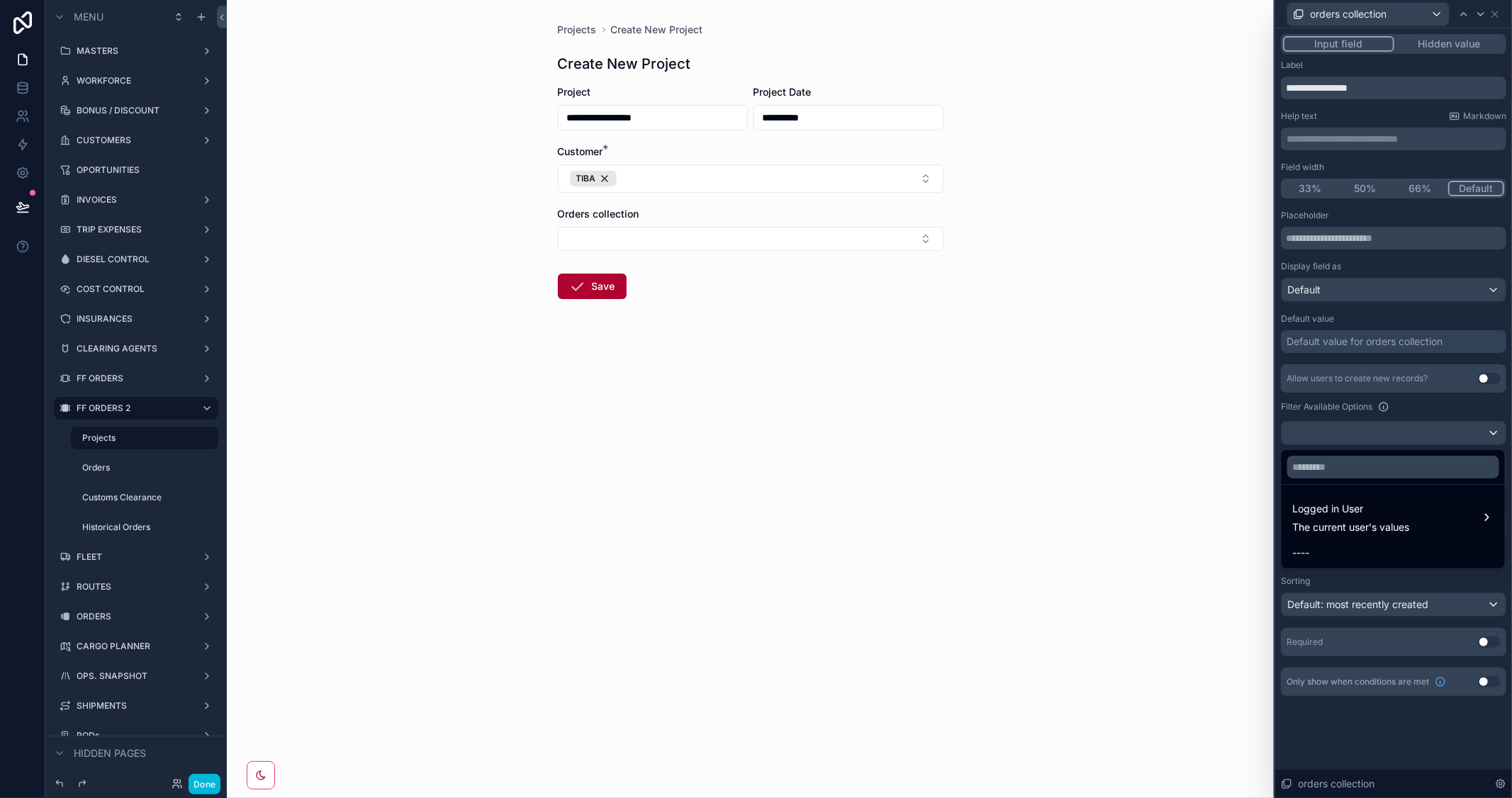
click at [1464, 408] on div at bounding box center [1394, 399] width 237 height 798
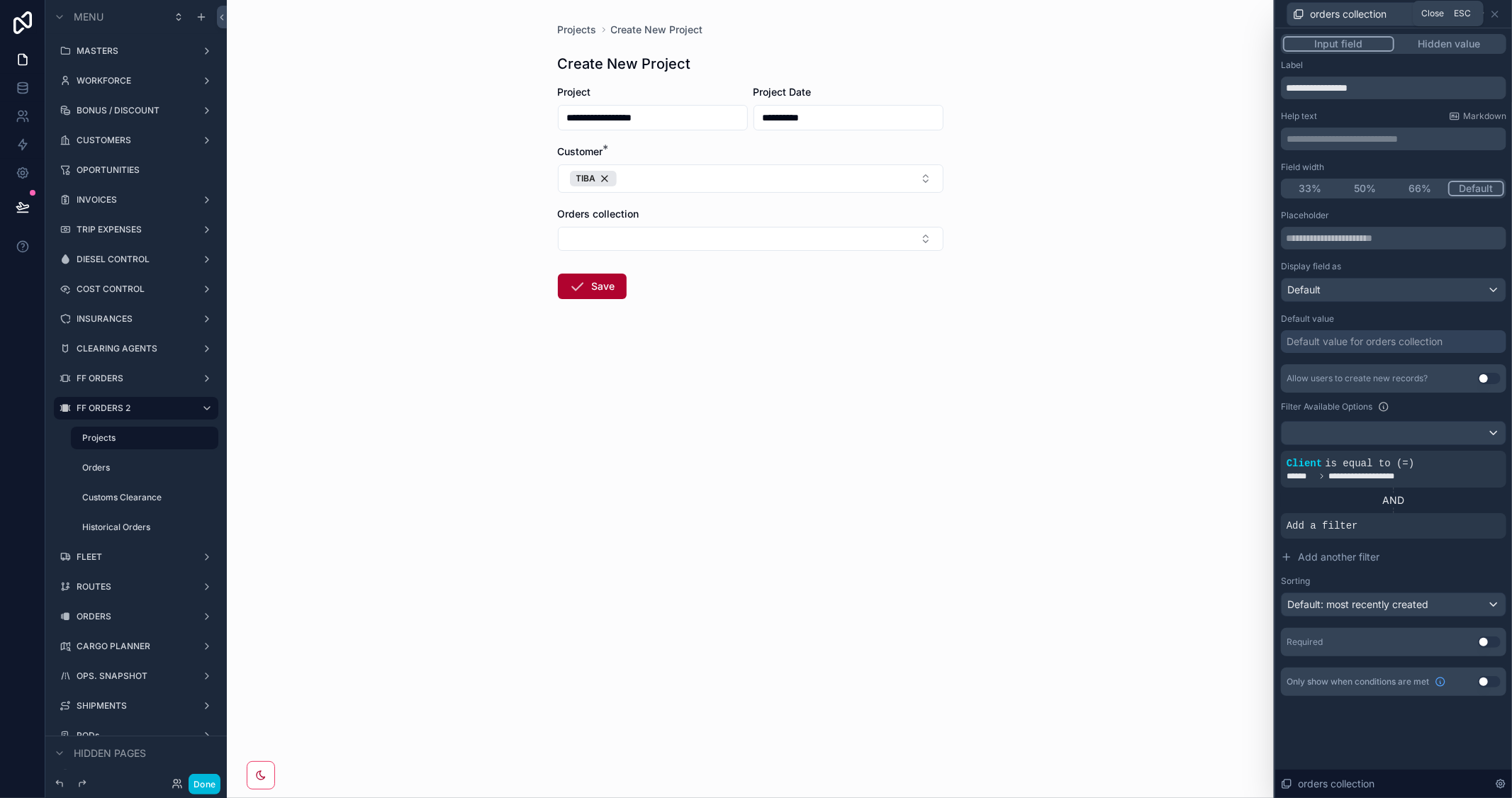
click at [1499, 10] on icon at bounding box center [1495, 14] width 11 height 11
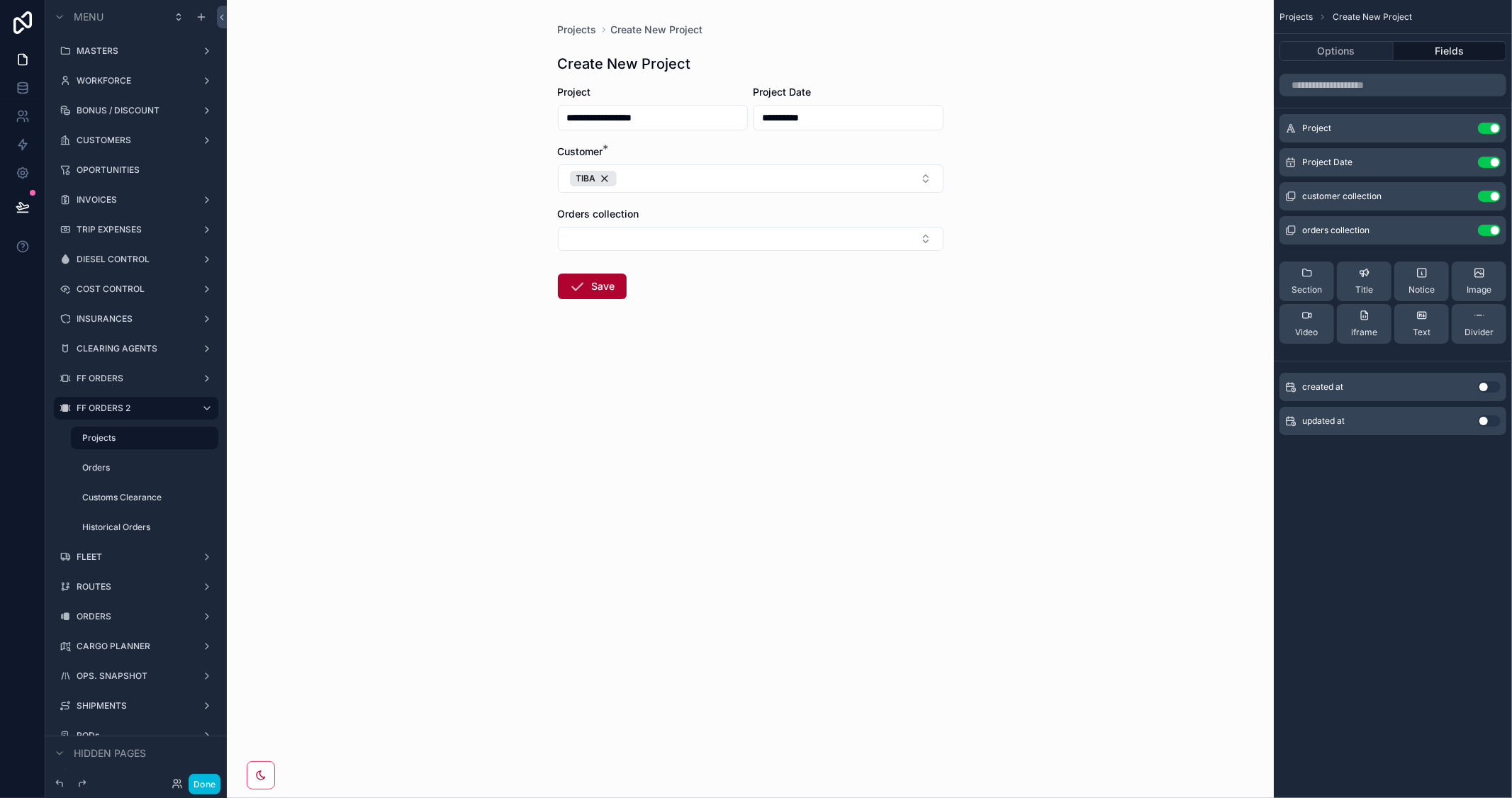
click at [1486, 225] on button "Use setting" at bounding box center [1489, 230] width 23 height 11
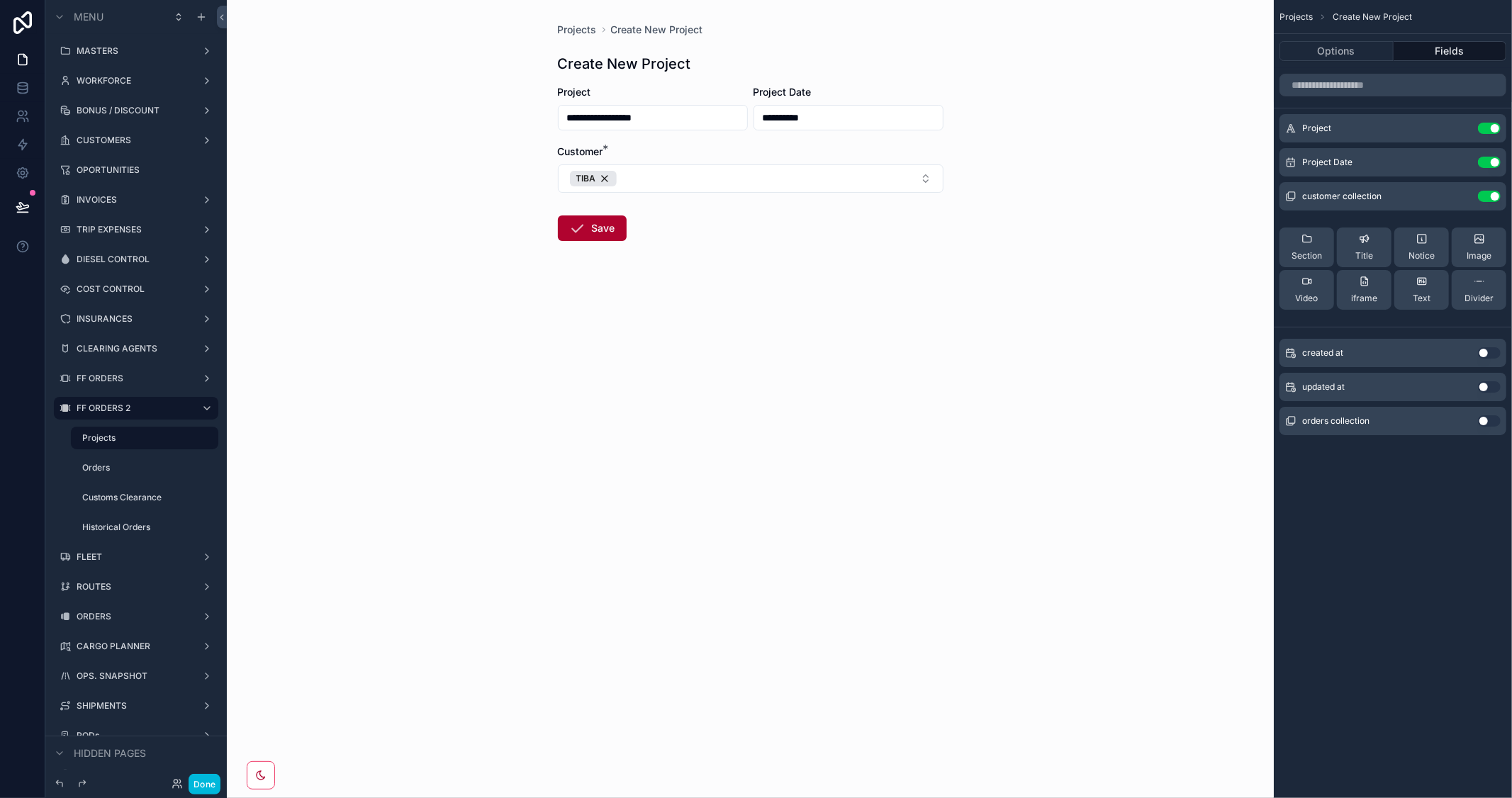
click at [594, 233] on button "Save" at bounding box center [592, 228] width 69 height 26
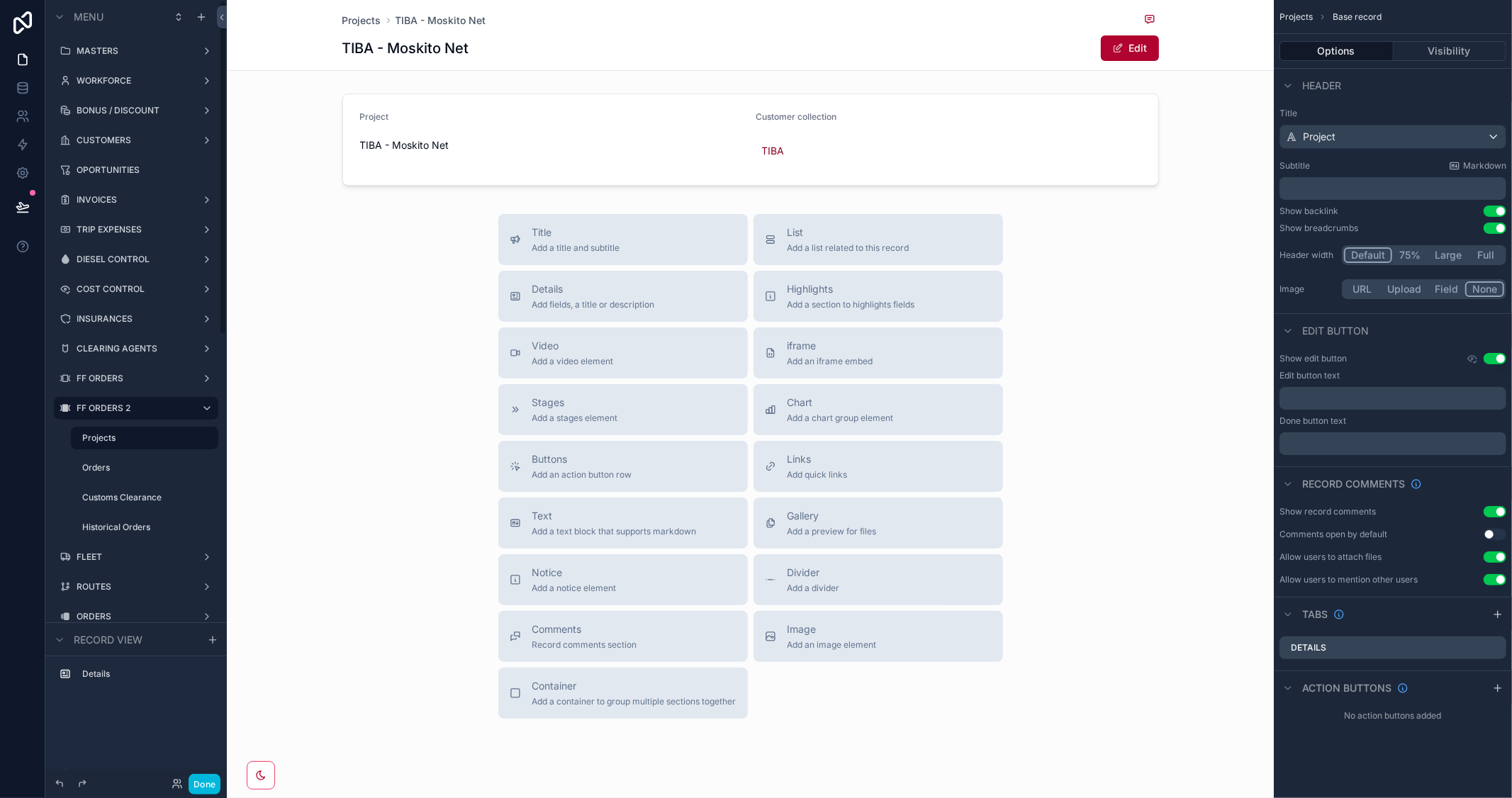
click at [754, 128] on div "scrollable content" at bounding box center [750, 140] width 1047 height 104
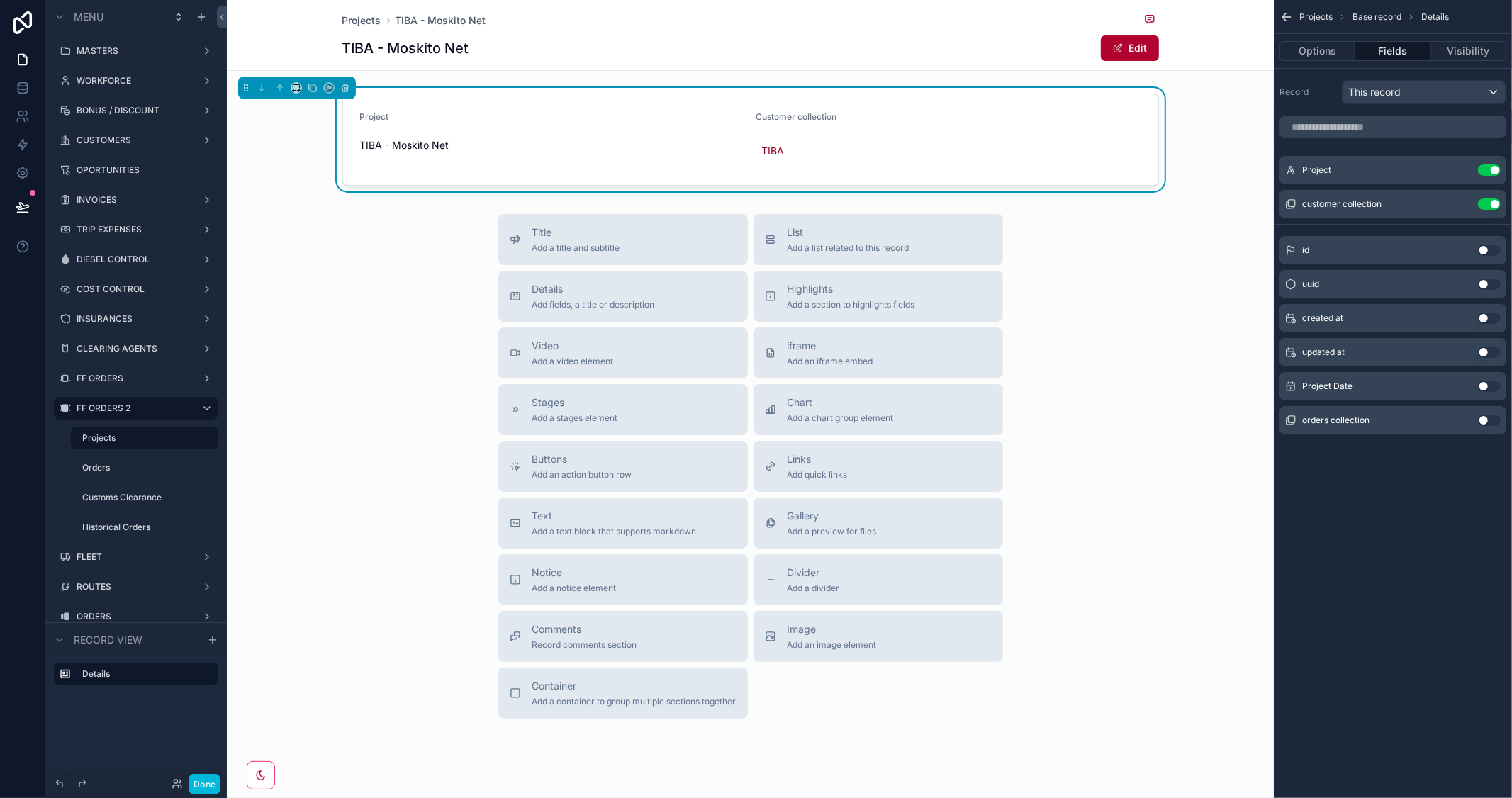
click at [1294, 45] on button "Options" at bounding box center [1317, 50] width 76 height 20
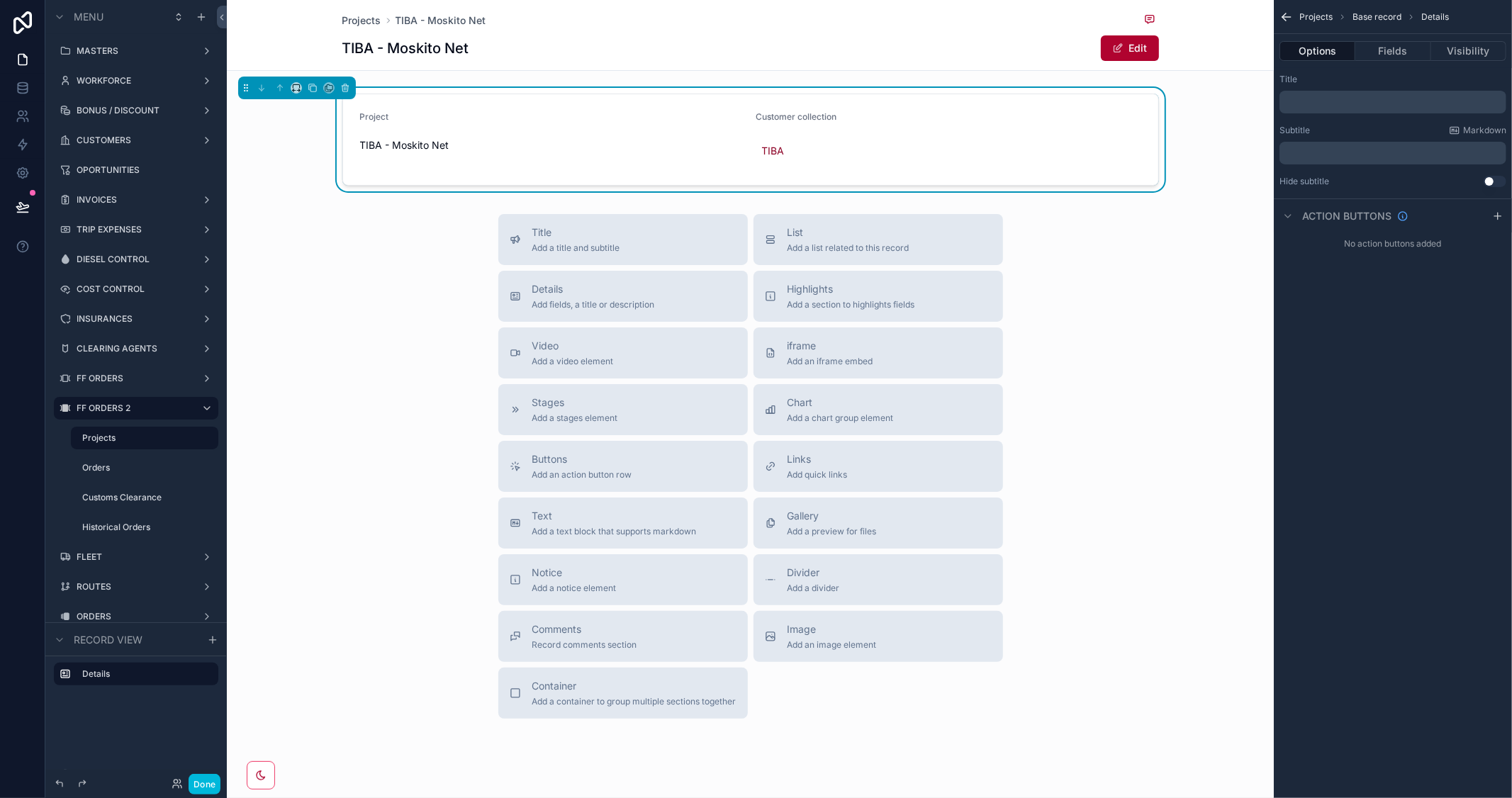
click at [1198, 107] on div "Project TIBA - Moskito Net Customer collection TIBA" at bounding box center [750, 140] width 1047 height 104
click at [963, 58] on div "TIBA - Moskito Net Edit" at bounding box center [750, 49] width 817 height 27
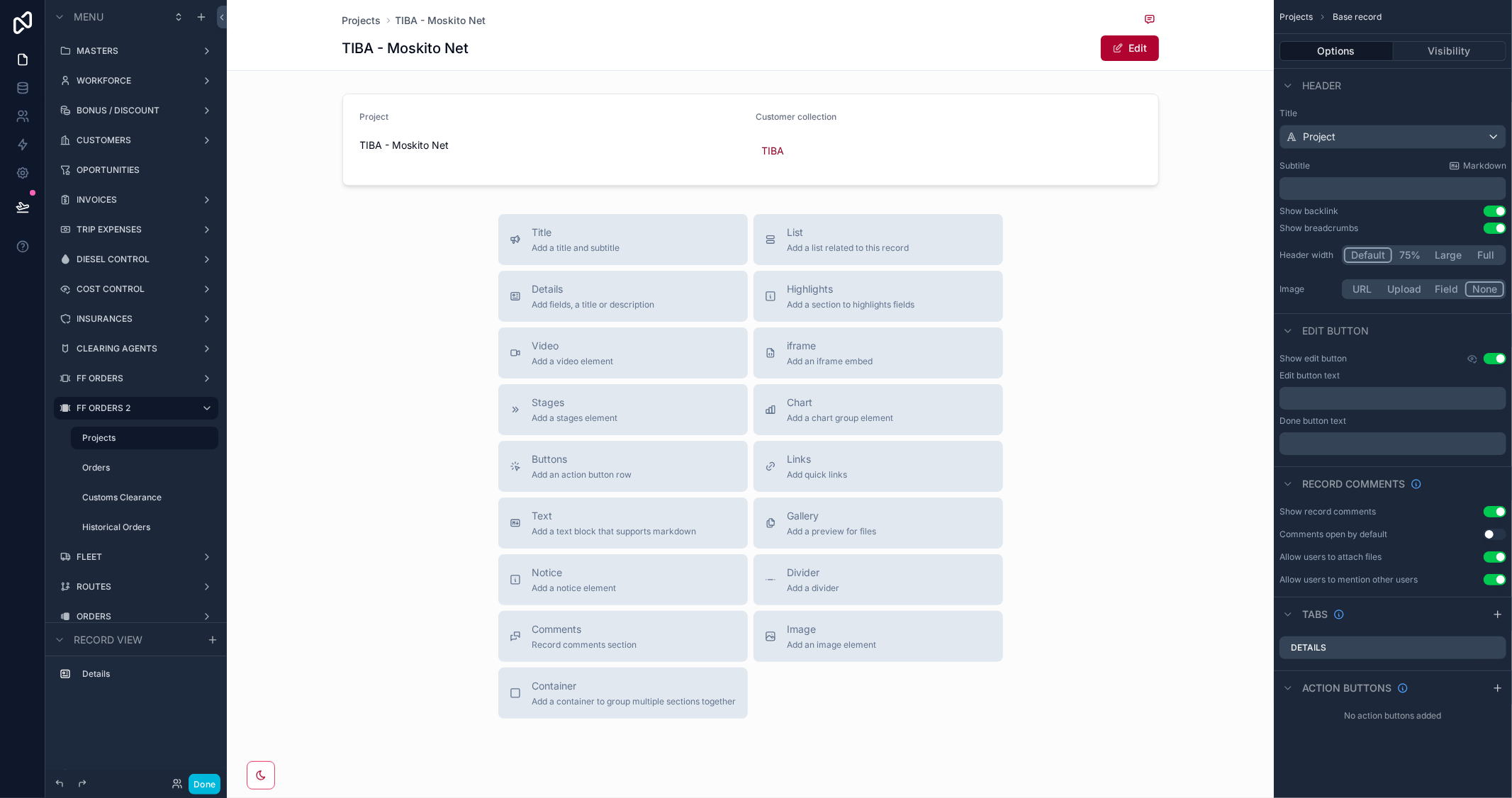
click at [349, 17] on span "Projects" at bounding box center [362, 20] width 39 height 14
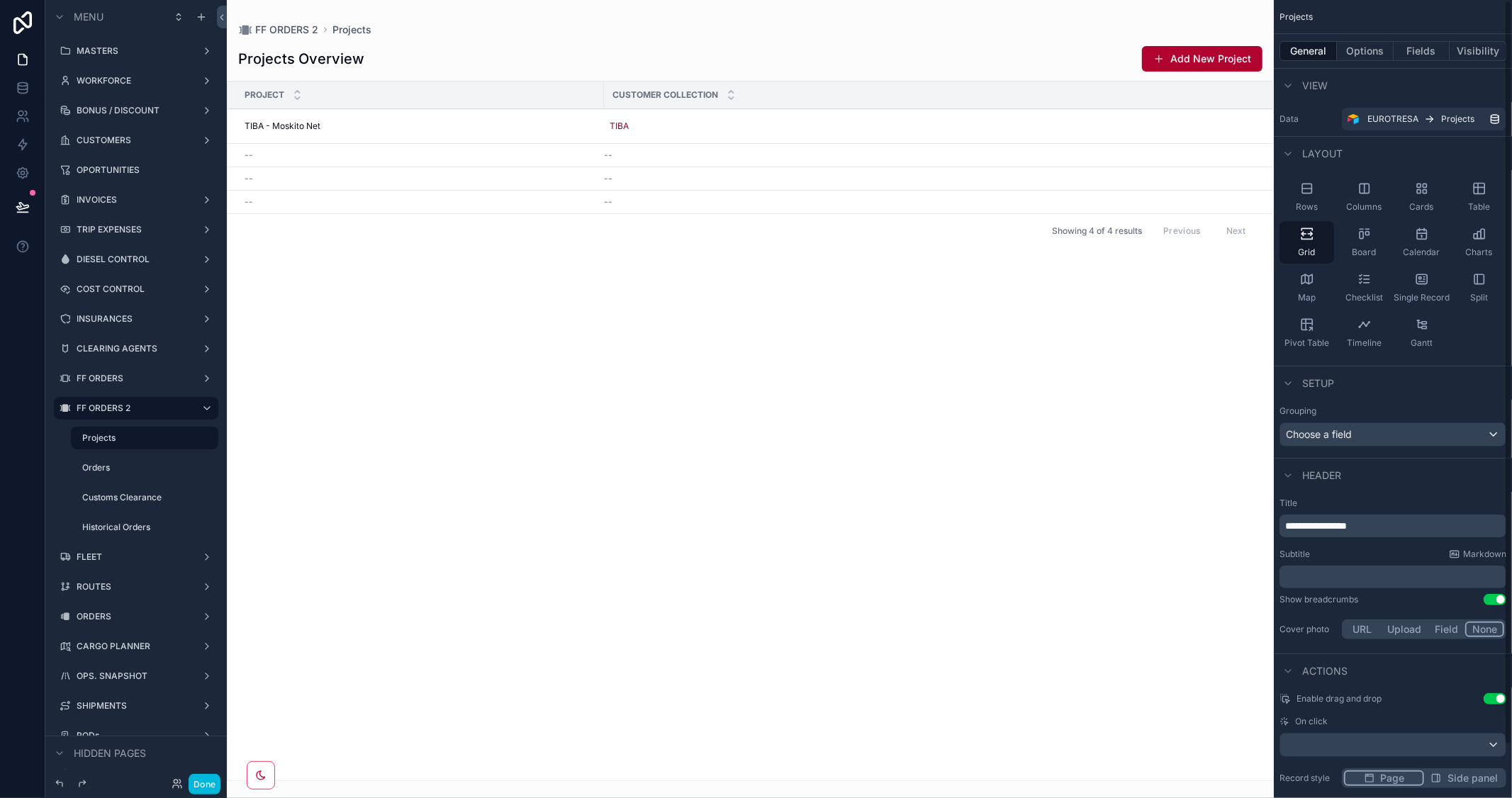
click at [1417, 43] on button "Fields" at bounding box center [1422, 50] width 57 height 20
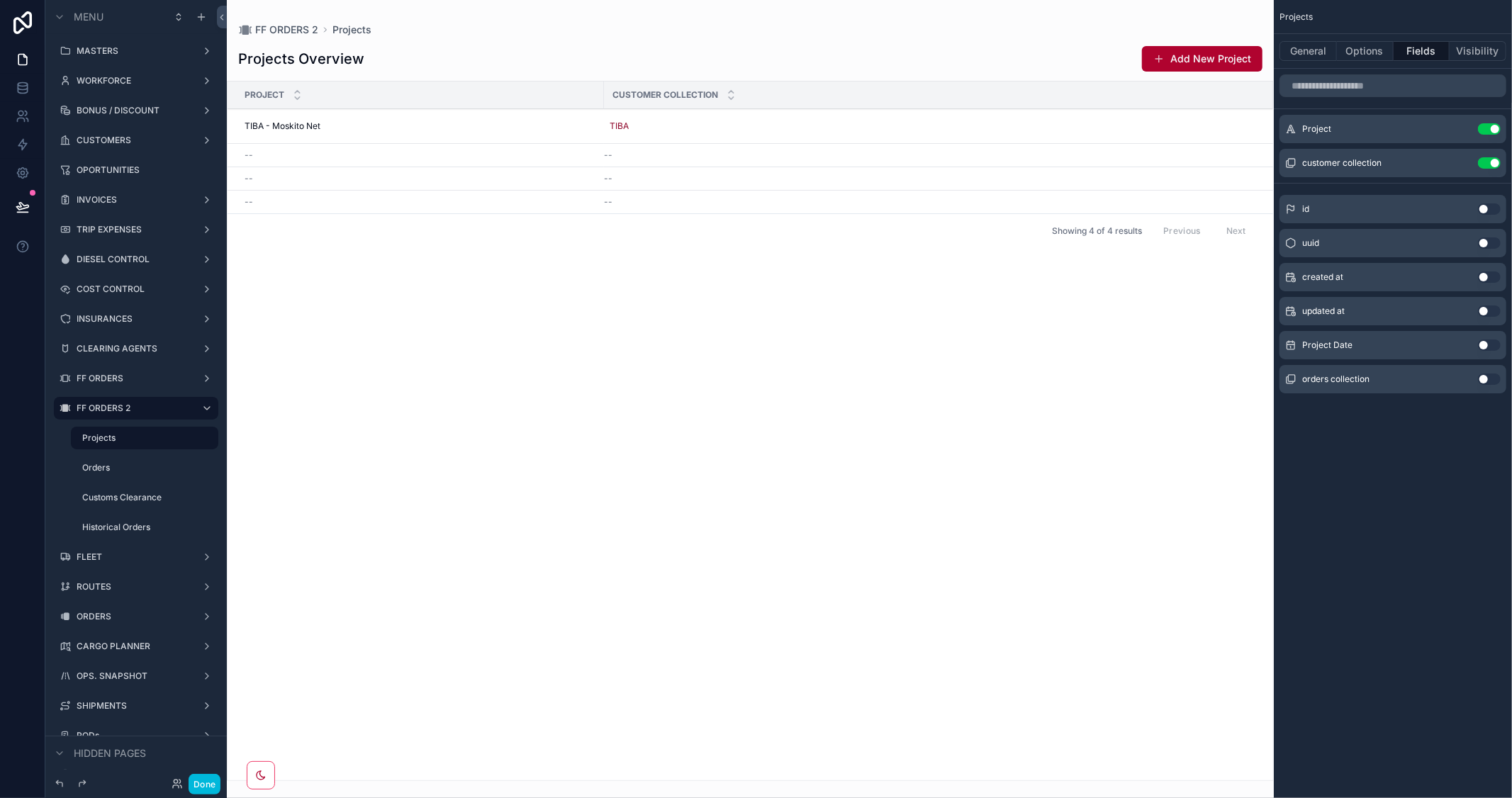
click at [0, 0] on icon "scrollable content" at bounding box center [0, 0] width 0 height 0
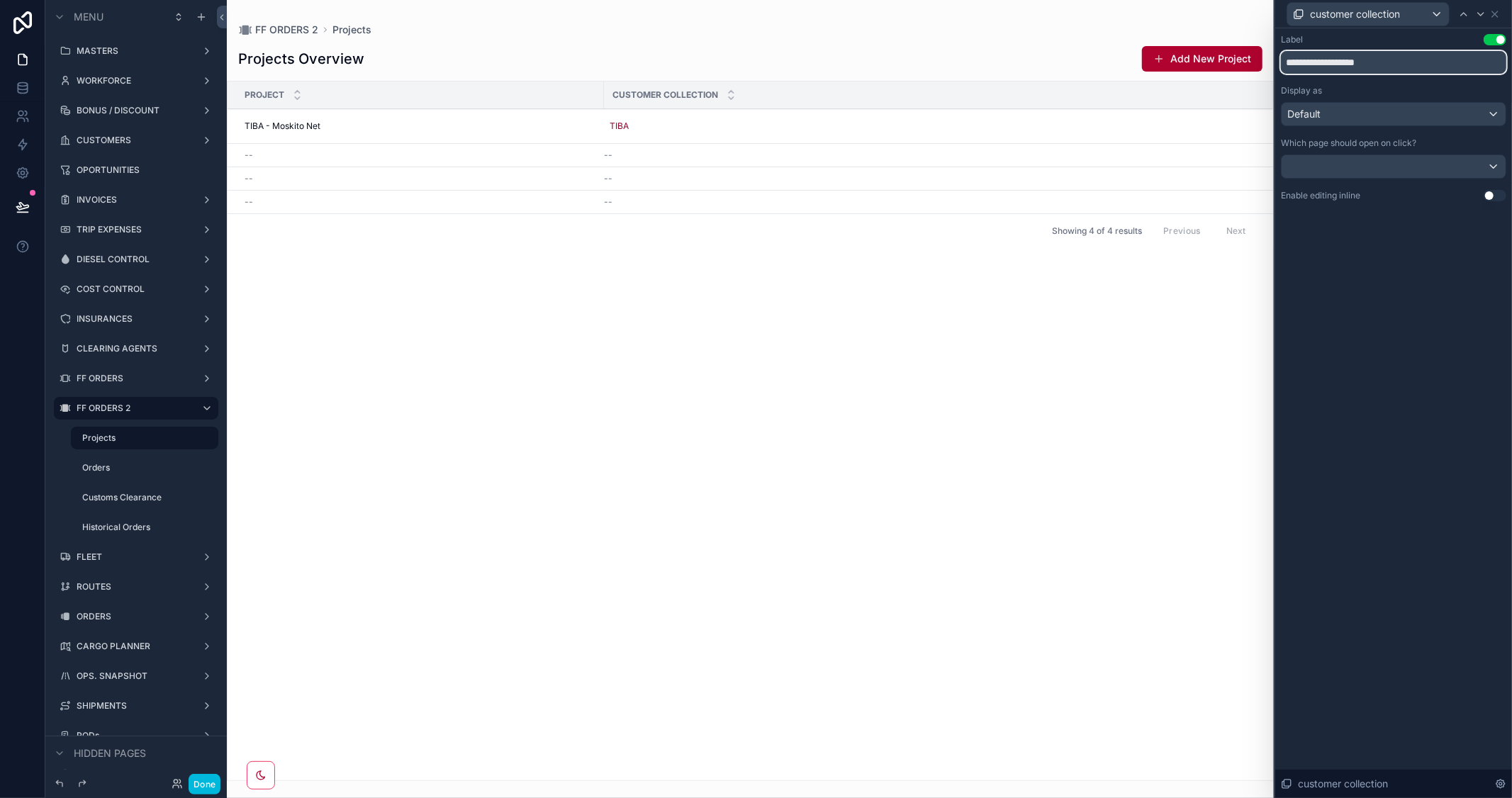
click at [1359, 61] on input "**********" at bounding box center [1394, 62] width 226 height 23
type input "********"
click at [1494, 14] on icon at bounding box center [1495, 14] width 11 height 11
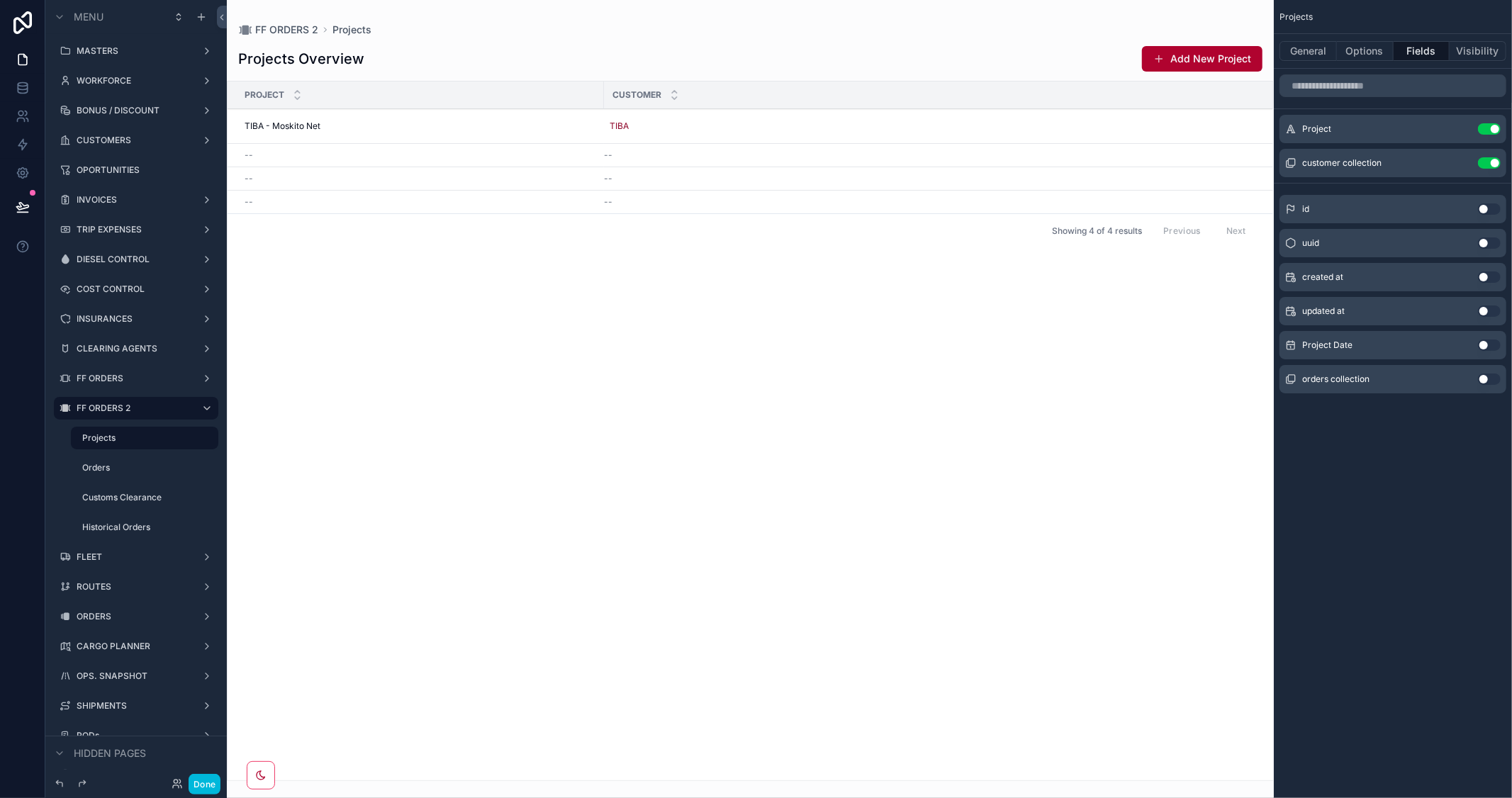
click at [1491, 341] on button "Use setting" at bounding box center [1489, 345] width 23 height 11
click at [1502, 365] on div "orders collection Use setting" at bounding box center [1393, 379] width 227 height 28
click at [604, 92] on div "Customer" at bounding box center [845, 95] width 483 height 27
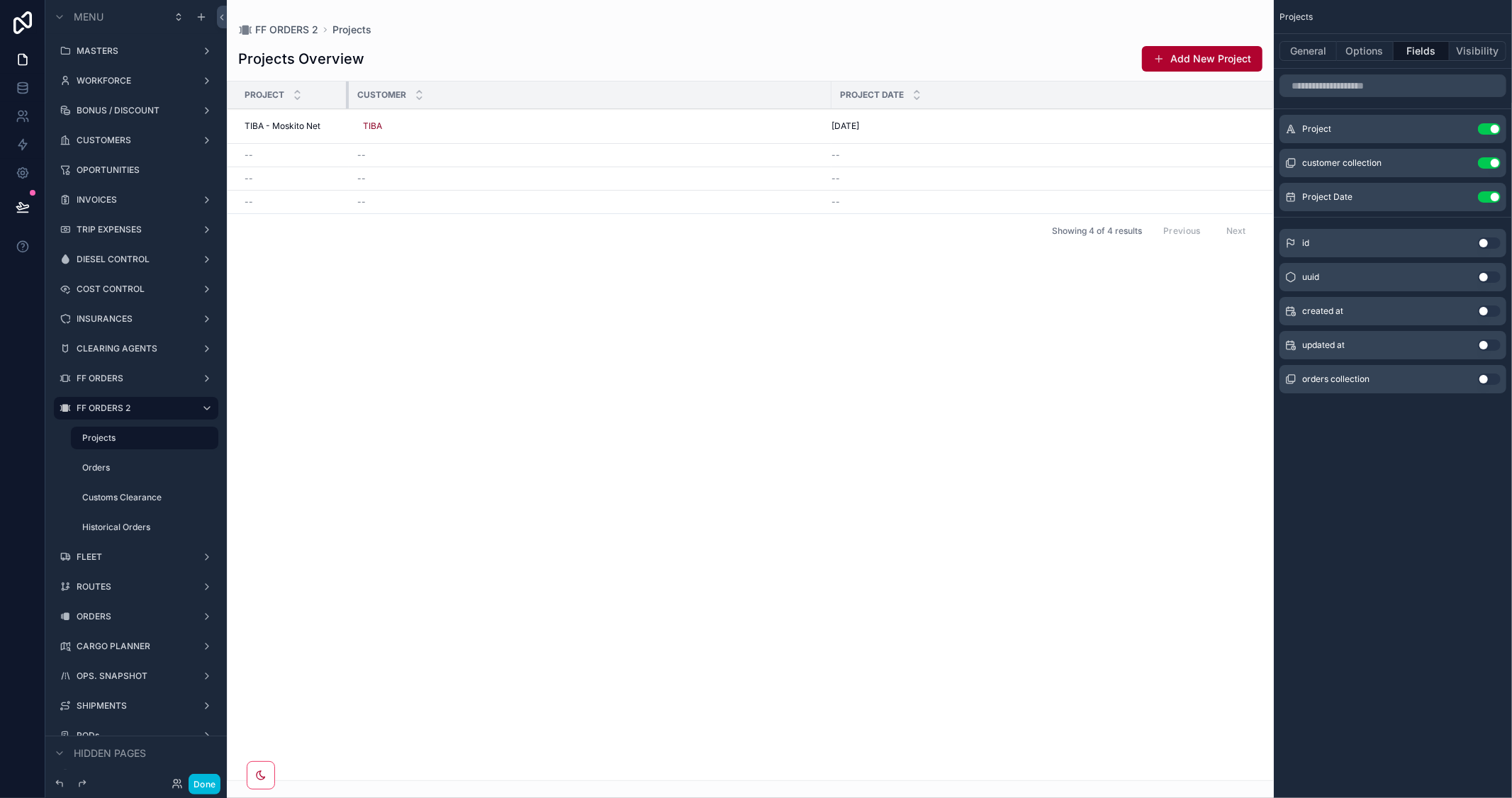
drag, startPoint x: 601, startPoint y: 92, endPoint x: 346, endPoint y: 96, distance: 255.0
click at [346, 96] on div "scrollable content" at bounding box center [348, 95] width 6 height 27
drag, startPoint x: 830, startPoint y: 95, endPoint x: 486, endPoint y: 95, distance: 344.0
click at [486, 95] on div "scrollable content" at bounding box center [487, 95] width 6 height 27
drag, startPoint x: 346, startPoint y: 92, endPoint x: 359, endPoint y: 91, distance: 13.0
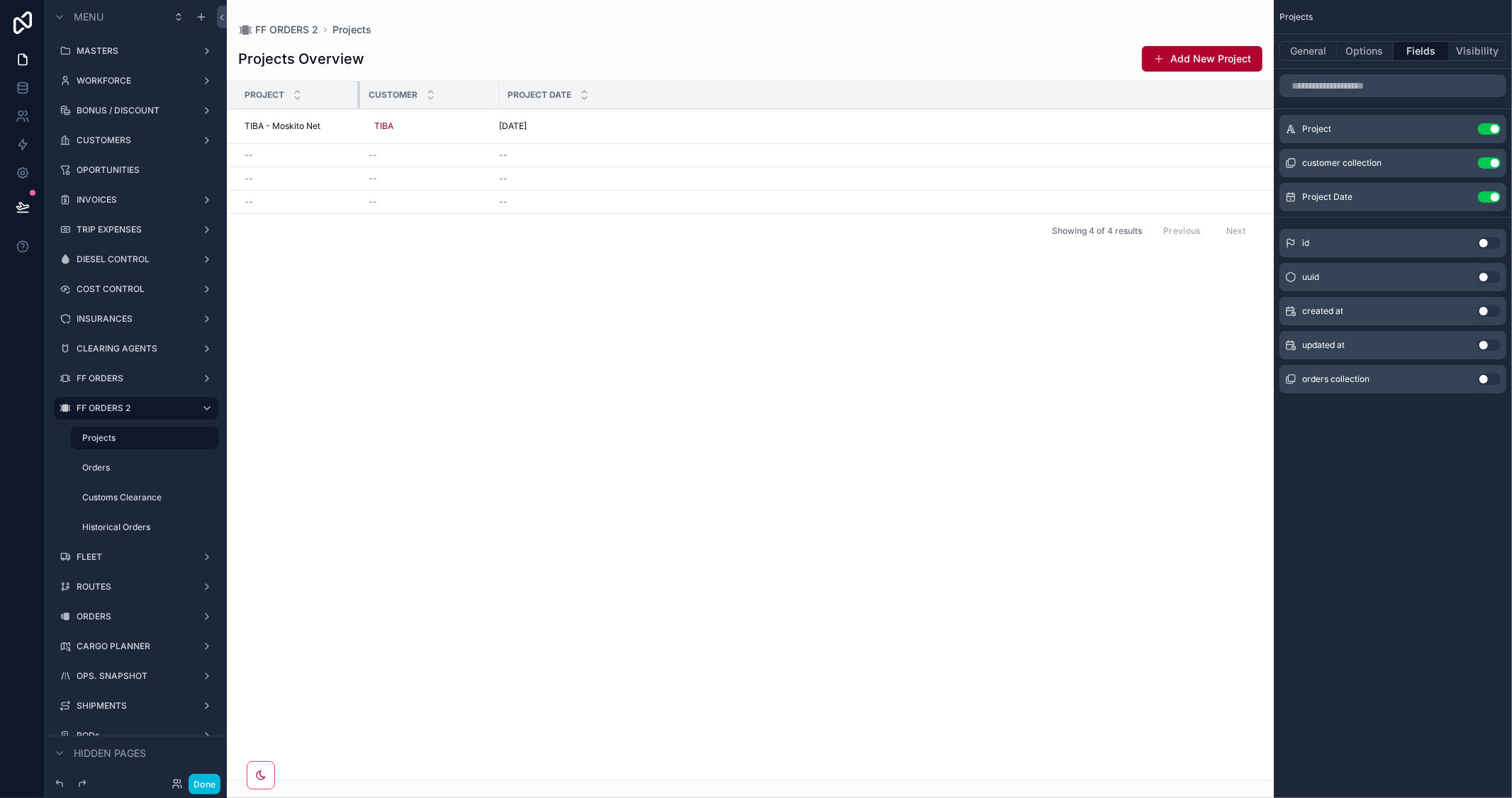
click at [359, 91] on div "scrollable content" at bounding box center [359, 95] width 6 height 27
drag, startPoint x: 498, startPoint y: 93, endPoint x: 407, endPoint y: 93, distance: 91.0
click at [407, 93] on th "Project Date" at bounding box center [411, 95] width 99 height 27
click at [1493, 374] on button "Use setting" at bounding box center [1489, 379] width 23 height 11
click at [0, 0] on icon "scrollable content" at bounding box center [0, 0] width 0 height 0
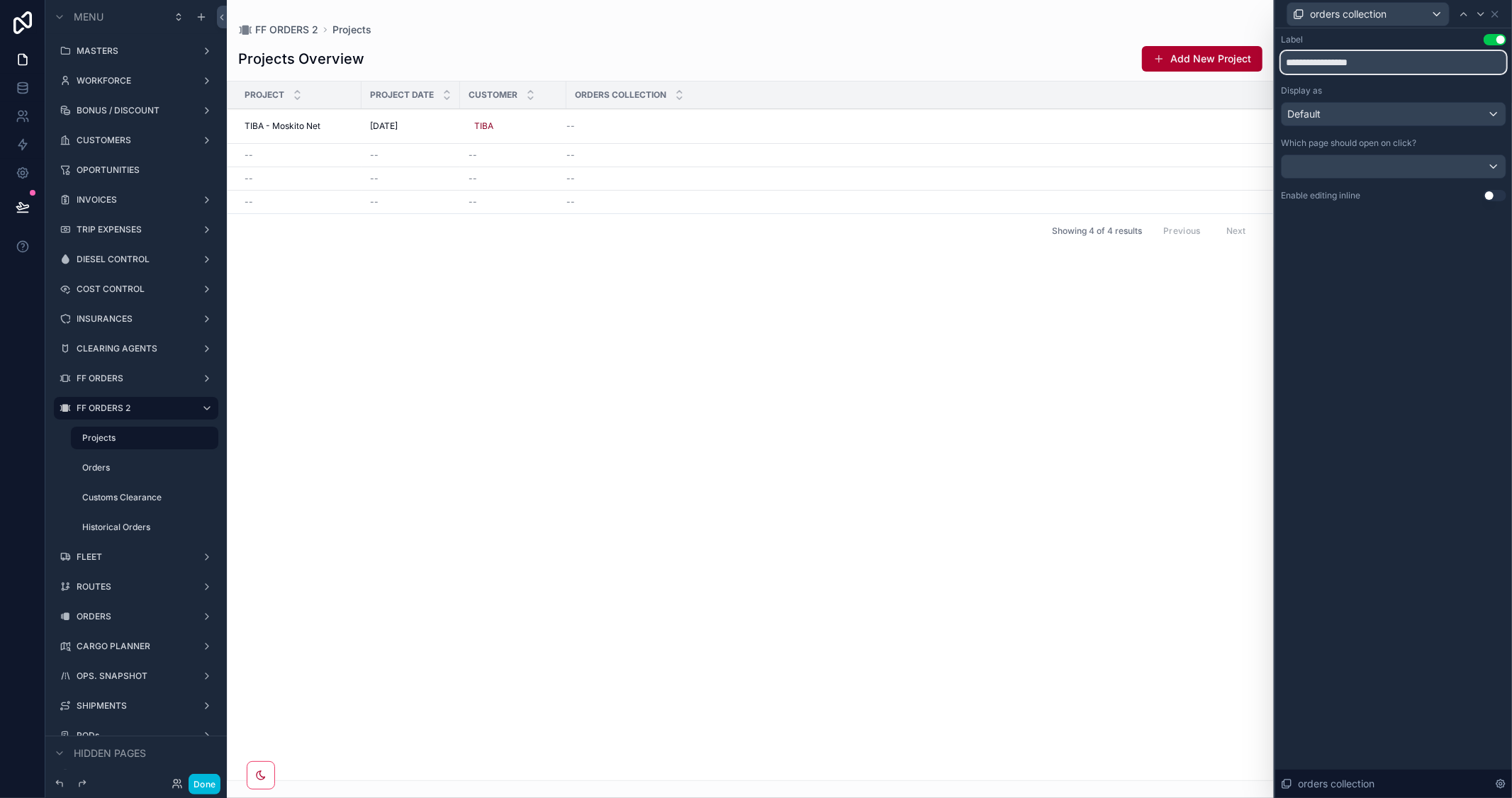
click at [1354, 59] on input "**********" at bounding box center [1394, 62] width 226 height 23
type input "******"
click at [1405, 279] on div "Label Use setting ****** Display as Default Which page should open on click? En…" at bounding box center [1394, 413] width 237 height 770
click at [1490, 114] on div "Default" at bounding box center [1394, 114] width 224 height 23
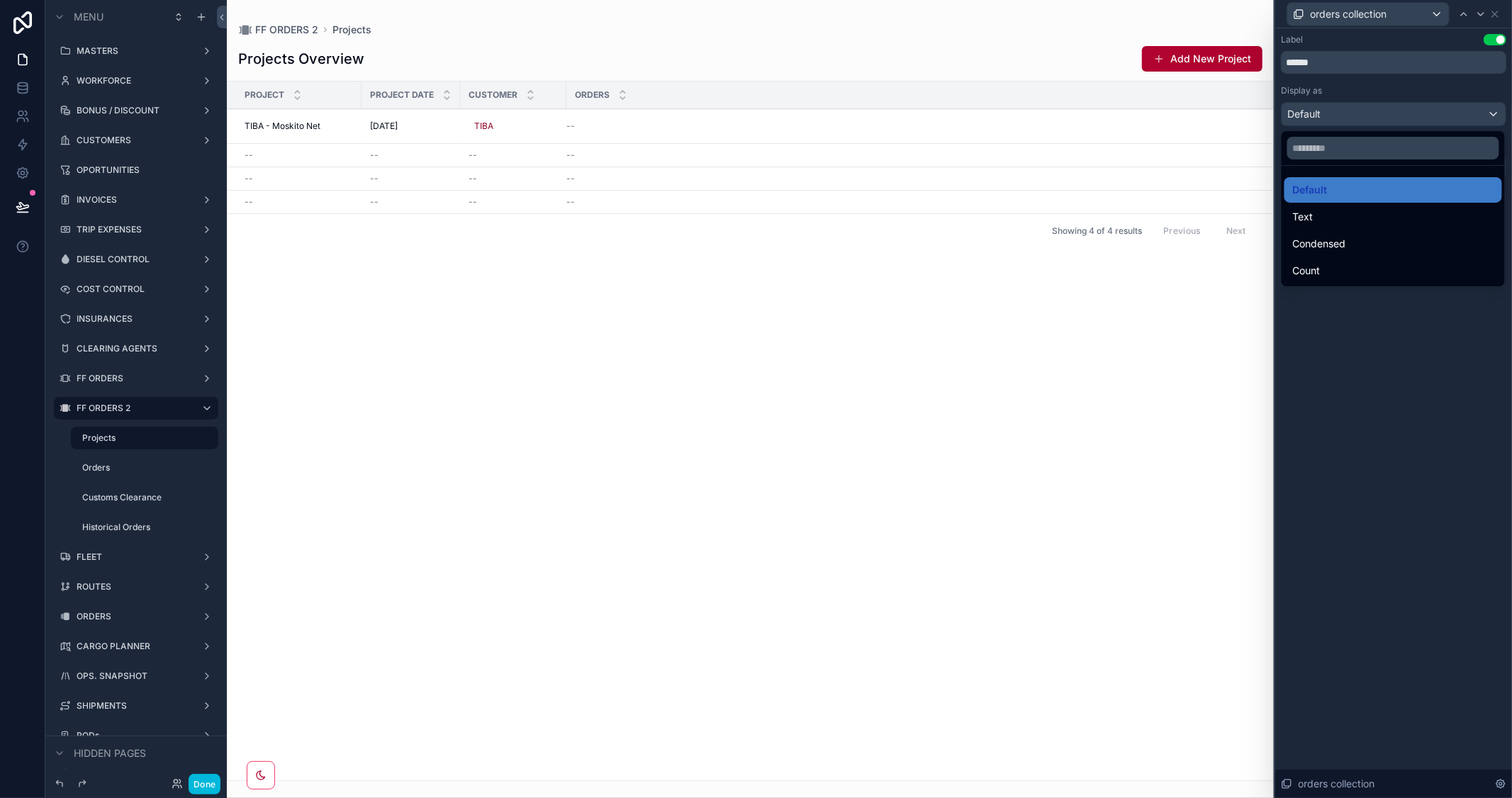
click at [1354, 268] on div "Count" at bounding box center [1394, 271] width 201 height 17
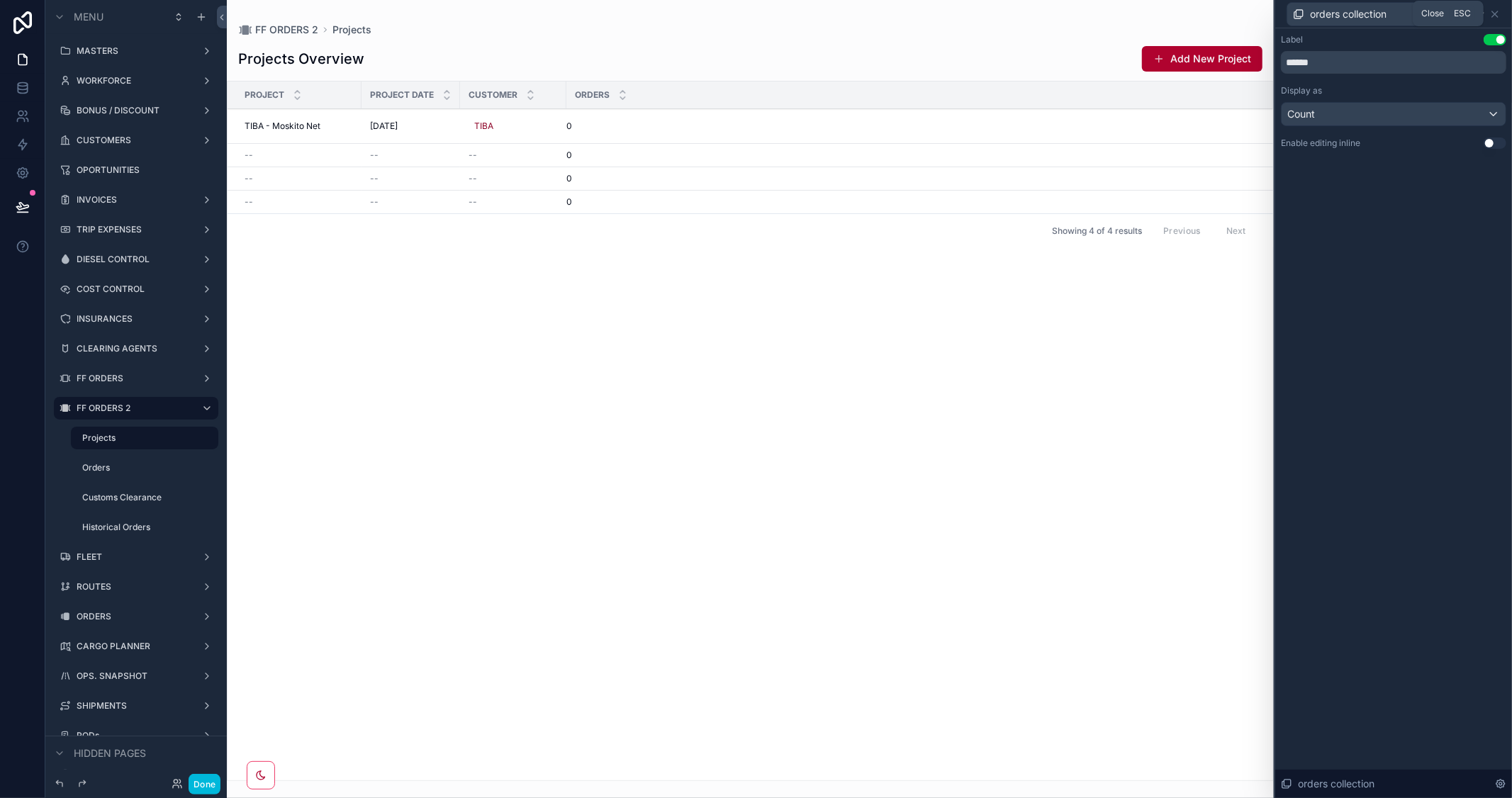
click at [1498, 9] on icon at bounding box center [1495, 14] width 11 height 11
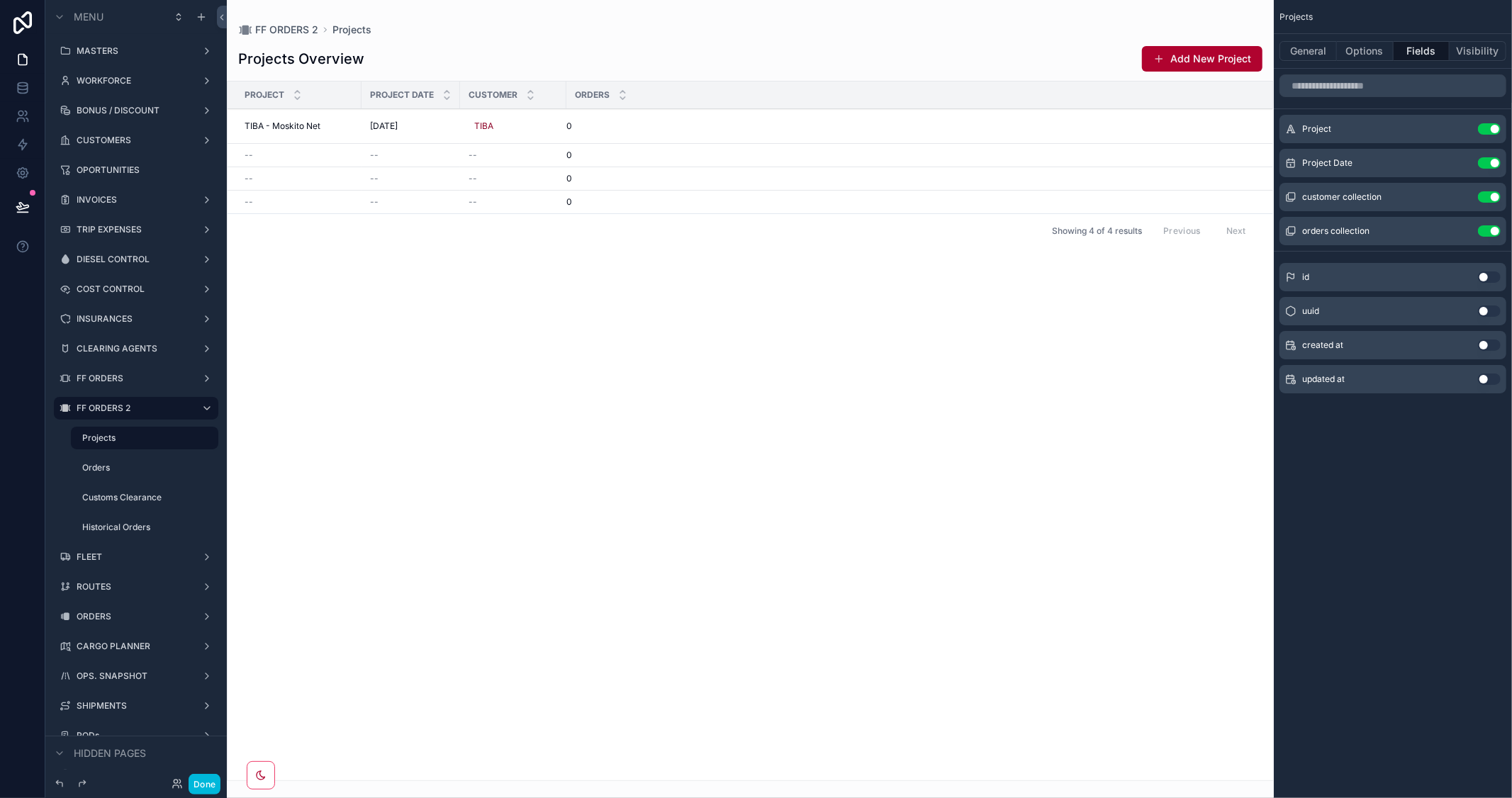
click at [0, 0] on icon "scrollable content" at bounding box center [0, 0] width 0 height 0
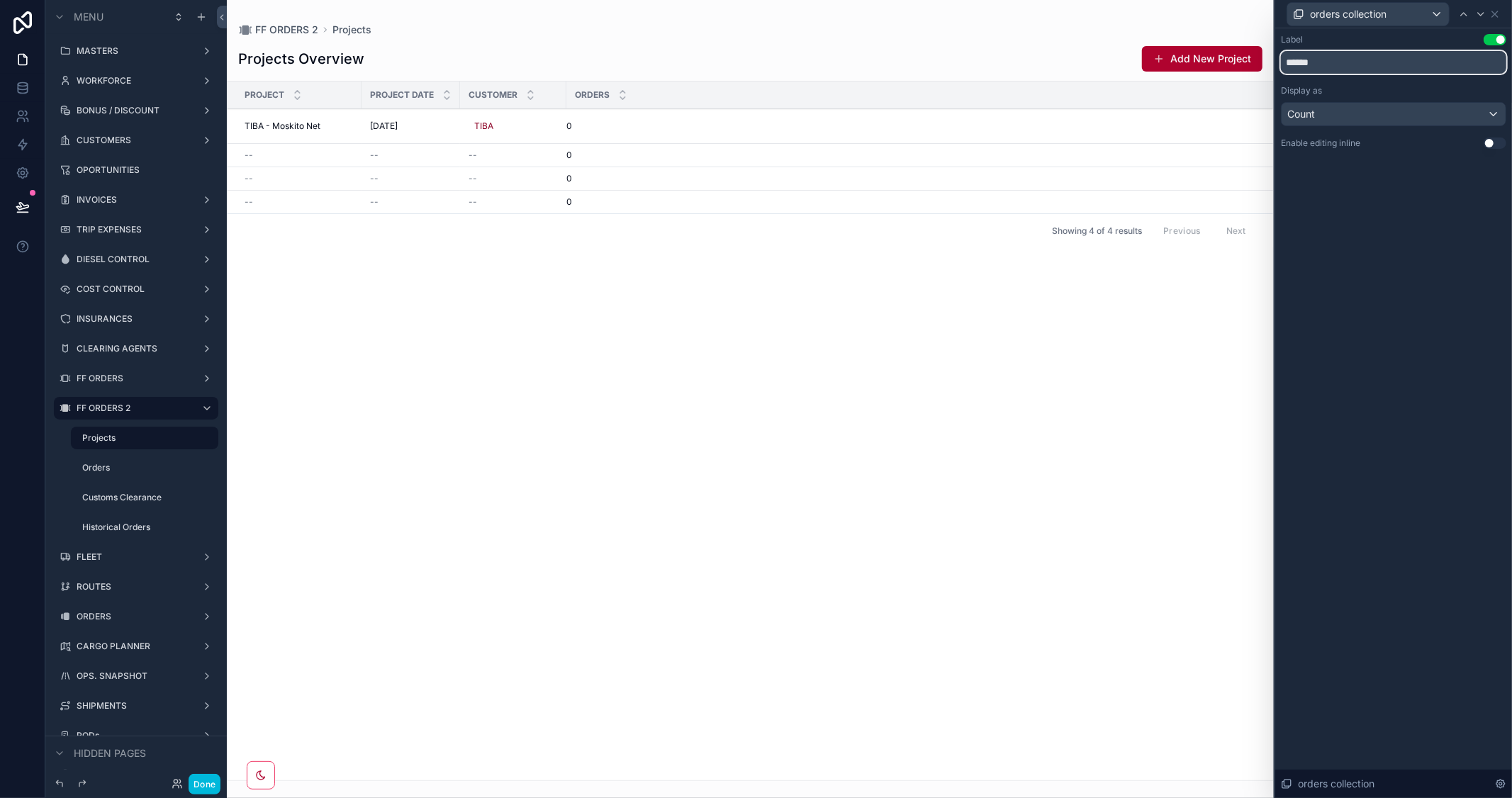
drag, startPoint x: 1320, startPoint y: 59, endPoint x: 1206, endPoint y: 57, distance: 114.0
click at [1206, 57] on div "orders collection Label Use setting ****** Display as Count Enable editing inli…" at bounding box center [756, 399] width 1512 height 798
type input "*"
type input "******"
click at [1193, 356] on div "Project Project Date Customer Volume TIBA - Moskito Net TIBA - Moskito Net 15/1…" at bounding box center [750, 431] width 1046 height 699
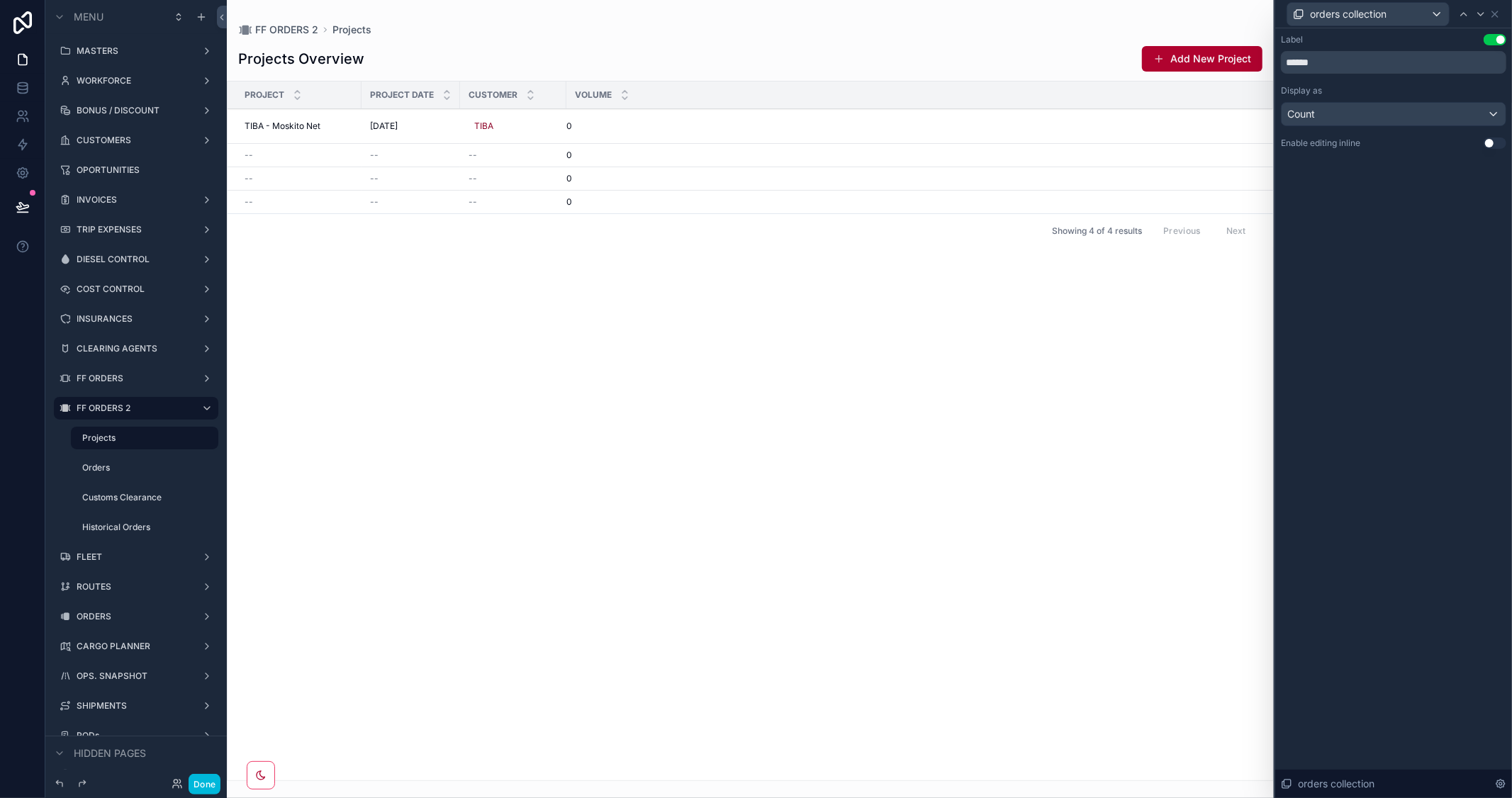
click at [627, 123] on div "0" at bounding box center [911, 125] width 690 height 11
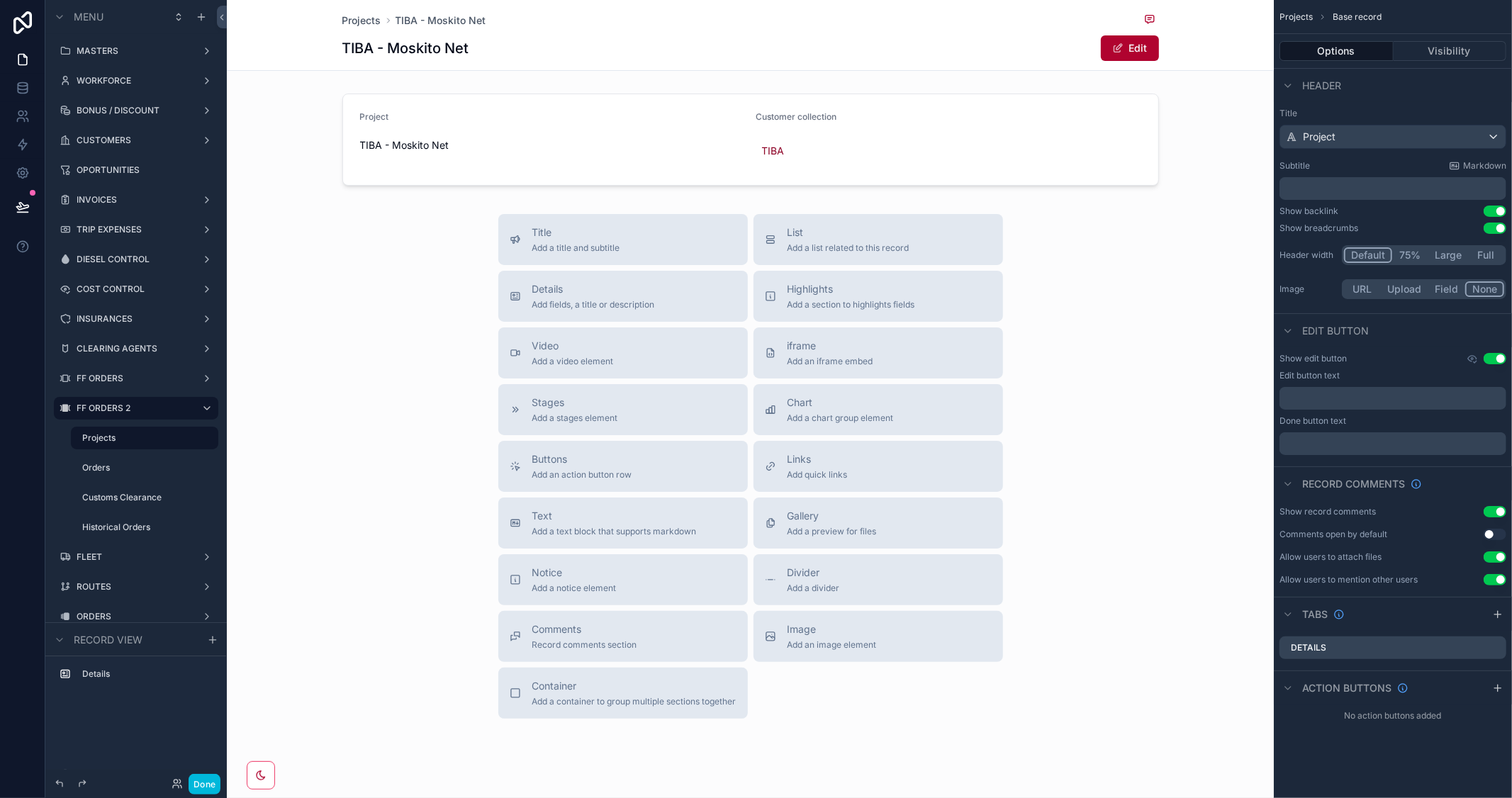
click at [819, 295] on span "Highlights" at bounding box center [852, 289] width 128 height 14
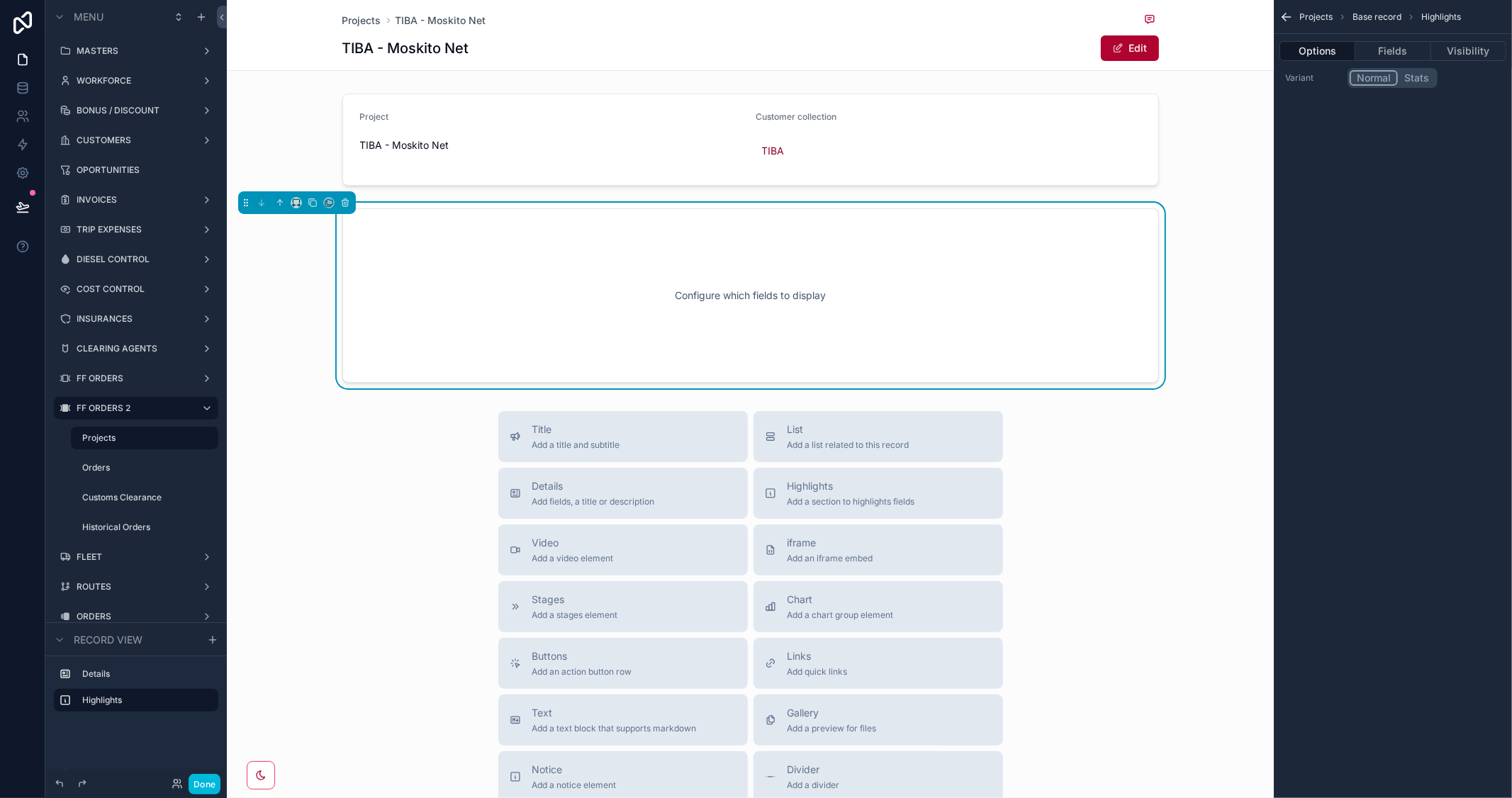
click at [1384, 55] on button "Fields" at bounding box center [1393, 50] width 75 height 20
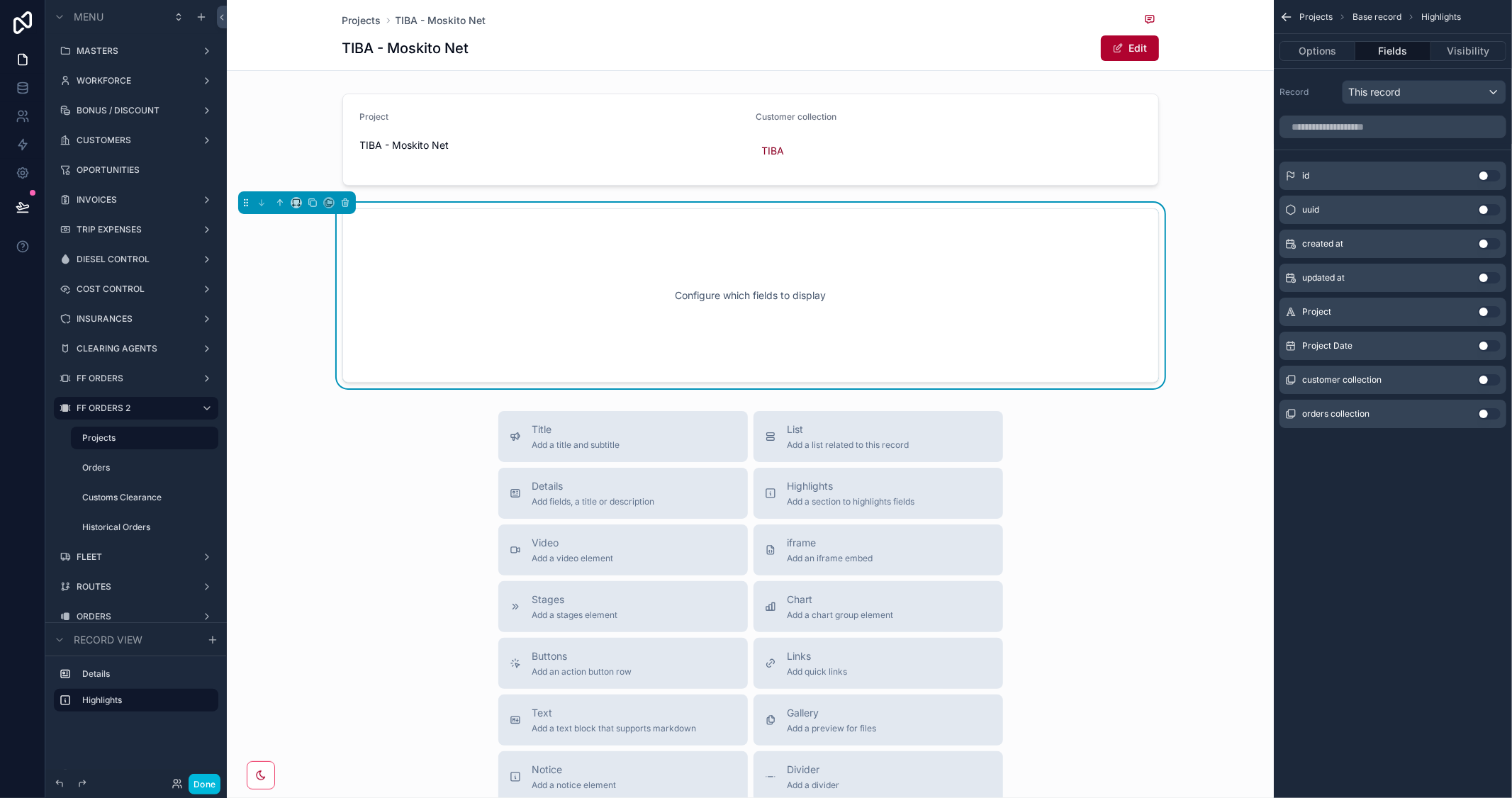
click at [1491, 313] on button "Use setting" at bounding box center [1489, 312] width 23 height 11
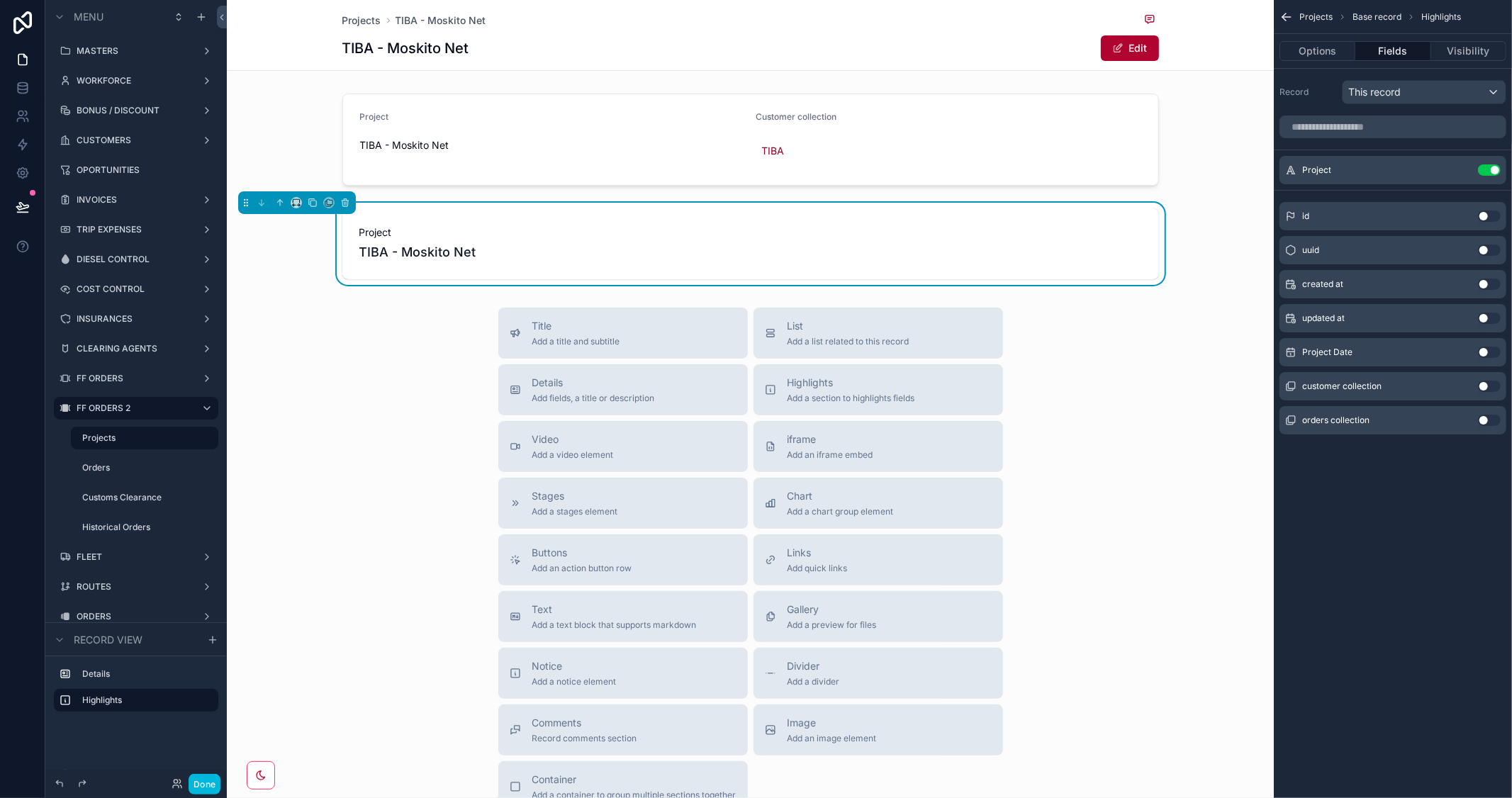
click at [1493, 354] on button "Use setting" at bounding box center [1489, 352] width 23 height 11
click at [1494, 385] on button "Use setting" at bounding box center [1489, 386] width 23 height 11
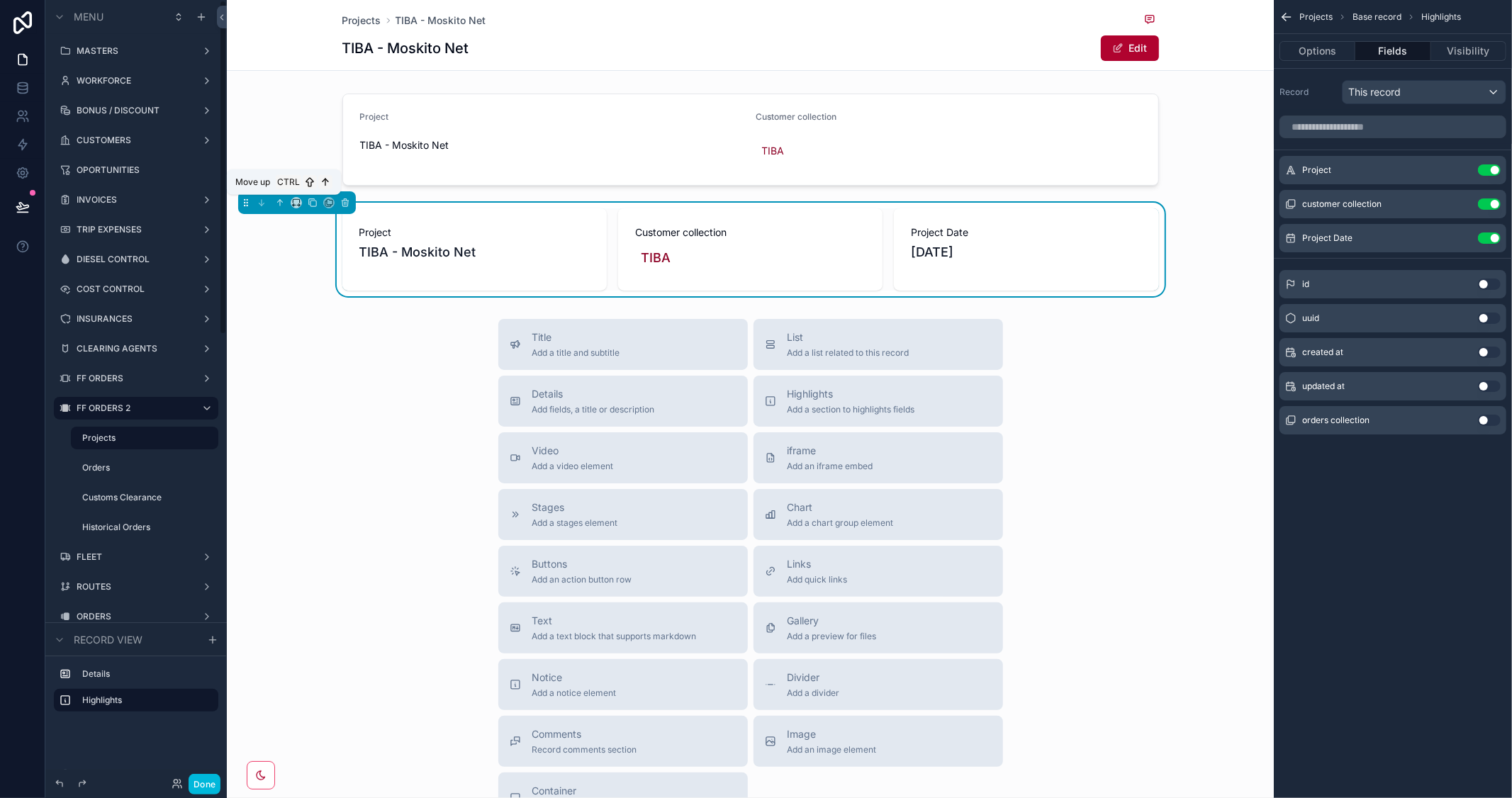
click at [278, 202] on icon "scrollable content" at bounding box center [279, 201] width 3 height 3
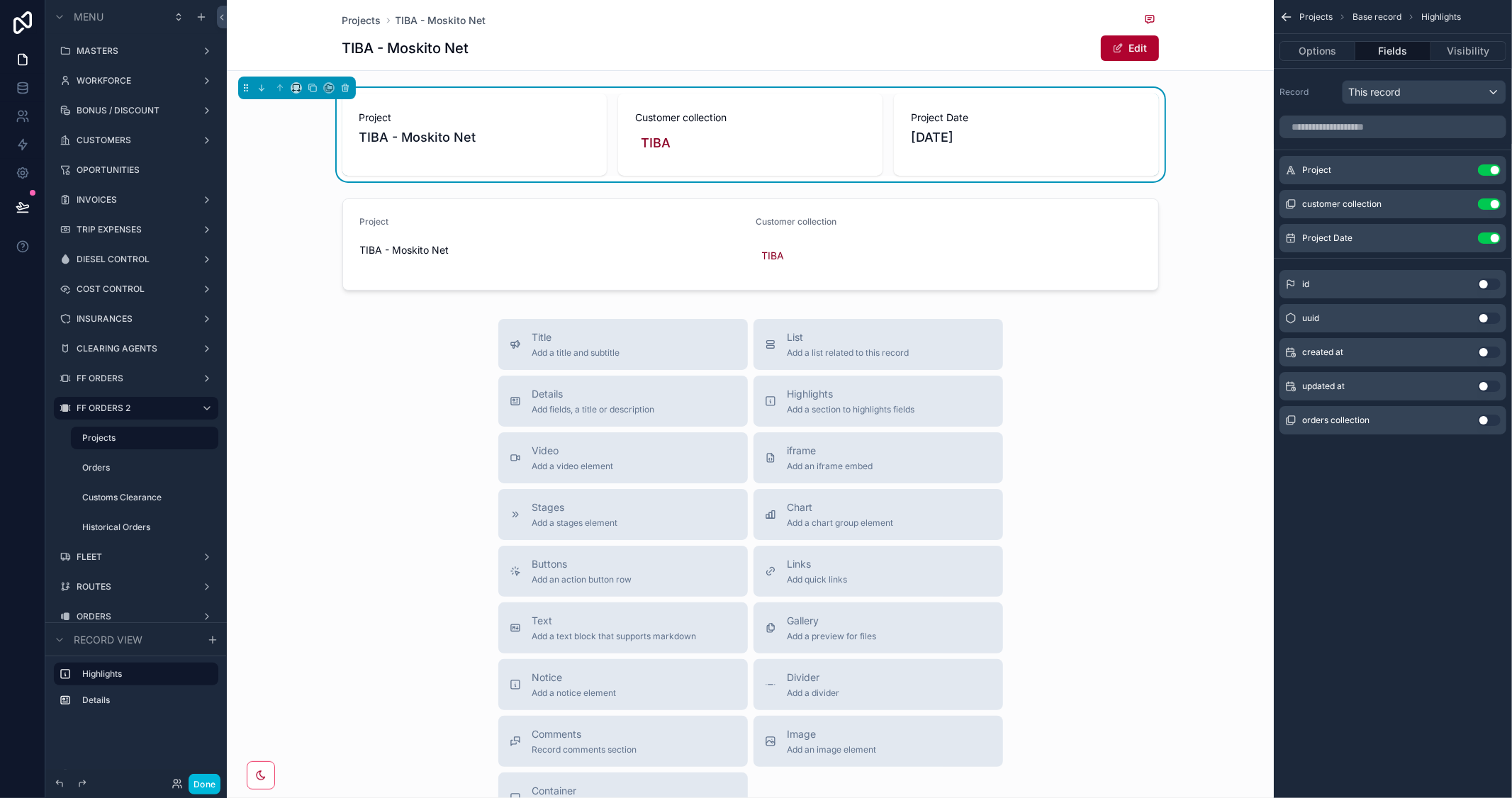
click at [1138, 48] on button "Edit" at bounding box center [1130, 49] width 58 height 26
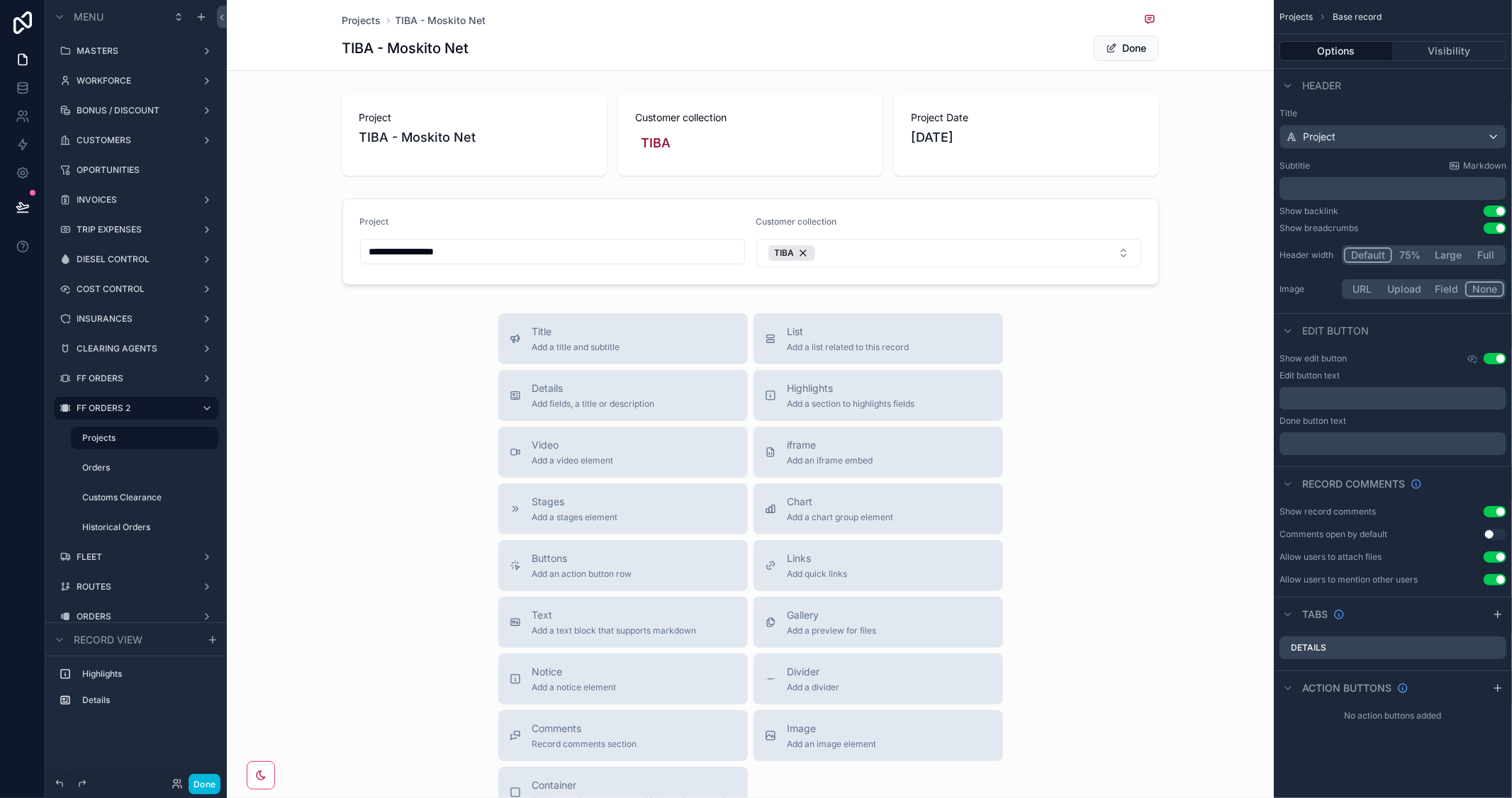
click at [1130, 46] on button "Done" at bounding box center [1126, 49] width 66 height 26
click at [952, 336] on div "List Add a list related to this record" at bounding box center [878, 344] width 227 height 28
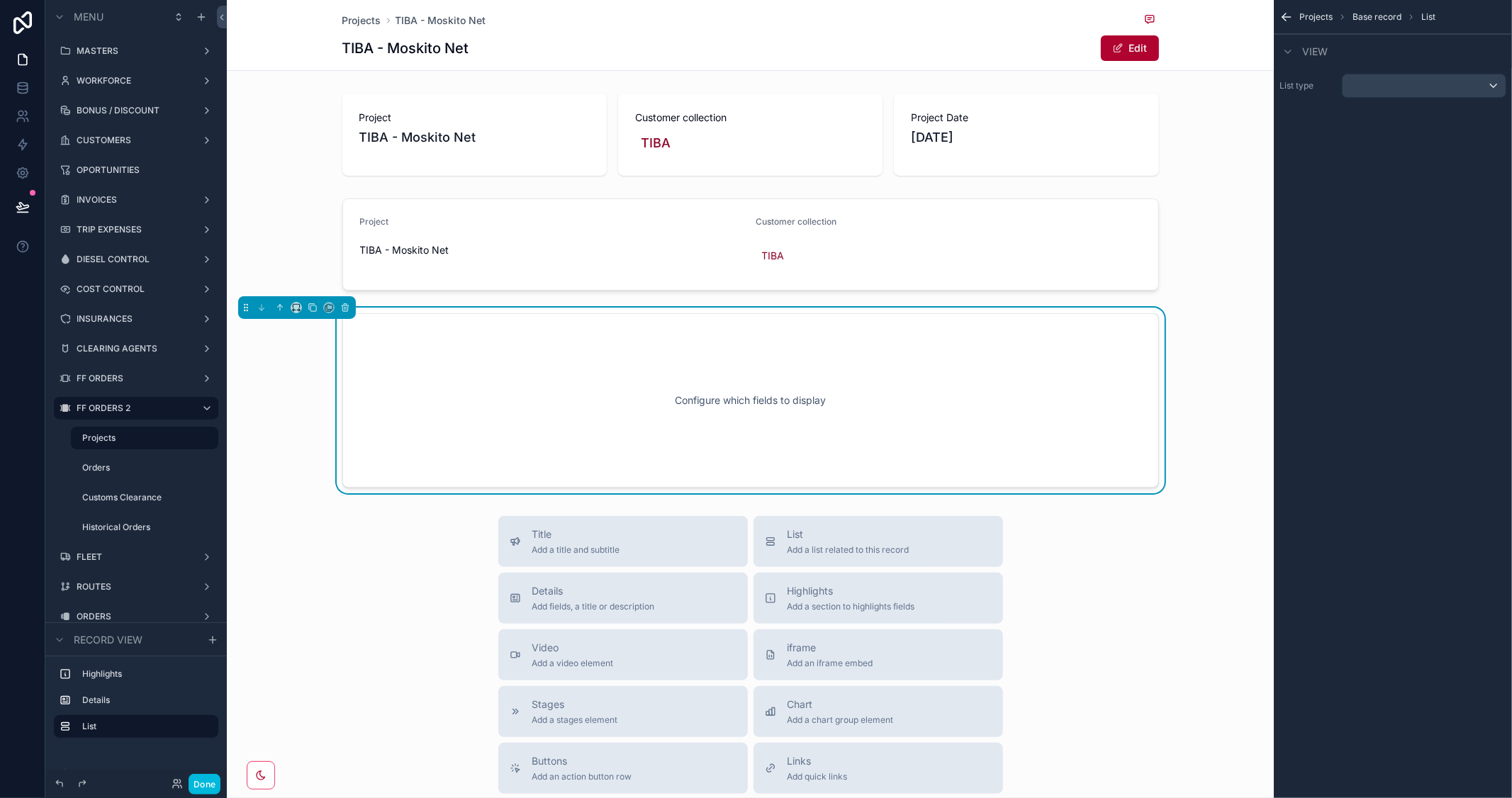
scroll to position [2, 0]
click at [1459, 87] on div "scrollable content" at bounding box center [1423, 85] width 163 height 23
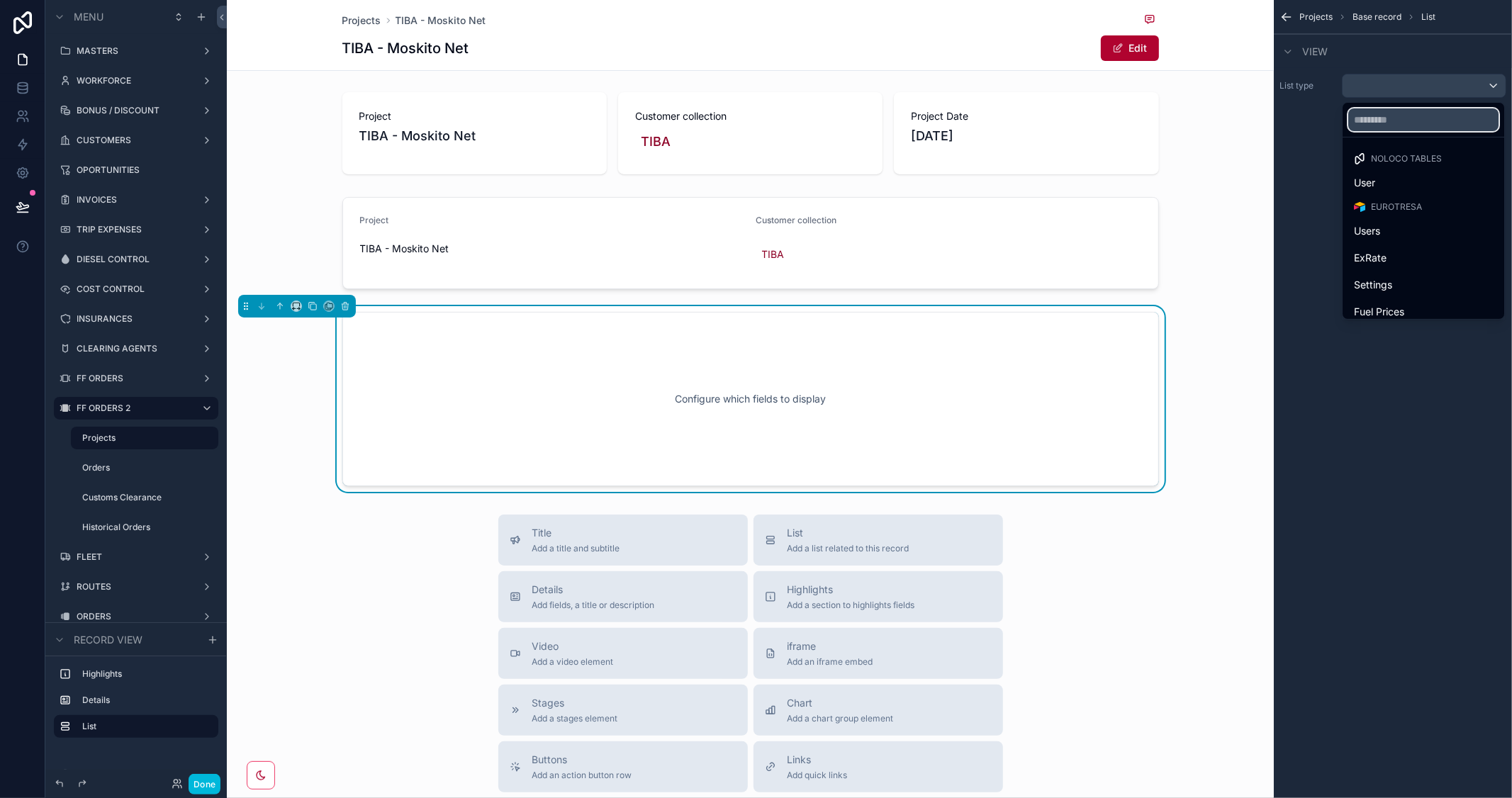
click at [1413, 119] on input "text" at bounding box center [1423, 119] width 150 height 23
type input "**"
click at [1372, 175] on span "Orders" at bounding box center [1370, 183] width 32 height 17
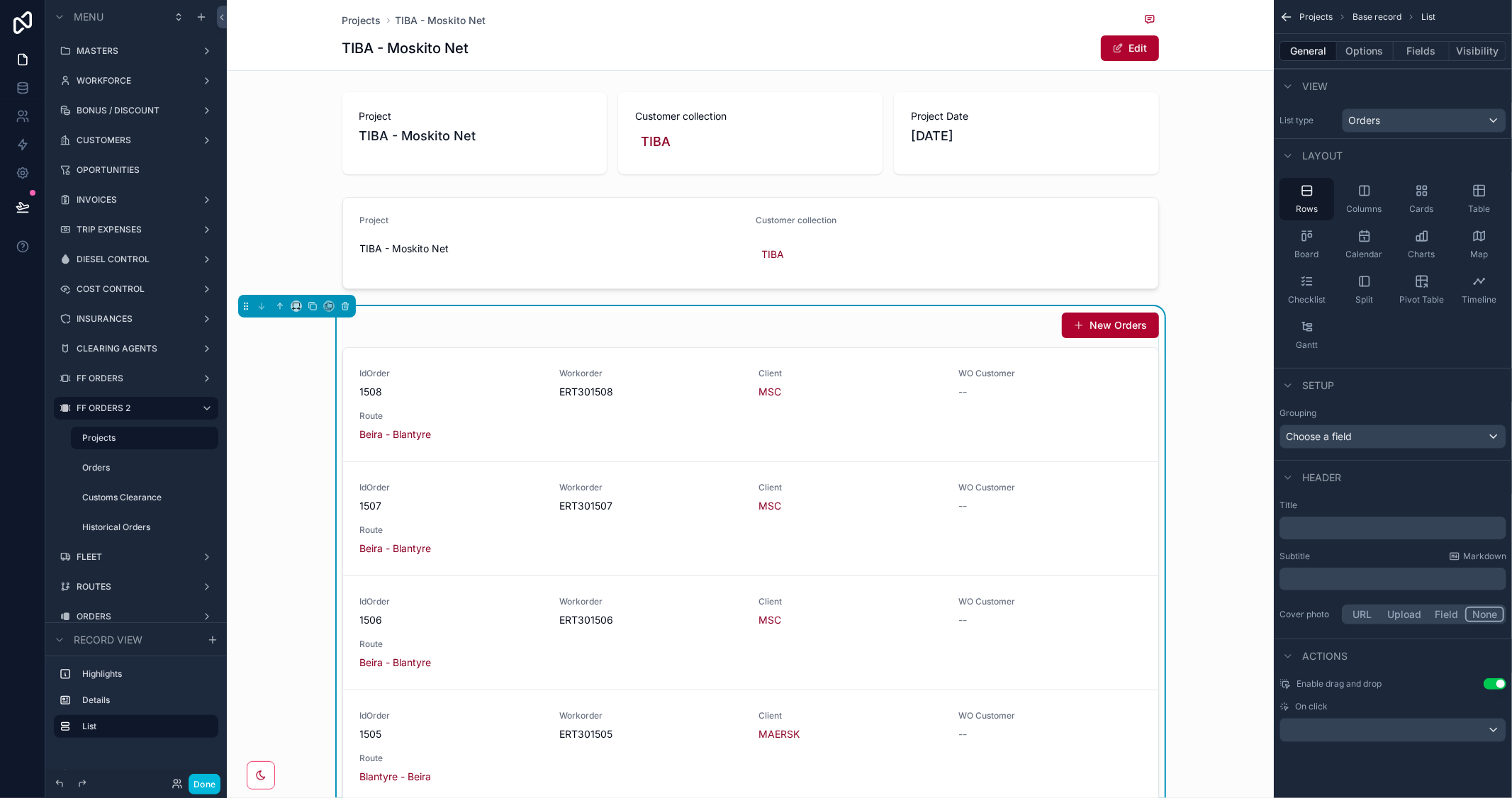
click at [1371, 49] on button "Options" at bounding box center [1365, 50] width 57 height 20
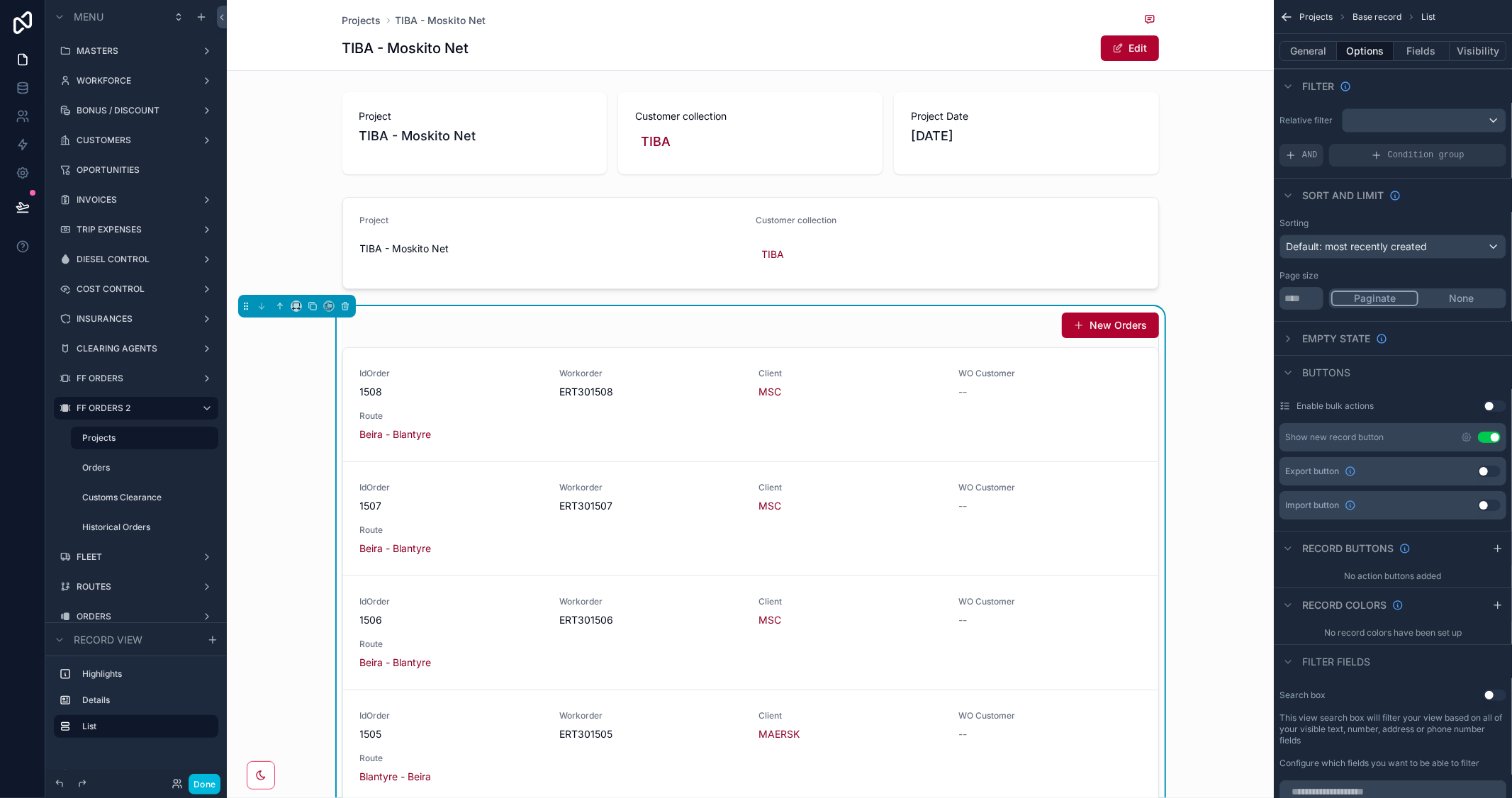
click at [1486, 433] on button "Use setting" at bounding box center [1489, 437] width 23 height 11
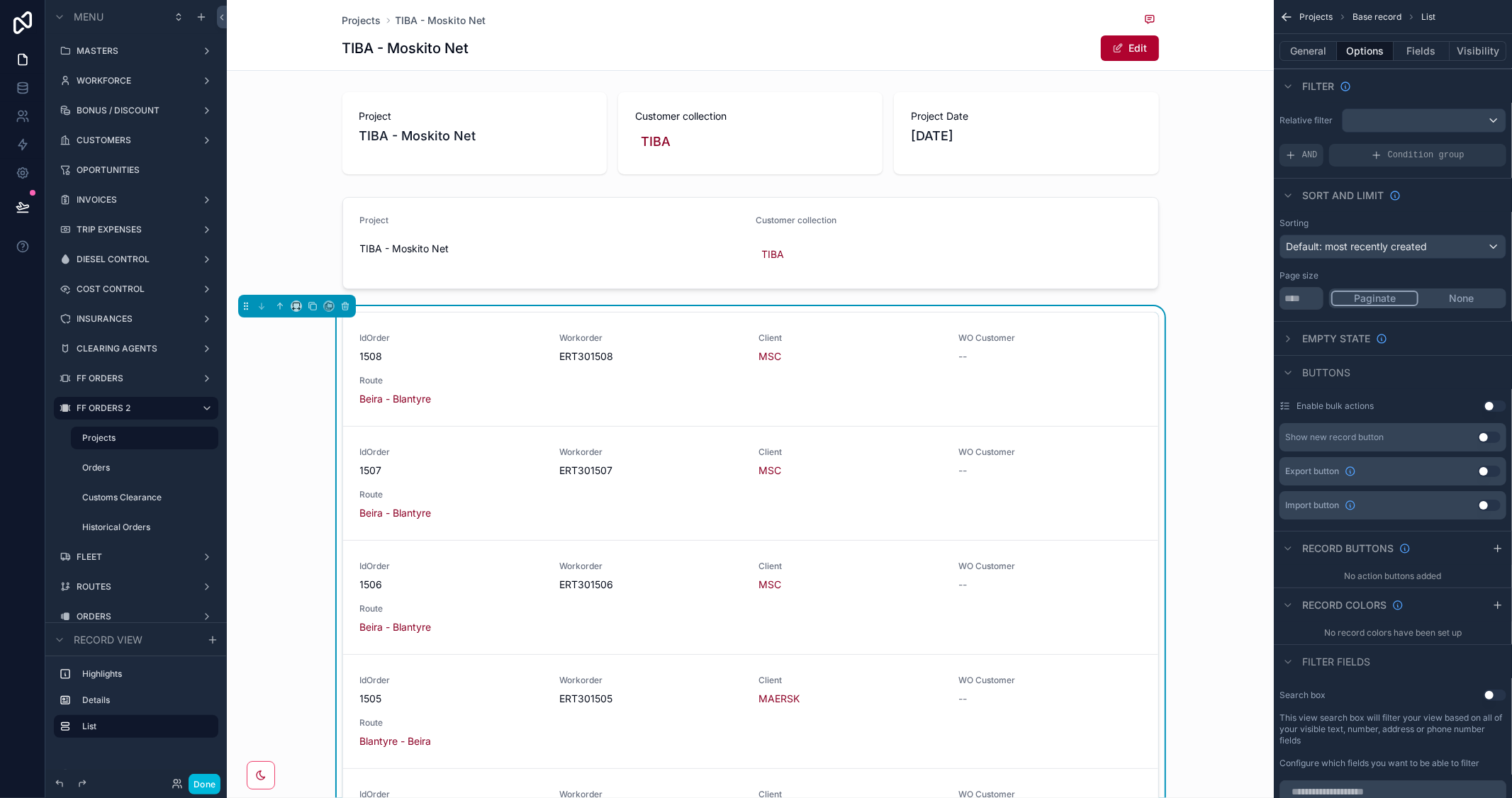
click at [1296, 49] on button "General" at bounding box center [1308, 50] width 57 height 20
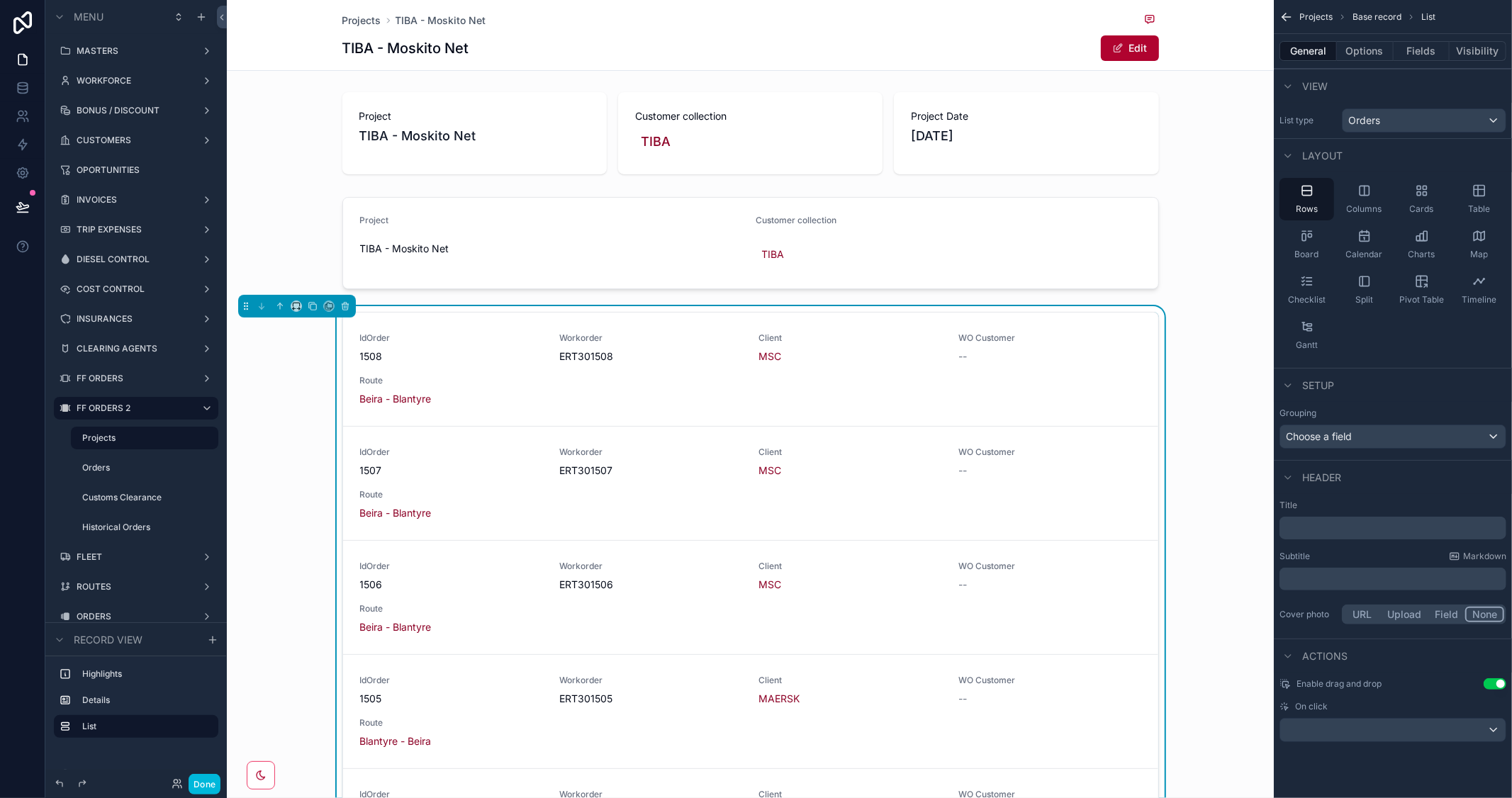
click at [1478, 193] on icon "scrollable content" at bounding box center [1478, 191] width 0 height 10
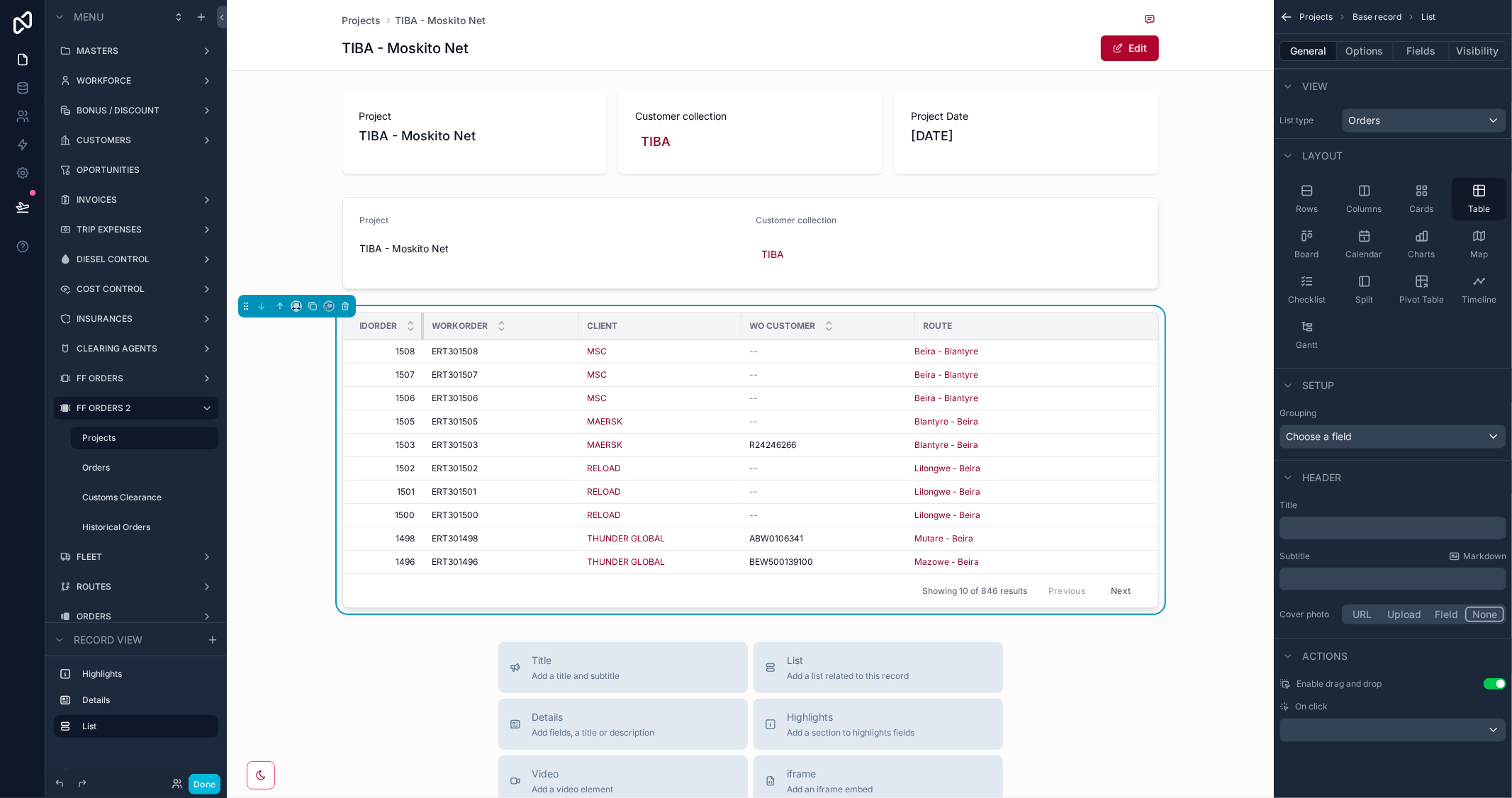
drag, startPoint x: 475, startPoint y: 327, endPoint x: 259, endPoint y: 327, distance: 216.0
click at [259, 327] on div "IdOrder Workorder Client WO Customer Route 1508 1508 ERT301508 ERT301508 MSC --…" at bounding box center [750, 463] width 1047 height 313
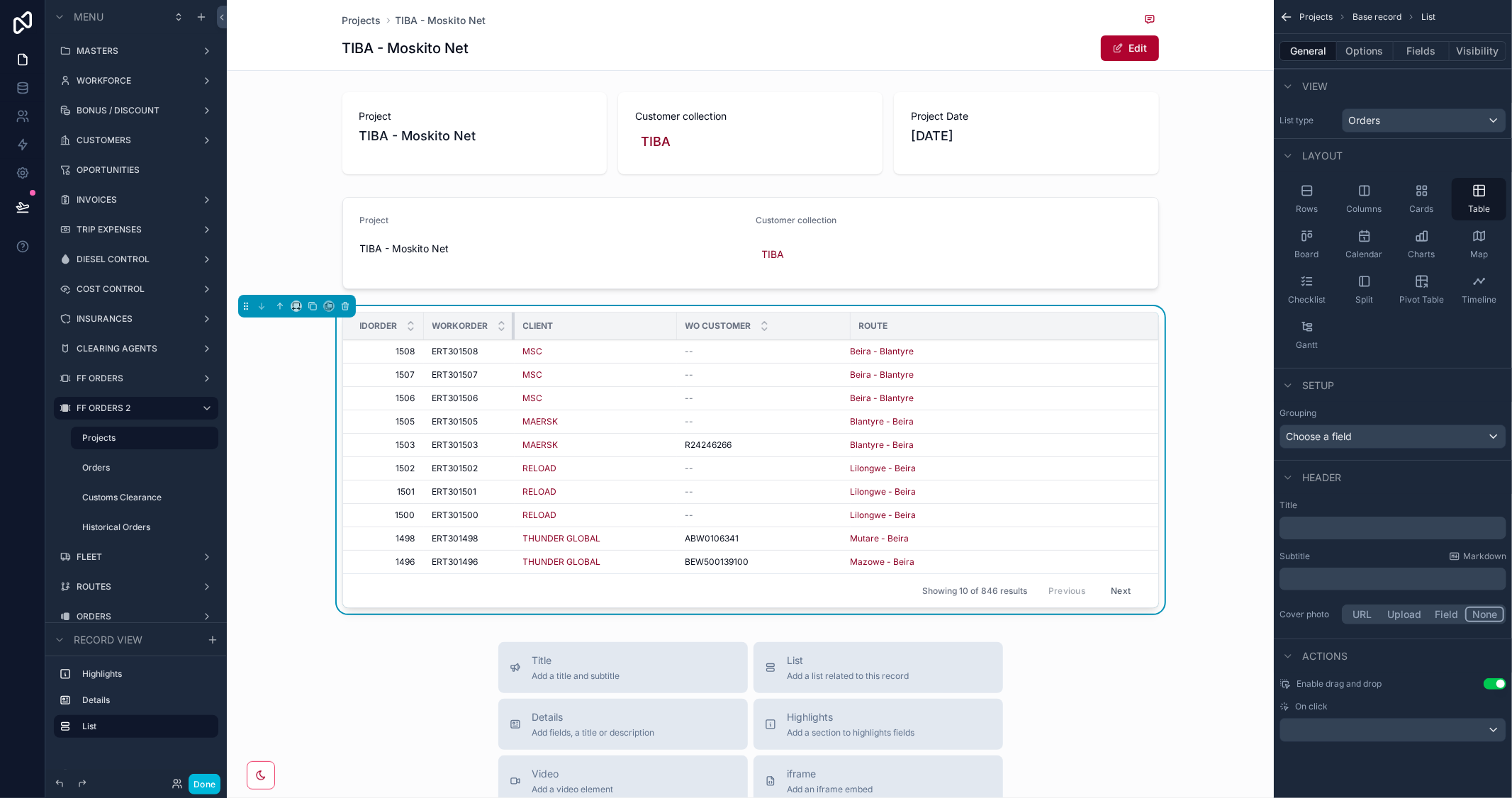
drag, startPoint x: 571, startPoint y: 324, endPoint x: 451, endPoint y: 323, distance: 120.0
click at [451, 323] on th "Workorder" at bounding box center [469, 326] width 91 height 27
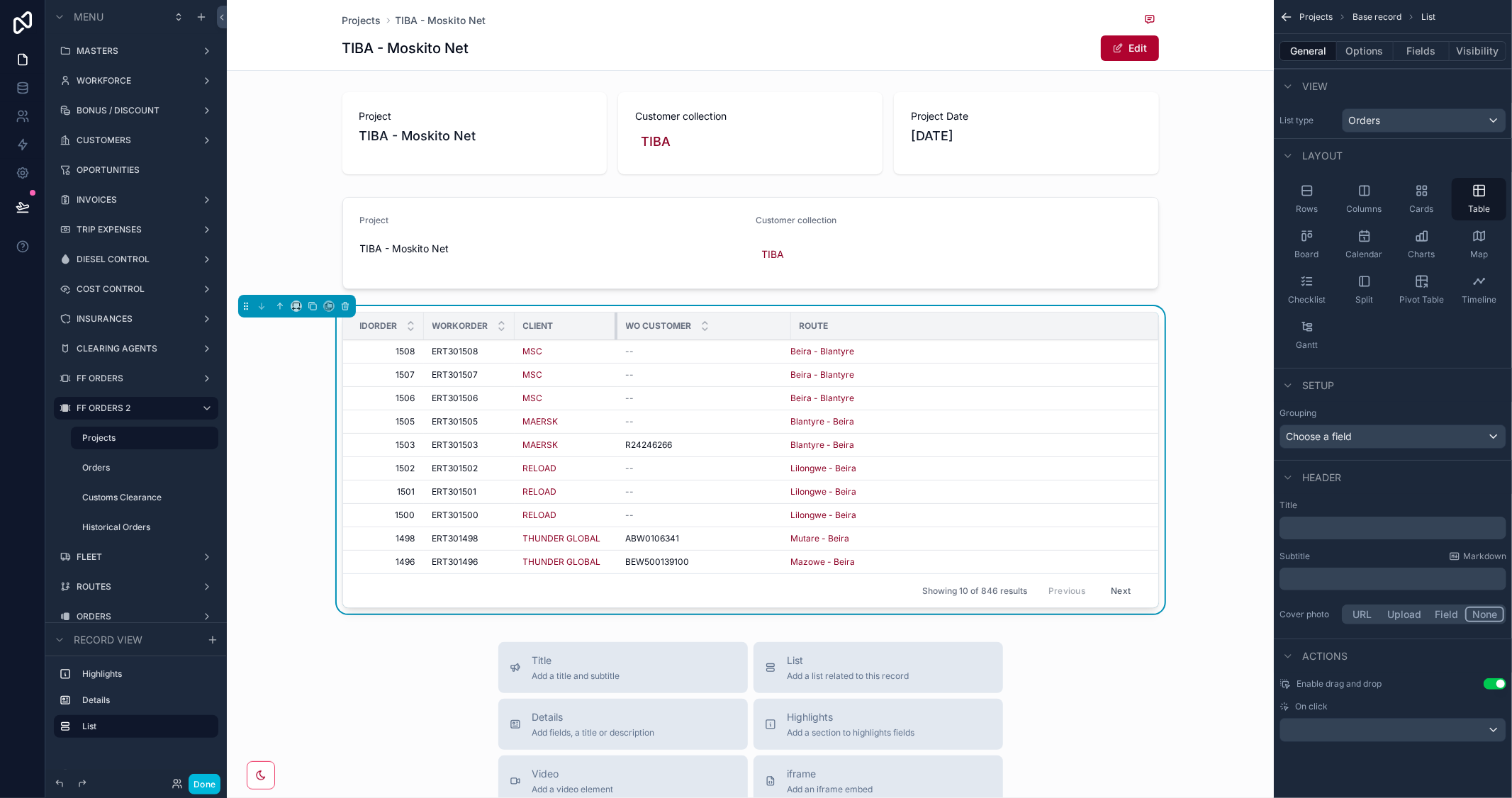
drag, startPoint x: 670, startPoint y: 324, endPoint x: 610, endPoint y: 329, distance: 60.2
click at [615, 329] on div "scrollable content" at bounding box center [618, 326] width 6 height 27
click at [1417, 57] on button "Fields" at bounding box center [1422, 50] width 57 height 20
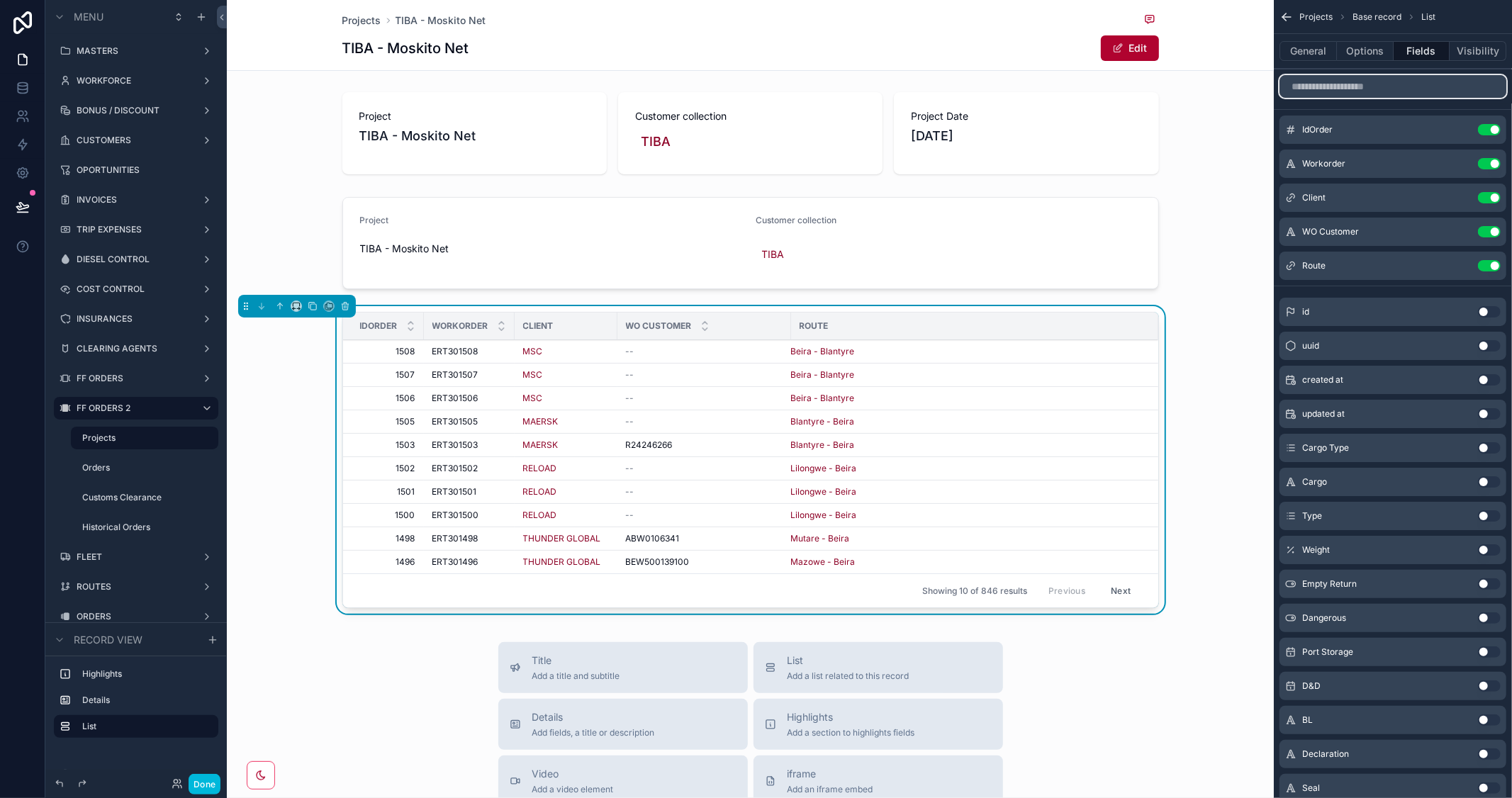
click at [1352, 87] on input "scrollable content" at bounding box center [1393, 86] width 227 height 23
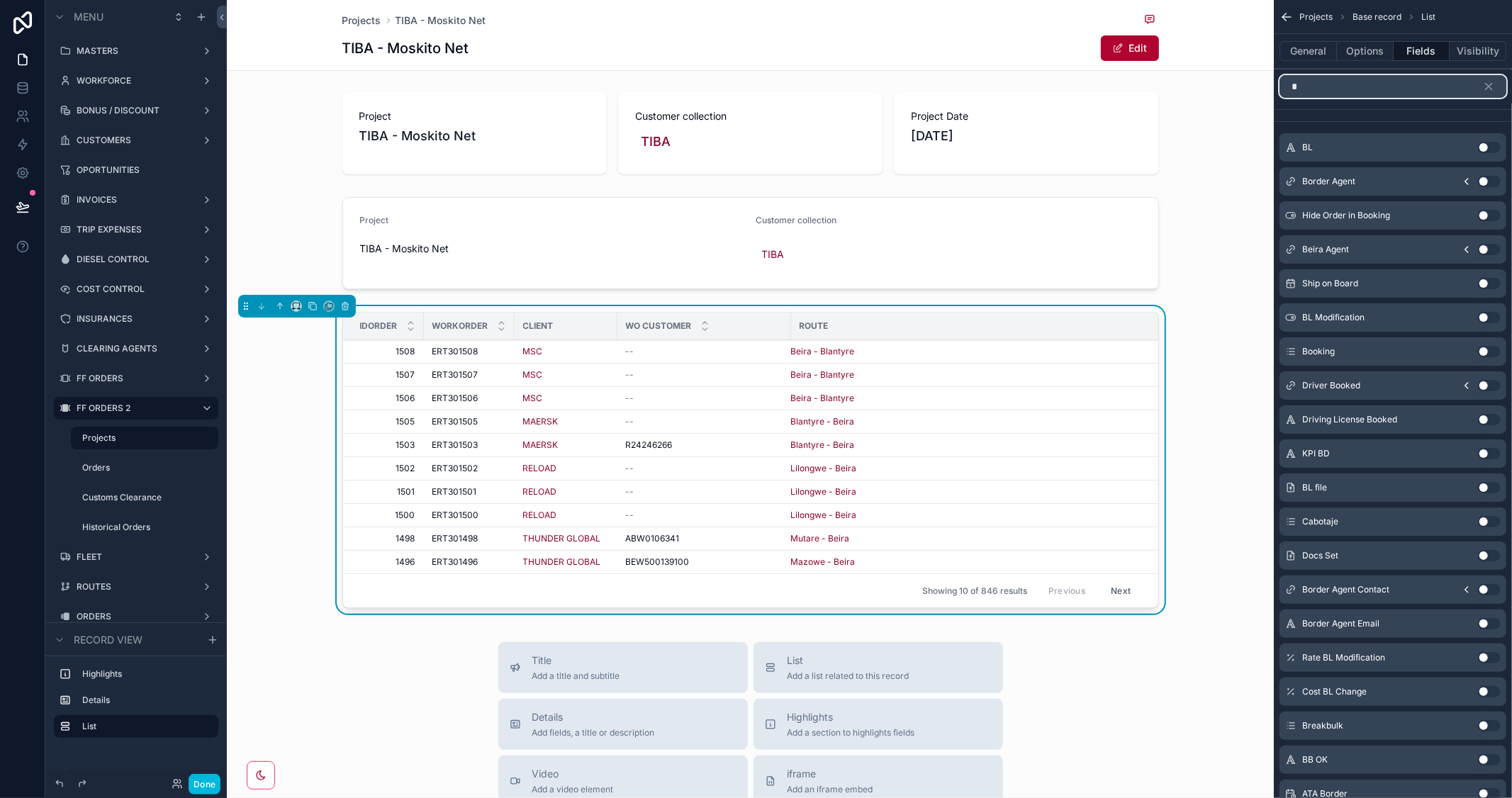
type input "*"
click at [1491, 145] on button "Use setting" at bounding box center [1489, 146] width 23 height 11
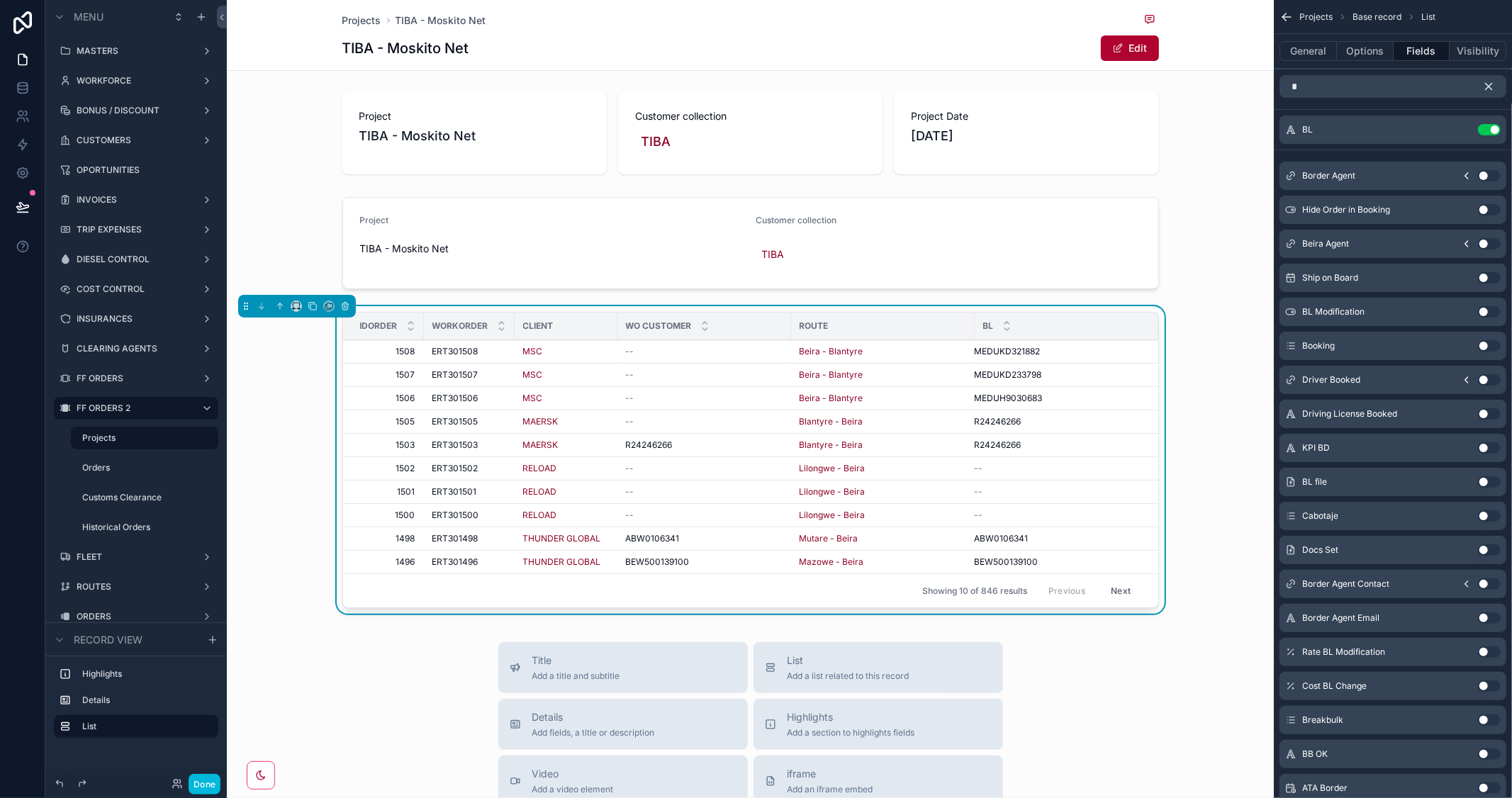
click at [1487, 87] on icon "scrollable content" at bounding box center [1488, 86] width 6 height 6
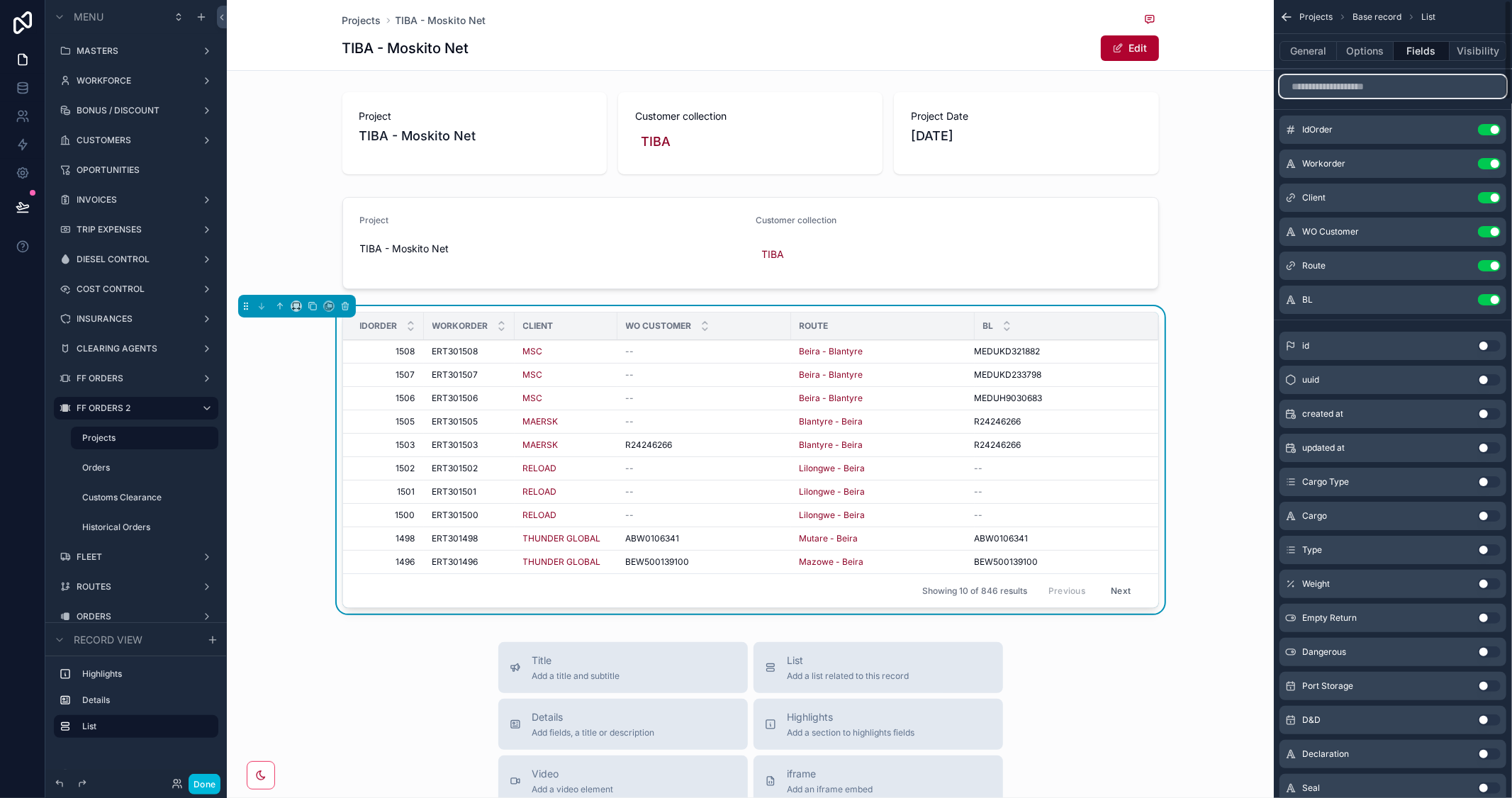
click at [1376, 86] on input "scrollable content" at bounding box center [1393, 86] width 227 height 23
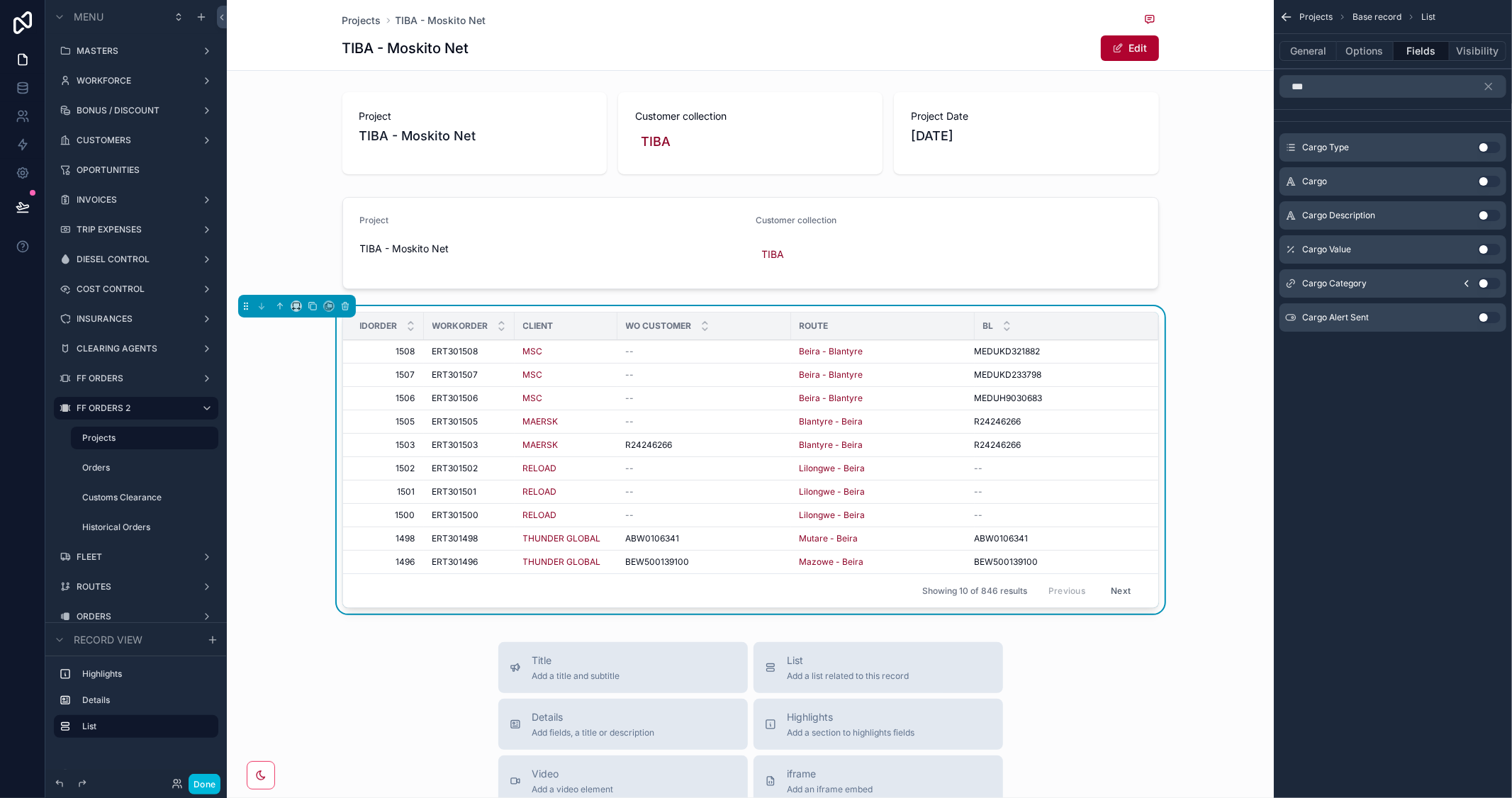
drag, startPoint x: 1486, startPoint y: 180, endPoint x: 1490, endPoint y: 156, distance: 24.3
click at [1486, 180] on button "Use setting" at bounding box center [1489, 181] width 23 height 11
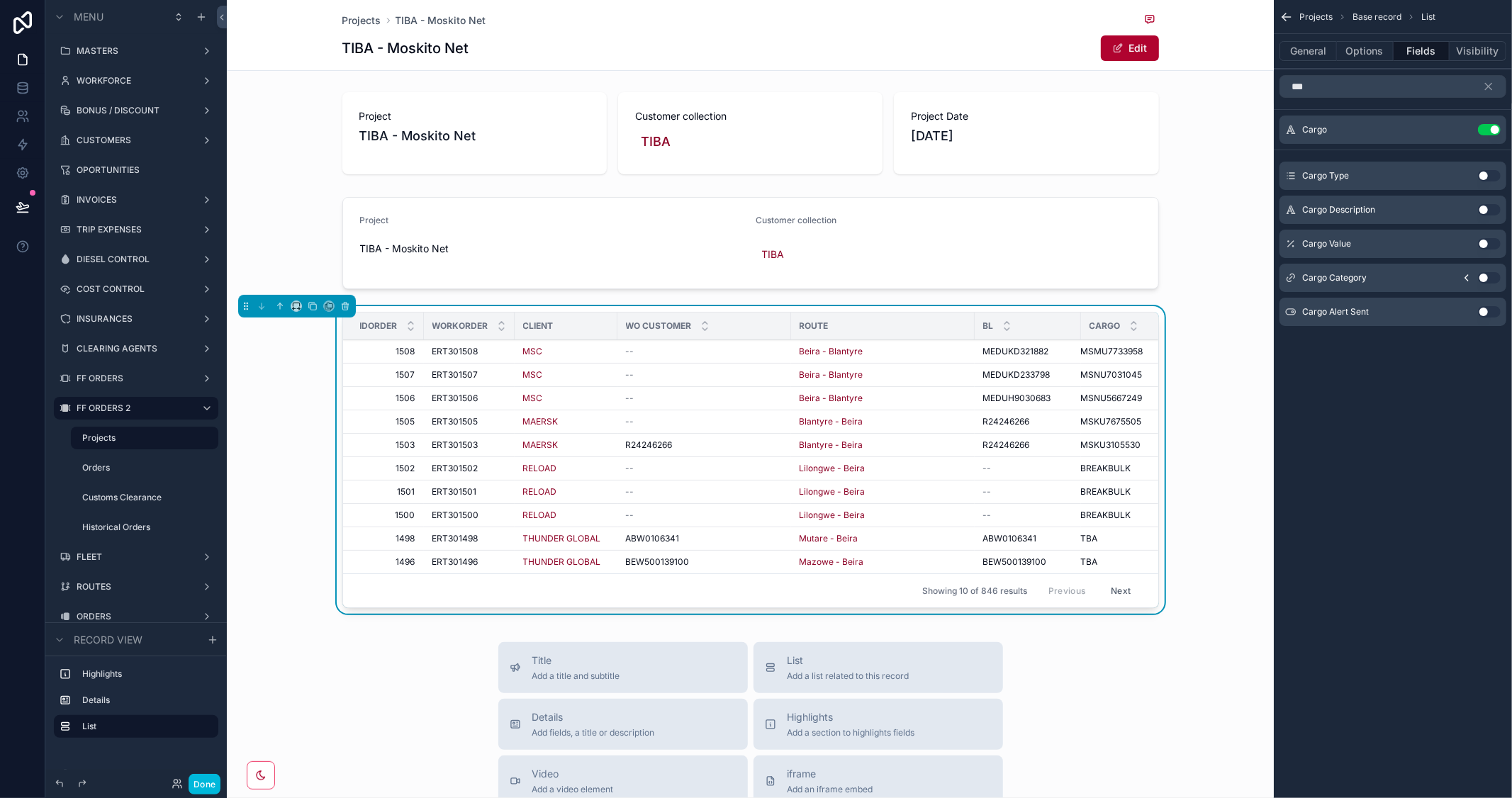
drag, startPoint x: 1490, startPoint y: 171, endPoint x: 1501, endPoint y: 210, distance: 40.5
click at [1490, 173] on button "Use setting" at bounding box center [1489, 175] width 23 height 11
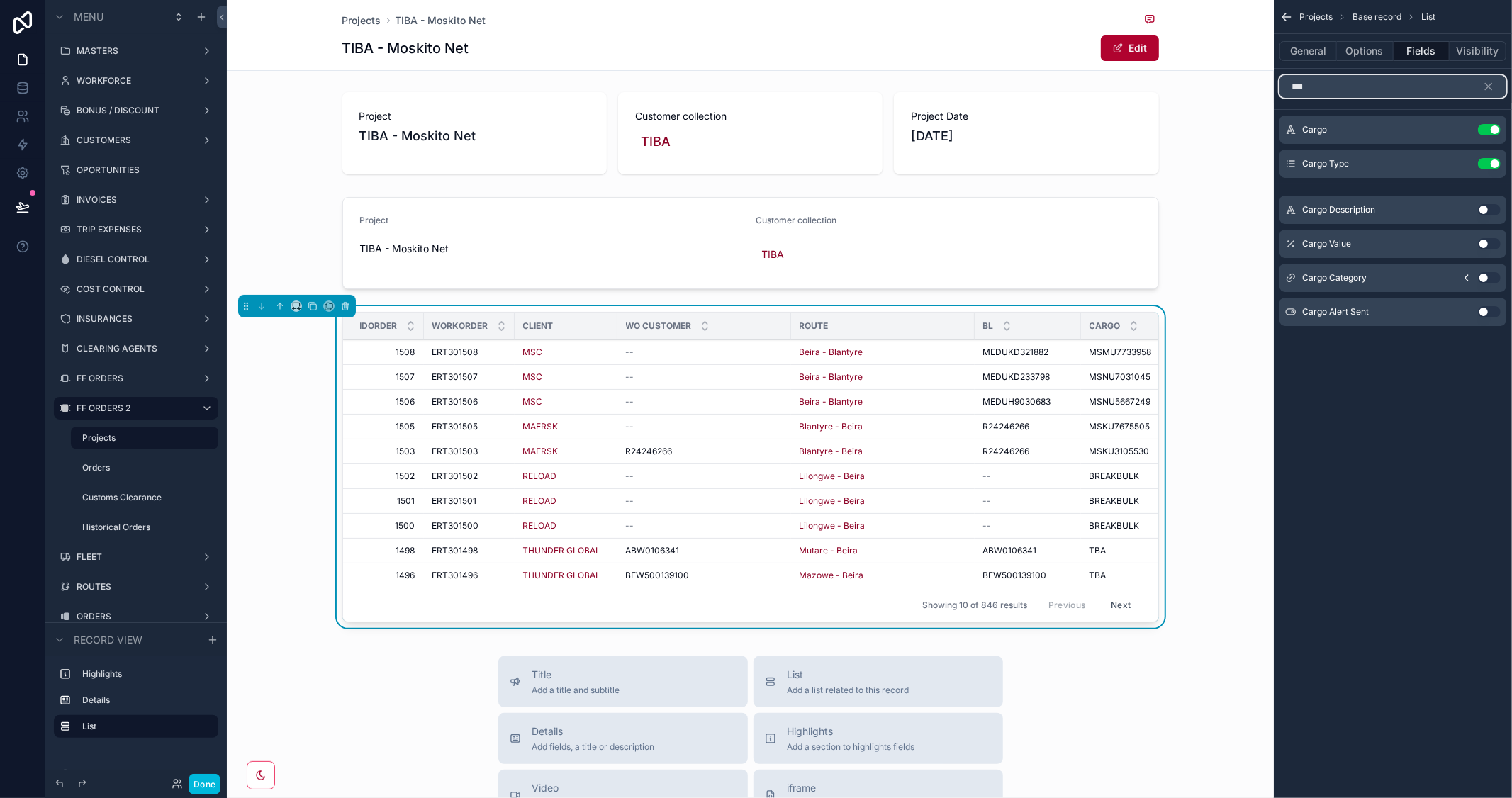
drag, startPoint x: 1317, startPoint y: 89, endPoint x: 1204, endPoint y: 89, distance: 113.0
click at [1204, 89] on div "MASTERS WORKFORCE BONUS / DISCOUNT CUSTOMERS OPORTUNITIES INVOICES TRIP EXPENSE…" at bounding box center [869, 399] width 1285 height 798
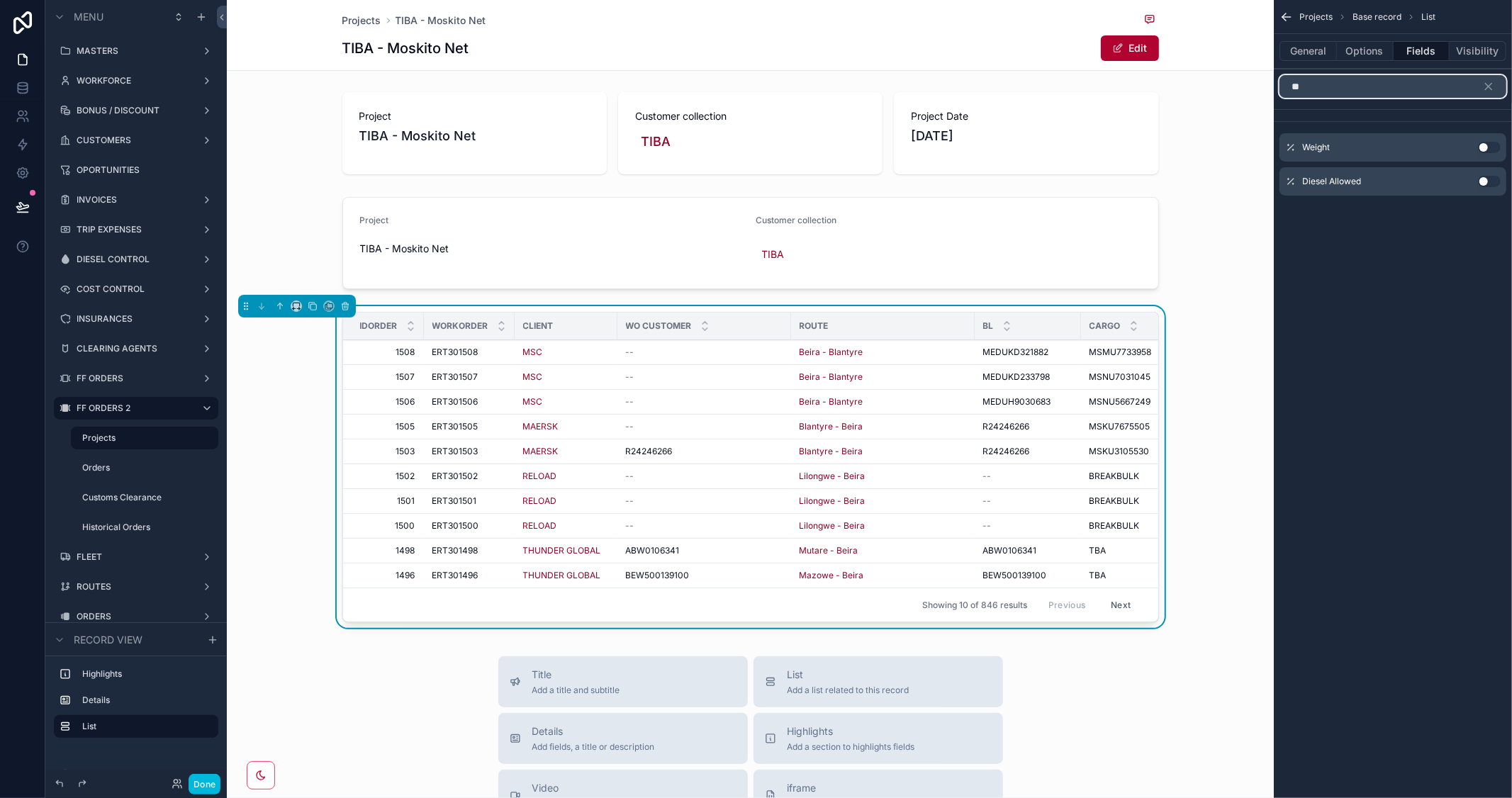
type input "**"
click at [1492, 146] on button "Use setting" at bounding box center [1489, 146] width 23 height 11
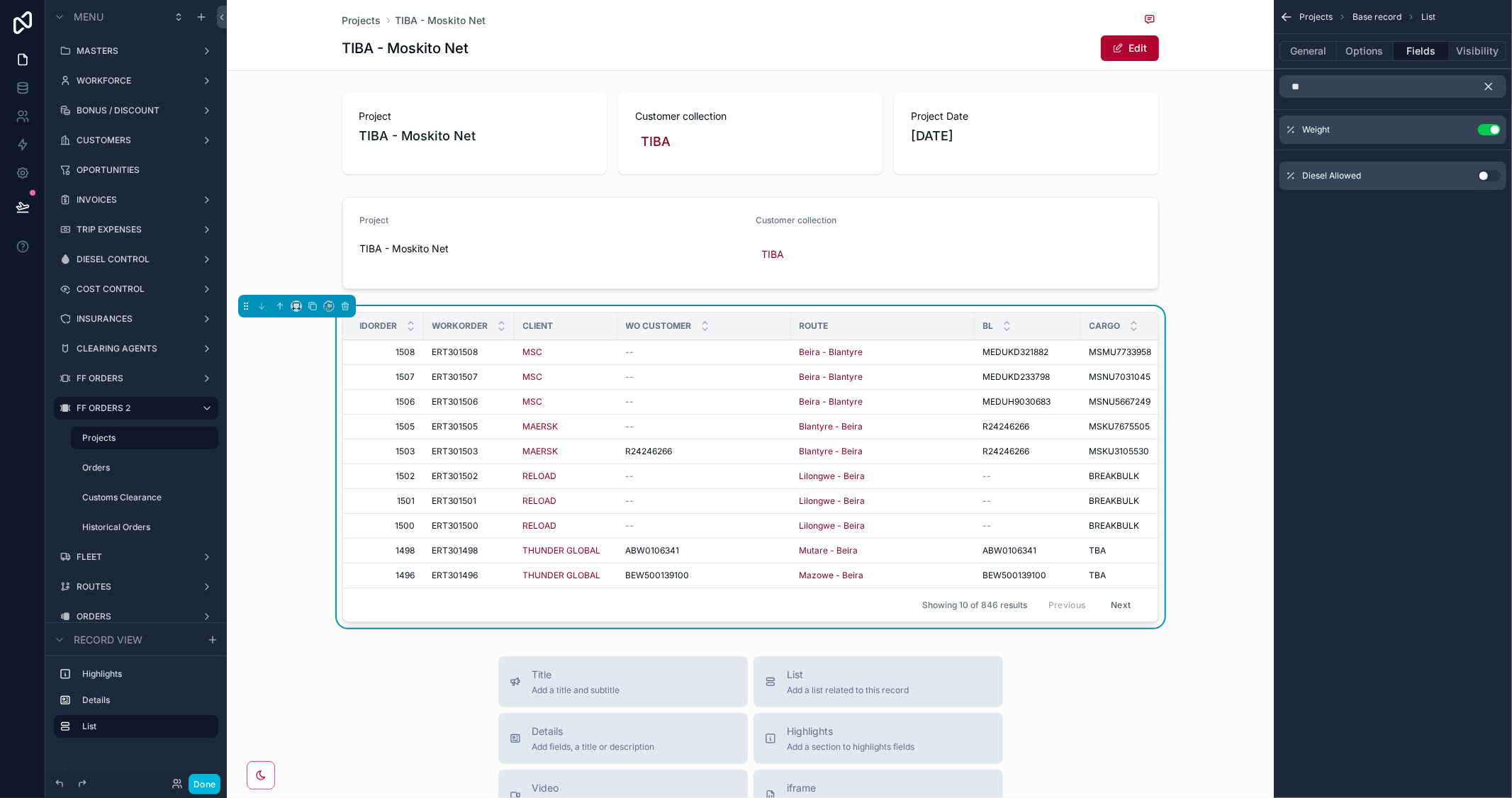
click at [1492, 83] on icon "scrollable content" at bounding box center [1488, 86] width 13 height 13
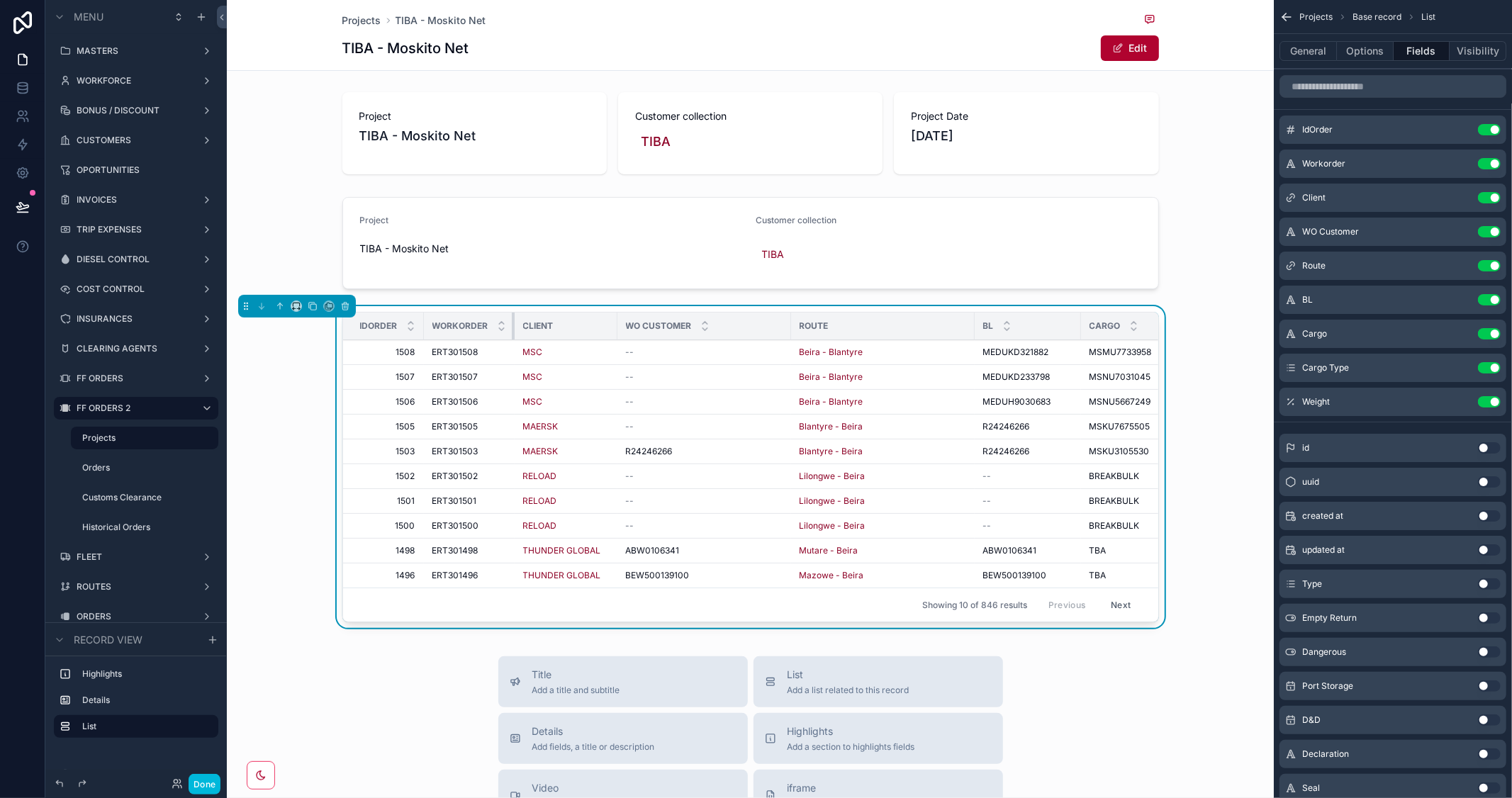
drag, startPoint x: 505, startPoint y: 324, endPoint x: 467, endPoint y: 324, distance: 38.0
click at [467, 324] on th "Workorder" at bounding box center [469, 326] width 91 height 27
click at [1485, 126] on button "Use setting" at bounding box center [1489, 129] width 23 height 11
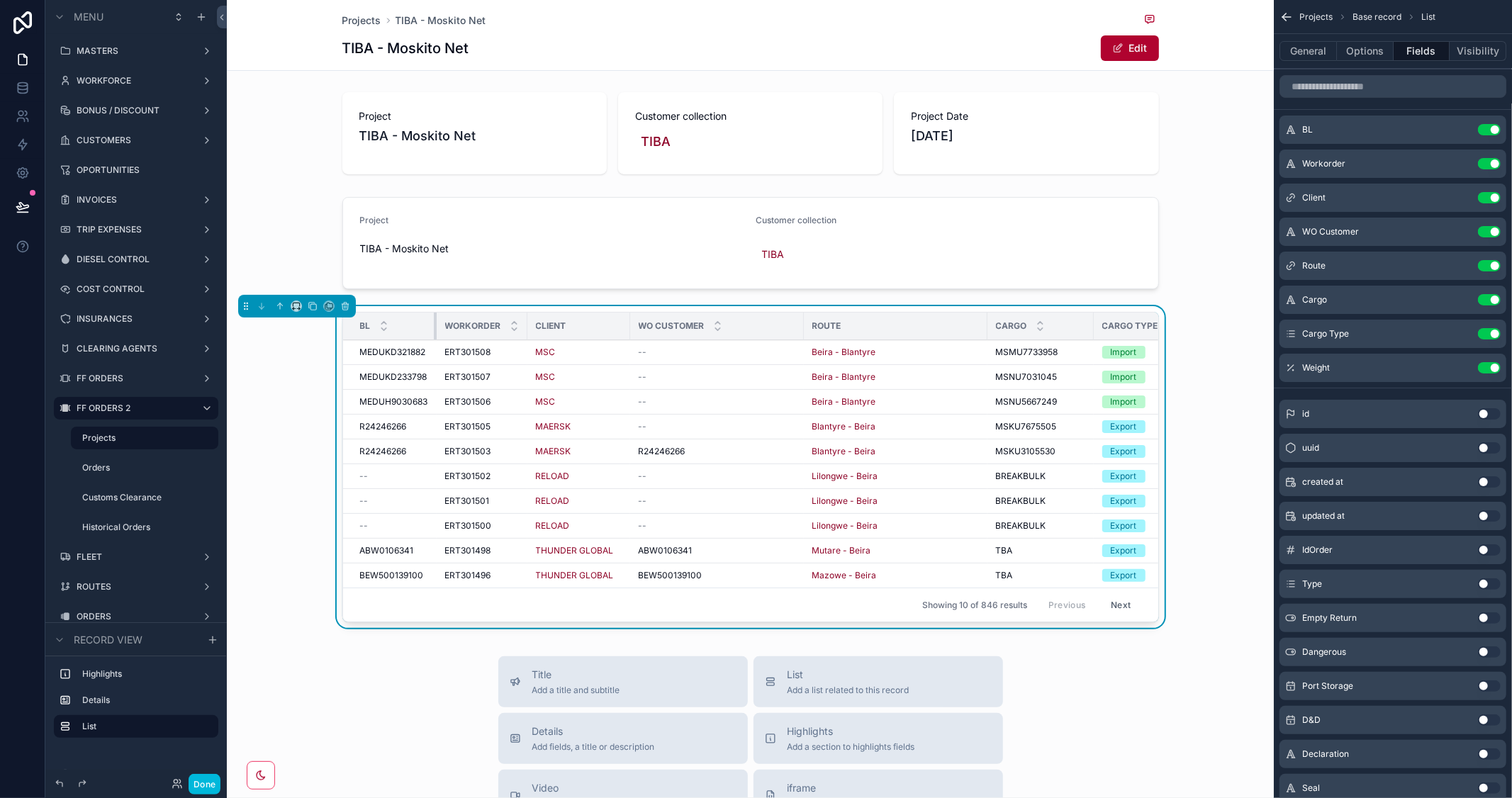
drag, startPoint x: 388, startPoint y: 323, endPoint x: 445, endPoint y: 323, distance: 57.0
click at [445, 322] on tr "BL Workorder Client WO Customer Route Cargo Cargo Type Weight" at bounding box center [825, 326] width 963 height 27
click at [439, 324] on div "scrollable content" at bounding box center [441, 326] width 6 height 27
click at [1483, 229] on button "Use setting" at bounding box center [1489, 231] width 23 height 11
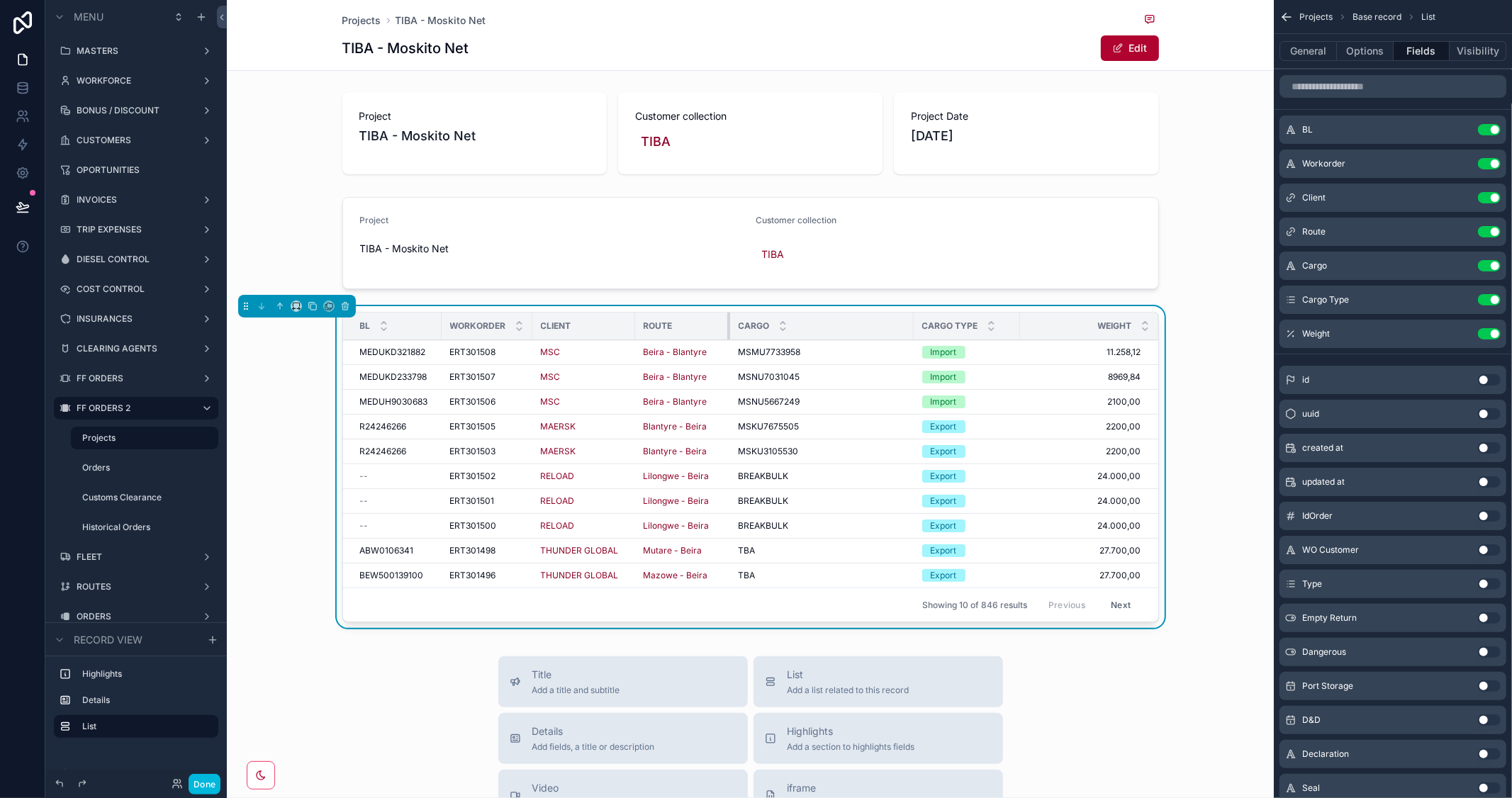
drag, startPoint x: 799, startPoint y: 326, endPoint x: 721, endPoint y: 327, distance: 78.0
click at [727, 327] on div "scrollable content" at bounding box center [730, 326] width 6 height 27
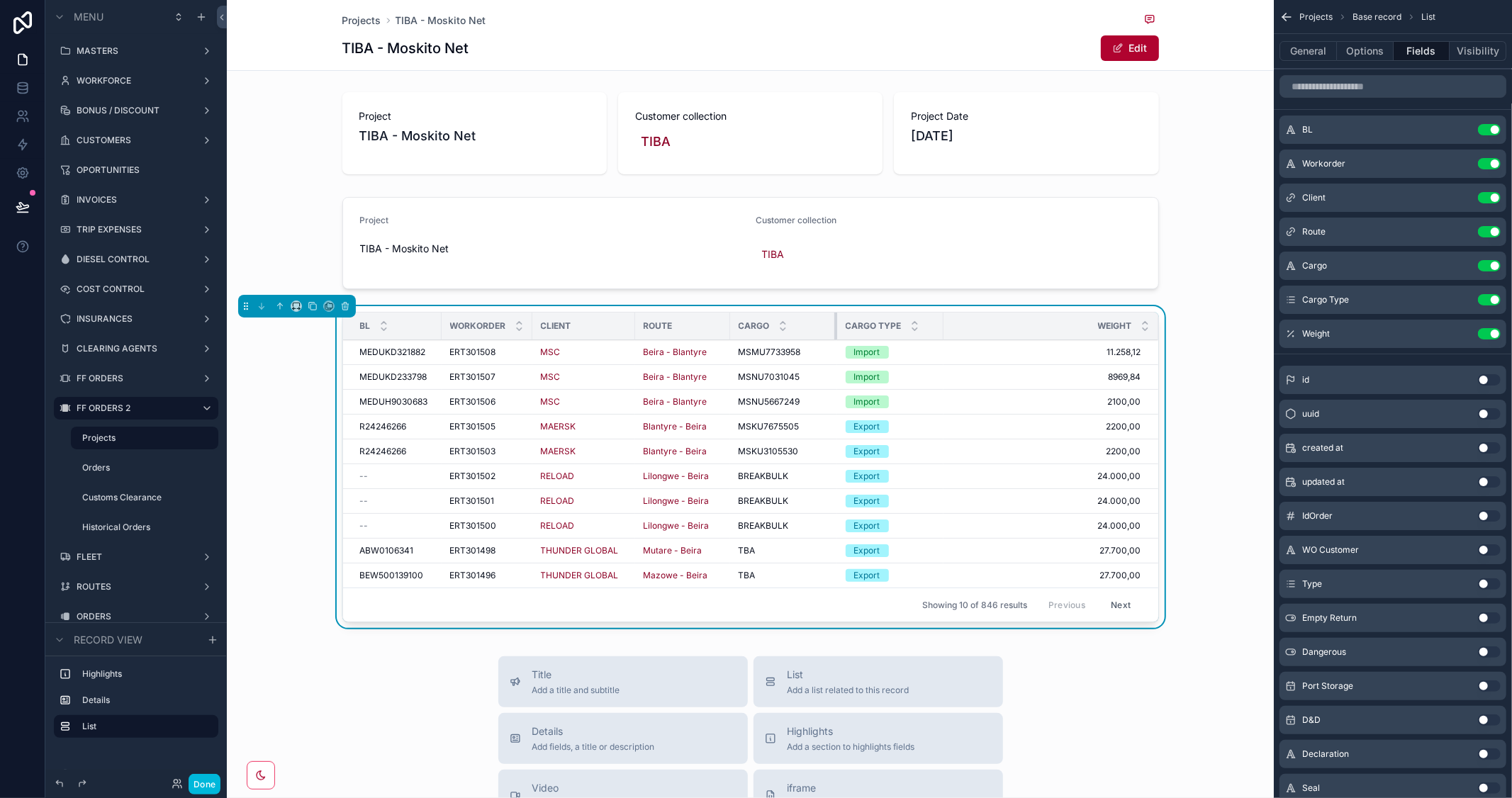
drag, startPoint x: 905, startPoint y: 320, endPoint x: 827, endPoint y: 331, distance: 78.8
click at [835, 331] on div "scrollable content" at bounding box center [837, 326] width 6 height 27
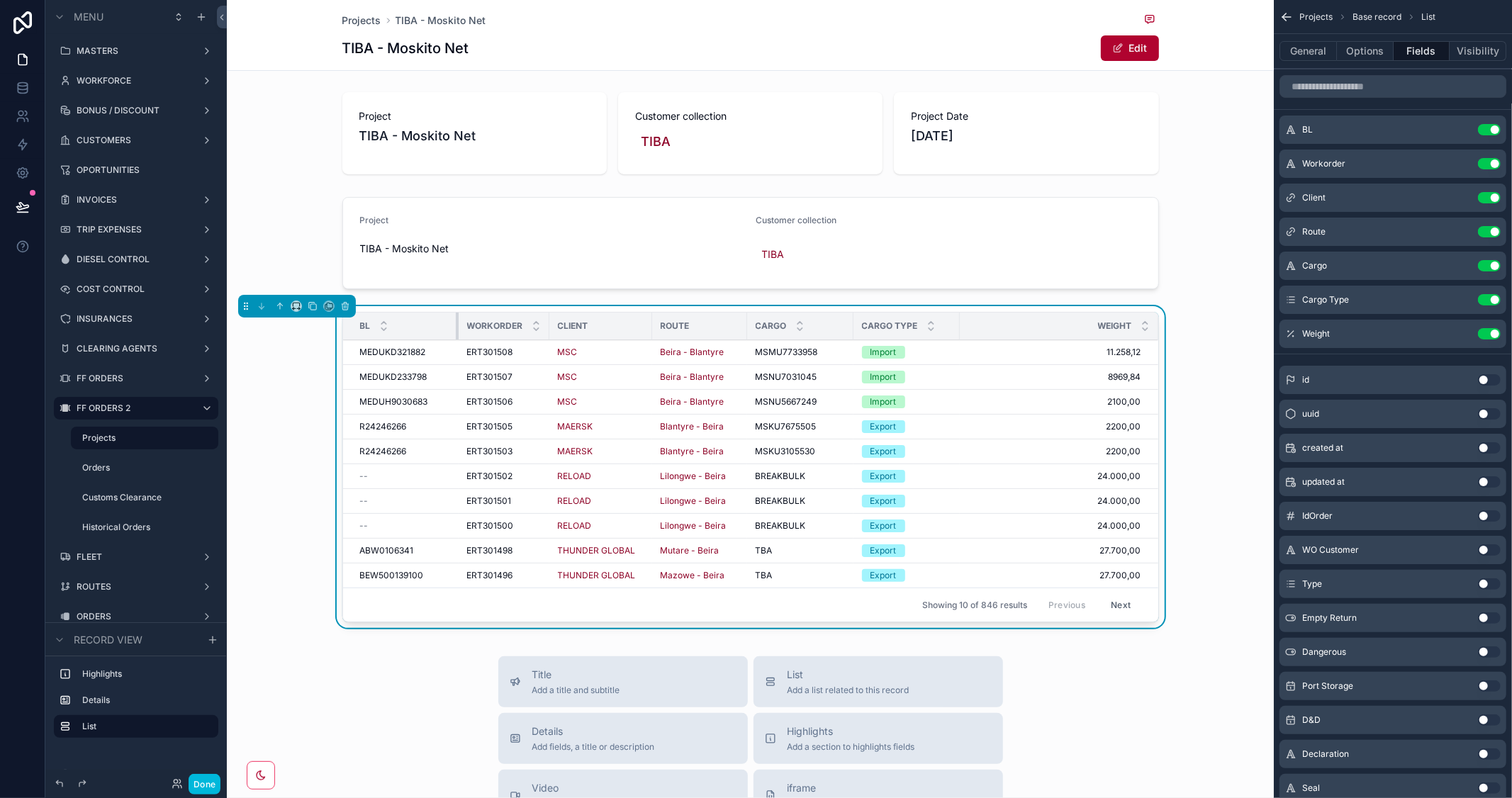
drag, startPoint x: 433, startPoint y: 323, endPoint x: 450, endPoint y: 323, distance: 17.0
click at [456, 323] on div "scrollable content" at bounding box center [458, 326] width 6 height 27
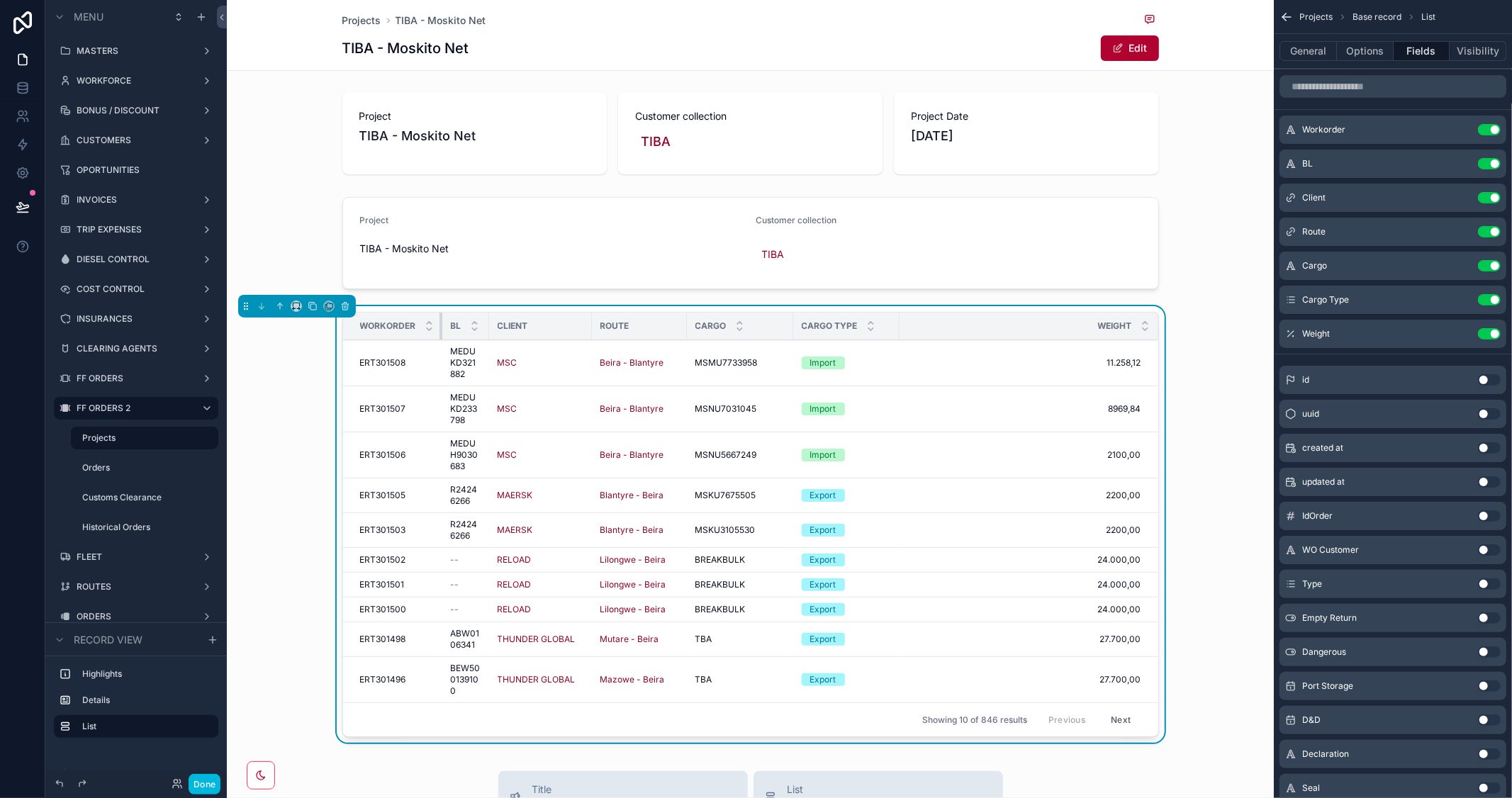
drag, startPoint x: 449, startPoint y: 326, endPoint x: 360, endPoint y: 323, distance: 89.1
click at [360, 323] on th "Workorder" at bounding box center [393, 326] width 100 height 27
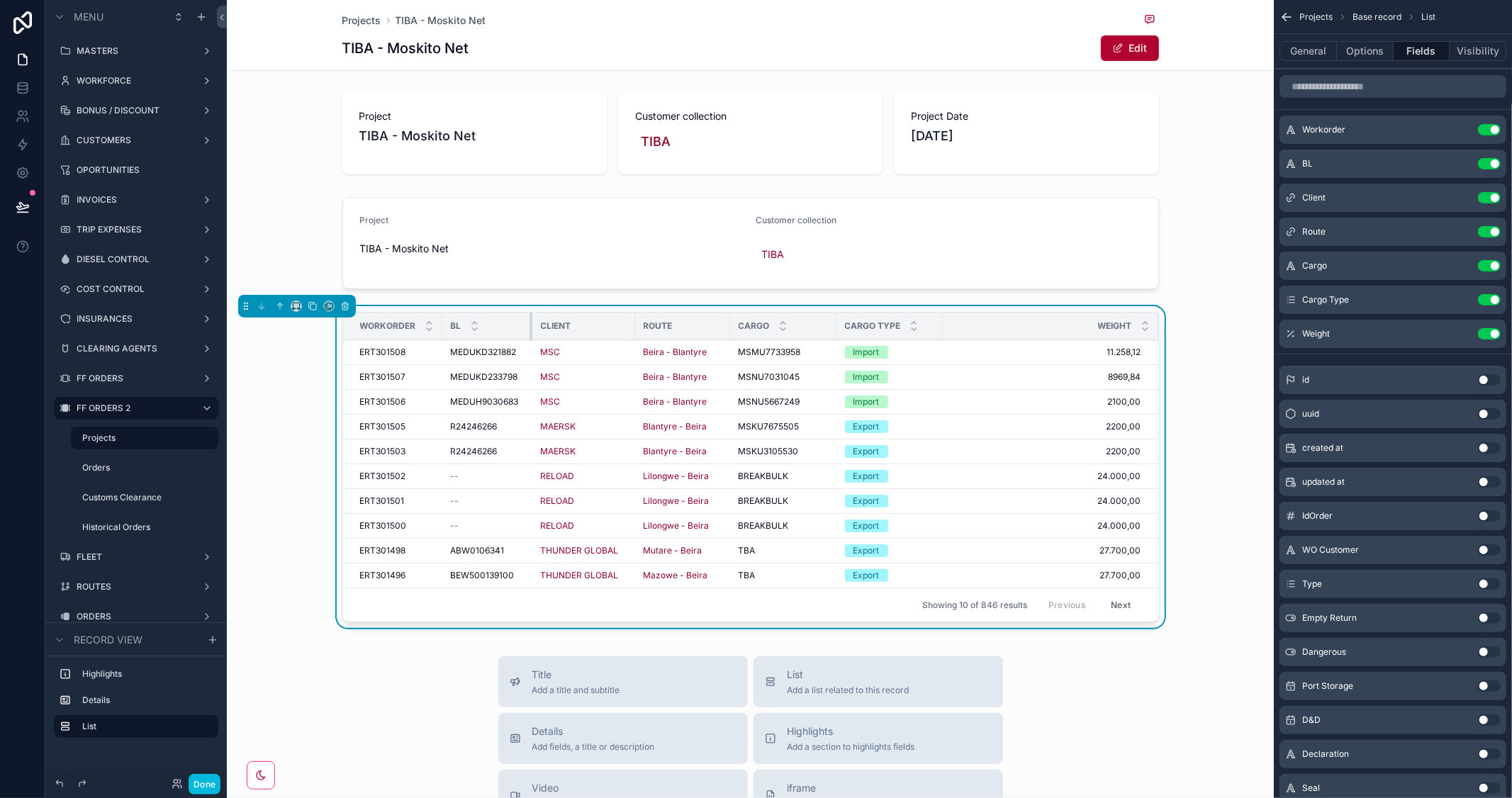
drag, startPoint x: 480, startPoint y: 323, endPoint x: 534, endPoint y: 323, distance: 54.0
click at [534, 323] on tr "Workorder BL Client Route Cargo Cargo Type Weight" at bounding box center [750, 326] width 815 height 27
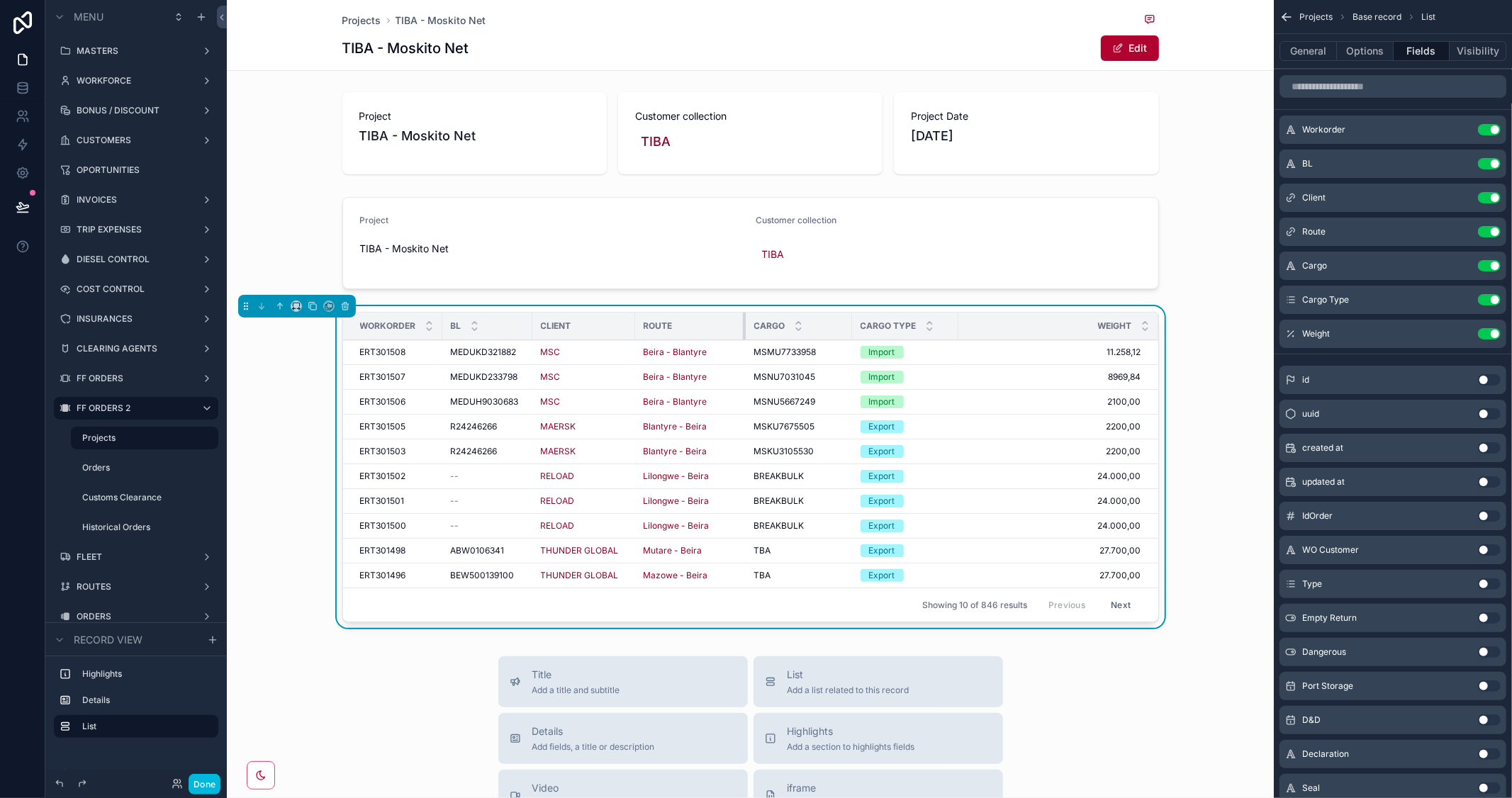
drag, startPoint x: 722, startPoint y: 320, endPoint x: 738, endPoint y: 320, distance: 16.0
click at [743, 320] on div "scrollable content" at bounding box center [745, 326] width 6 height 27
click at [1490, 582] on button "Use setting" at bounding box center [1489, 583] width 23 height 11
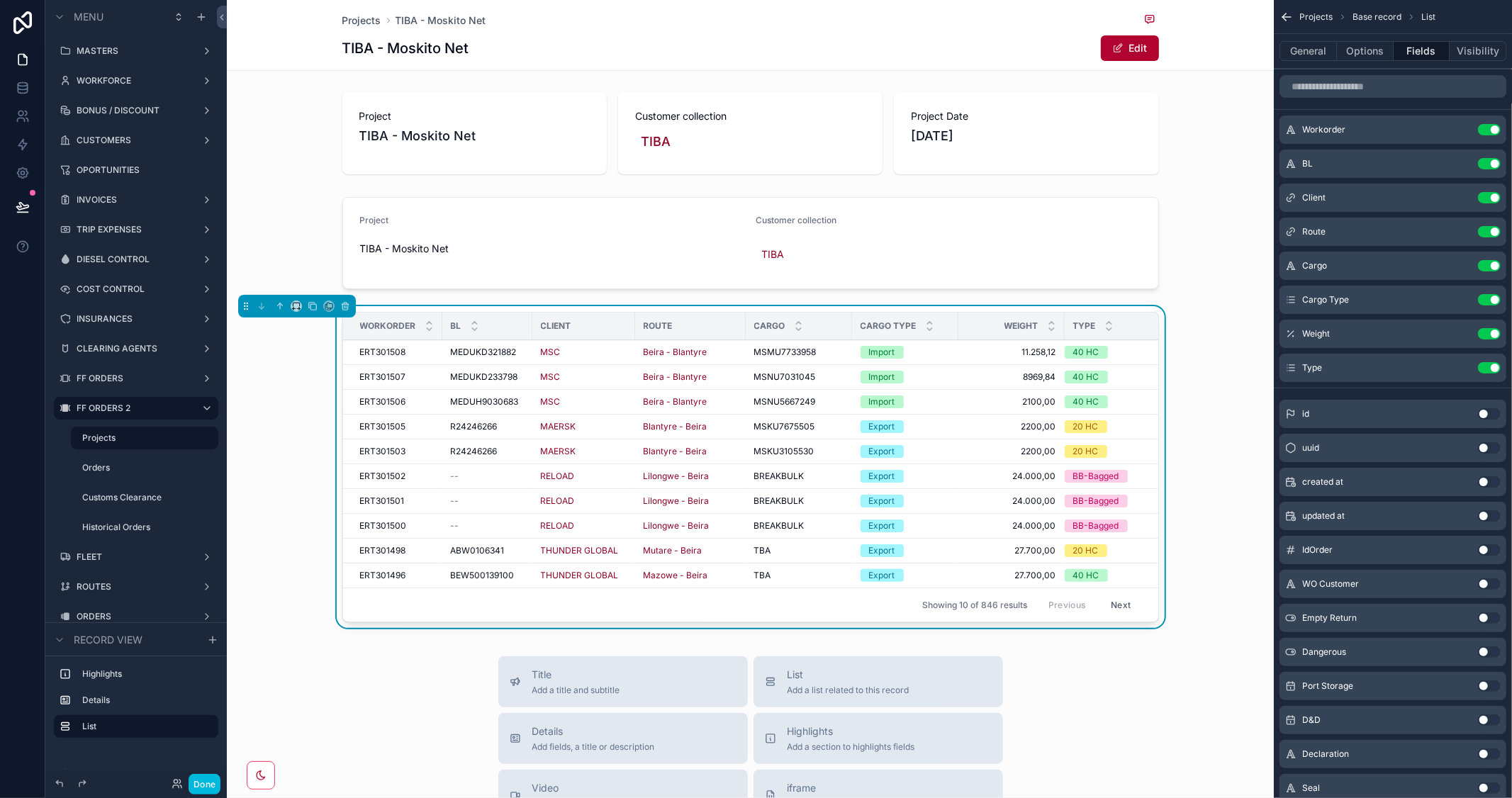
click at [1482, 298] on button "Use setting" at bounding box center [1489, 299] width 23 height 11
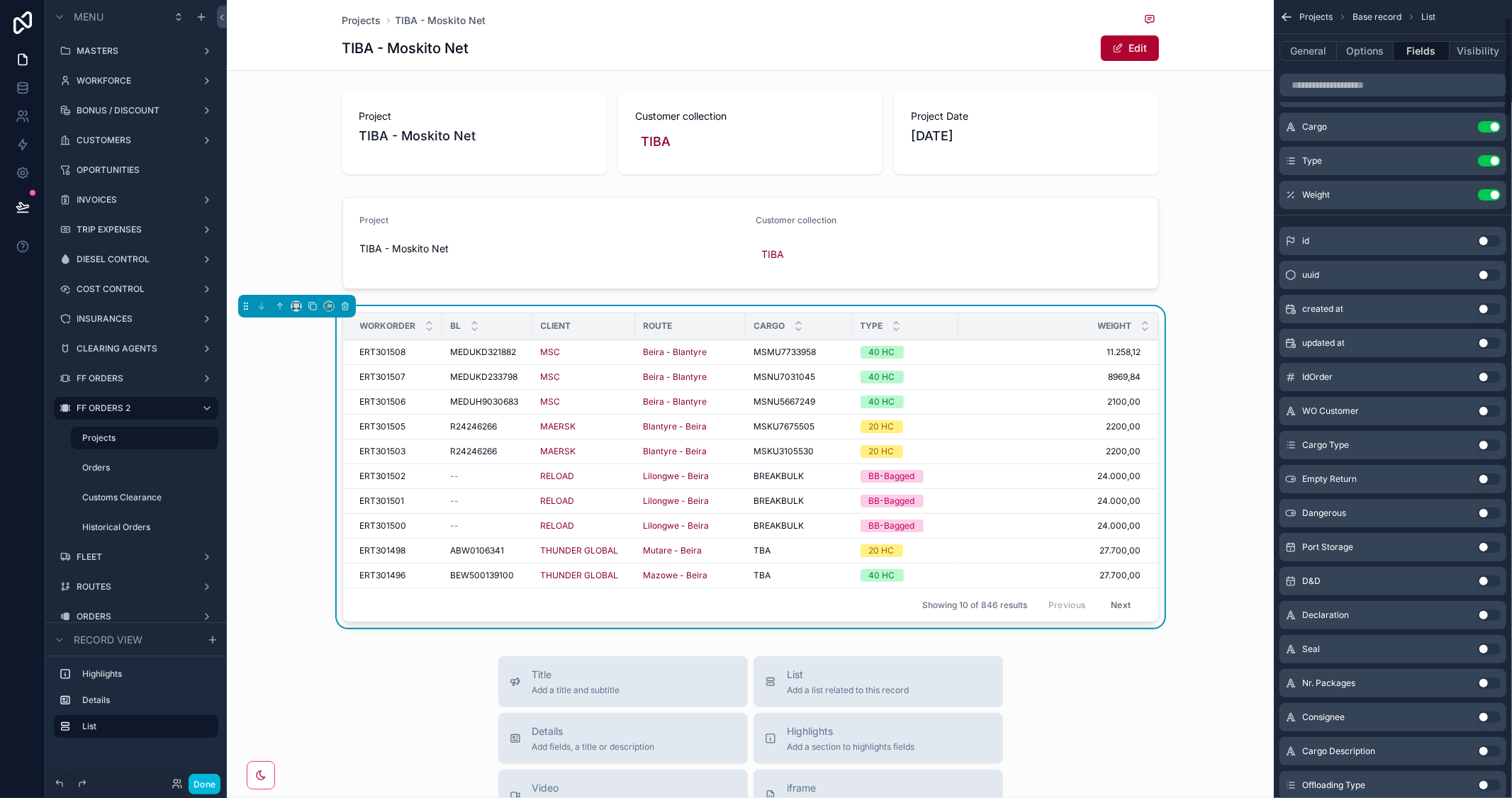
scroll to position [158, 0]
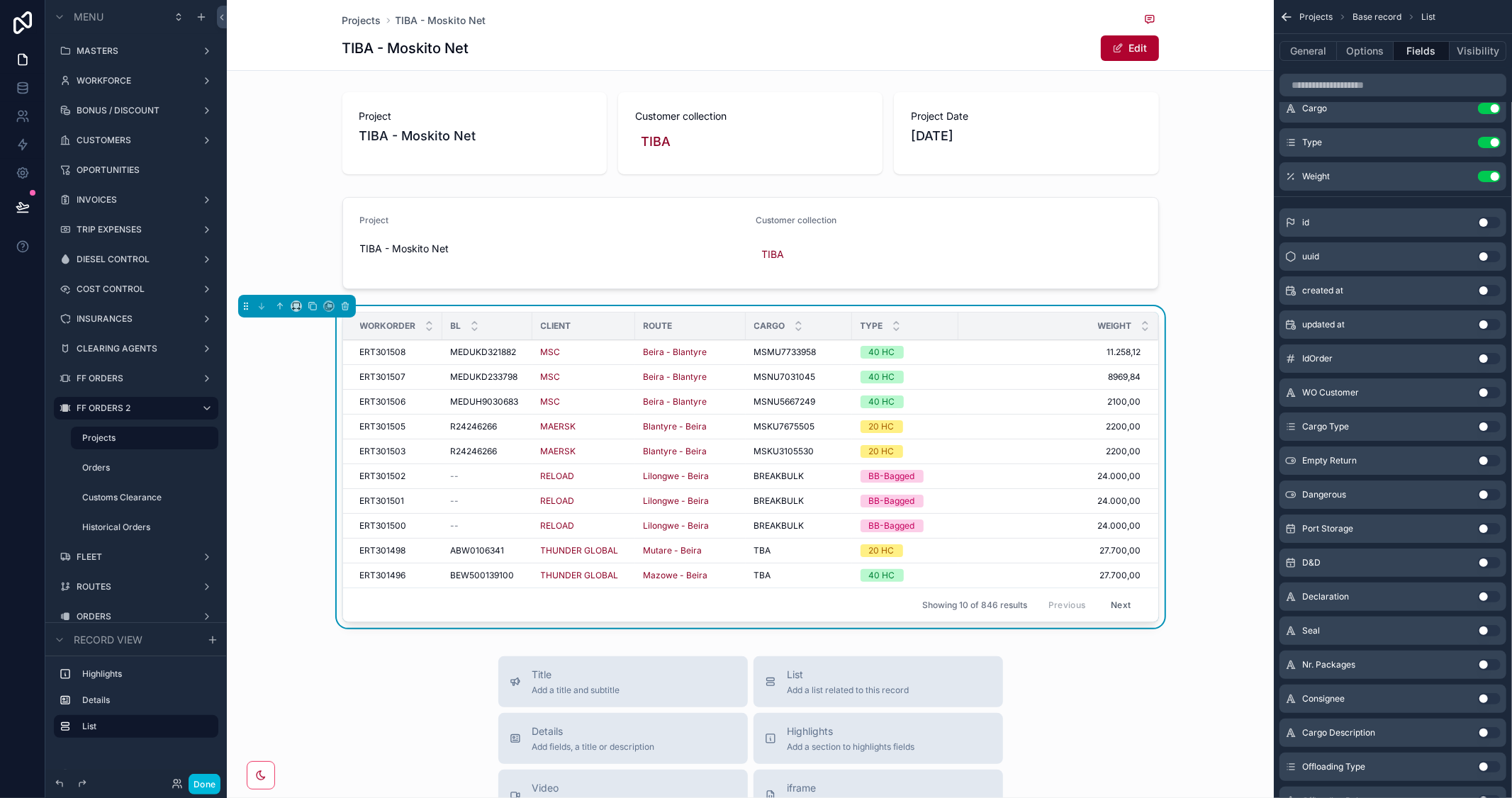
click at [1494, 631] on button "Use setting" at bounding box center [1489, 630] width 23 height 11
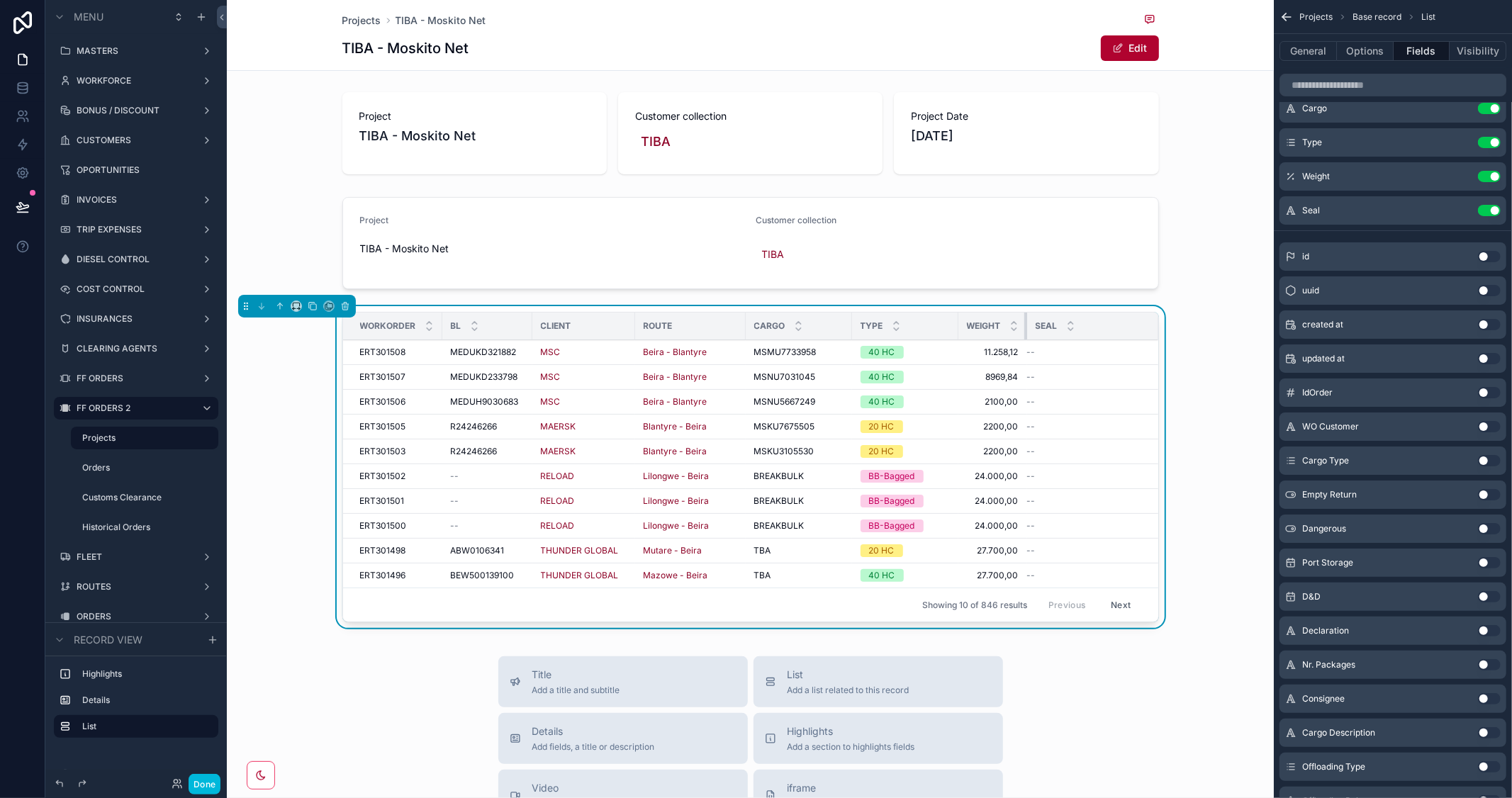
drag, startPoint x: 1055, startPoint y: 324, endPoint x: 995, endPoint y: 321, distance: 60.1
click at [995, 321] on th "Weight" at bounding box center [992, 326] width 69 height 27
drag, startPoint x: 948, startPoint y: 323, endPoint x: 923, endPoint y: 324, distance: 25.0
click at [923, 324] on th "Type" at bounding box center [892, 326] width 81 height 27
click at [1356, 49] on button "Options" at bounding box center [1365, 50] width 57 height 20
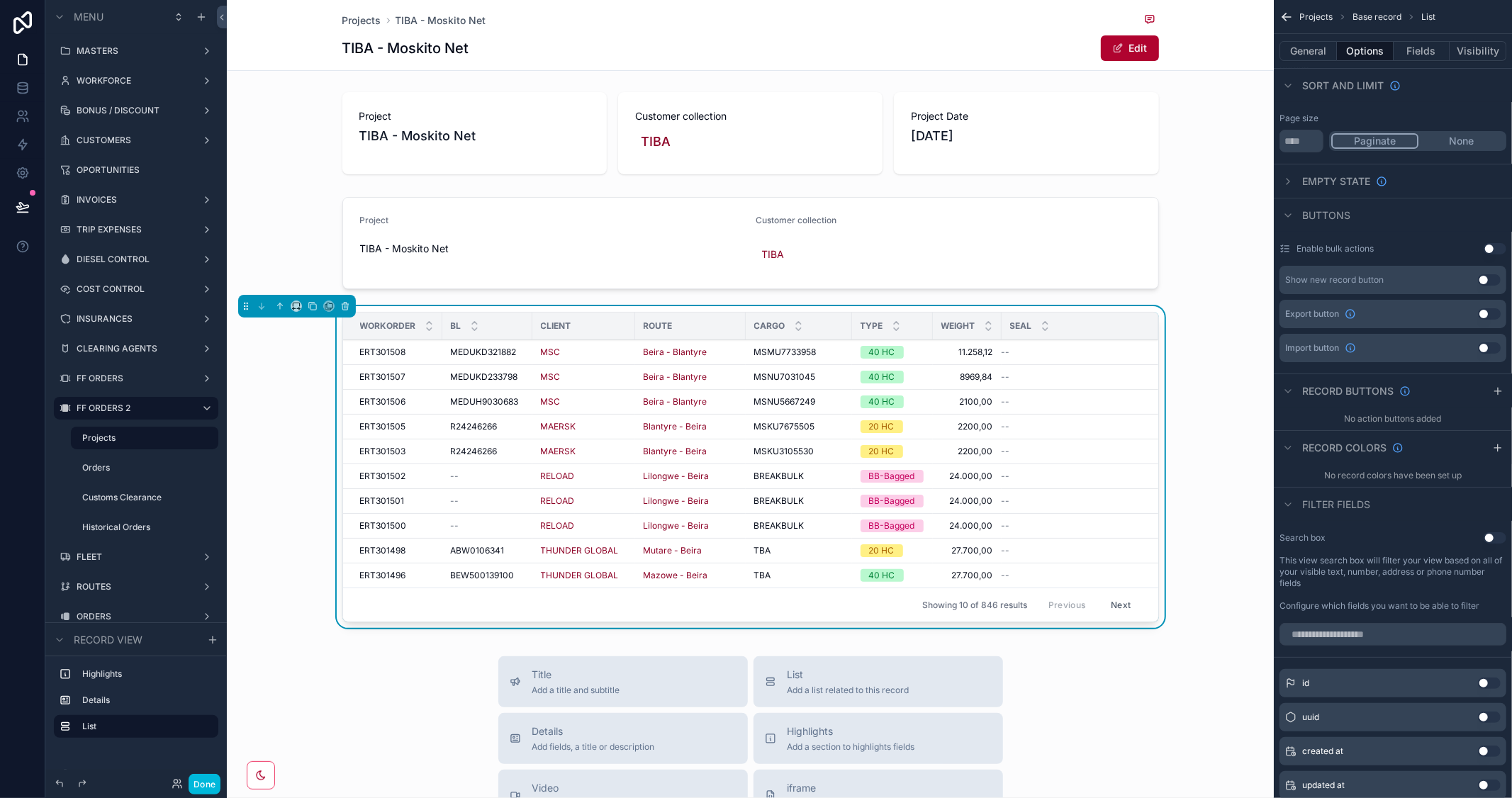
click at [1314, 49] on button "General" at bounding box center [1308, 50] width 57 height 20
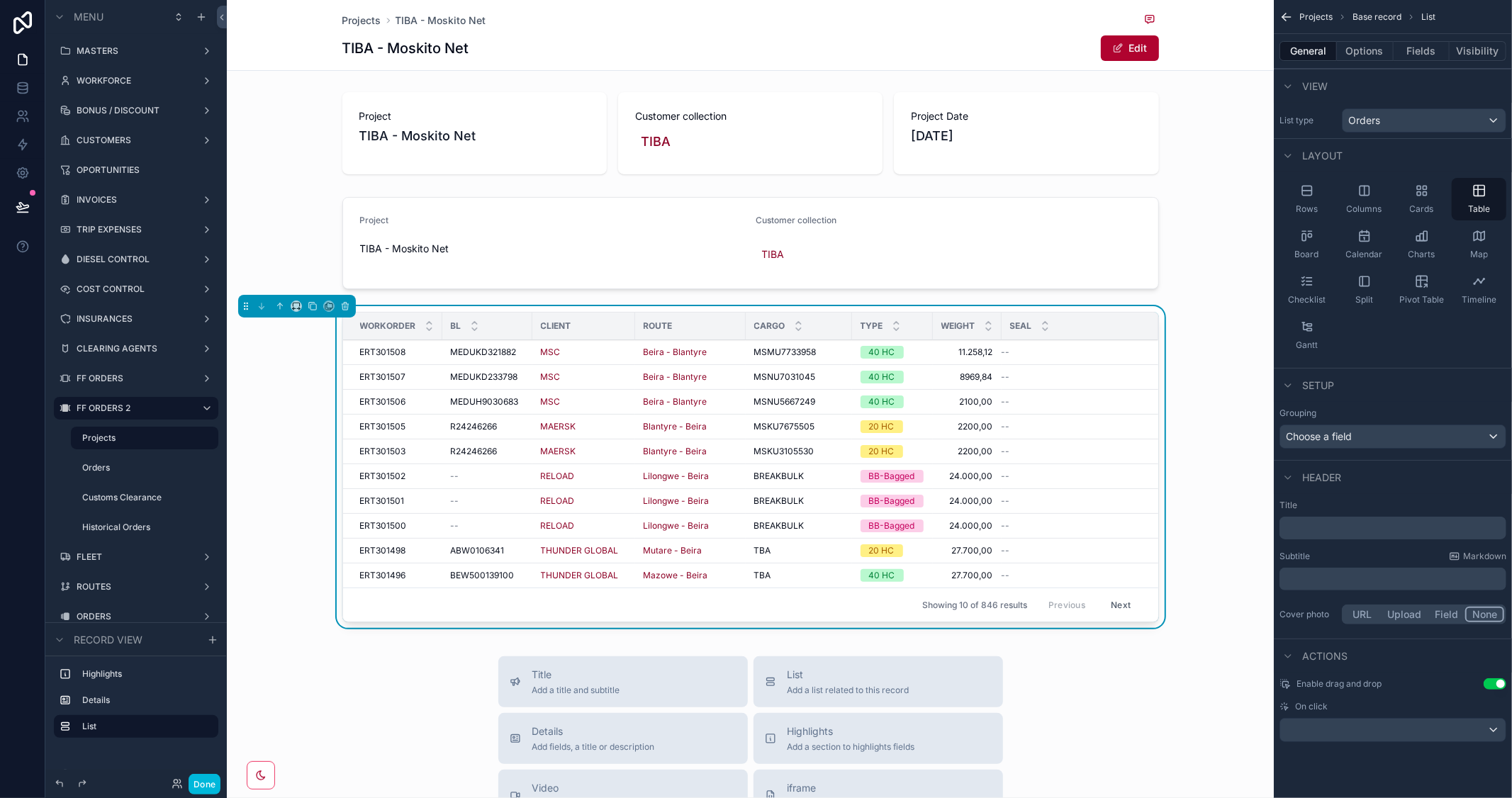
scroll to position [0, 0]
click at [1320, 537] on div "﻿" at bounding box center [1393, 528] width 227 height 23
click at [1316, 532] on p "﻿" at bounding box center [1394, 528] width 218 height 14
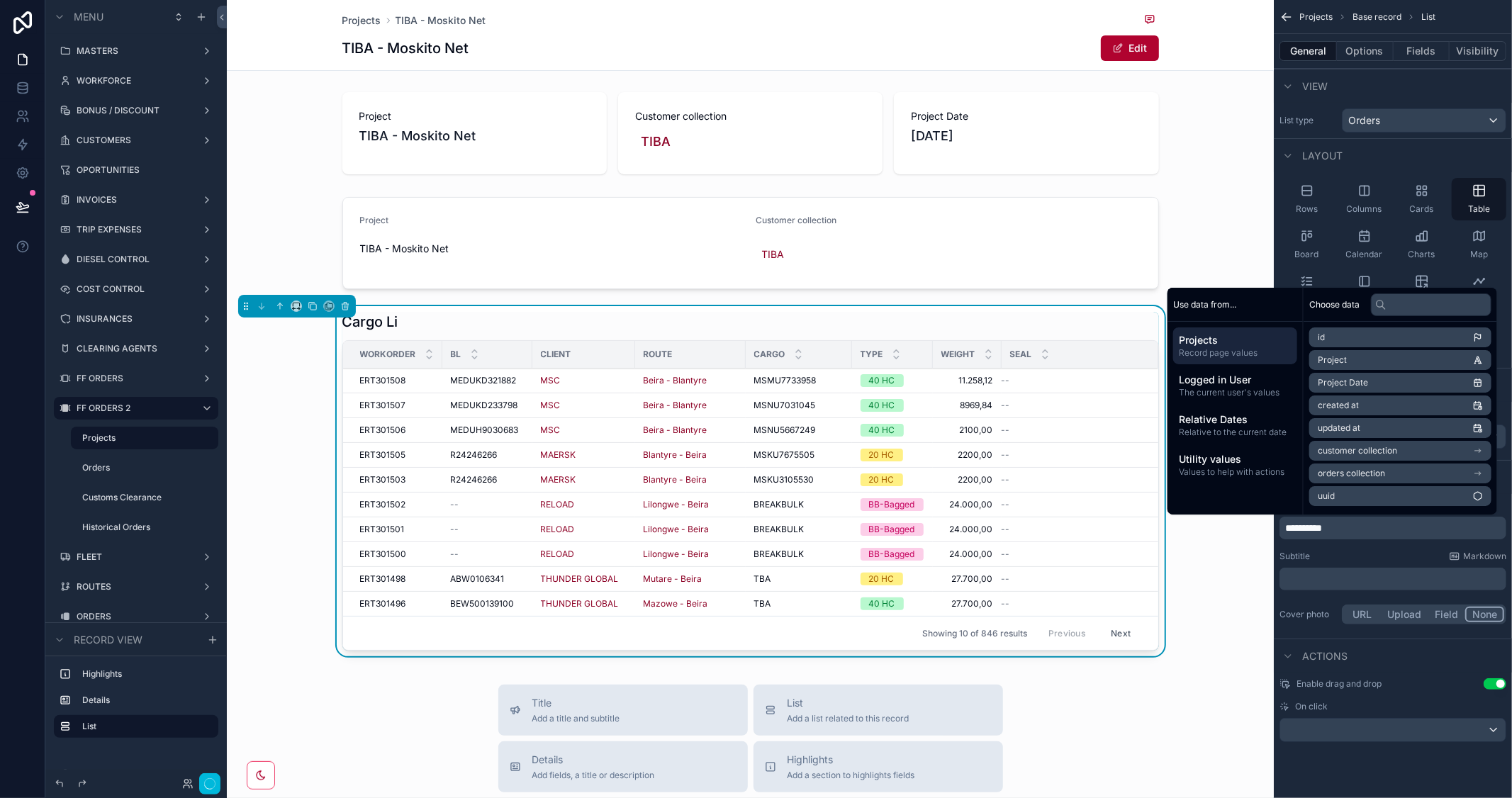
click at [1404, 561] on div "Subtitle Markdown" at bounding box center [1393, 556] width 227 height 11
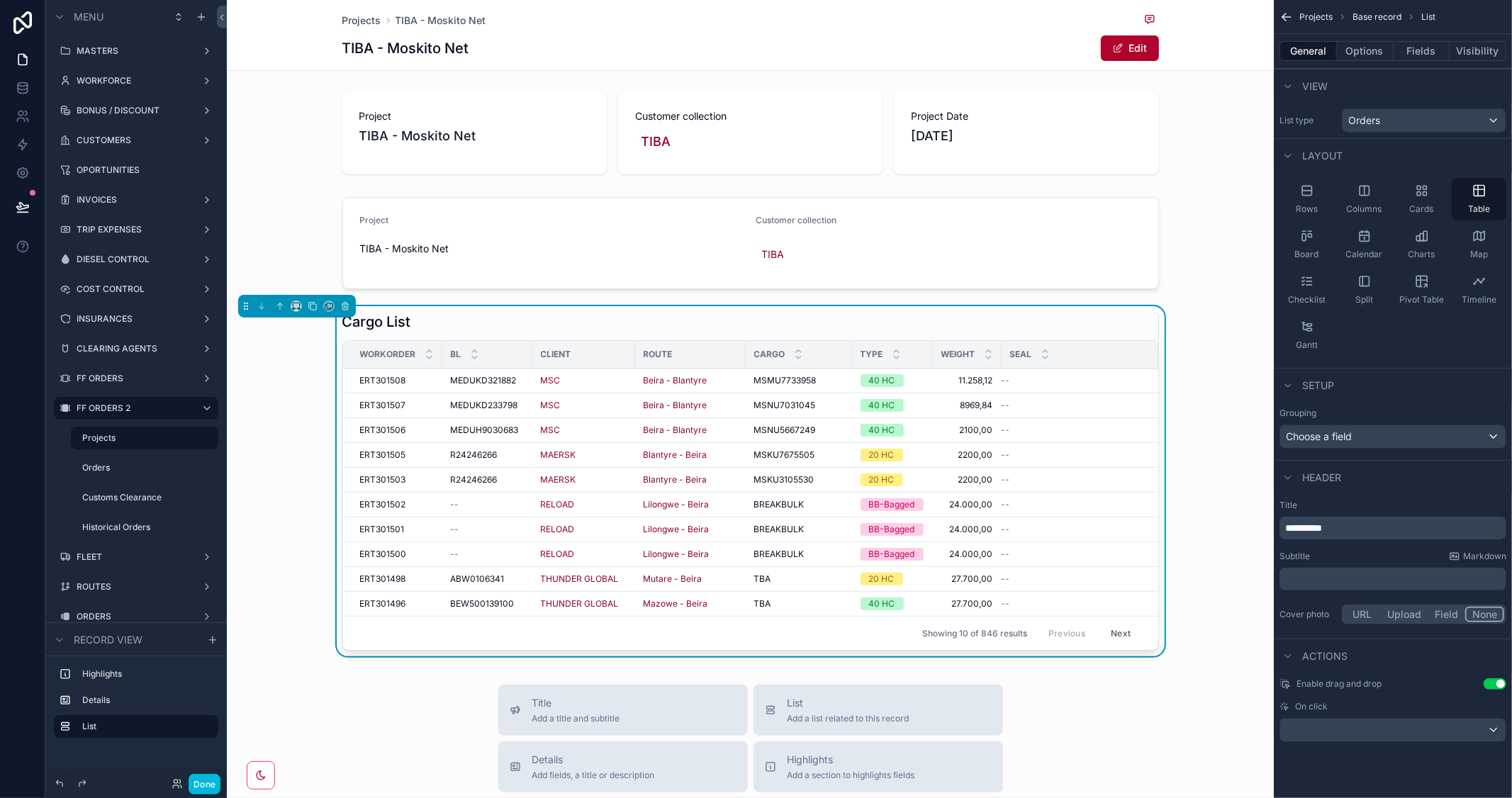
click at [1104, 330] on div "Cargo List" at bounding box center [750, 321] width 817 height 20
click at [1360, 41] on button "Options" at bounding box center [1365, 50] width 57 height 20
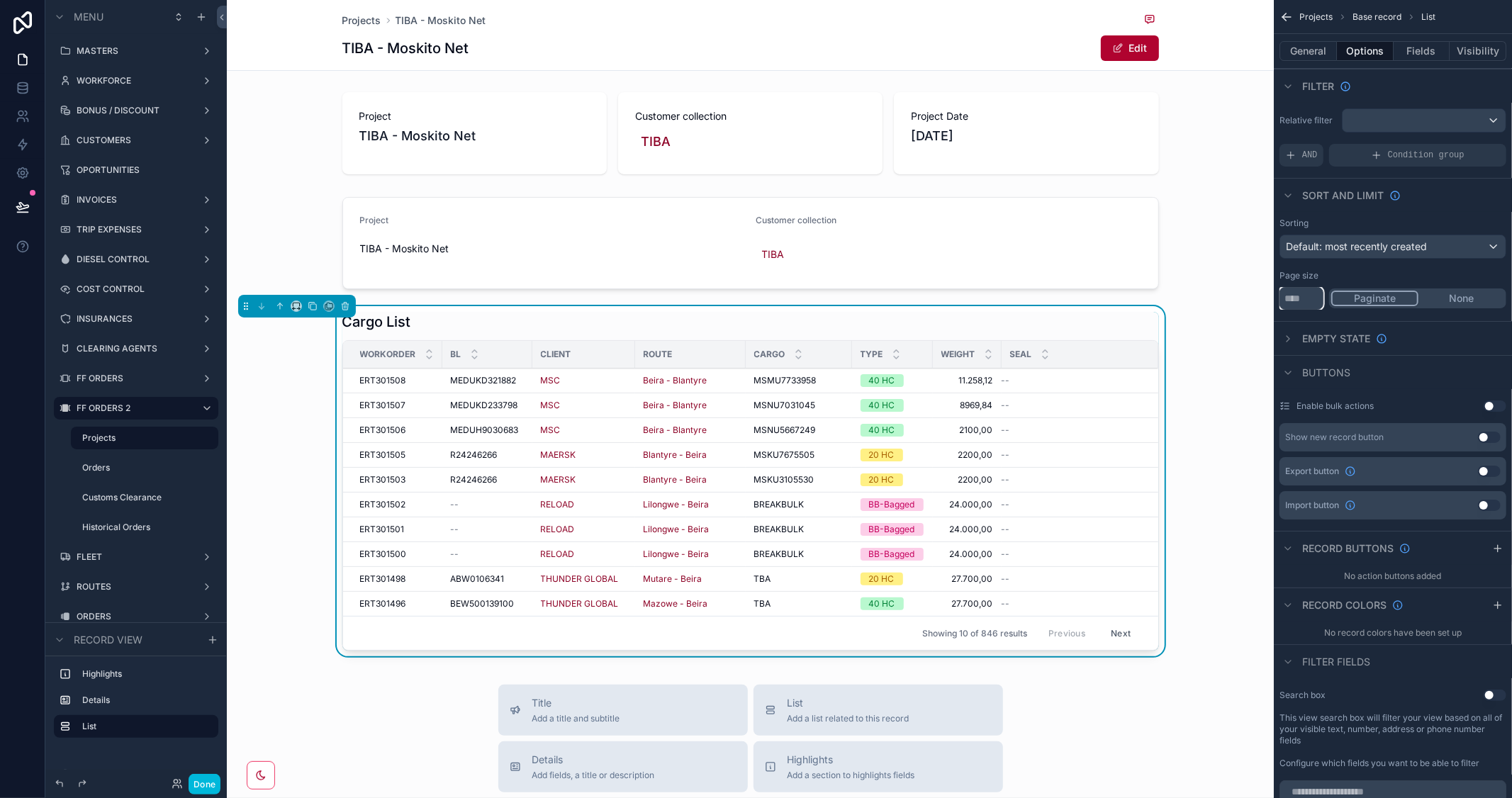
drag, startPoint x: 1297, startPoint y: 294, endPoint x: 1232, endPoint y: 295, distance: 65.0
click at [1232, 295] on div "MASTERS WORKFORCE BONUS / DISCOUNT CUSTOMERS OPORTUNITIES INVOICES TRIP EXPENSE…" at bounding box center [869, 399] width 1285 height 798
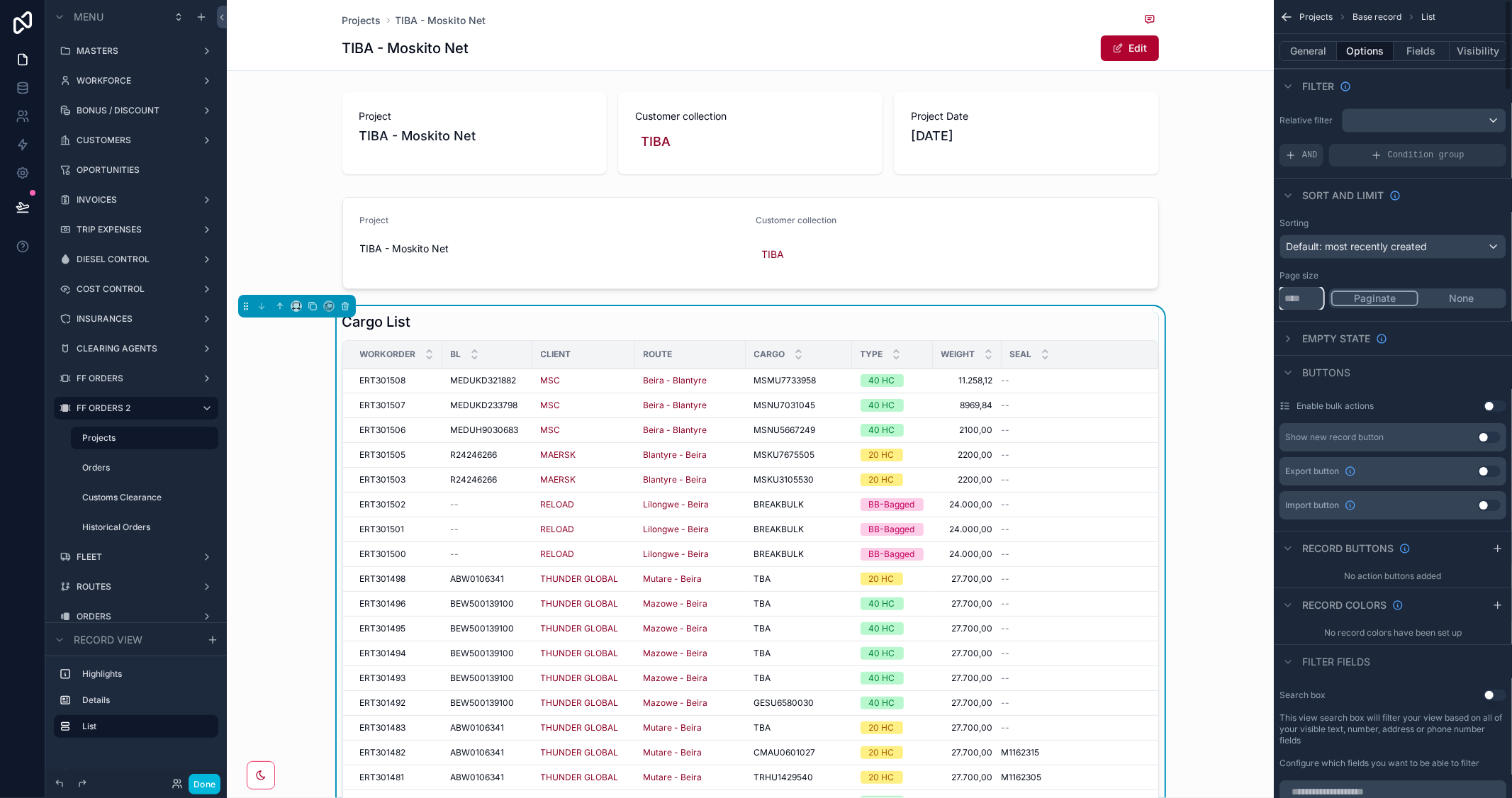
type input "**"
click at [1456, 355] on div "Buttons" at bounding box center [1394, 372] width 239 height 34
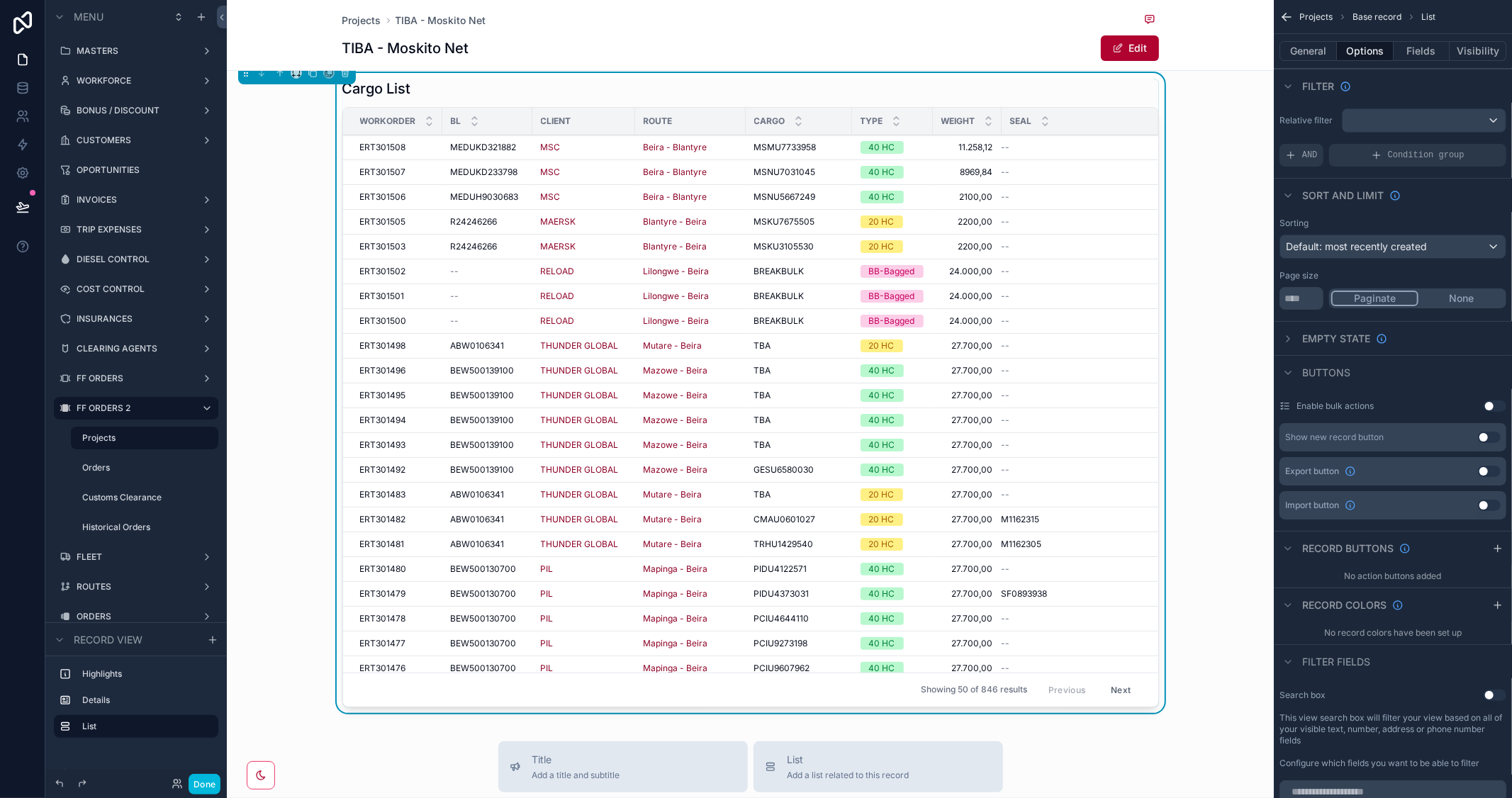
scroll to position [238, 0]
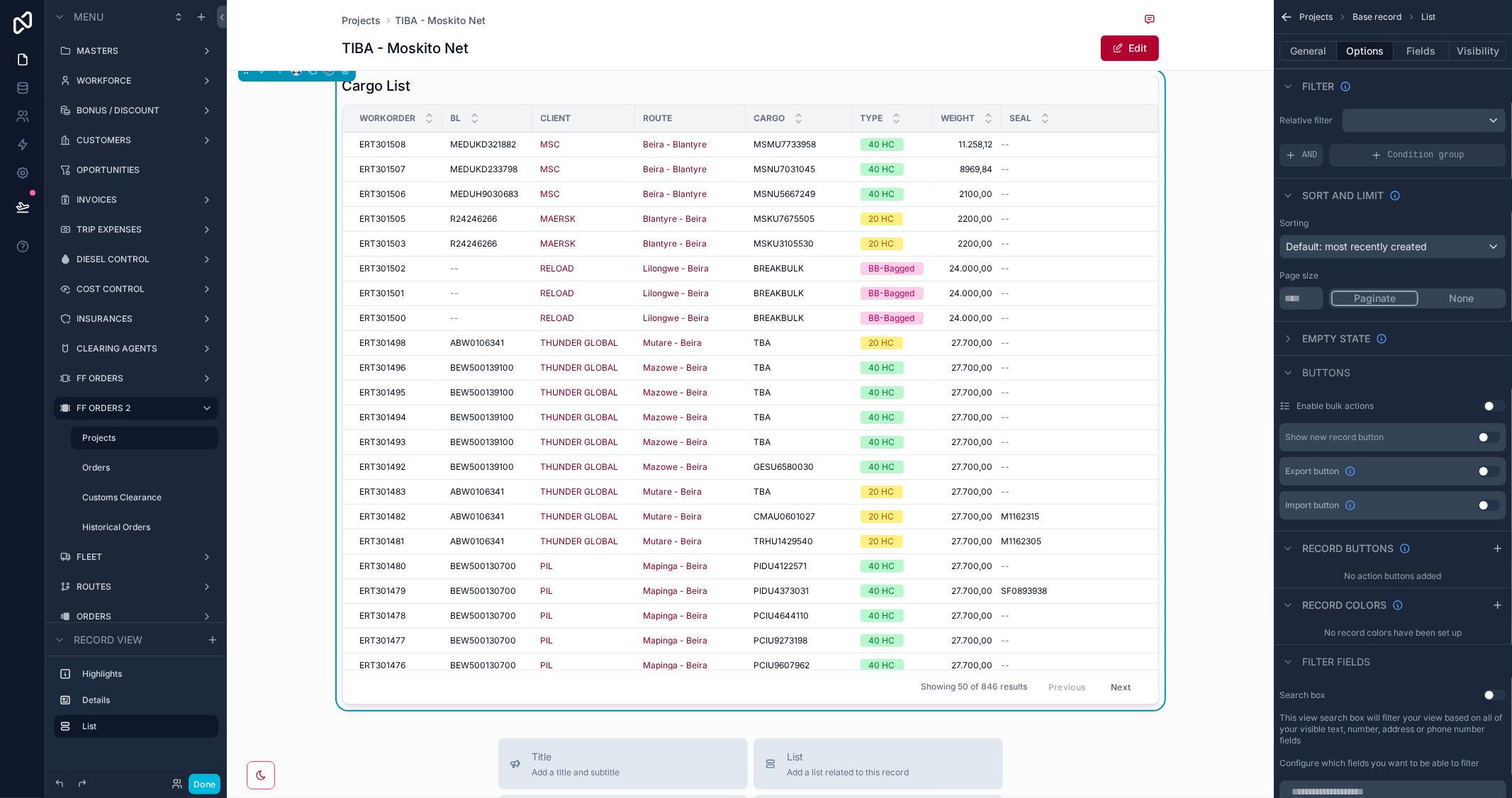
click at [1206, 281] on div "Cargo List Workorder BL Client Route Cargo Type Weight Seal ERT301508 ERT301508…" at bounding box center [750, 393] width 1047 height 646
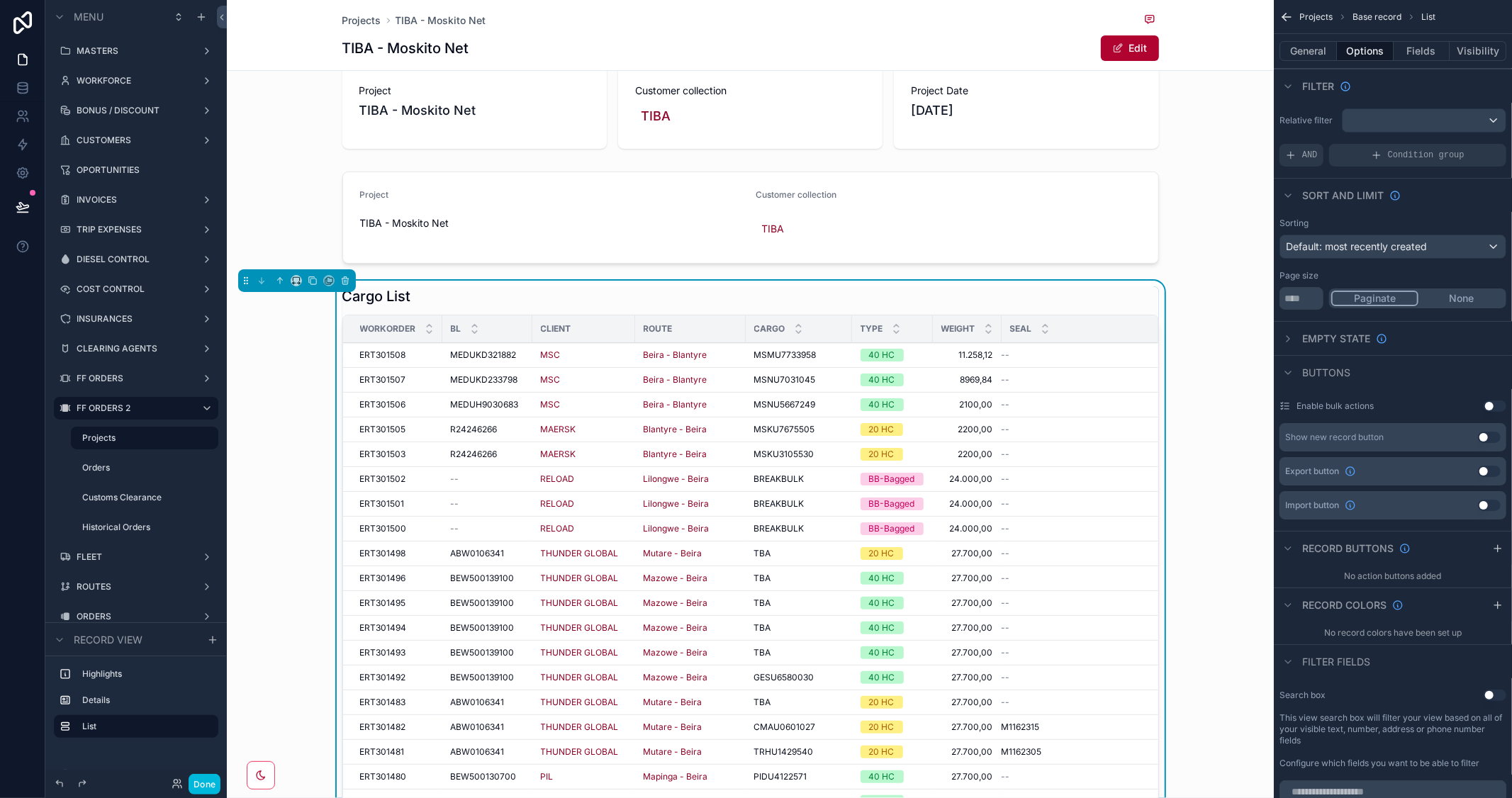
scroll to position [0, 0]
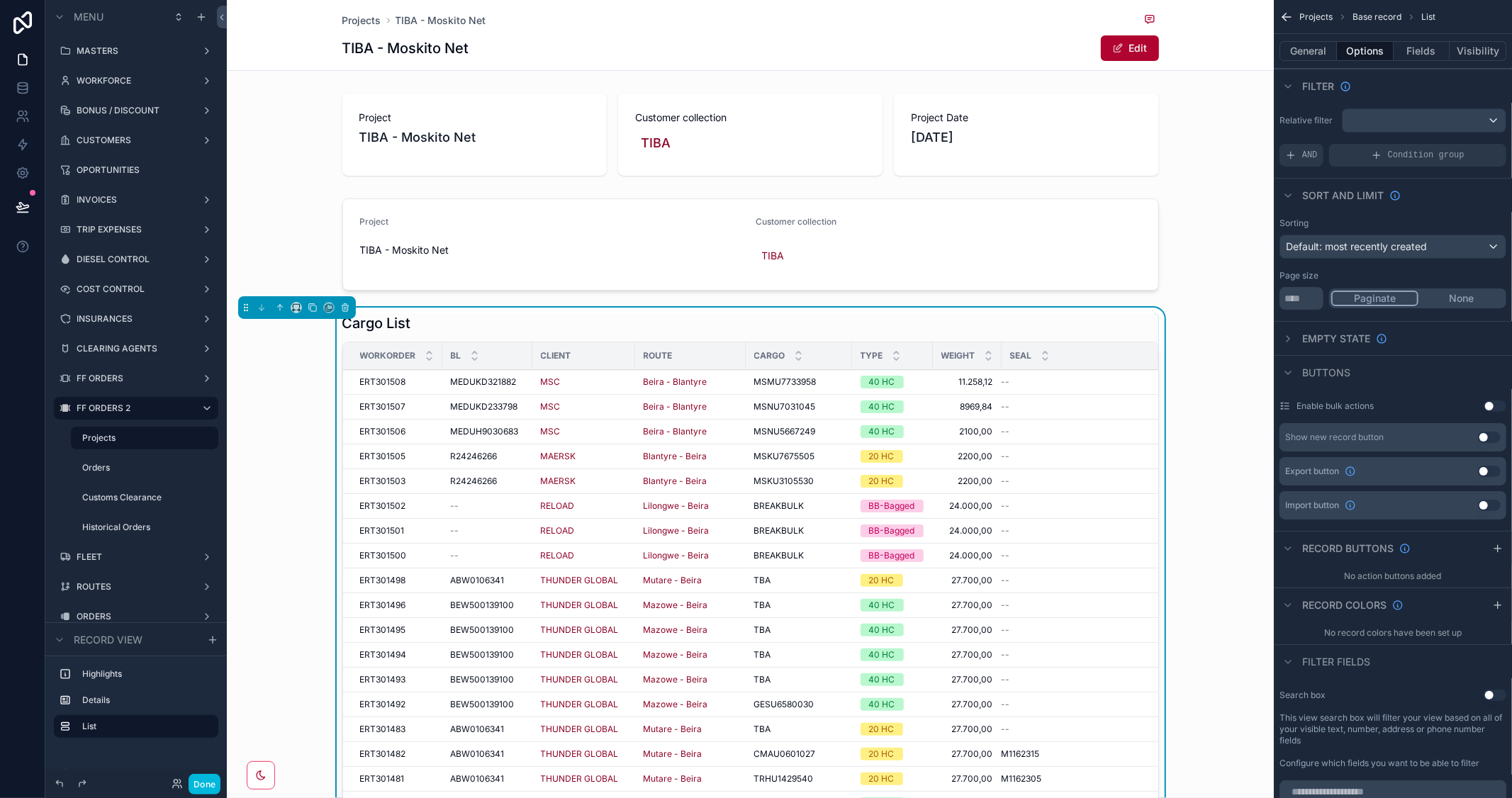
click at [1201, 264] on div "scrollable content" at bounding box center [750, 244] width 1047 height 104
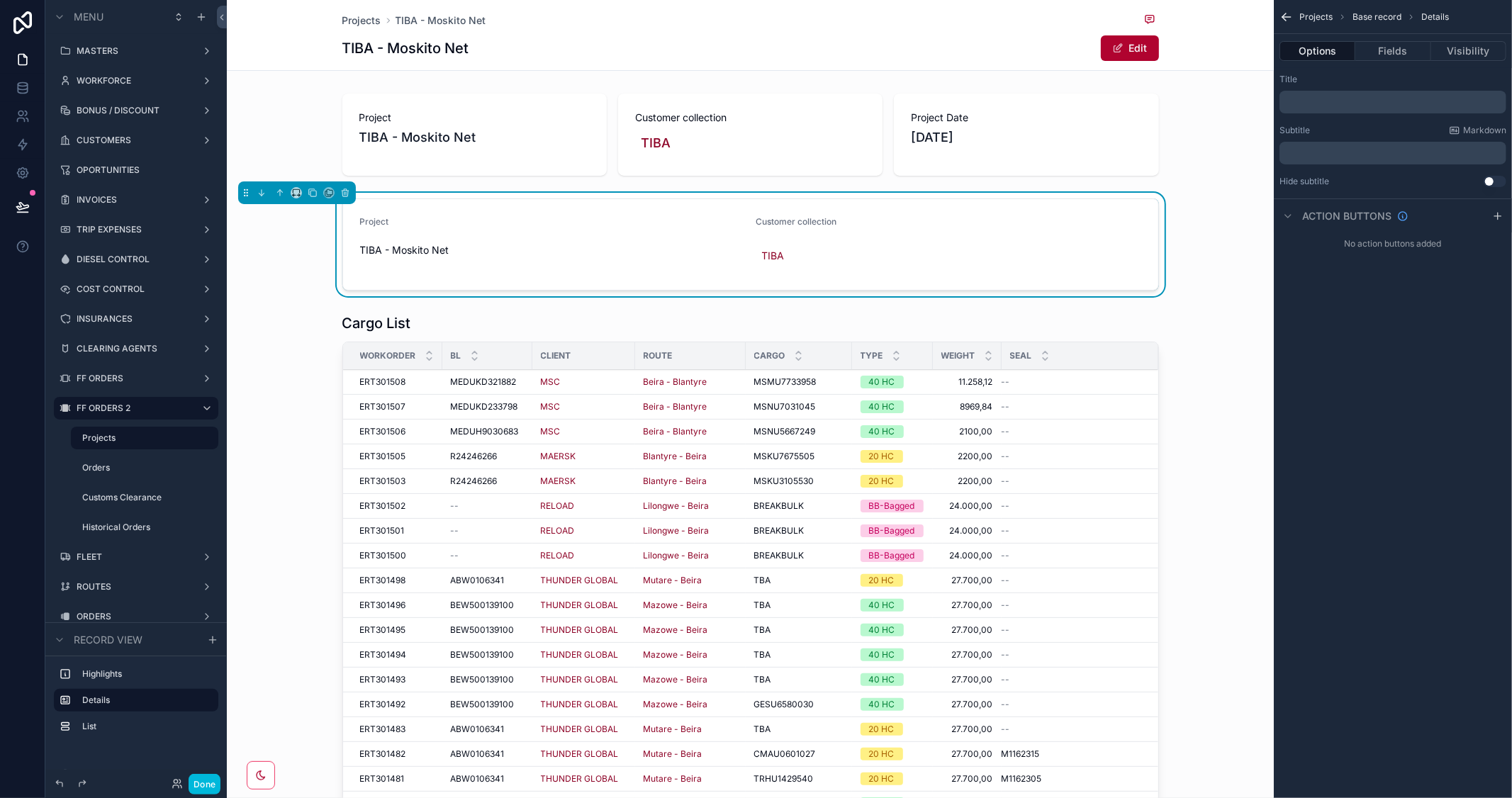
click at [1024, 328] on div "scrollable content" at bounding box center [750, 630] width 1047 height 646
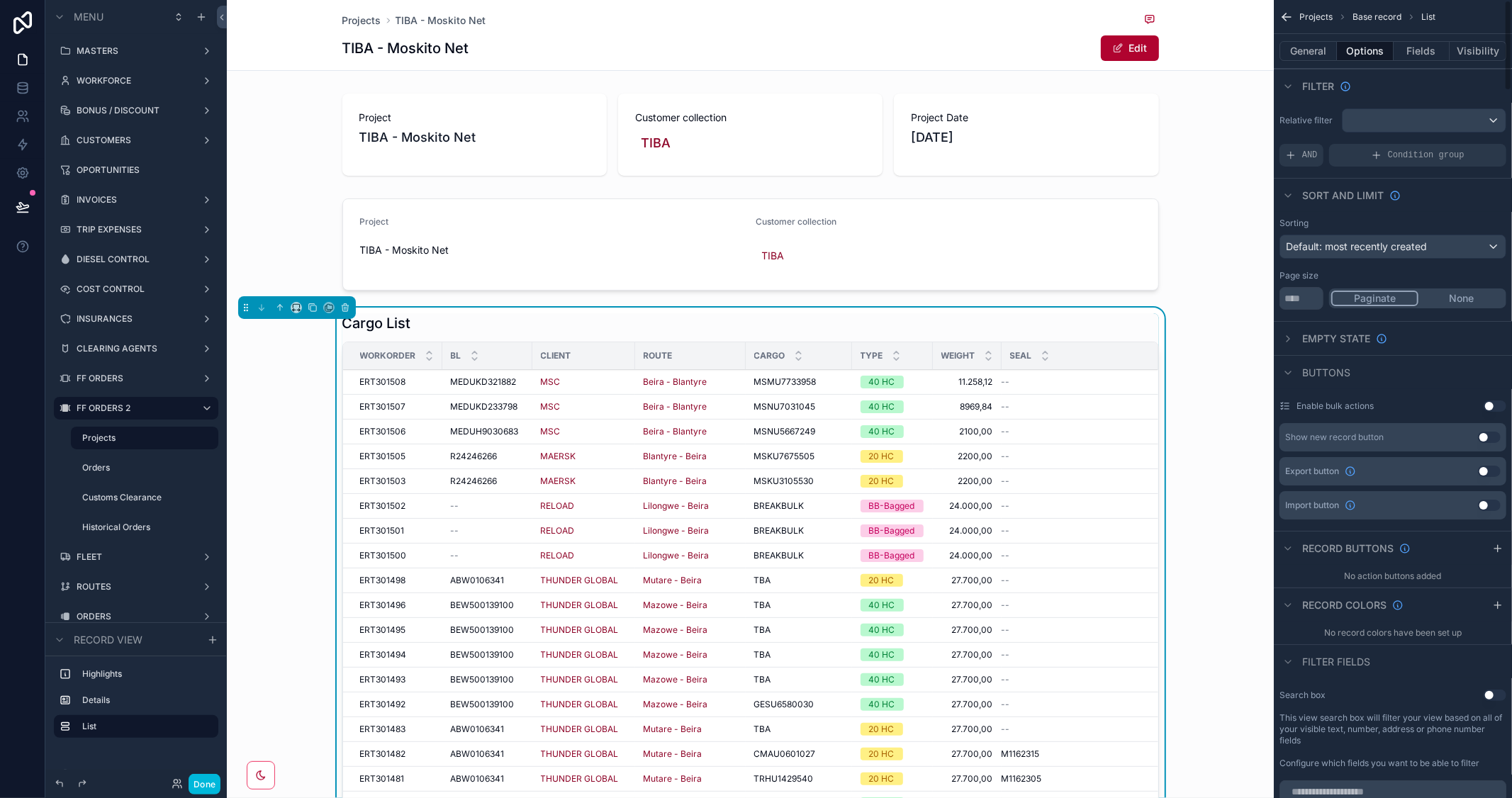
click at [1308, 47] on button "General" at bounding box center [1308, 50] width 57 height 20
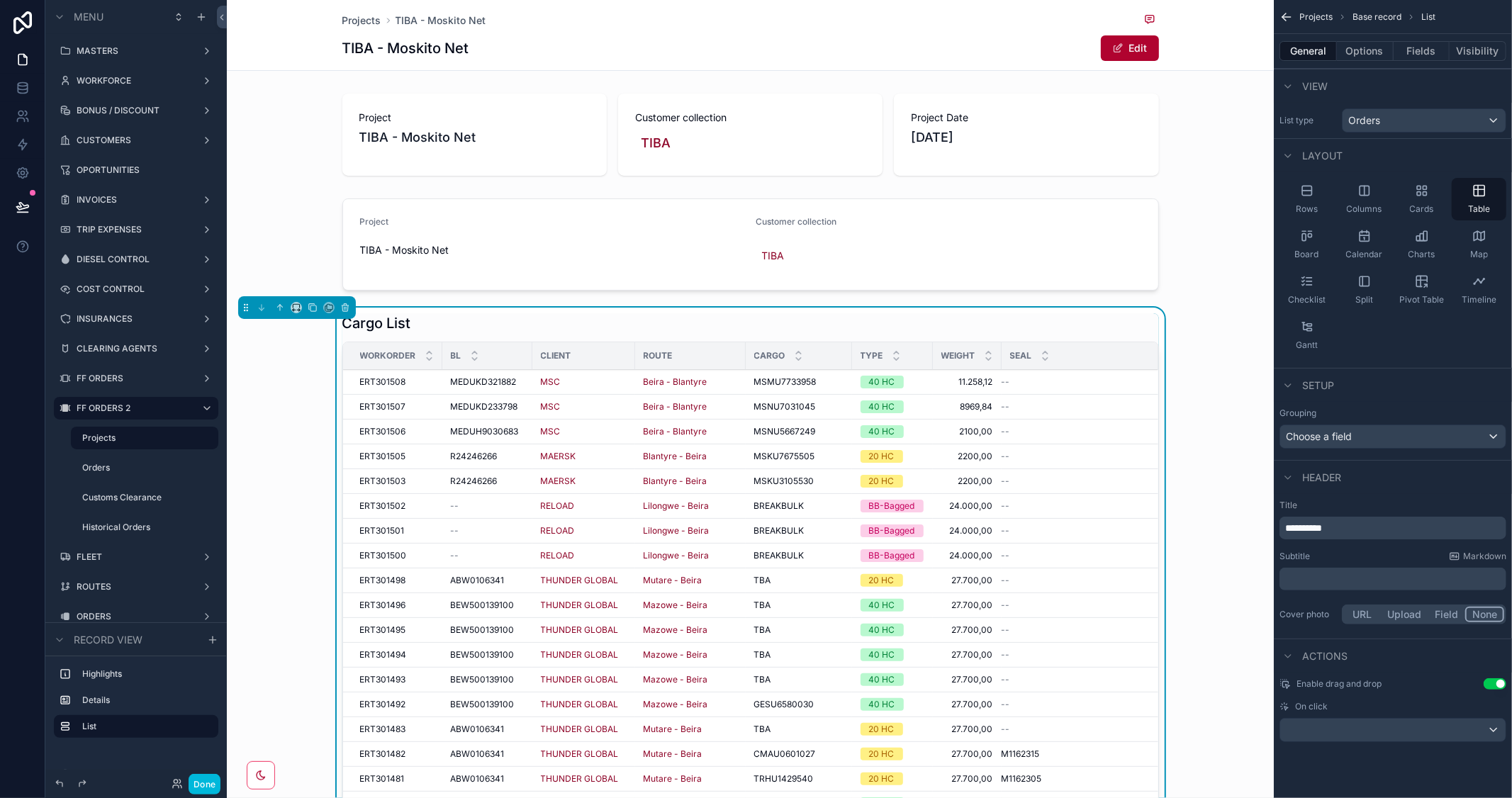
click at [1371, 46] on button "Options" at bounding box center [1365, 50] width 57 height 20
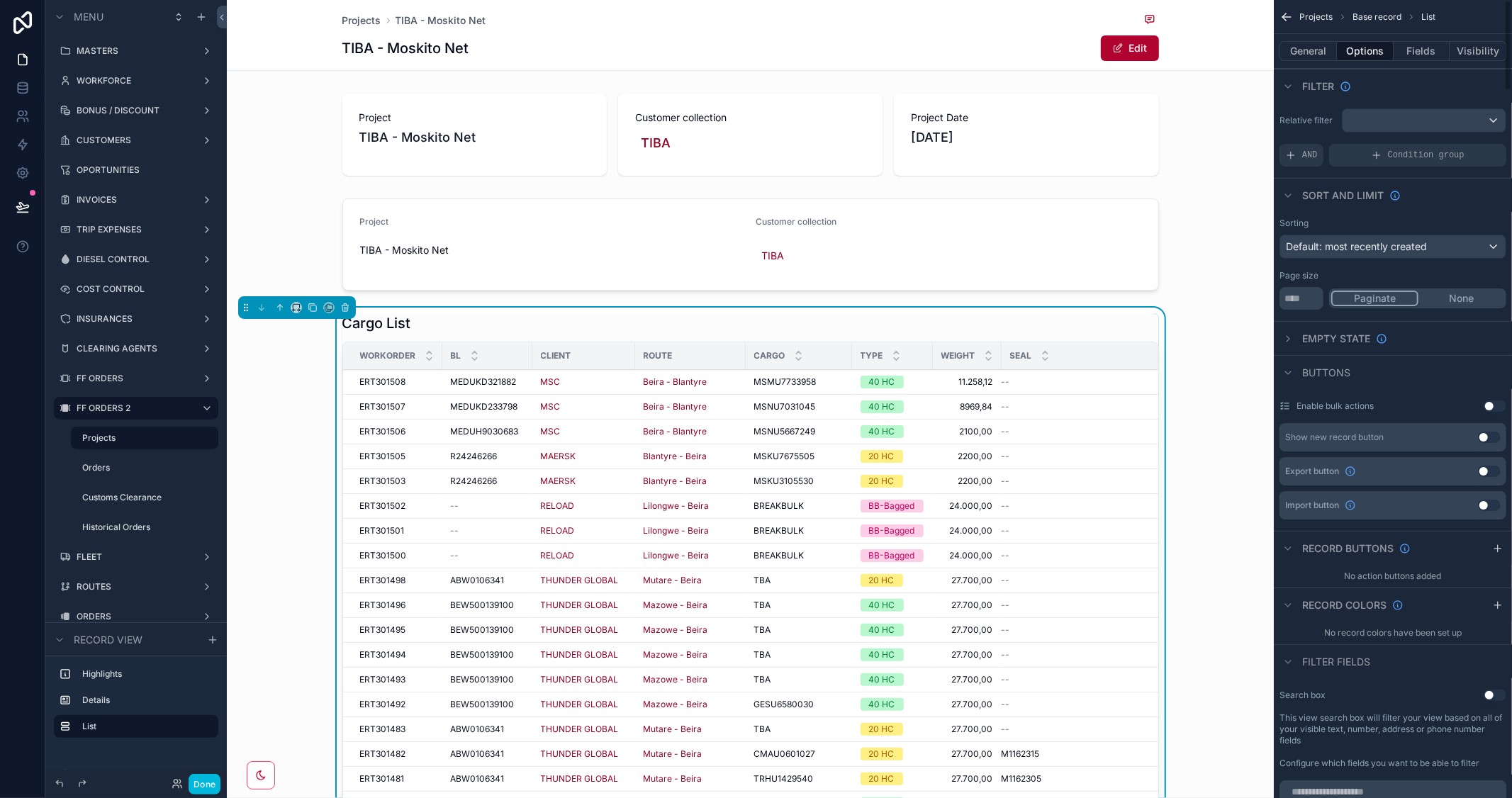
click at [1308, 154] on span "AND" at bounding box center [1310, 155] width 15 height 11
click at [0, 0] on icon "scrollable content" at bounding box center [0, 0] width 0 height 0
click at [1141, 135] on span "Select a field" at bounding box center [1135, 134] width 60 height 12
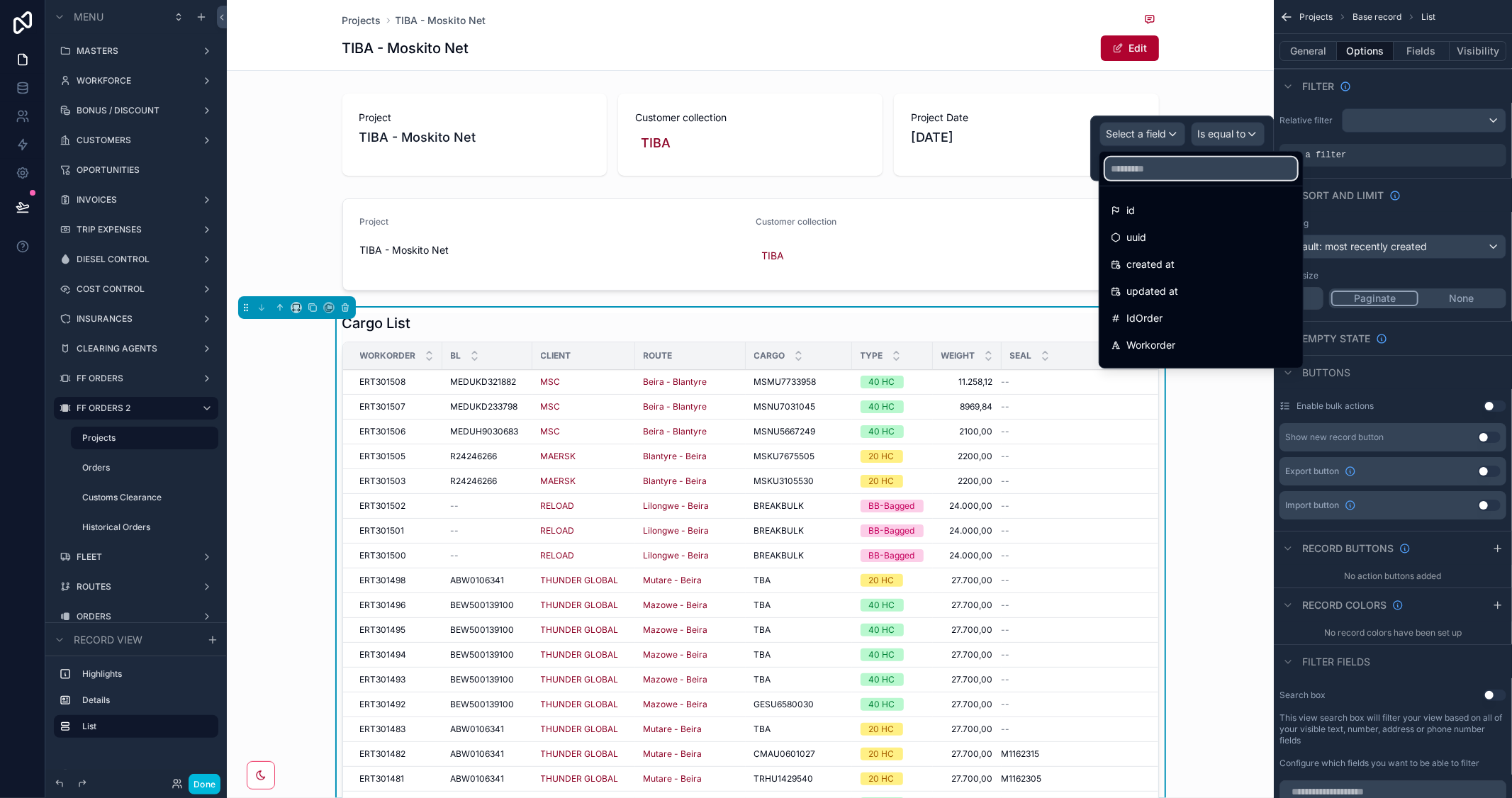
click at [1146, 168] on input "text" at bounding box center [1201, 169] width 193 height 23
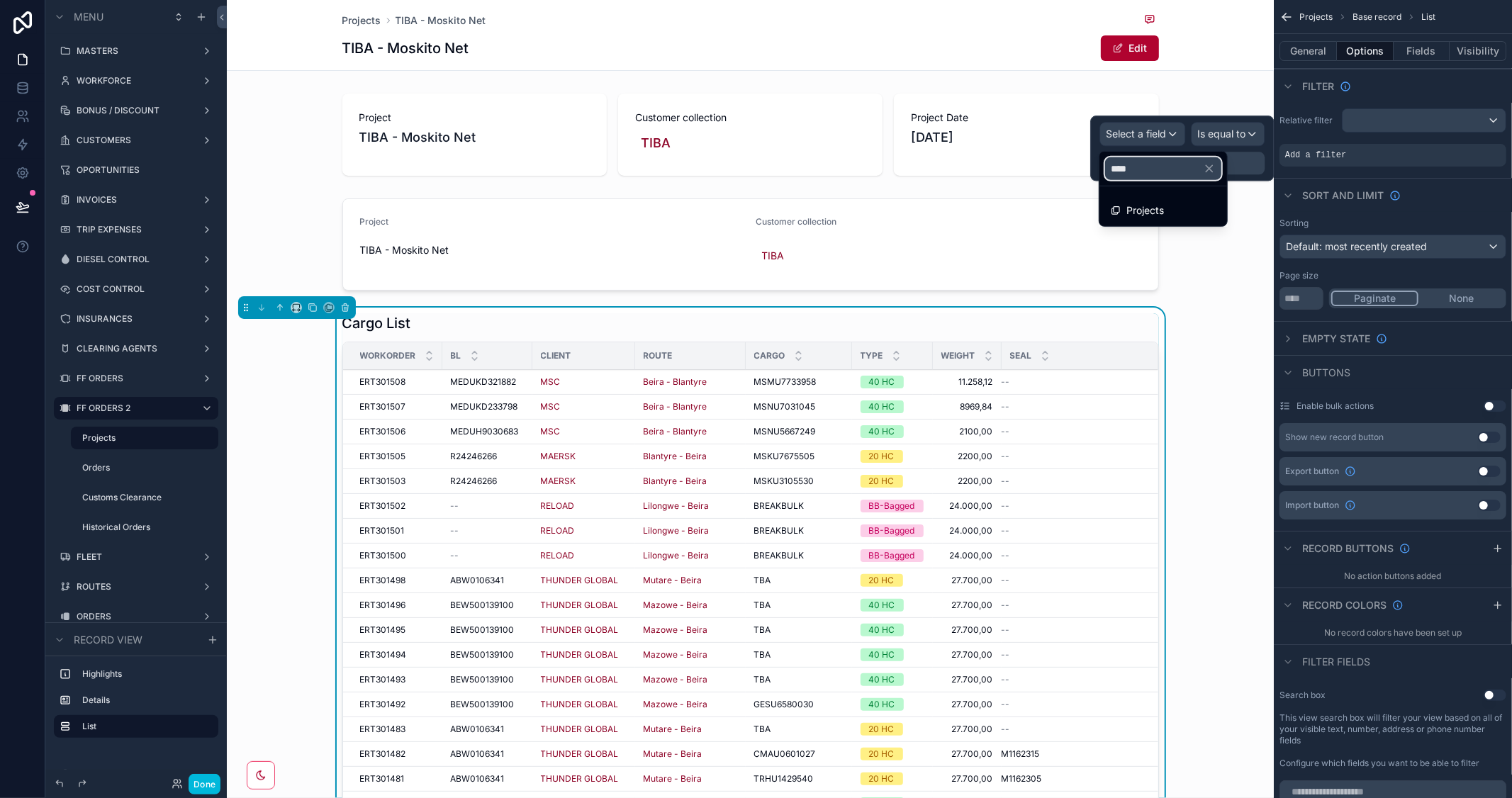
type input "****"
click at [1142, 208] on span "Projects" at bounding box center [1145, 210] width 37 height 17
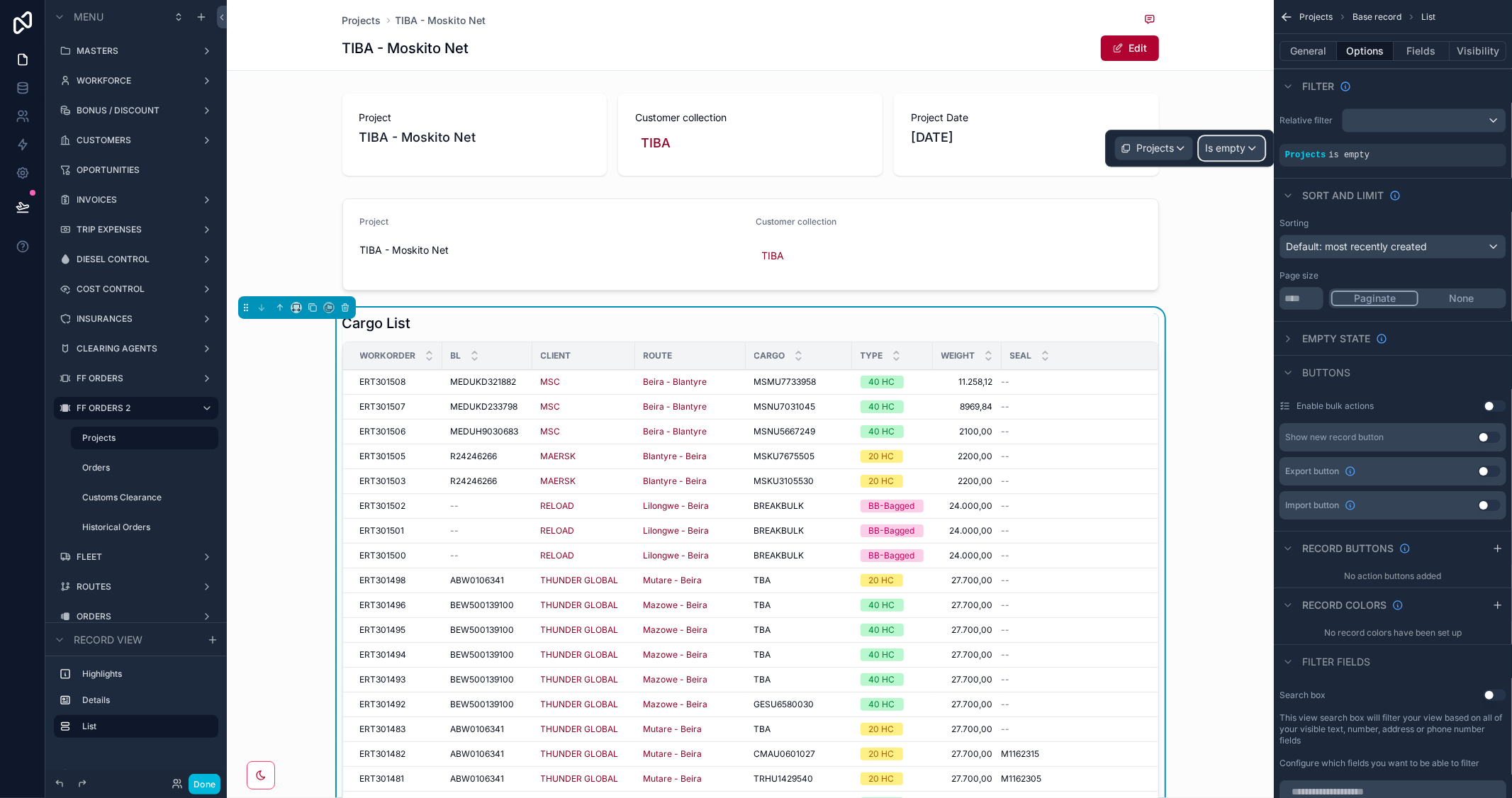
click at [1245, 146] on div "Is empty" at bounding box center [1232, 148] width 65 height 23
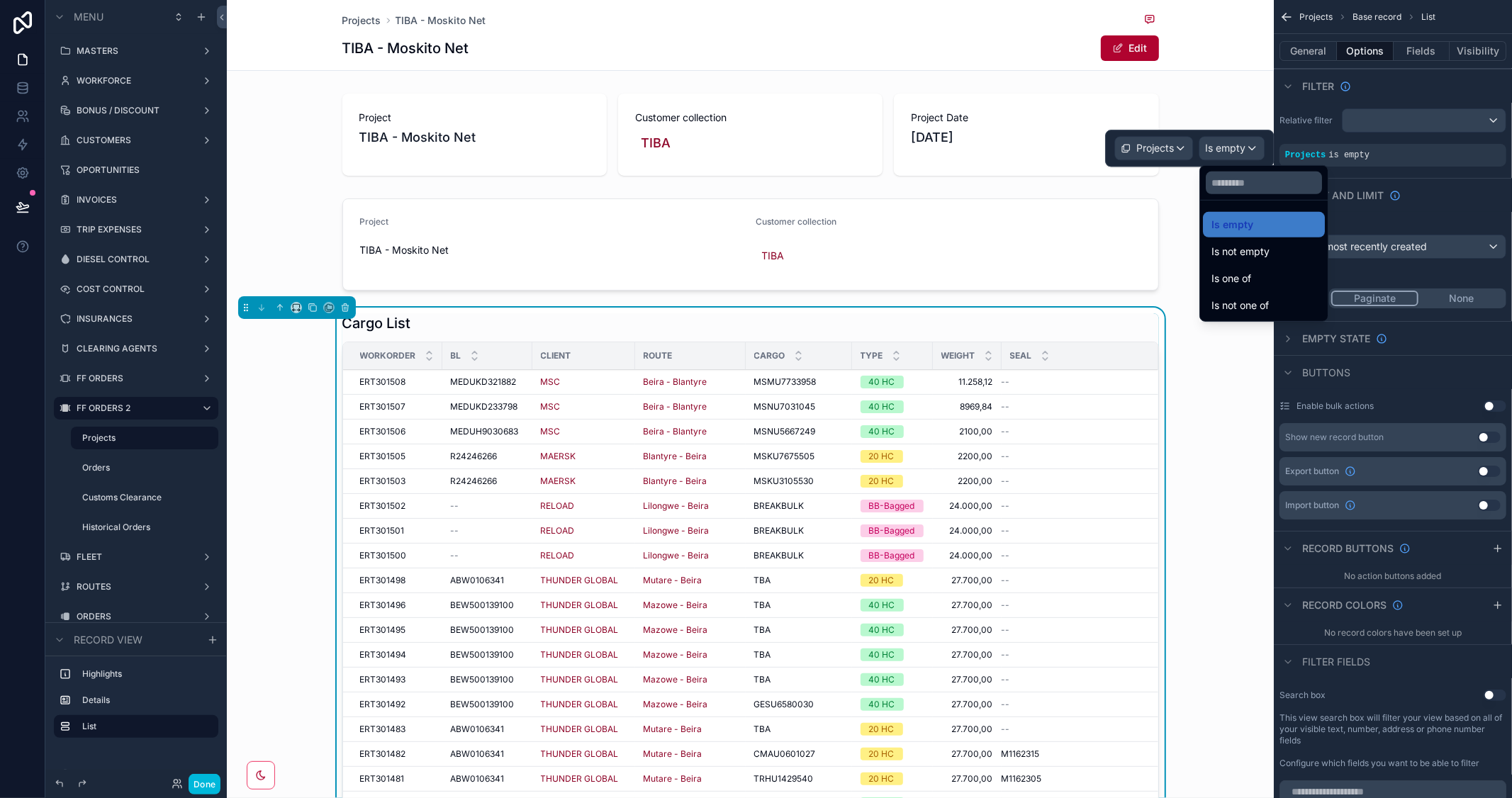
click at [1256, 279] on div "Is one of" at bounding box center [1263, 278] width 105 height 17
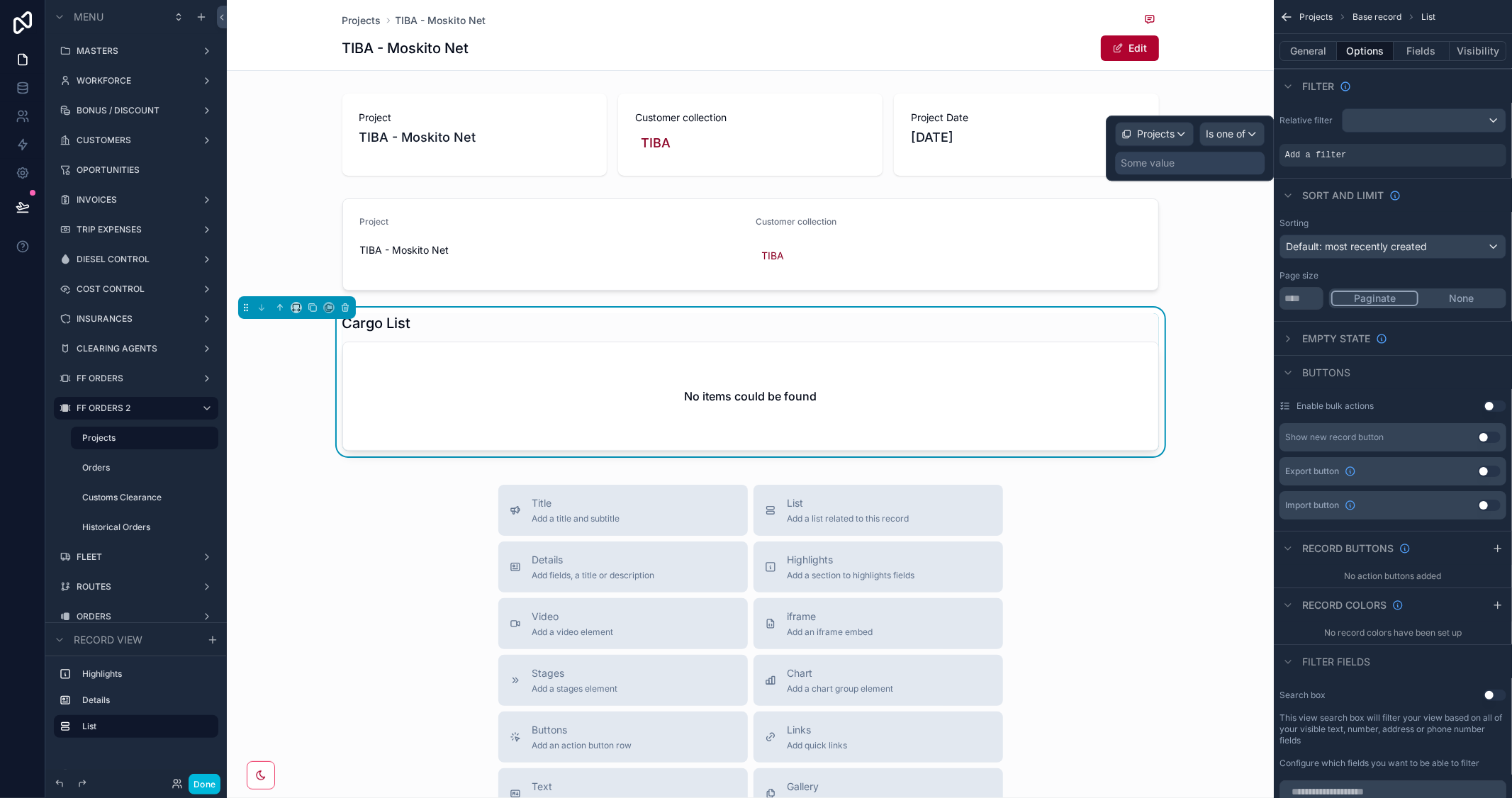
click at [1164, 171] on div "Some value" at bounding box center [1190, 163] width 150 height 23
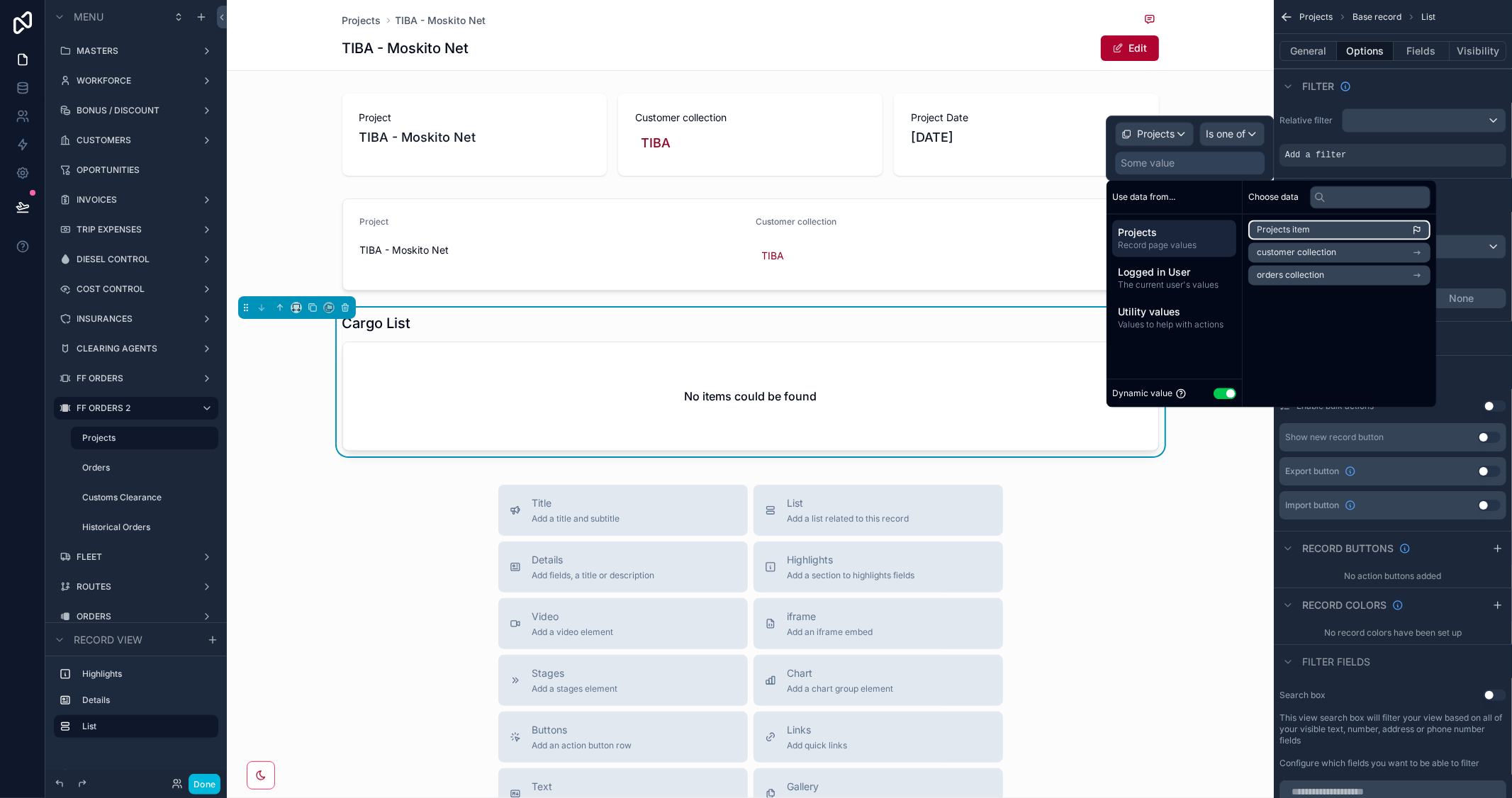
click at [1395, 226] on li "Projects item" at bounding box center [1340, 229] width 182 height 20
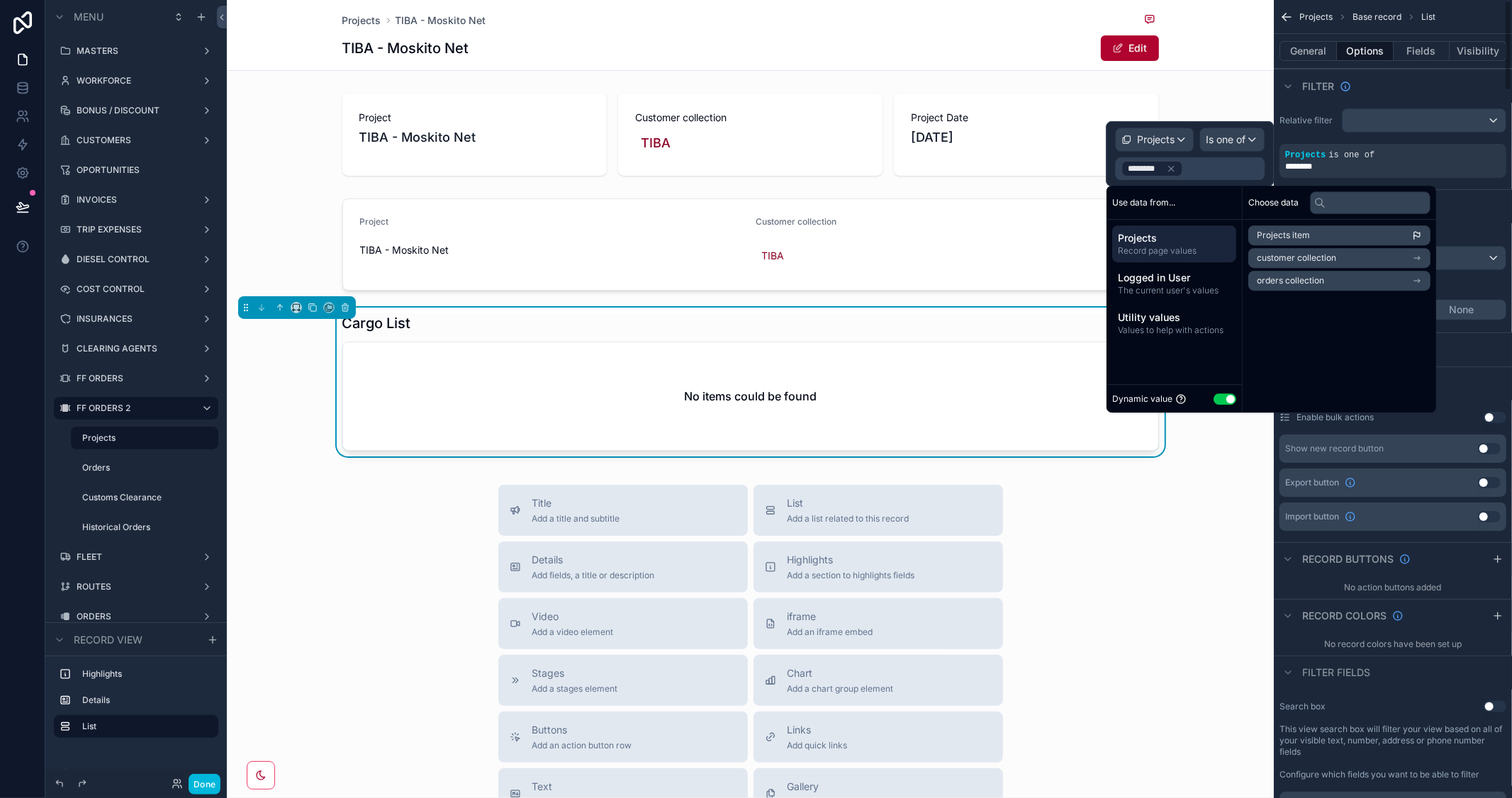
click at [1170, 606] on div "Title Add a title and subtitle List Add a list related to this record Details A…" at bounding box center [750, 737] width 1047 height 505
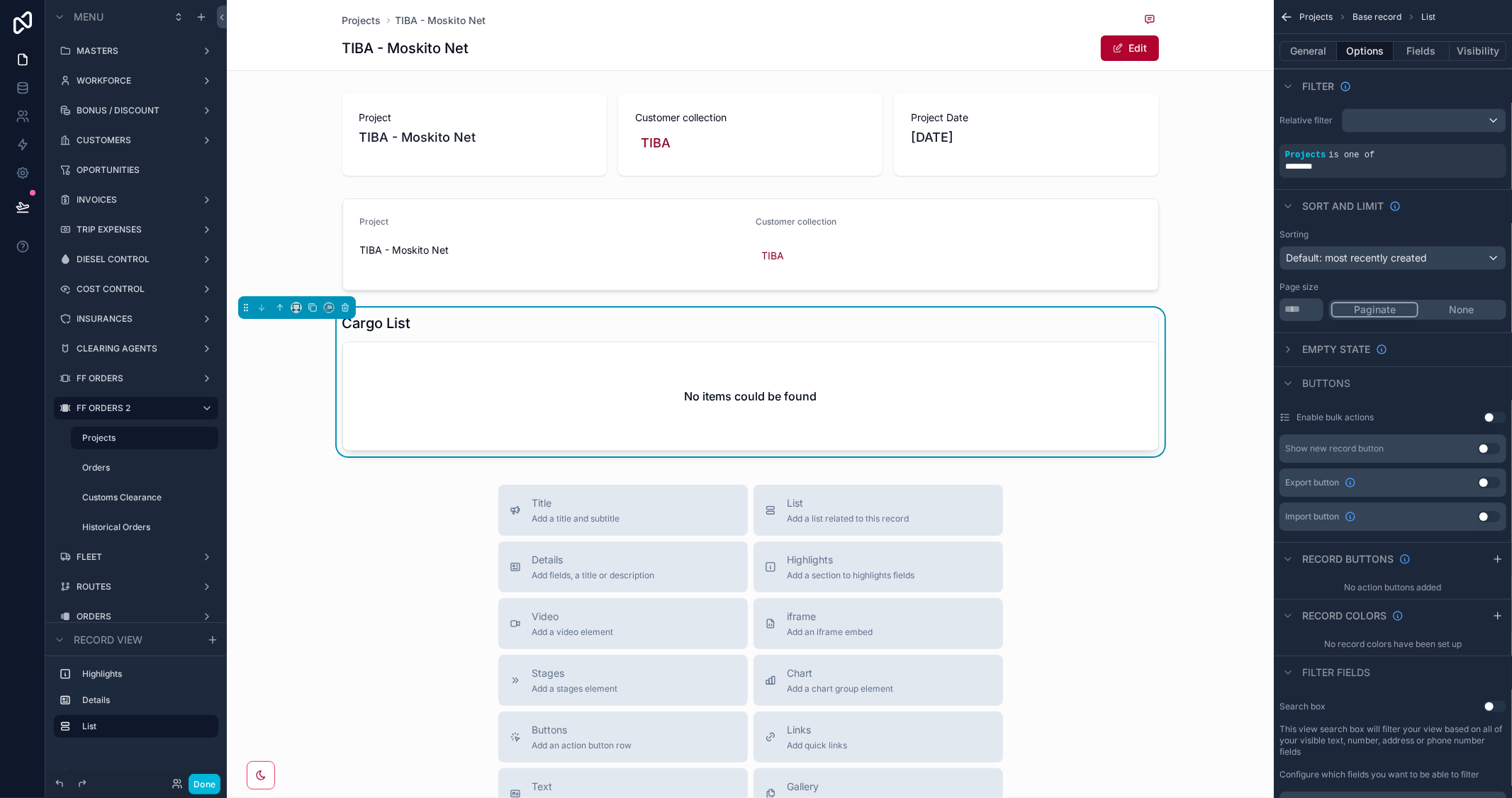
click at [342, 22] on span "Projects" at bounding box center [362, 20] width 39 height 14
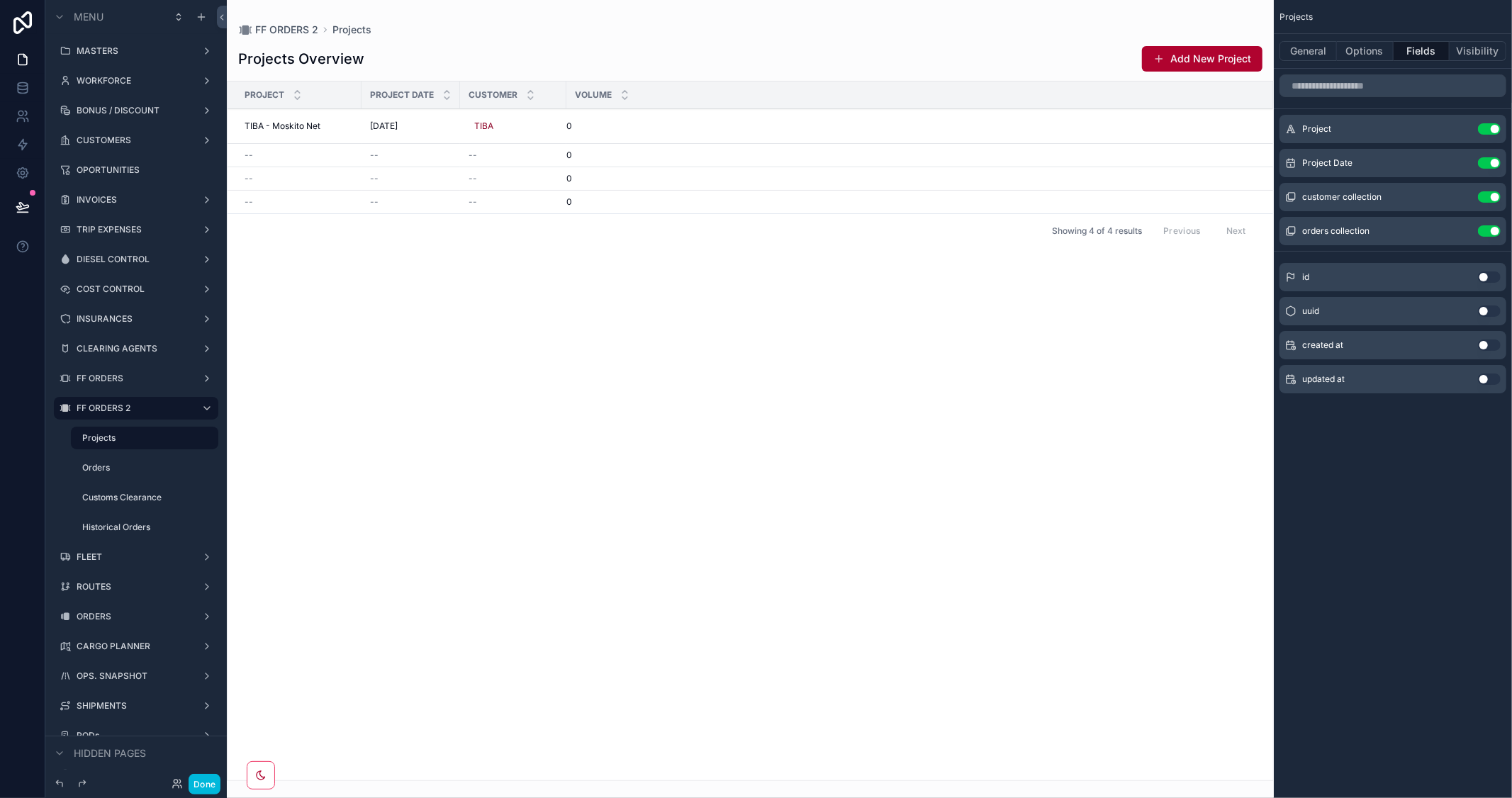
click at [1223, 55] on button "Add New Project" at bounding box center [1202, 59] width 120 height 26
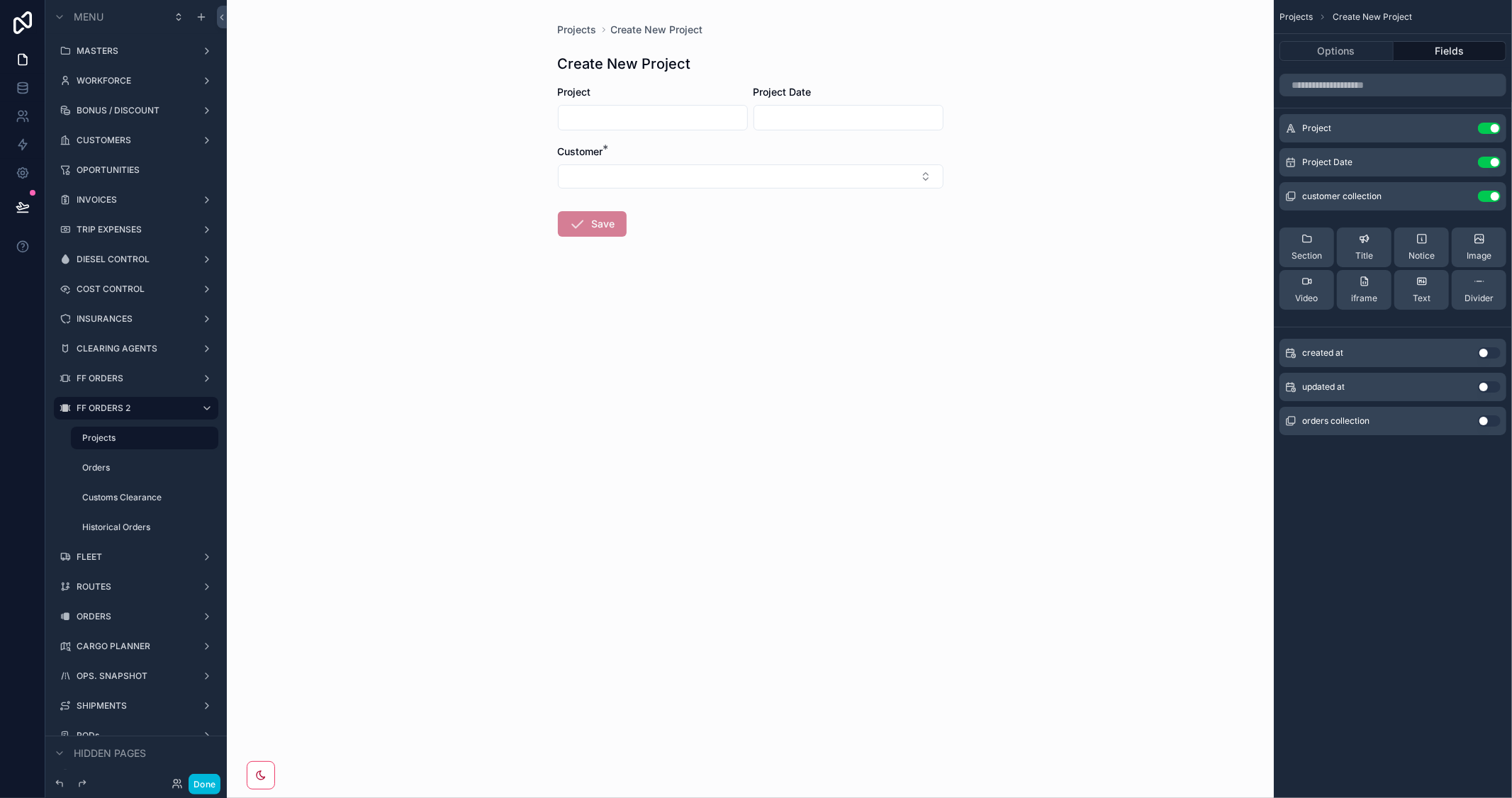
click at [572, 28] on span "Projects" at bounding box center [578, 30] width 39 height 14
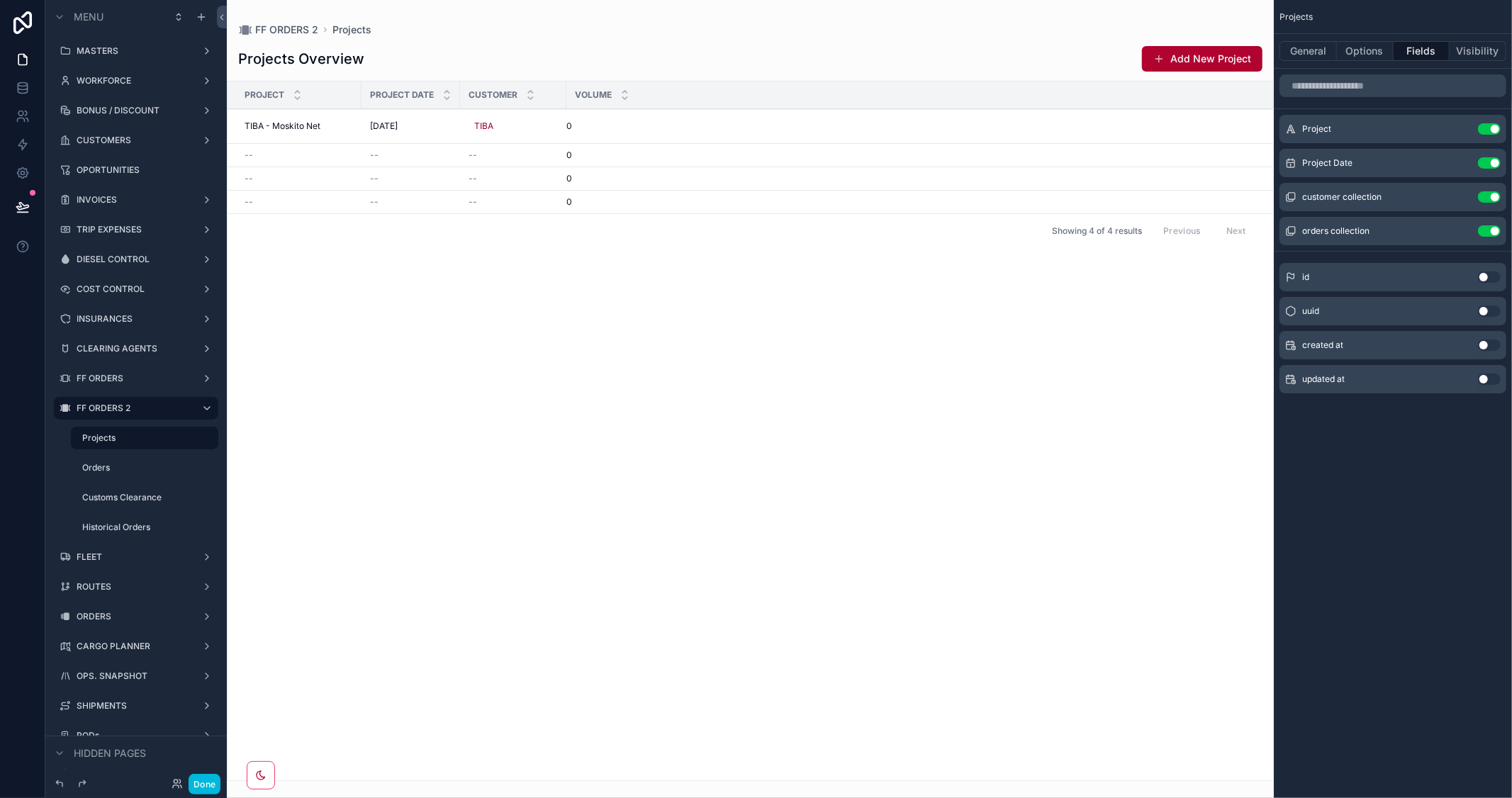
click at [311, 124] on span "TIBA - Moskito Net" at bounding box center [282, 125] width 76 height 11
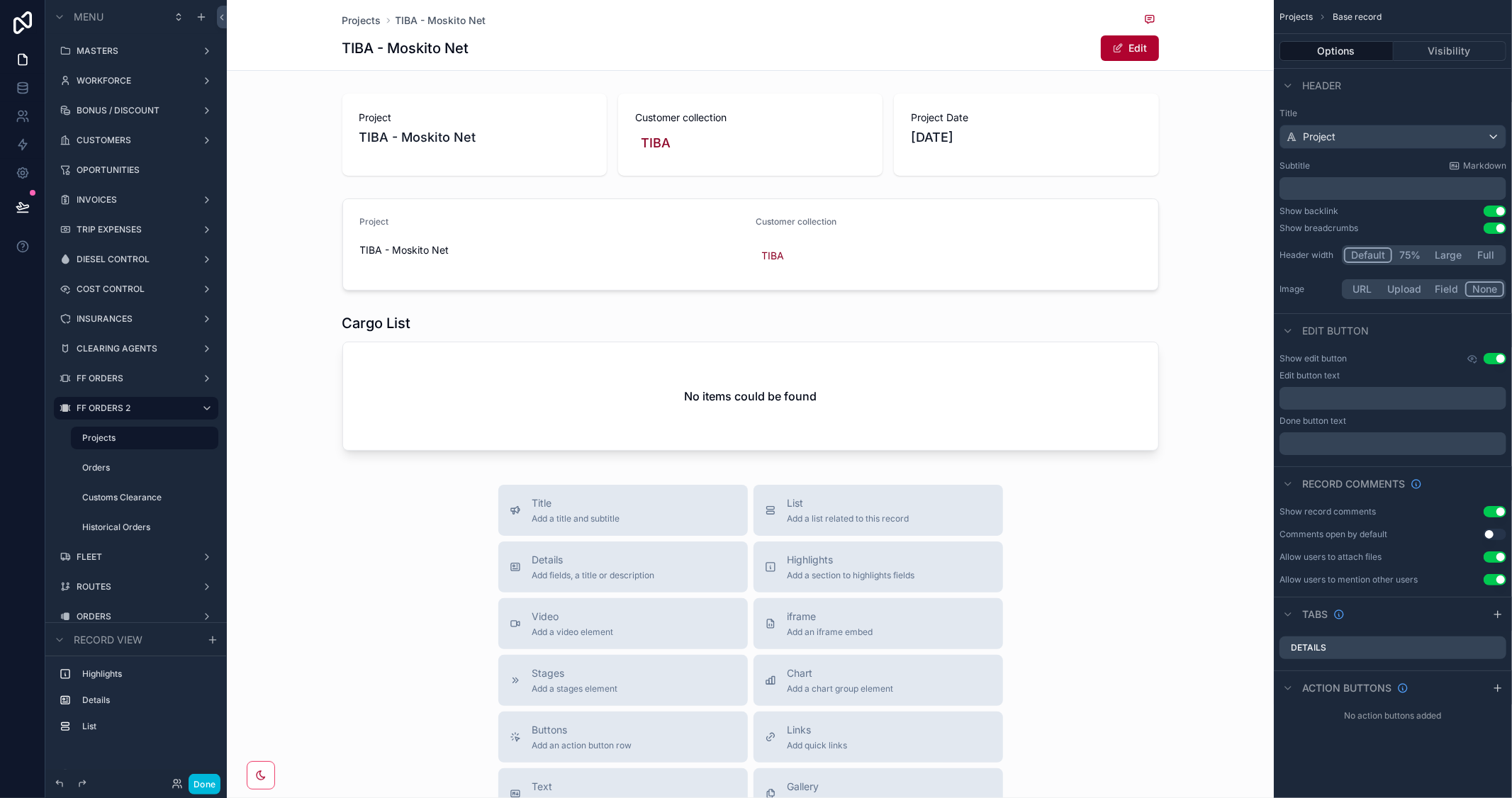
click at [826, 130] on div "scrollable content" at bounding box center [750, 135] width 1047 height 94
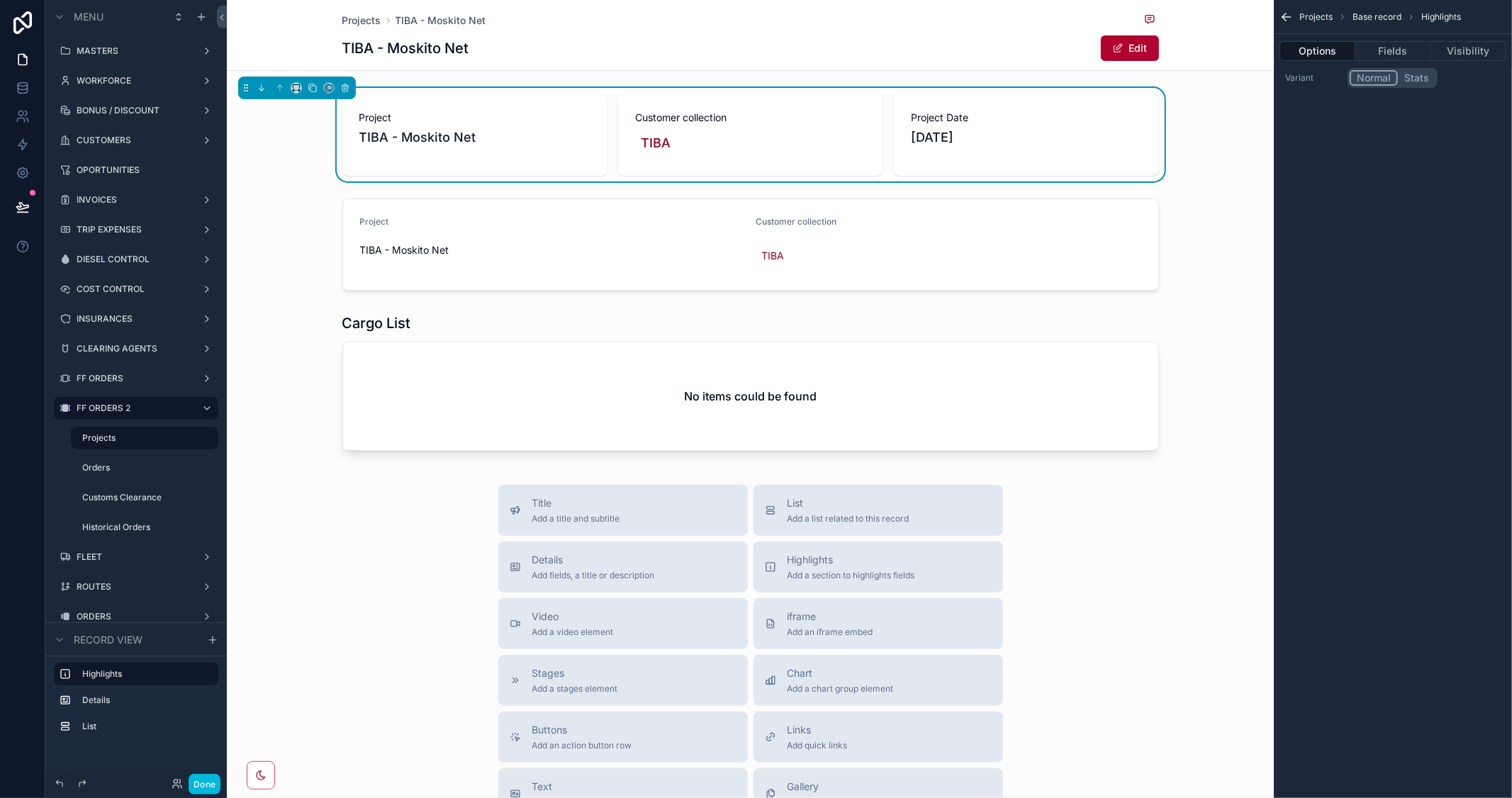
click at [919, 266] on div "scrollable content" at bounding box center [750, 244] width 1047 height 104
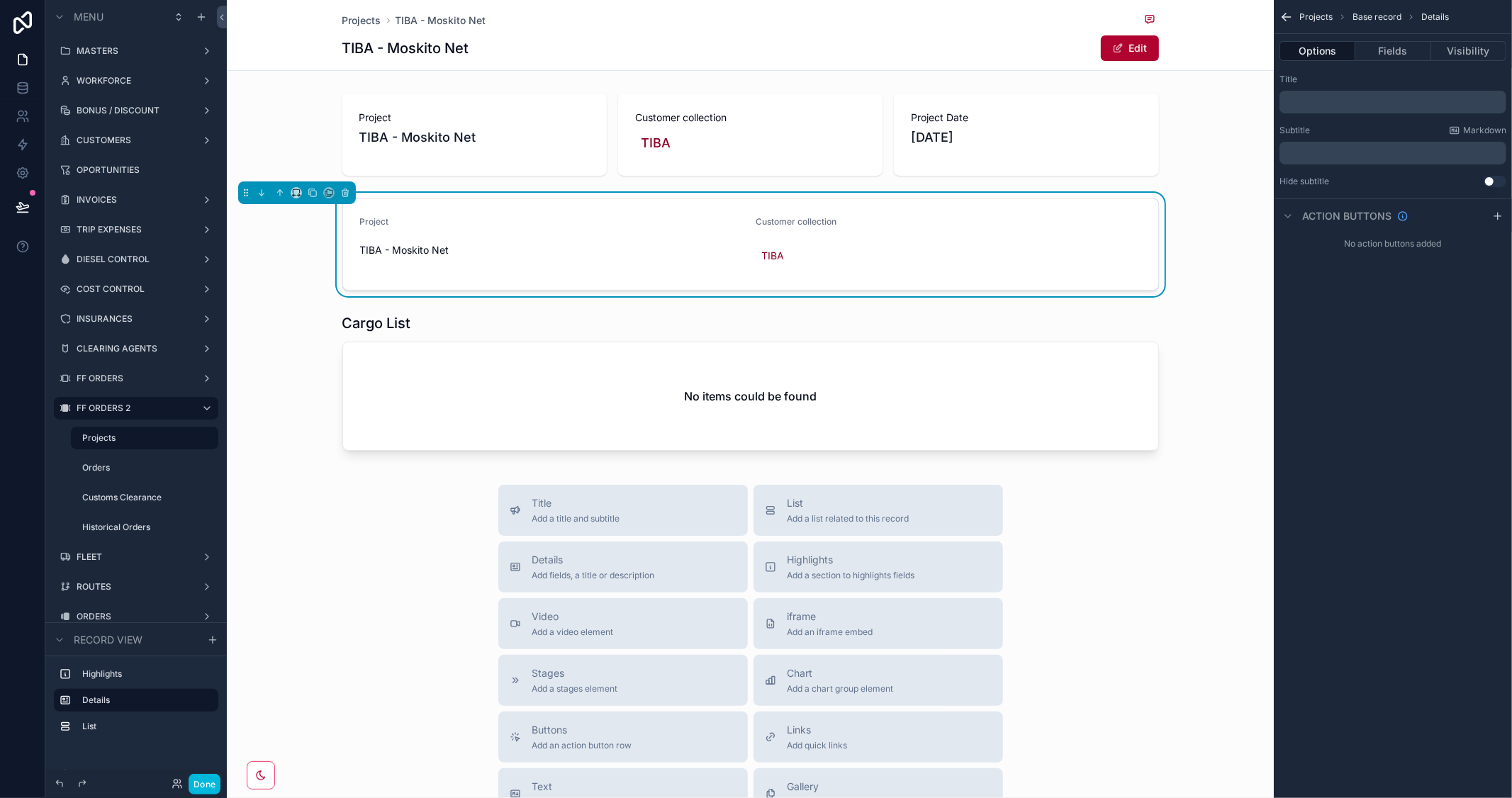
click at [1396, 53] on button "Fields" at bounding box center [1393, 50] width 75 height 20
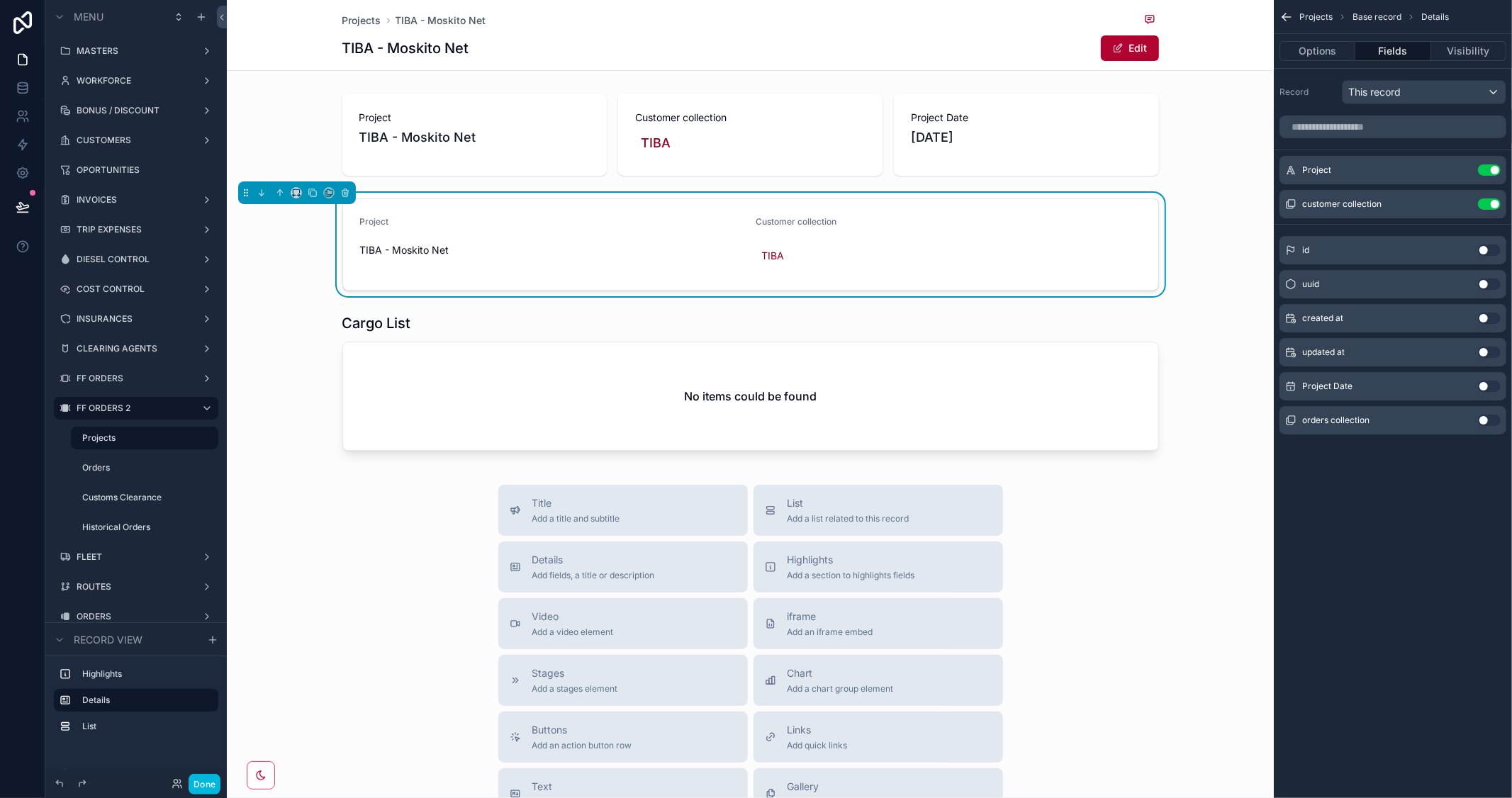
click at [1135, 47] on button "Edit" at bounding box center [1130, 49] width 58 height 26
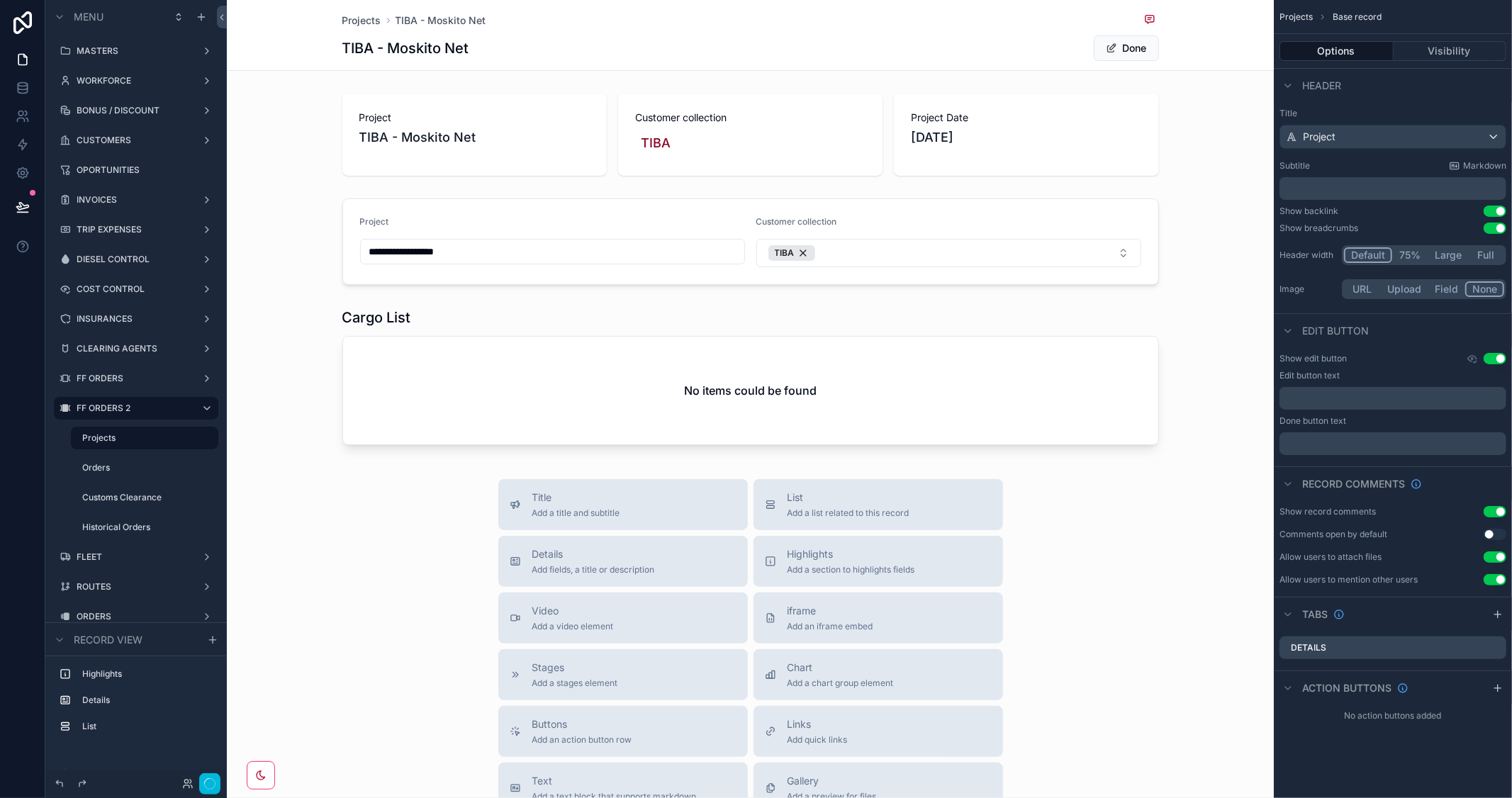
click at [1135, 47] on button "Done" at bounding box center [1126, 49] width 66 height 26
